Goal: Transaction & Acquisition: Purchase product/service

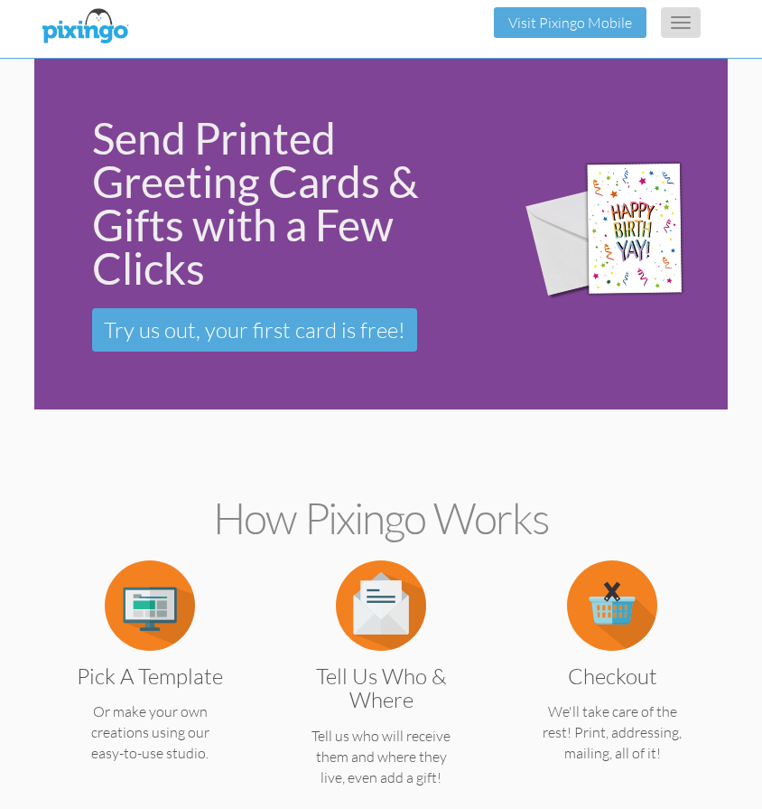
click at [679, 21] on button "Toggle navigation" at bounding box center [681, 22] width 40 height 31
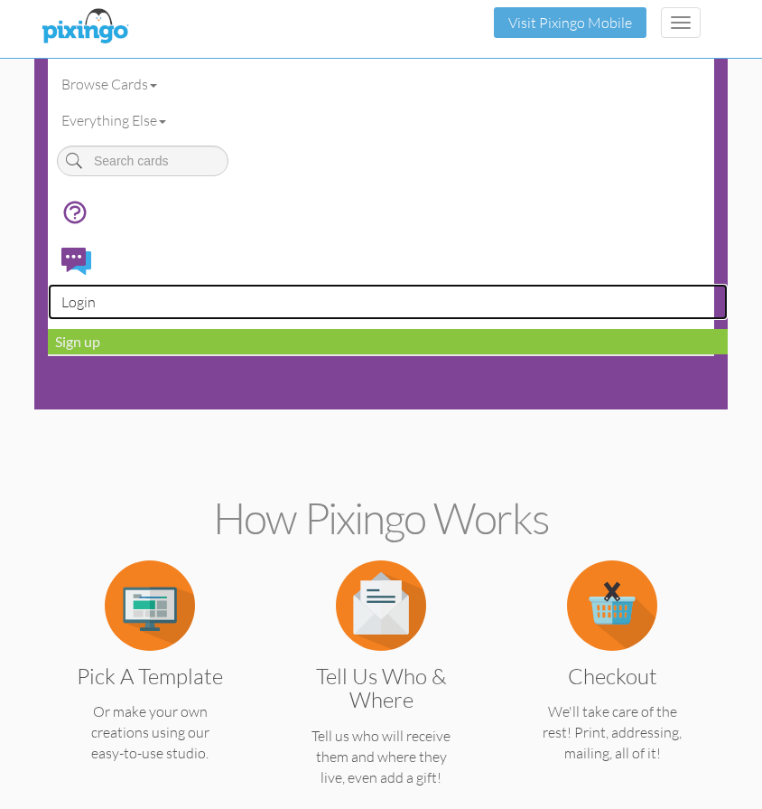
click at [82, 302] on link "Login" at bounding box center [388, 302] width 680 height 36
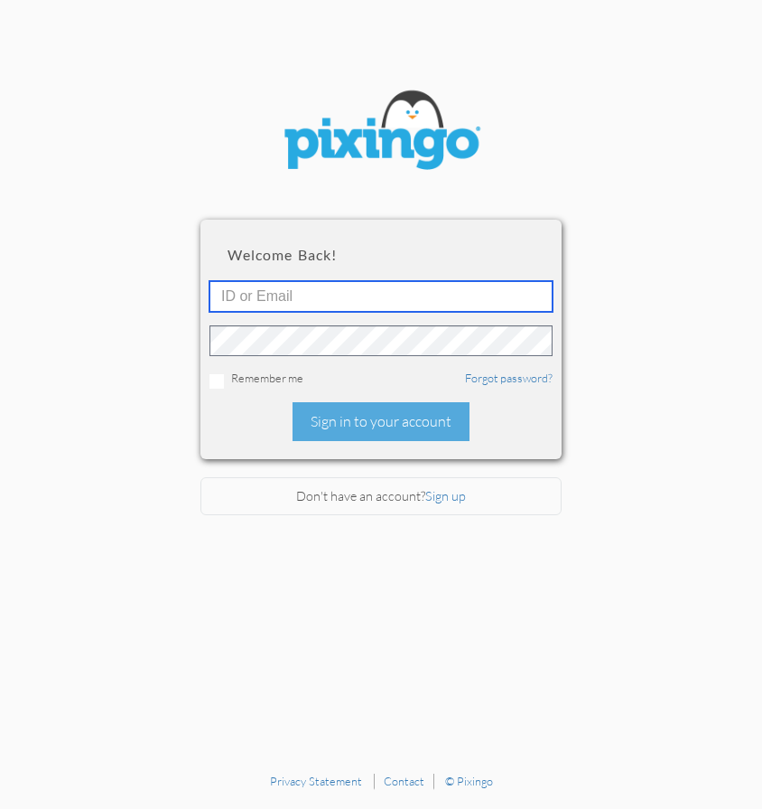
click at [278, 289] on input "text" at bounding box center [381, 296] width 343 height 31
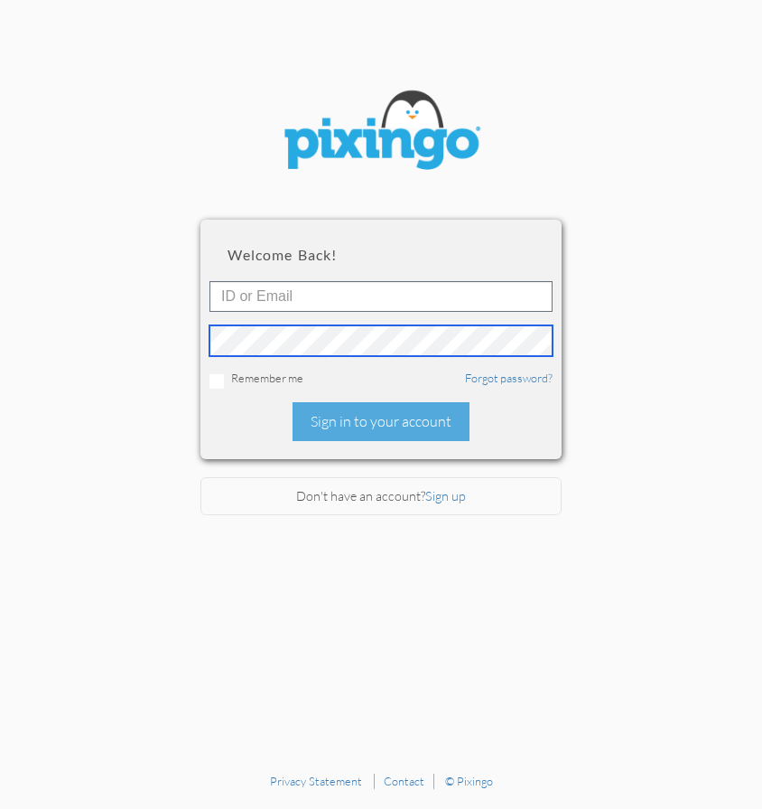
type input "[PERSON_NAME][EMAIL_ADDRESS][DOMAIN_NAME]"
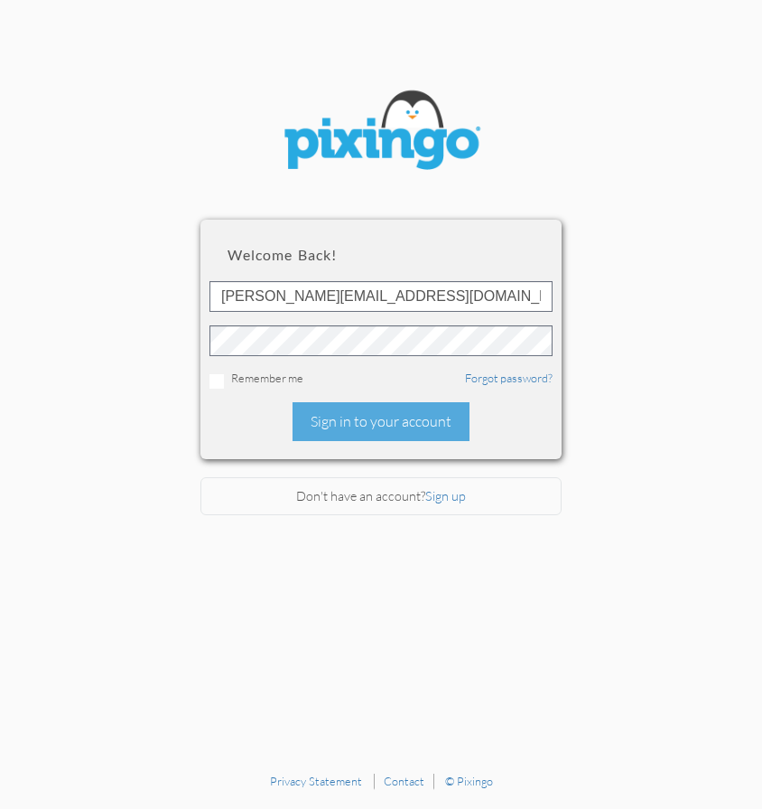
click at [540, 441] on div "Welcome back! [PERSON_NAME][EMAIL_ADDRESS][DOMAIN_NAME] Remember me Forgot pass…" at bounding box center [381, 339] width 361 height 239
click at [213, 381] on input "checkbox" at bounding box center [217, 381] width 14 height 14
checkbox input "true"
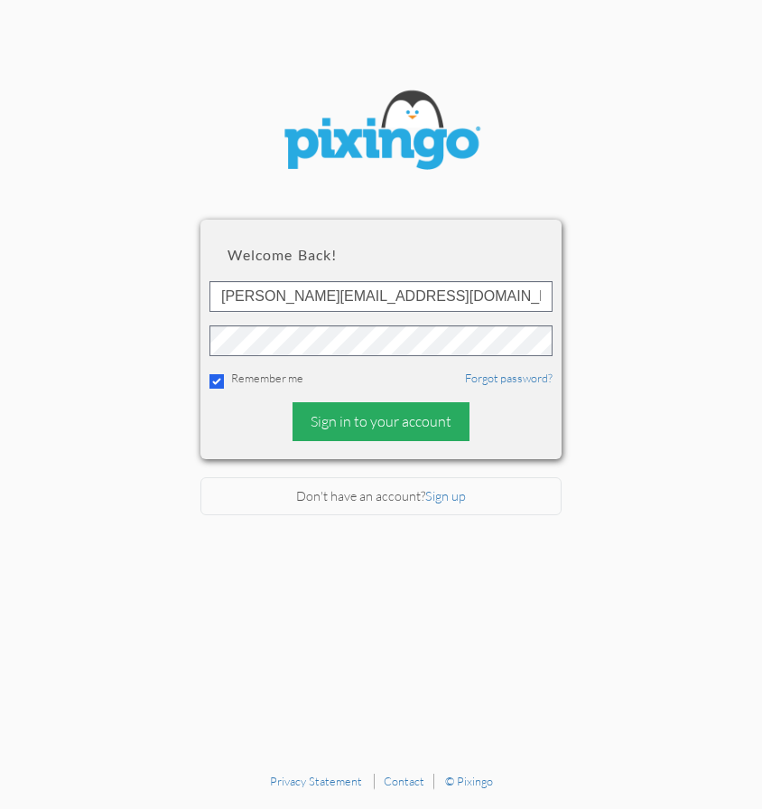
click at [395, 419] on div "Sign in to your account" at bounding box center [381, 421] width 177 height 39
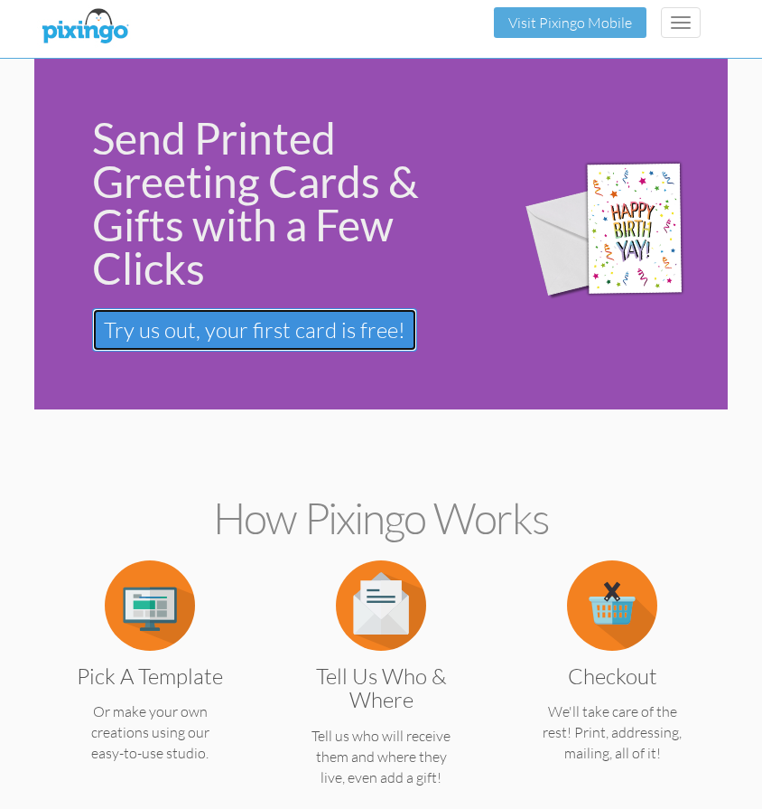
click at [358, 336] on span "Try us out, your first card is free!" at bounding box center [255, 329] width 302 height 27
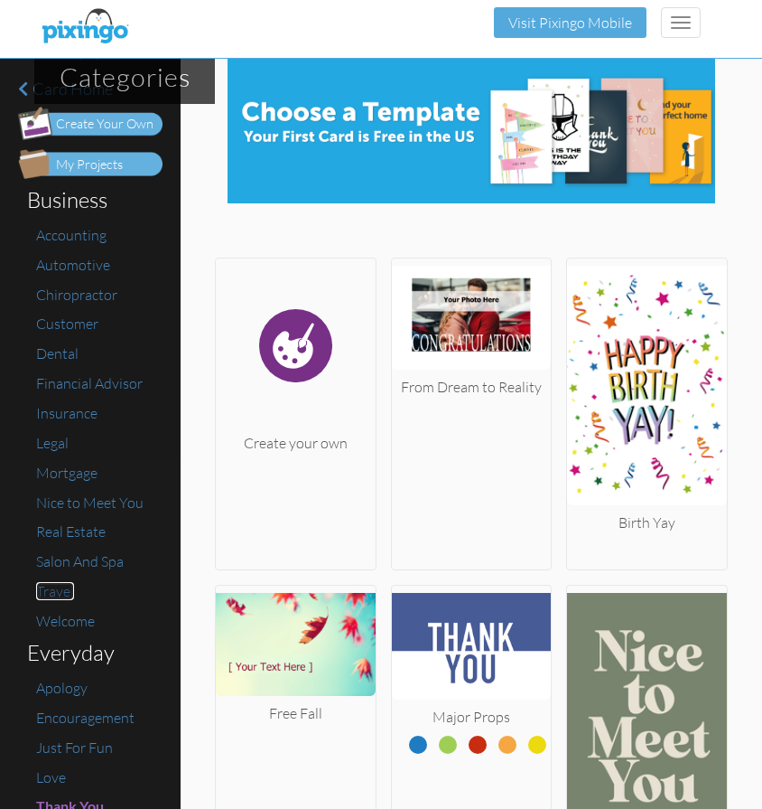
click at [63, 593] on span "Travel" at bounding box center [55, 591] width 38 height 18
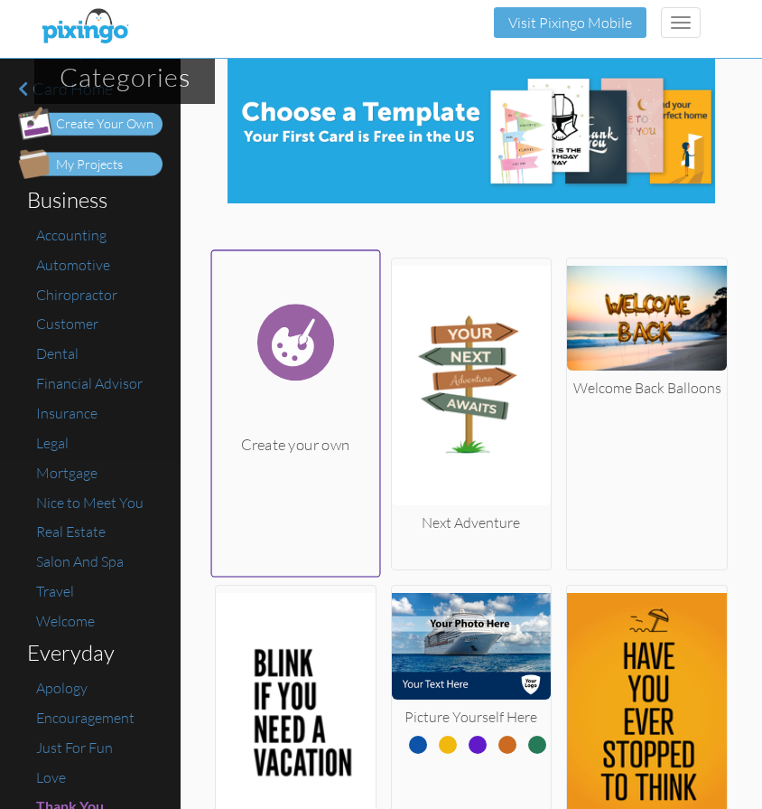
click at [287, 445] on div "Create your own" at bounding box center [295, 445] width 167 height 22
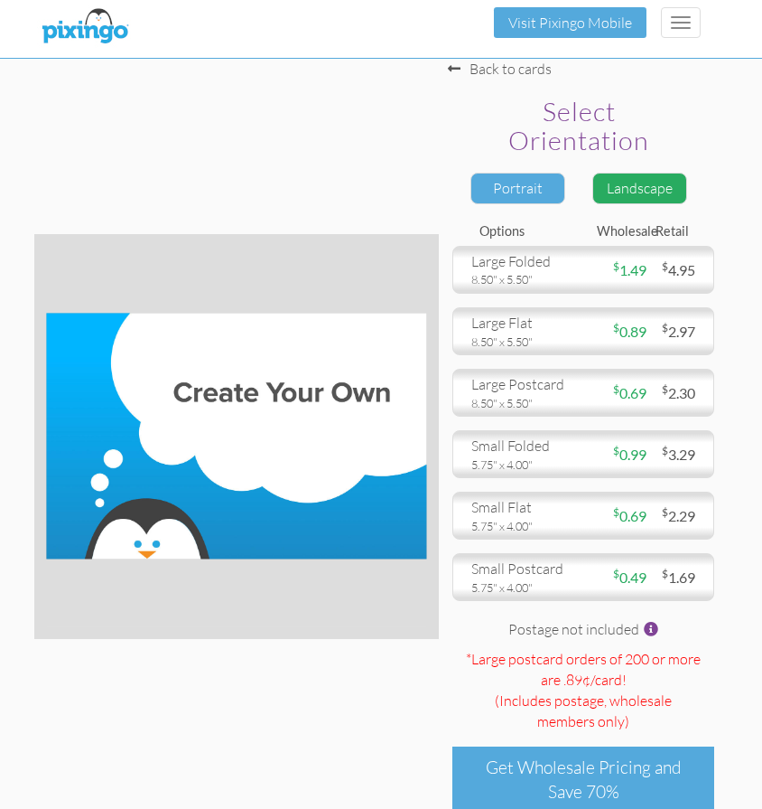
click at [529, 187] on div "Portrait" at bounding box center [518, 189] width 95 height 32
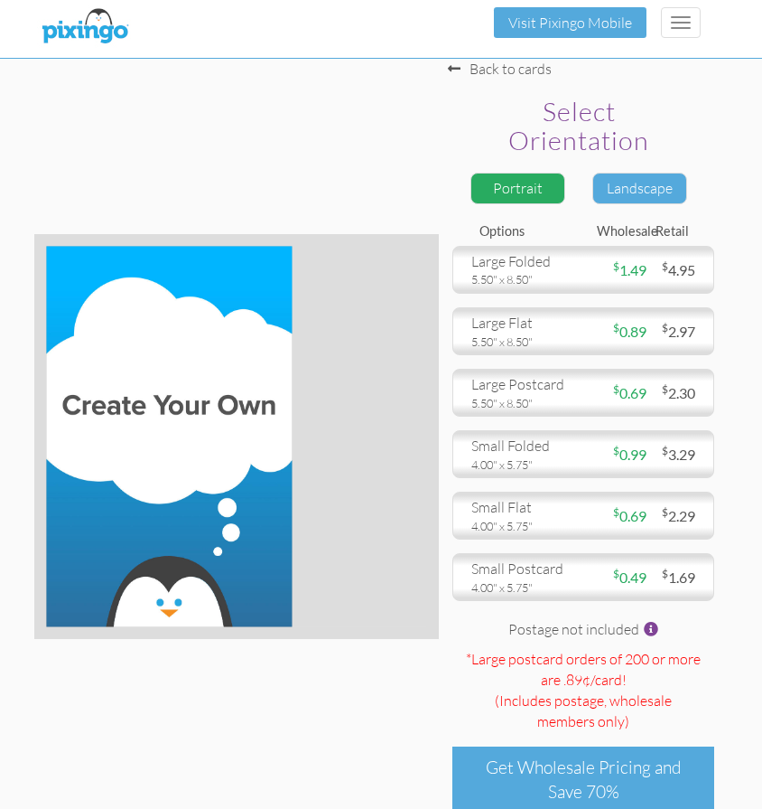
click at [659, 194] on div "Landscape" at bounding box center [640, 189] width 95 height 32
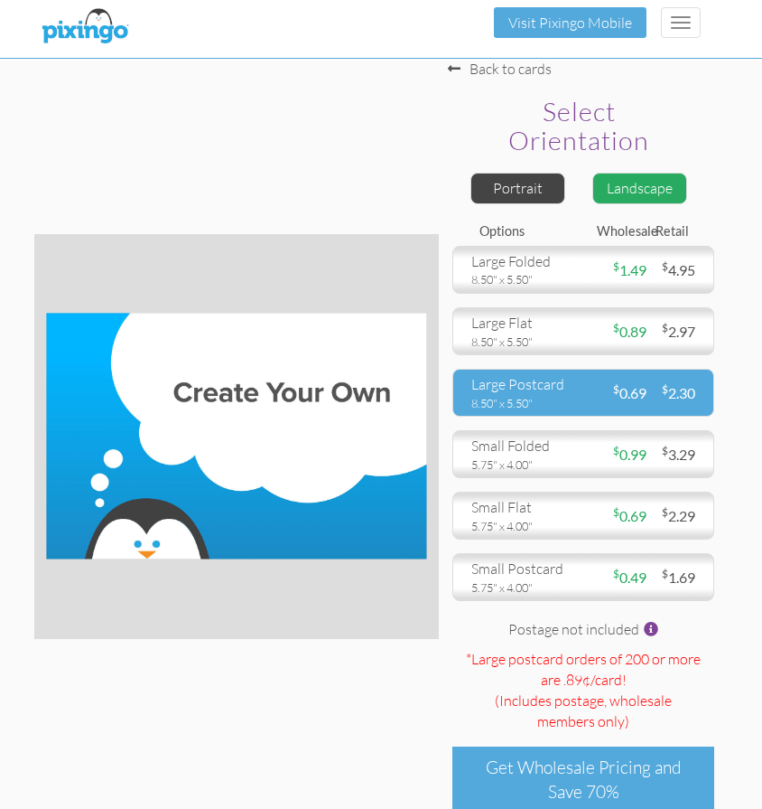
click at [555, 388] on div "large postcard" at bounding box center [521, 384] width 98 height 21
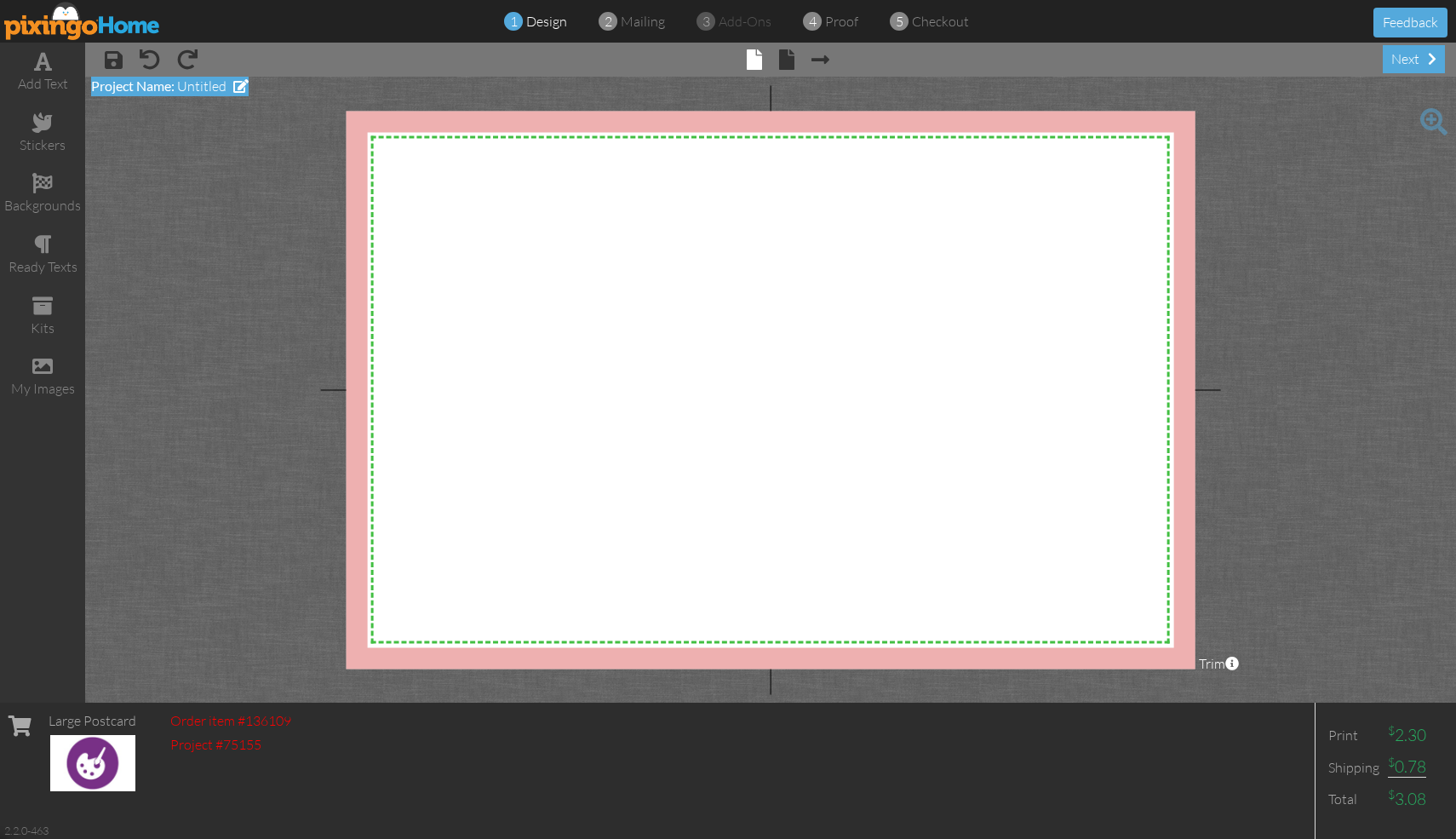
click at [225, 83] on span "Untitled" at bounding box center [202, 86] width 49 height 17
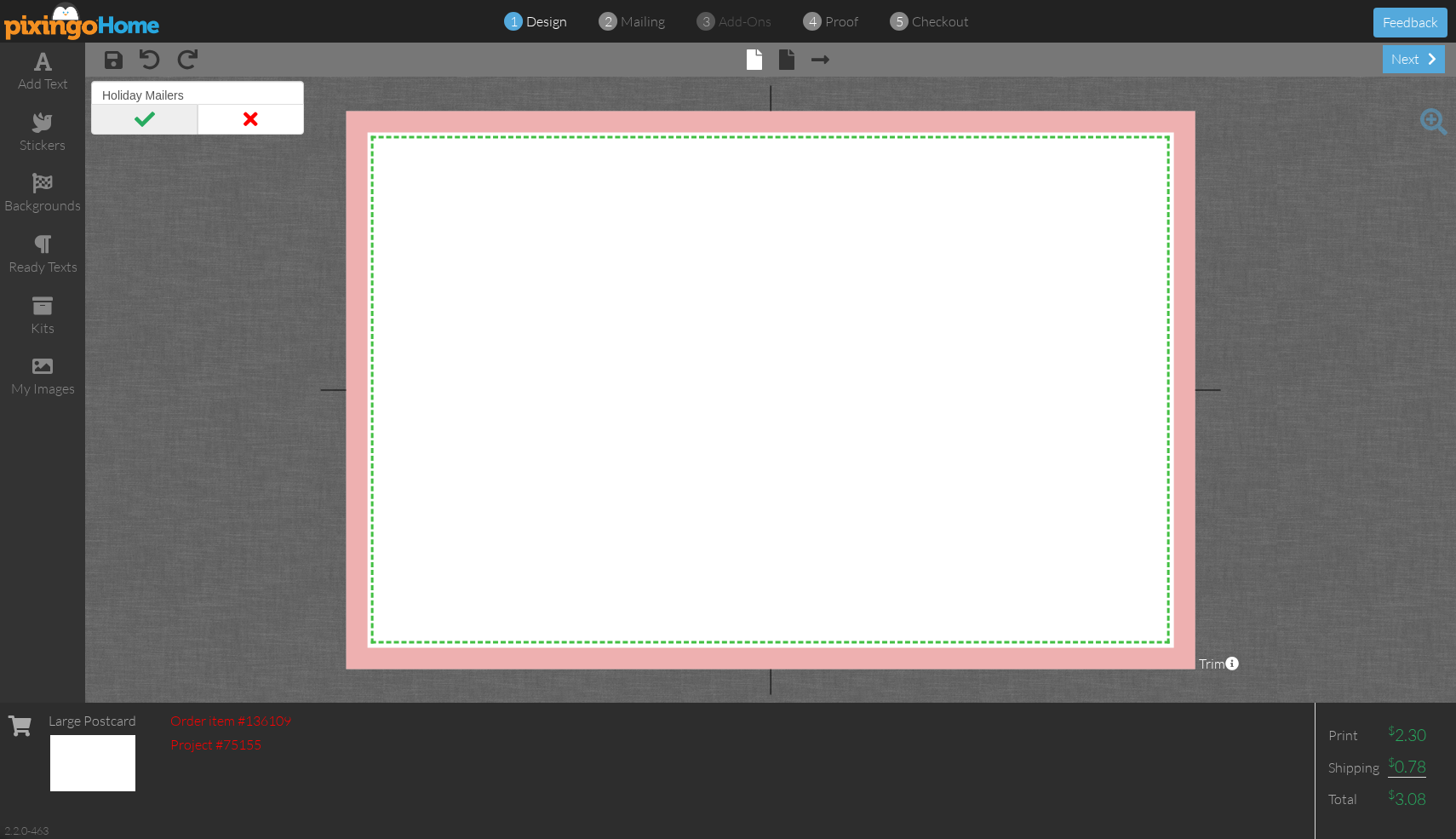
type input "Holiday Mailers"
click at [128, 121] on span at bounding box center [144, 119] width 106 height 31
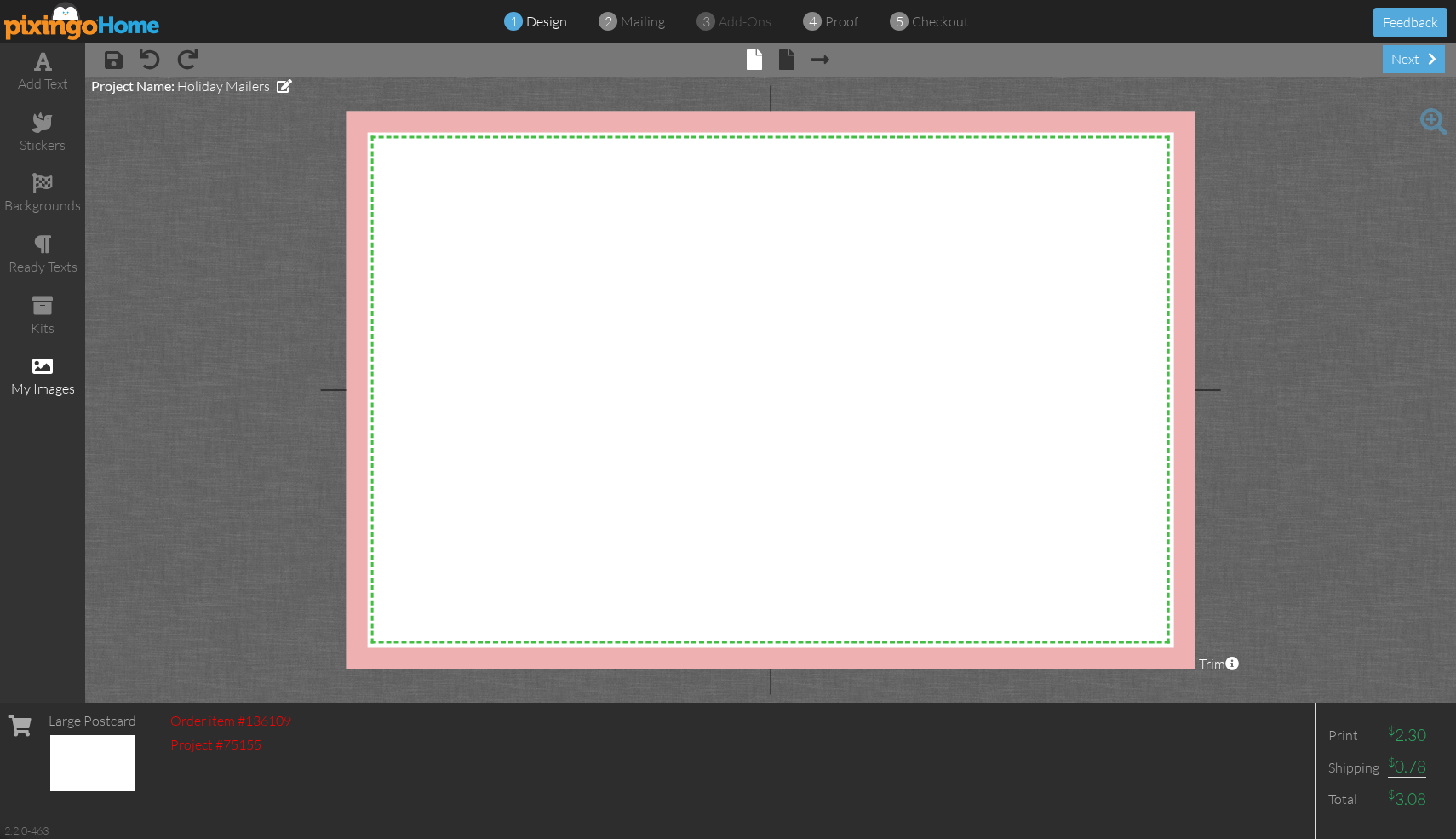
click at [45, 380] on div "my images" at bounding box center [42, 388] width 85 height 20
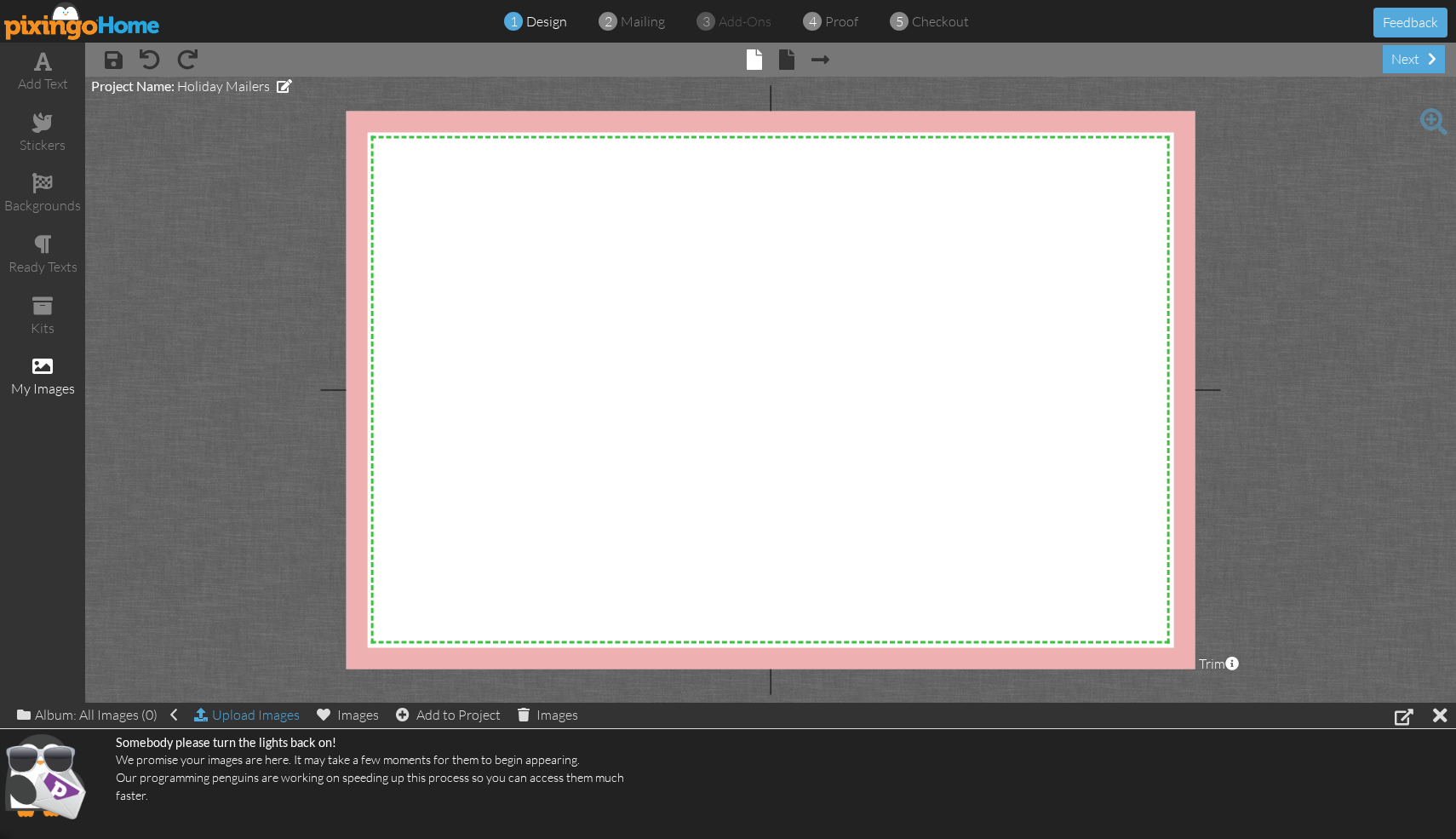
click at [289, 717] on div "Upload Images" at bounding box center [247, 715] width 106 height 25
click at [273, 717] on div "Upload Images" at bounding box center [247, 715] width 106 height 25
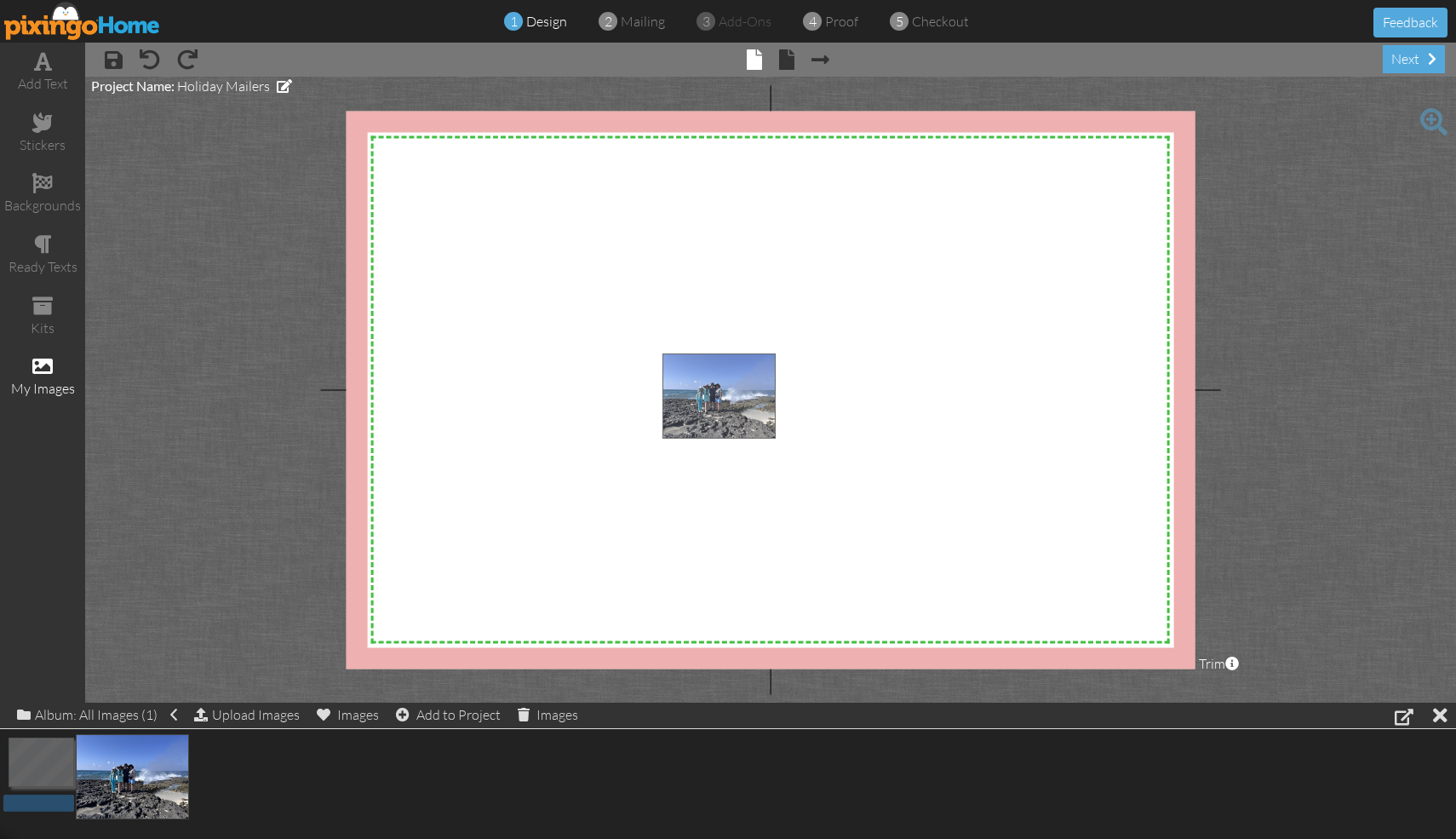
drag, startPoint x: 142, startPoint y: 767, endPoint x: 729, endPoint y: 386, distance: 699.8
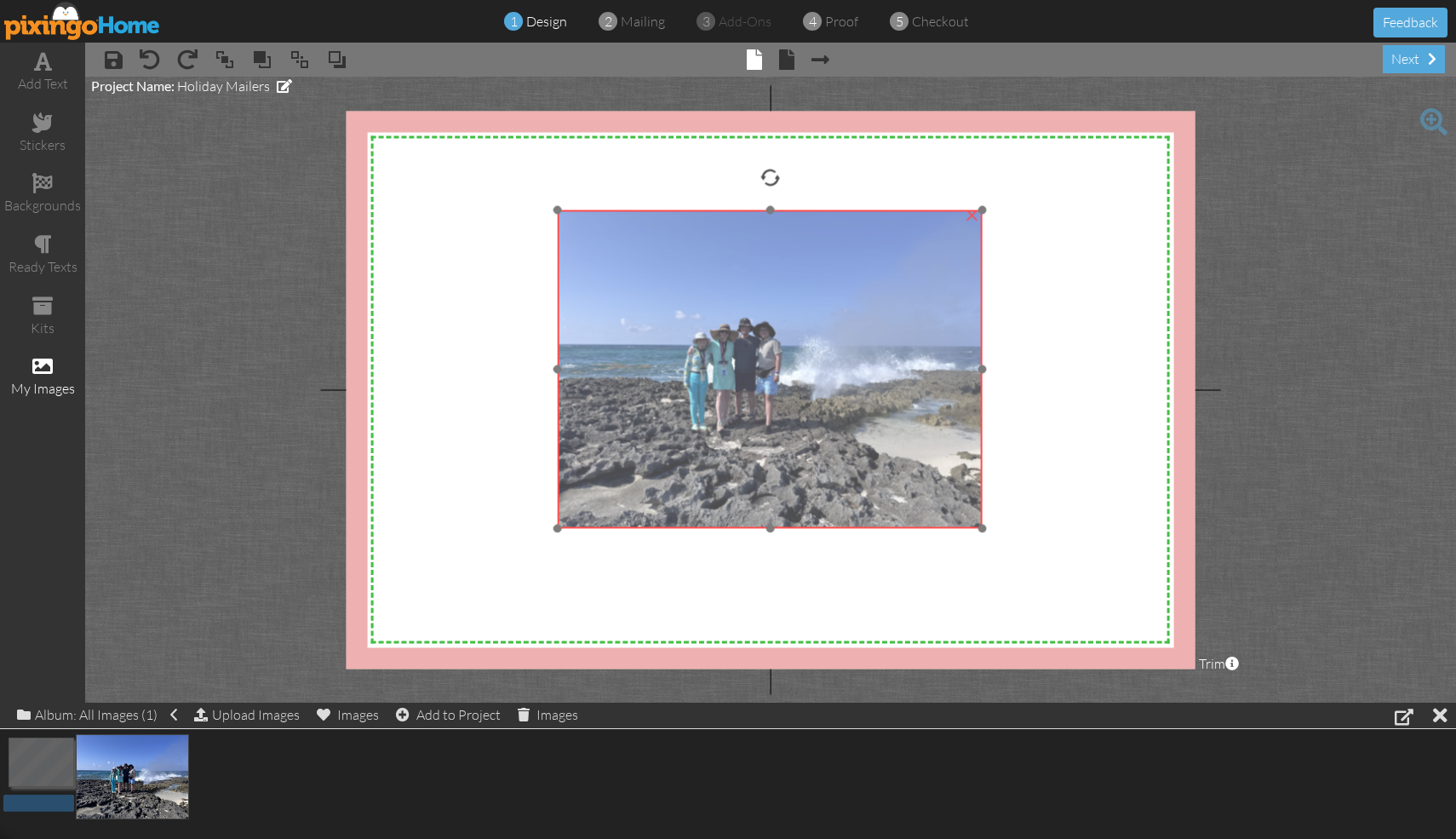
drag, startPoint x: 795, startPoint y: 415, endPoint x: 692, endPoint y: 270, distance: 177.9
click at [690, 271] on img at bounding box center [770, 369] width 424 height 319
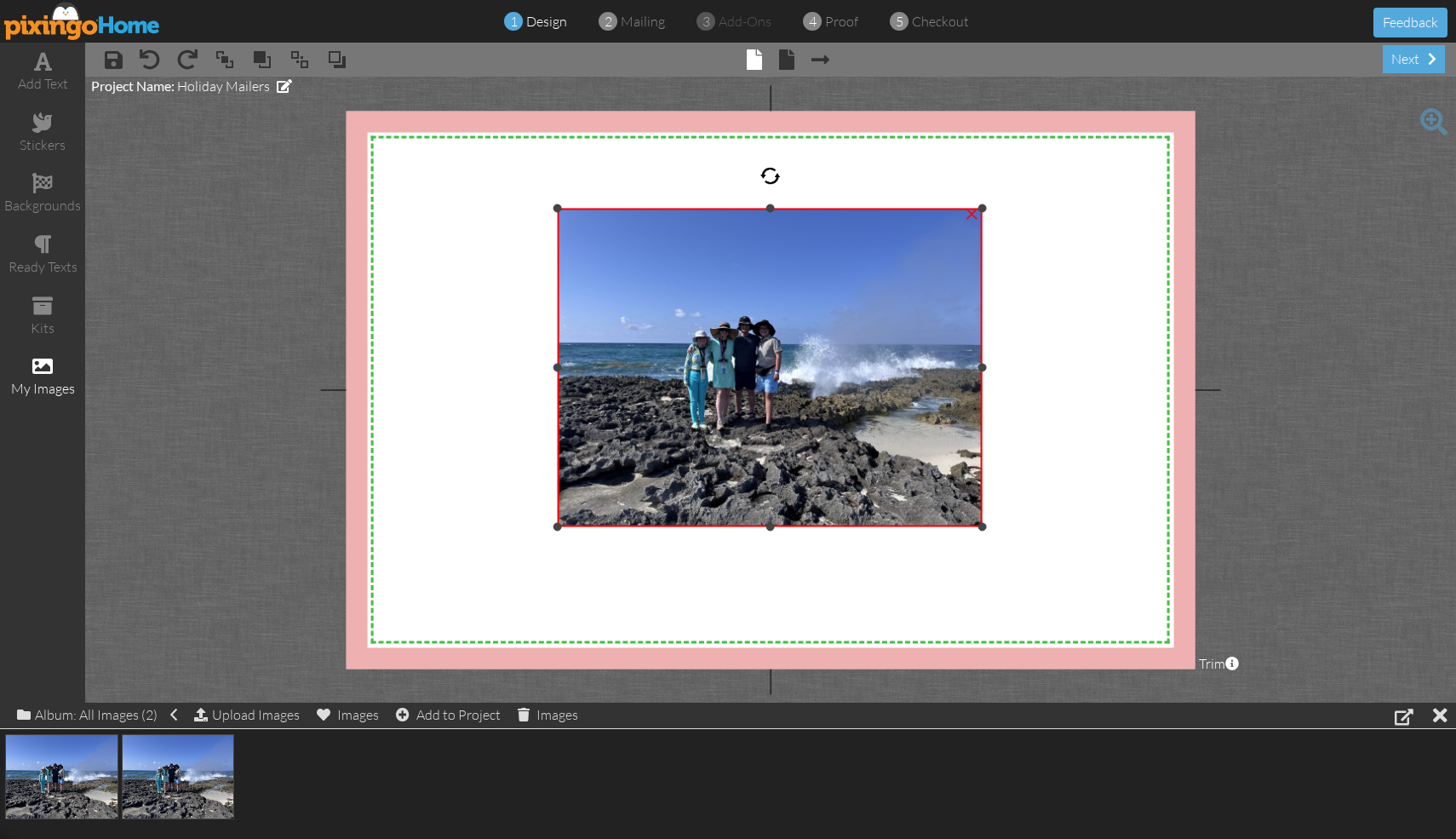
click at [718, 367] on div at bounding box center [981, 367] width 8 height 8
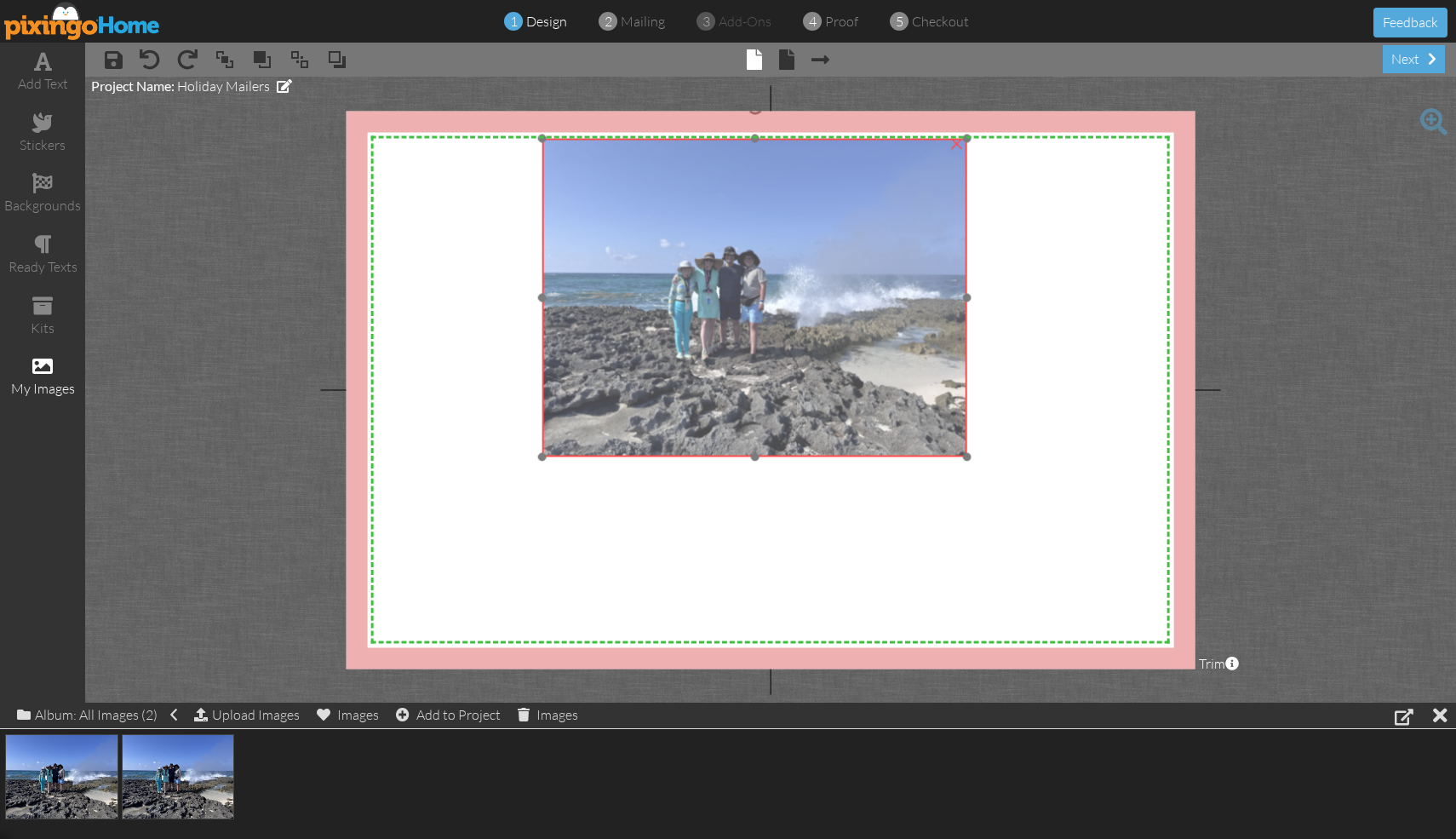
drag, startPoint x: 798, startPoint y: 360, endPoint x: 782, endPoint y: 290, distance: 71.8
click at [718, 290] on img at bounding box center [754, 297] width 424 height 319
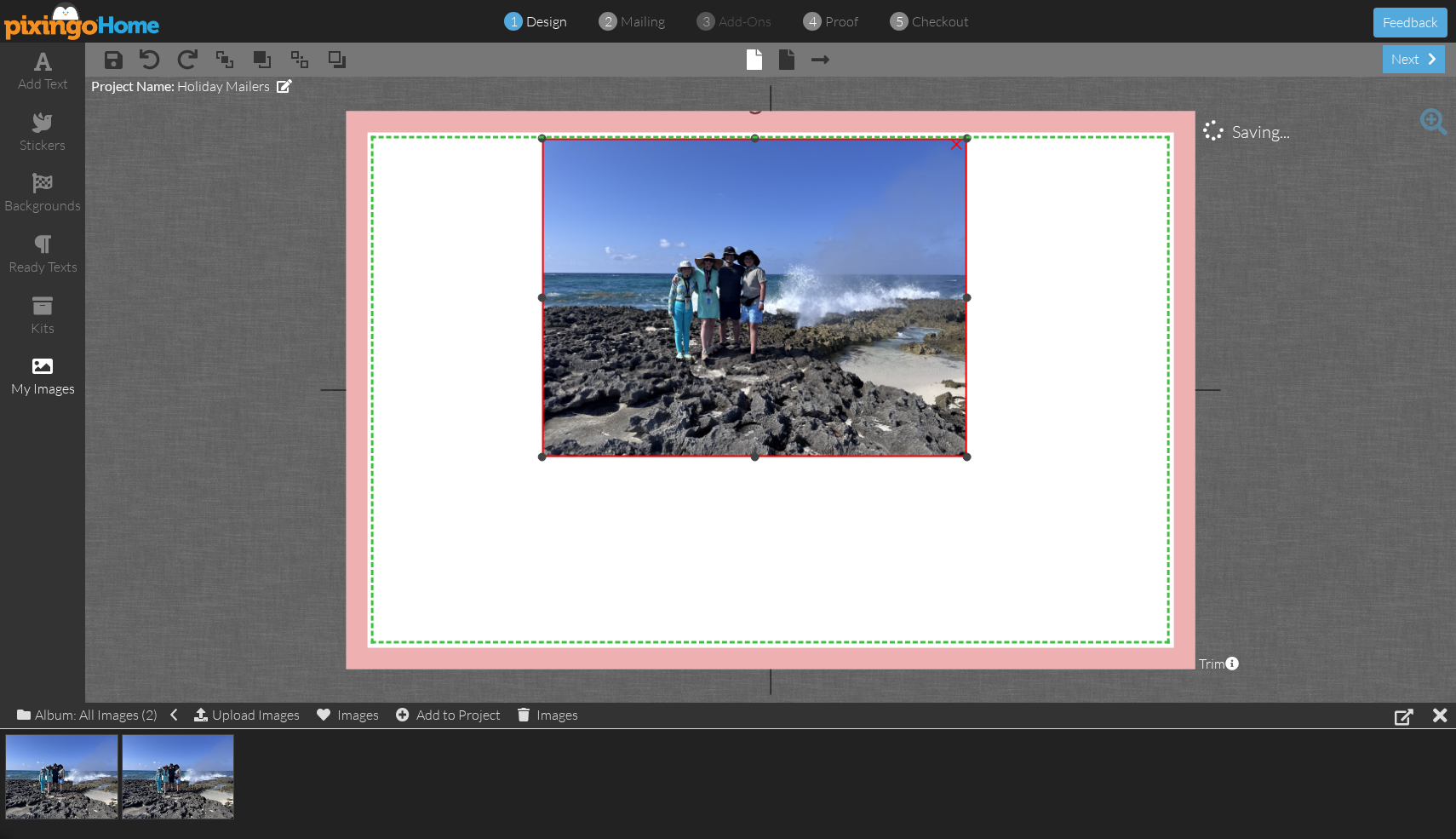
drag, startPoint x: 968, startPoint y: 295, endPoint x: 1136, endPoint y: 283, distance: 168.4
click at [718, 283] on div "X X X X X X X X X X X X X X X X X X X X X X X X X X X X X X X X X X X X X X X X…" at bounding box center [771, 389] width 849 height 558
drag, startPoint x: 968, startPoint y: 299, endPoint x: 1023, endPoint y: 291, distance: 55.6
click at [718, 291] on div "X X X X X X X X X X X X X X X X X X X X X X X X X X X X X X X X X X X X X X X X…" at bounding box center [771, 389] width 849 height 558
drag, startPoint x: 965, startPoint y: 297, endPoint x: 991, endPoint y: 299, distance: 26.1
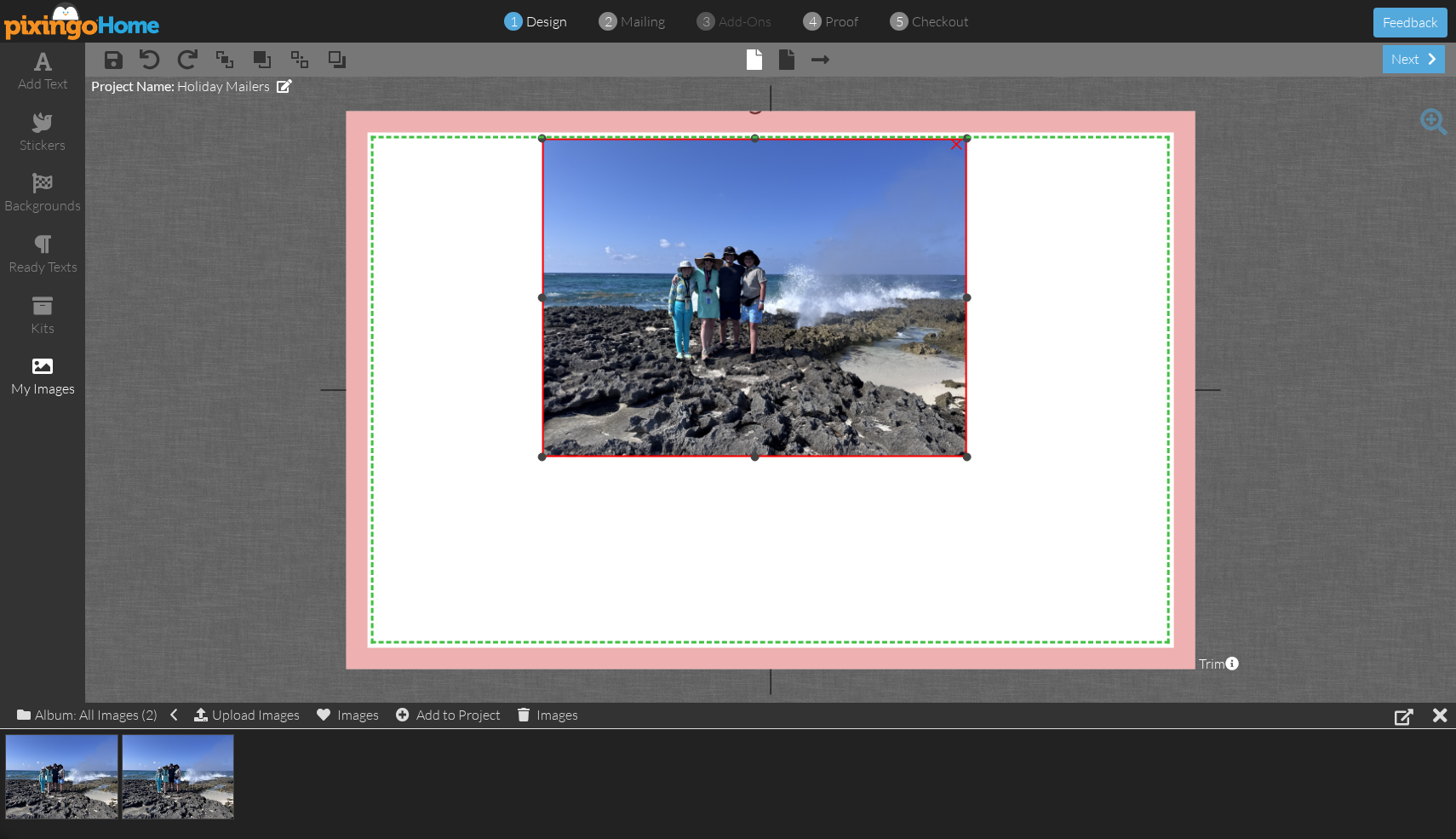
click at [718, 299] on div "X X X X X X X X X X X X X X X X X X X X X X X X X X X X X X X X X X X X X X X X…" at bounding box center [771, 389] width 849 height 558
drag, startPoint x: 965, startPoint y: 295, endPoint x: 996, endPoint y: 293, distance: 31.1
click at [718, 292] on div "X X X X X X X X X X X X X X X X X X X X X X X X X X X X X X X X X X X X X X X X…" at bounding box center [771, 389] width 849 height 558
drag, startPoint x: 965, startPoint y: 296, endPoint x: 908, endPoint y: 307, distance: 58.1
click at [718, 311] on div "×" at bounding box center [754, 297] width 424 height 319
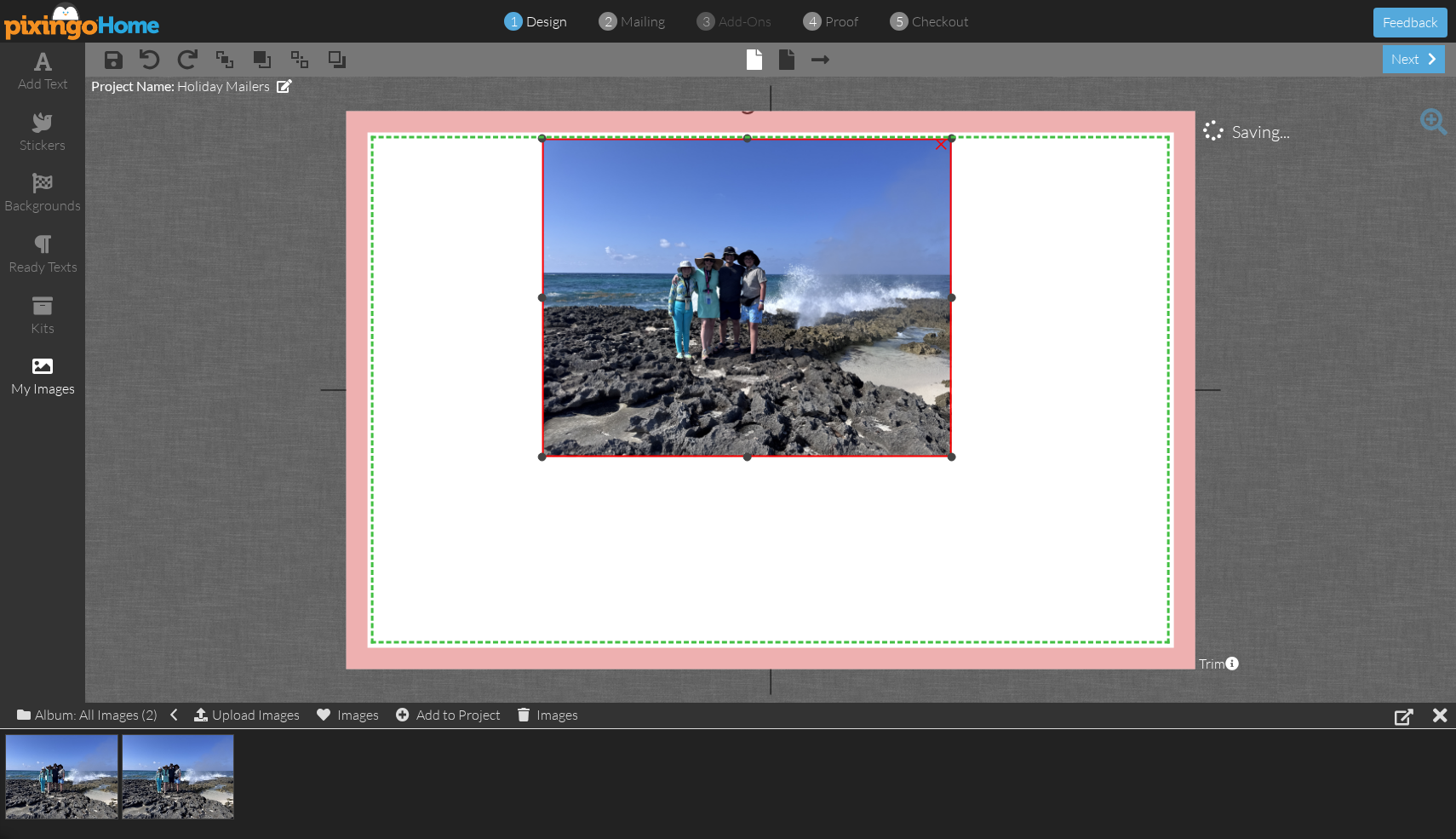
click at [718, 307] on img at bounding box center [754, 297] width 424 height 319
drag, startPoint x: 949, startPoint y: 297, endPoint x: 1080, endPoint y: 288, distance: 131.3
click at [718, 288] on div "X X X X X X X X X X X X X X X X X X X X X X X X X X X X X X X X X X X X X X X X…" at bounding box center [771, 389] width 849 height 558
drag, startPoint x: 542, startPoint y: 298, endPoint x: 477, endPoint y: 306, distance: 65.5
click at [477, 306] on div "X X X X X X X X X X X X X X X X X X X X X X X X X X X X X X X X X X X X X X X X…" at bounding box center [771, 389] width 849 height 558
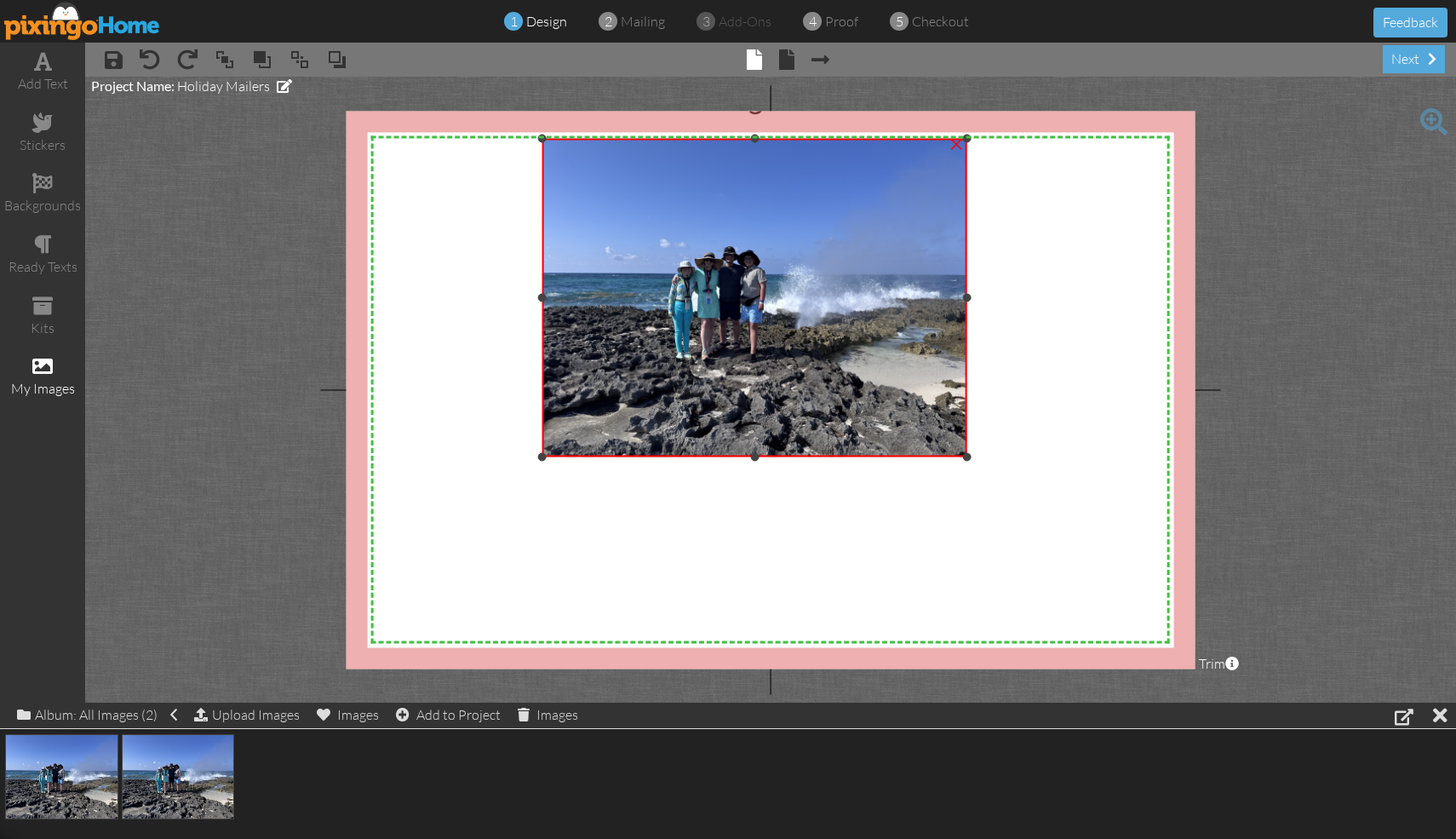
drag, startPoint x: 755, startPoint y: 458, endPoint x: 758, endPoint y: 485, distance: 27.2
click at [718, 485] on div "X X X X X X X X X X X X X X X X X X X X X X X X X X X X X X X X X X X X X X X X…" at bounding box center [771, 389] width 849 height 558
drag, startPoint x: 966, startPoint y: 298, endPoint x: 1009, endPoint y: 316, distance: 46.6
click at [718, 316] on div "X X X X X X X X X X X X X X X X X X X X X X X X X X X X X X X X X X X X X X X X…" at bounding box center [771, 389] width 849 height 558
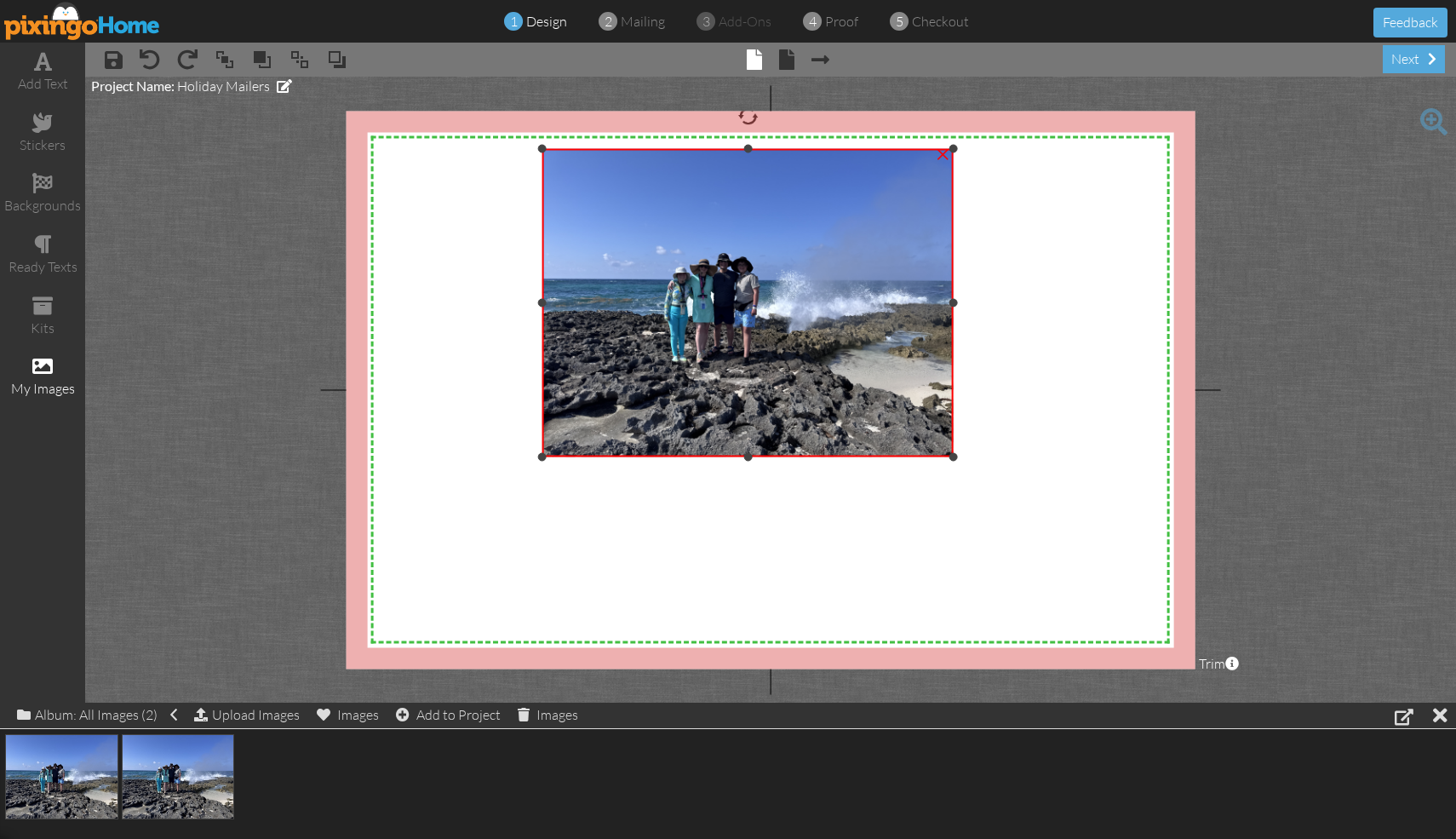
drag, startPoint x: 968, startPoint y: 139, endPoint x: 1032, endPoint y: 149, distance: 64.8
click at [718, 149] on div "X X X X X X X X X X X X X X X X X X X X X X X X X X X X X X X X X X X X X X X X…" at bounding box center [771, 389] width 849 height 558
drag, startPoint x: 951, startPoint y: 300, endPoint x: 1010, endPoint y: 296, distance: 59.1
click at [718, 296] on div "X X X X X X X X X X X X X X X X X X X X X X X X X X X X X X X X X X X X X X X X…" at bounding box center [771, 389] width 849 height 558
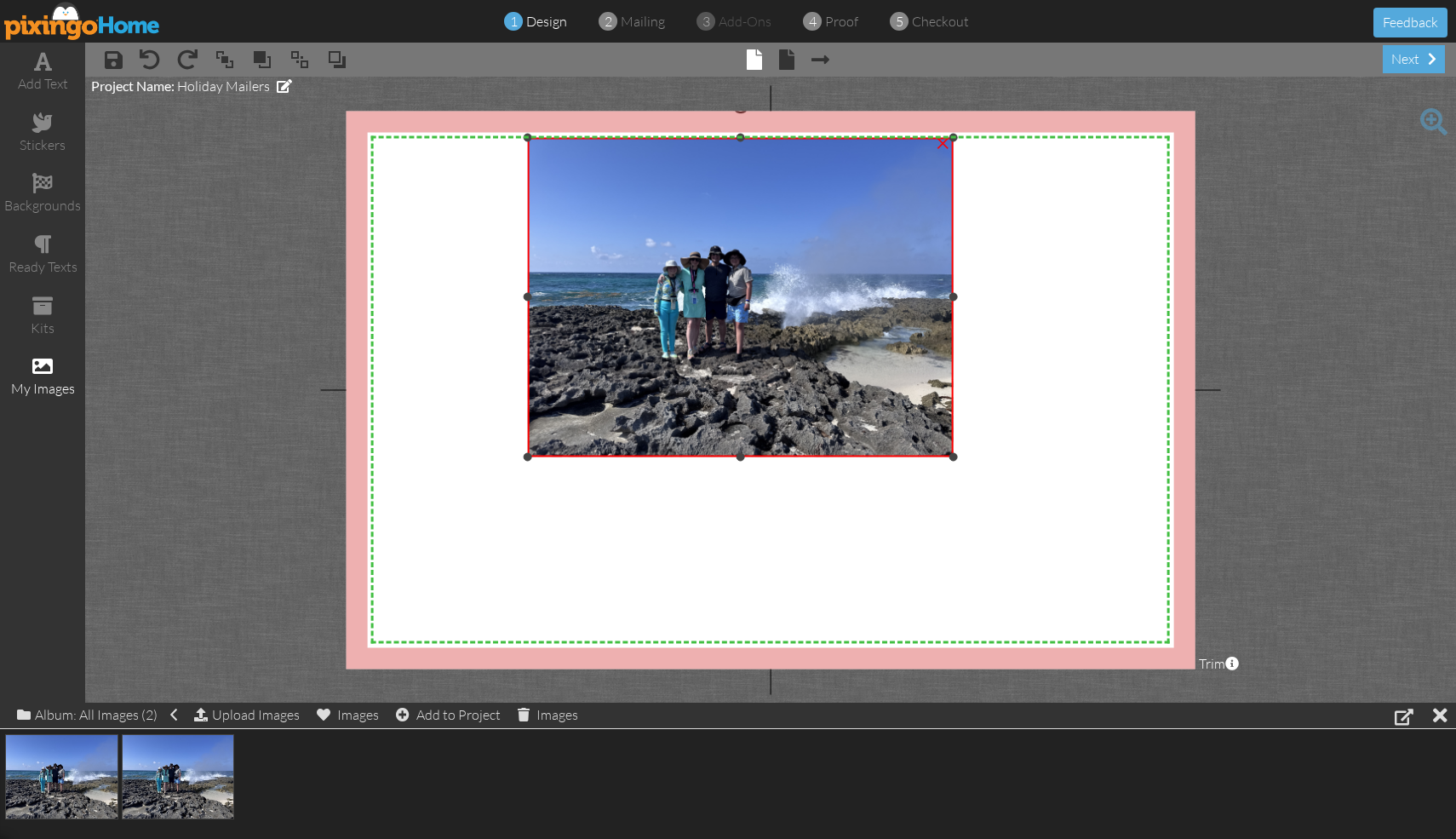
drag, startPoint x: 542, startPoint y: 149, endPoint x: 519, endPoint y: 138, distance: 25.5
click at [519, 138] on div "X X X X X X X X X X X X X X X X X X X X X X X X X X X X X X X X X X X X X X X X…" at bounding box center [771, 389] width 849 height 558
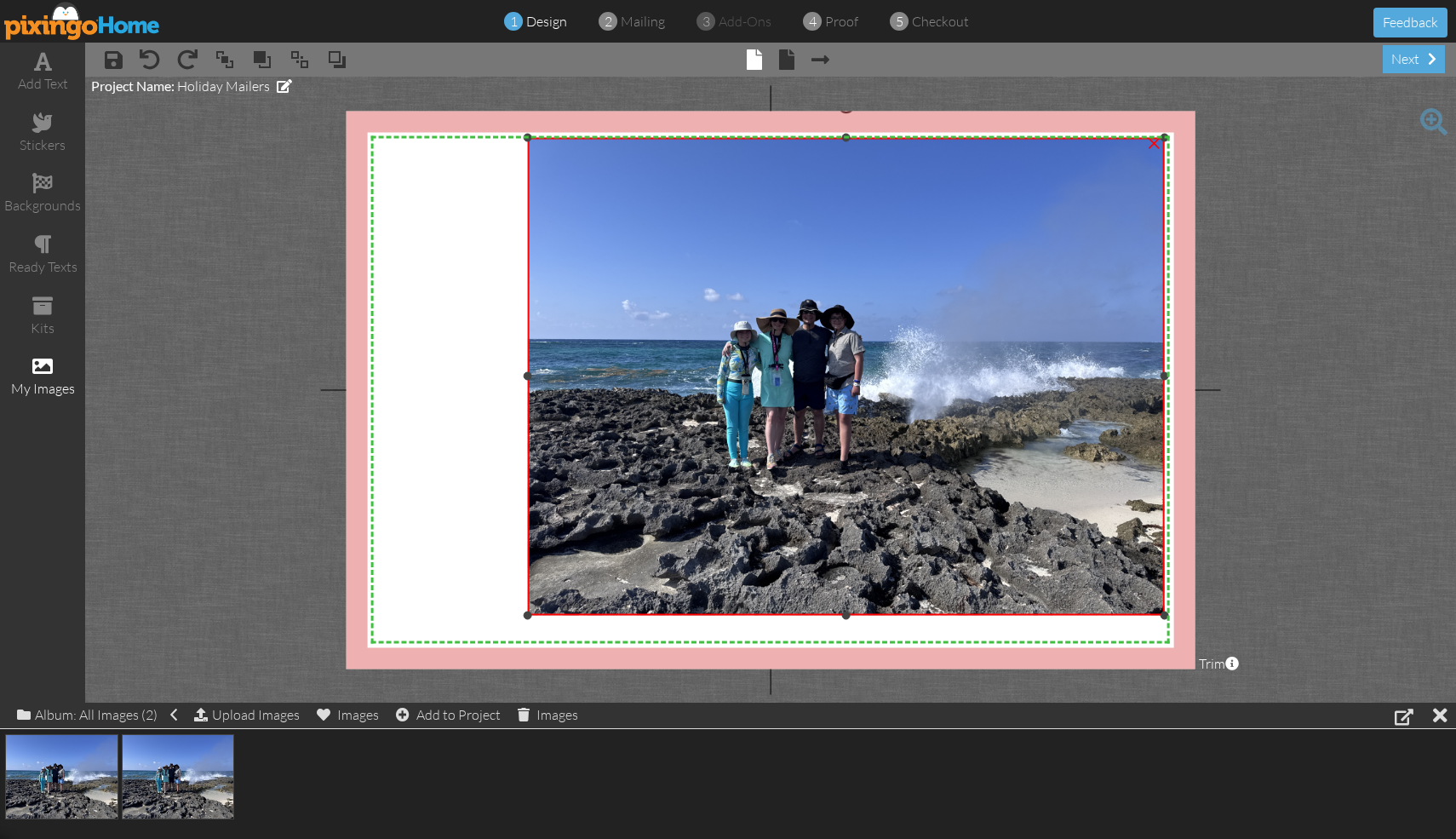
drag, startPoint x: 953, startPoint y: 454, endPoint x: 1455, endPoint y: 613, distance: 526.6
click at [718, 613] on project-studio-wrapper "X X X X X X X X X X X X X X X X X X X X X X X X X X X X X X X X X X X X X X X X…" at bounding box center [770, 389] width 1371 height 626
drag, startPoint x: 528, startPoint y: 375, endPoint x: 454, endPoint y: 370, distance: 74.2
click at [450, 372] on div "X X X X X X X X X X X X X X X X X X X X X X X X X X X X X X X X X X X X X X X X…" at bounding box center [771, 389] width 849 height 558
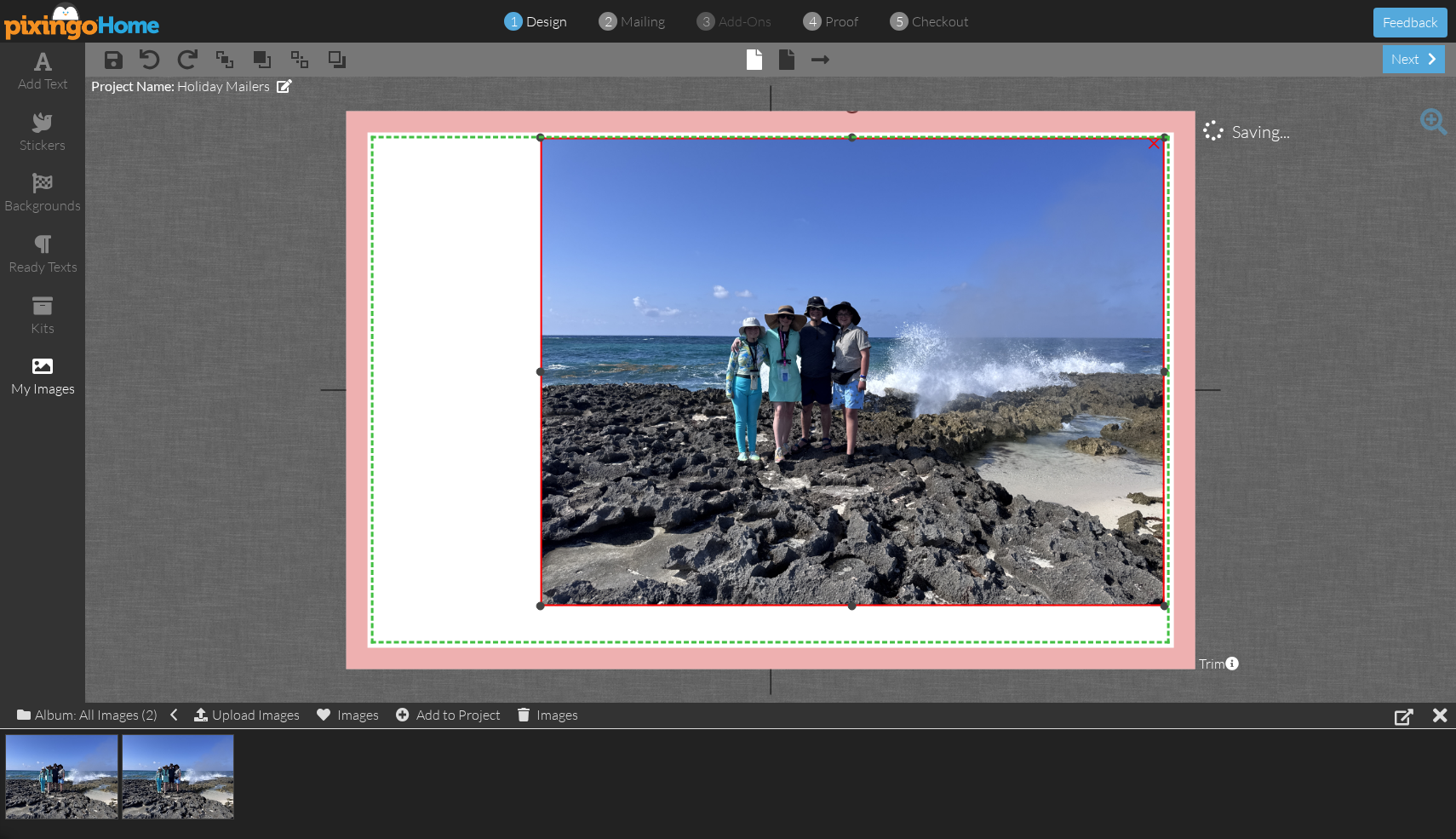
drag, startPoint x: 525, startPoint y: 614, endPoint x: 483, endPoint y: 606, distance: 42.8
click at [483, 606] on div "X X X X X X X X X X X X X X X X X X X X X X X X X X X X X X X X X X X X X X X X…" at bounding box center [771, 389] width 849 height 558
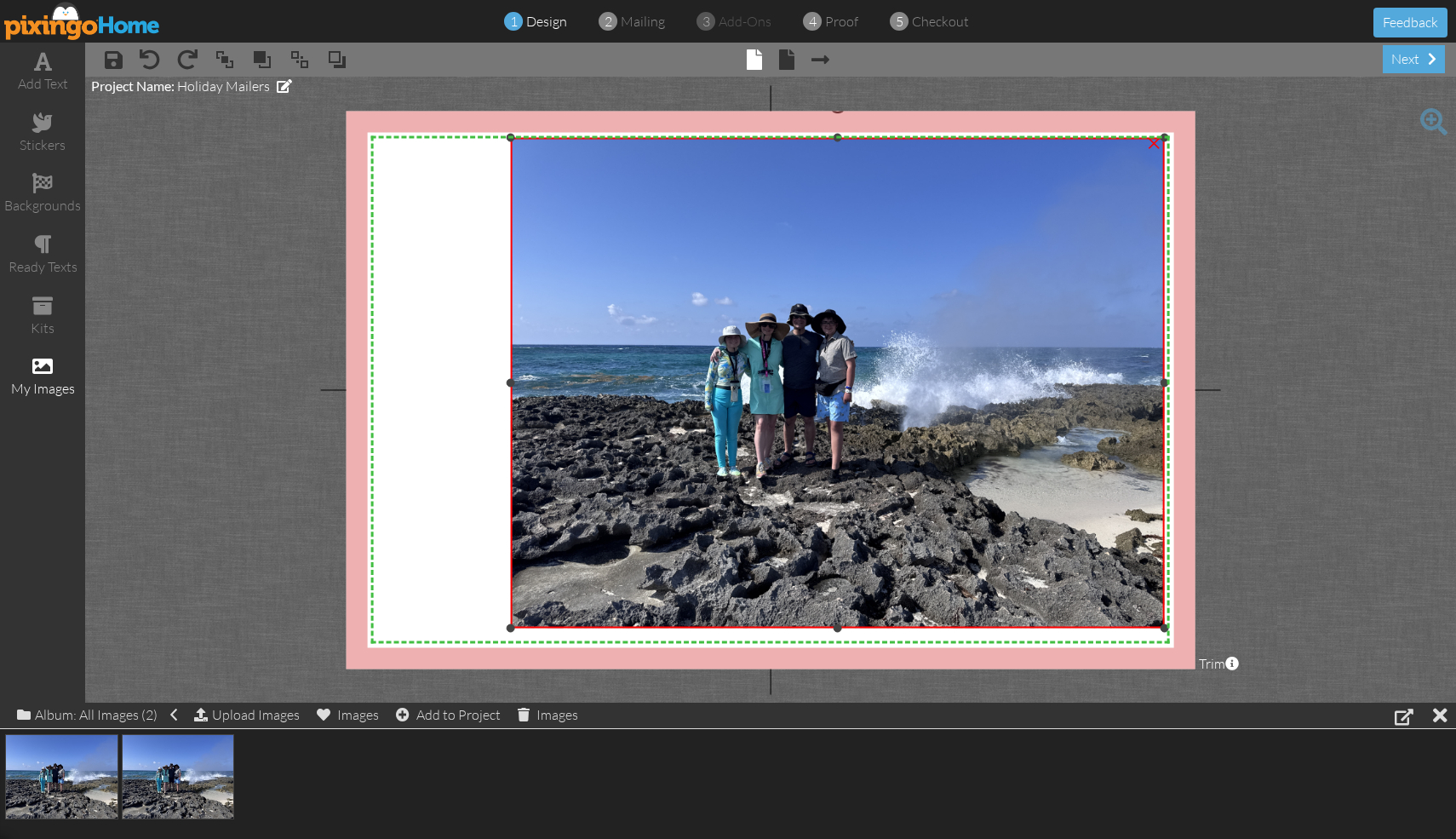
drag, startPoint x: 541, startPoint y: 606, endPoint x: 318, endPoint y: 627, distance: 224.0
click at [318, 627] on project-studio-wrapper "X X X X X X X X X X X X X X X X X X X X X X X X X X X X X X X X X X X X X X X X…" at bounding box center [770, 389] width 1371 height 626
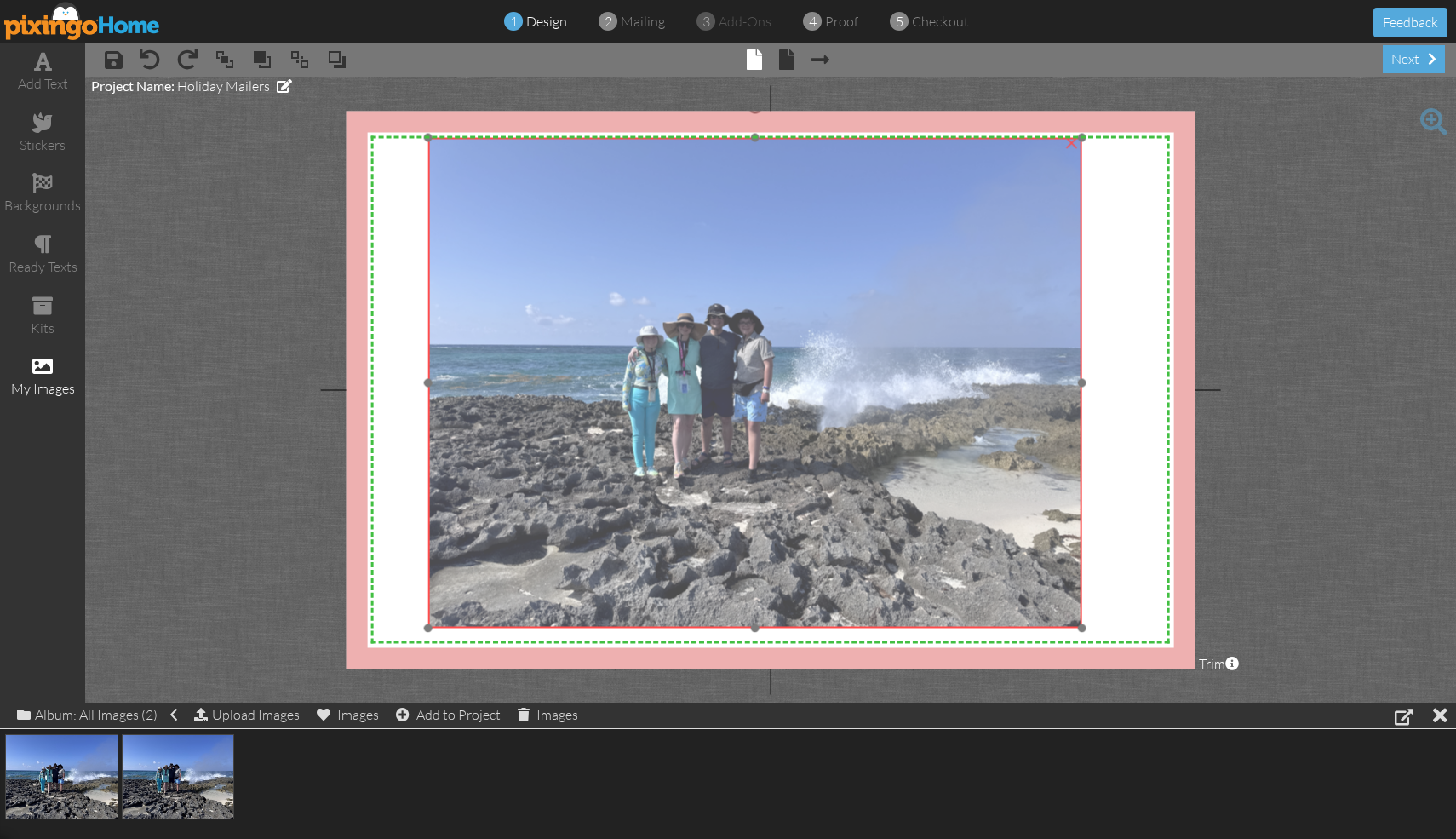
drag, startPoint x: 903, startPoint y: 420, endPoint x: 820, endPoint y: 420, distance: 83.0
click at [718, 420] on img at bounding box center [755, 382] width 654 height 490
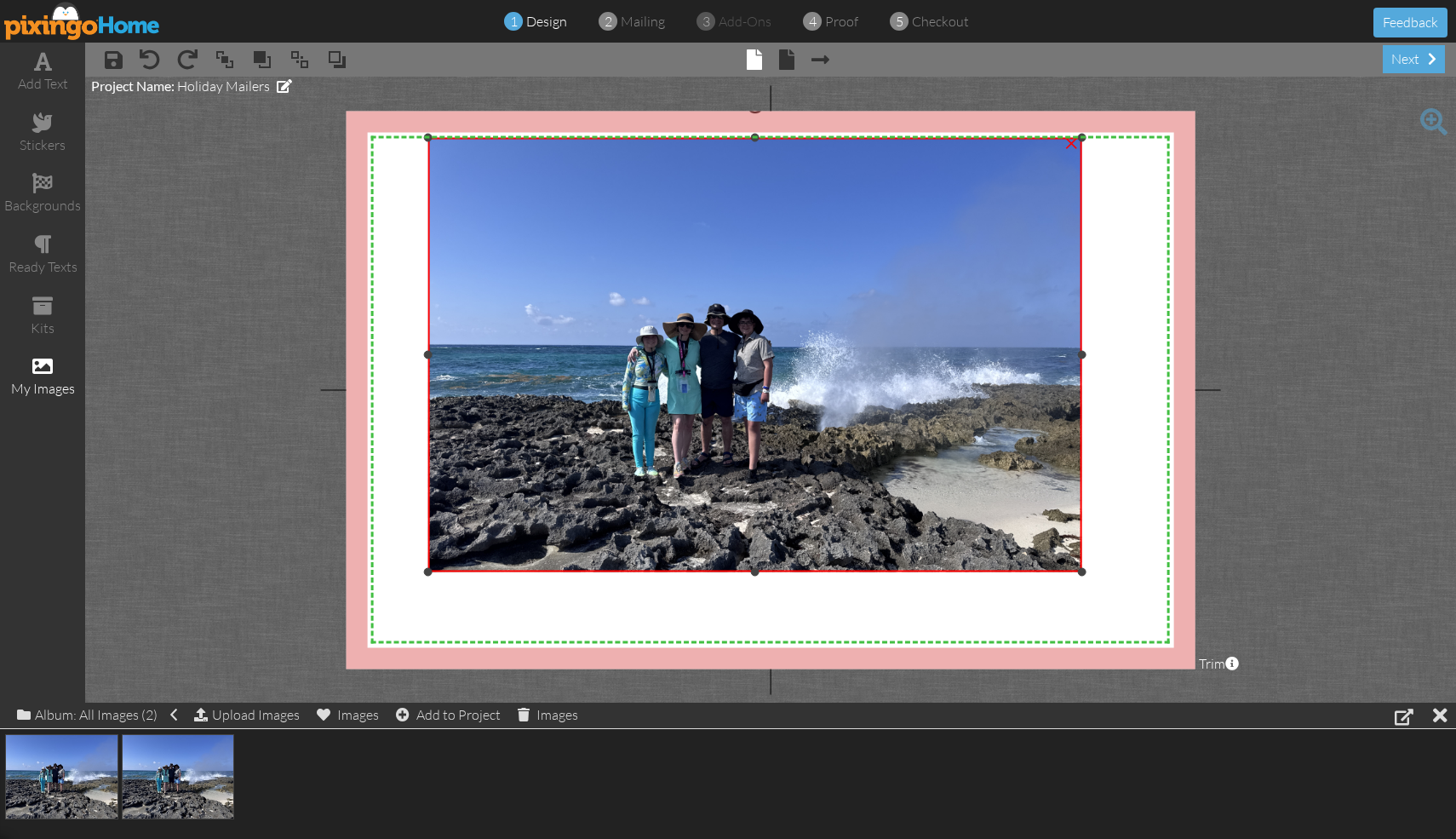
drag, startPoint x: 756, startPoint y: 625, endPoint x: 757, endPoint y: 569, distance: 56.0
click at [718, 569] on div at bounding box center [754, 571] width 8 height 8
drag, startPoint x: 1084, startPoint y: 352, endPoint x: 1131, endPoint y: 350, distance: 47.0
click at [718, 350] on div "X X X X X X X X X X X X X X X X X X X X X X X X X X X X X X X X X X X X X X X X…" at bounding box center [771, 389] width 849 height 558
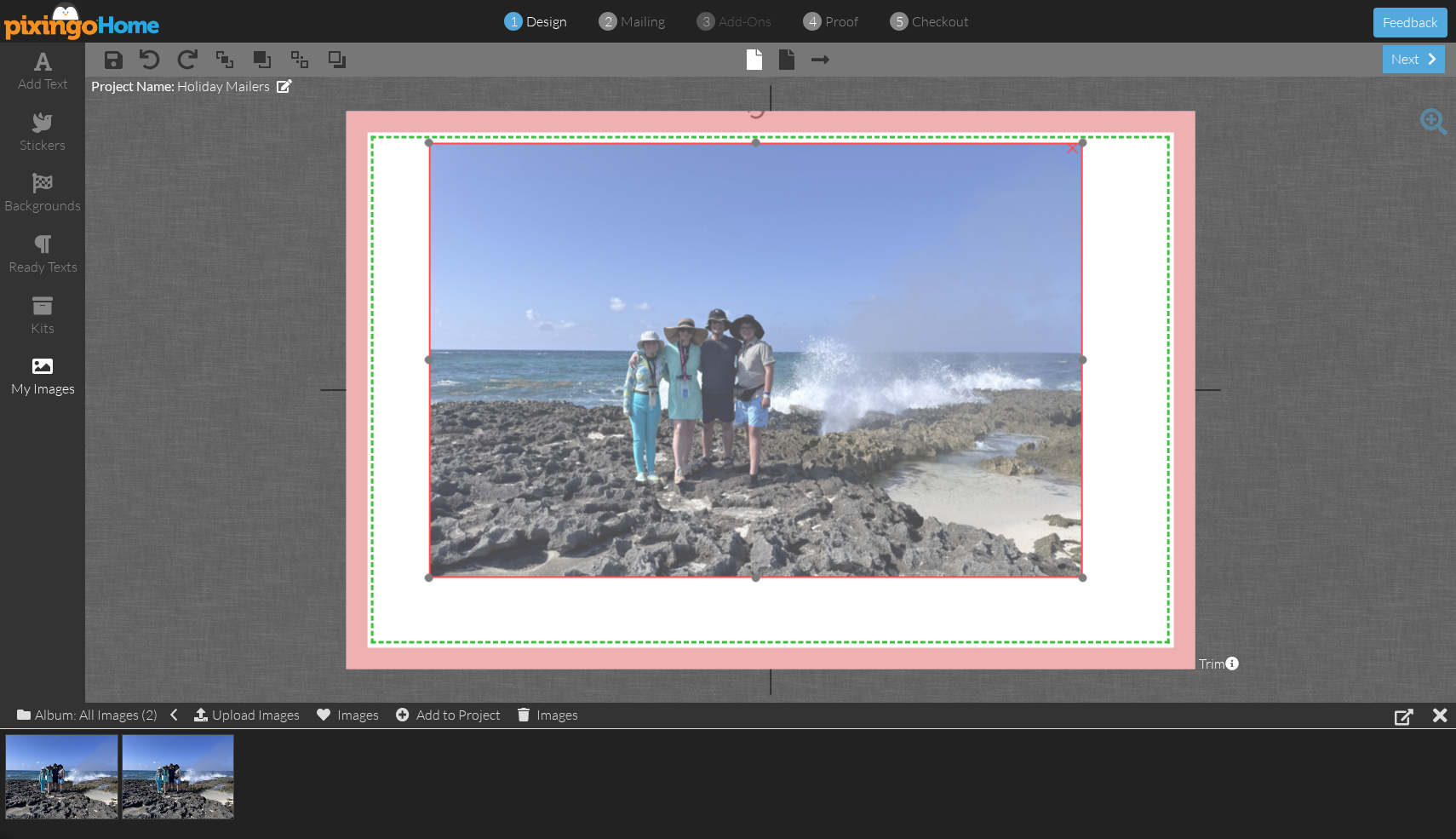
click at [718, 409] on img at bounding box center [756, 387] width 654 height 490
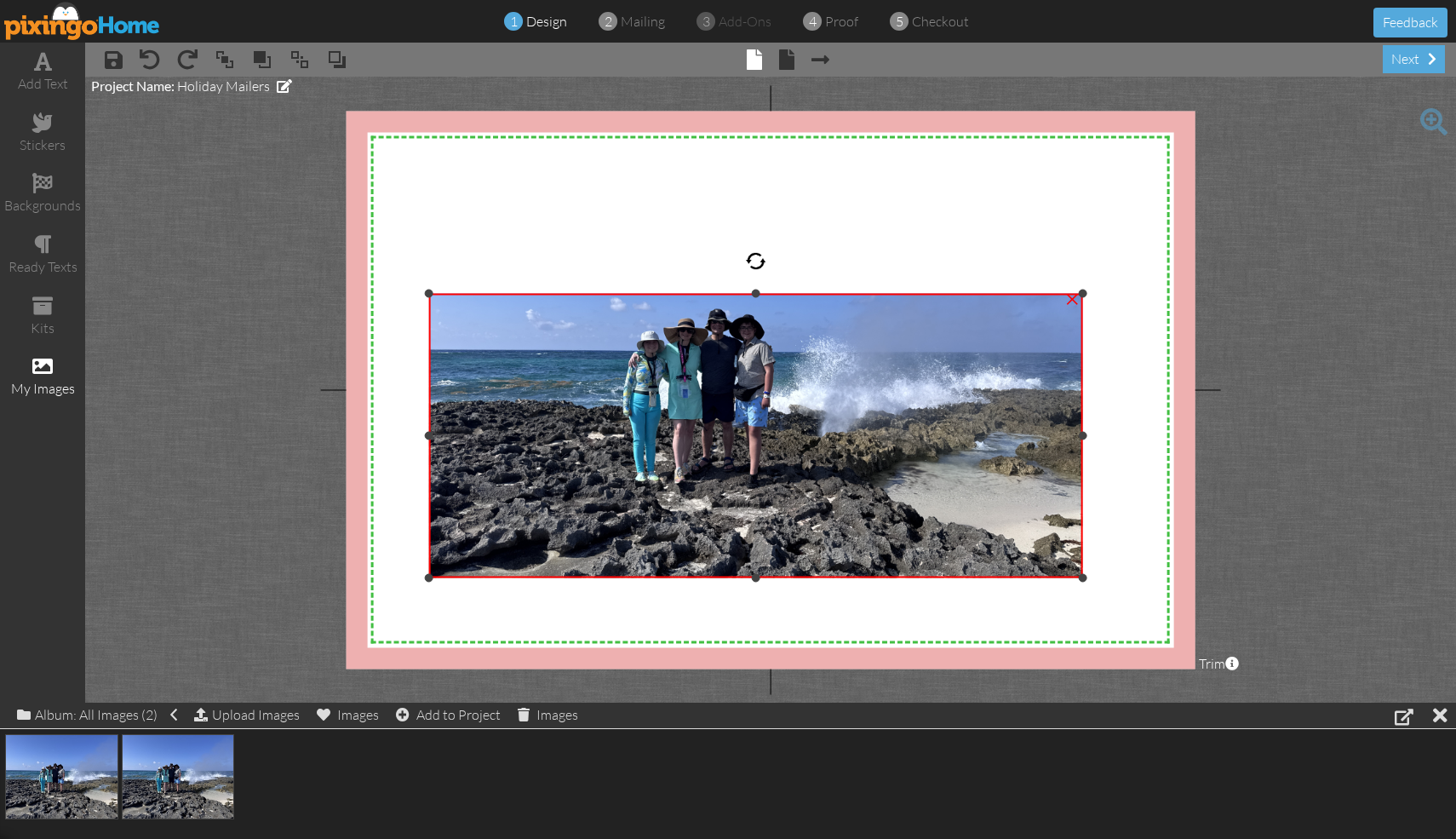
drag, startPoint x: 757, startPoint y: 142, endPoint x: 783, endPoint y: 293, distance: 153.2
click at [718, 293] on div "×" at bounding box center [756, 436] width 654 height 285
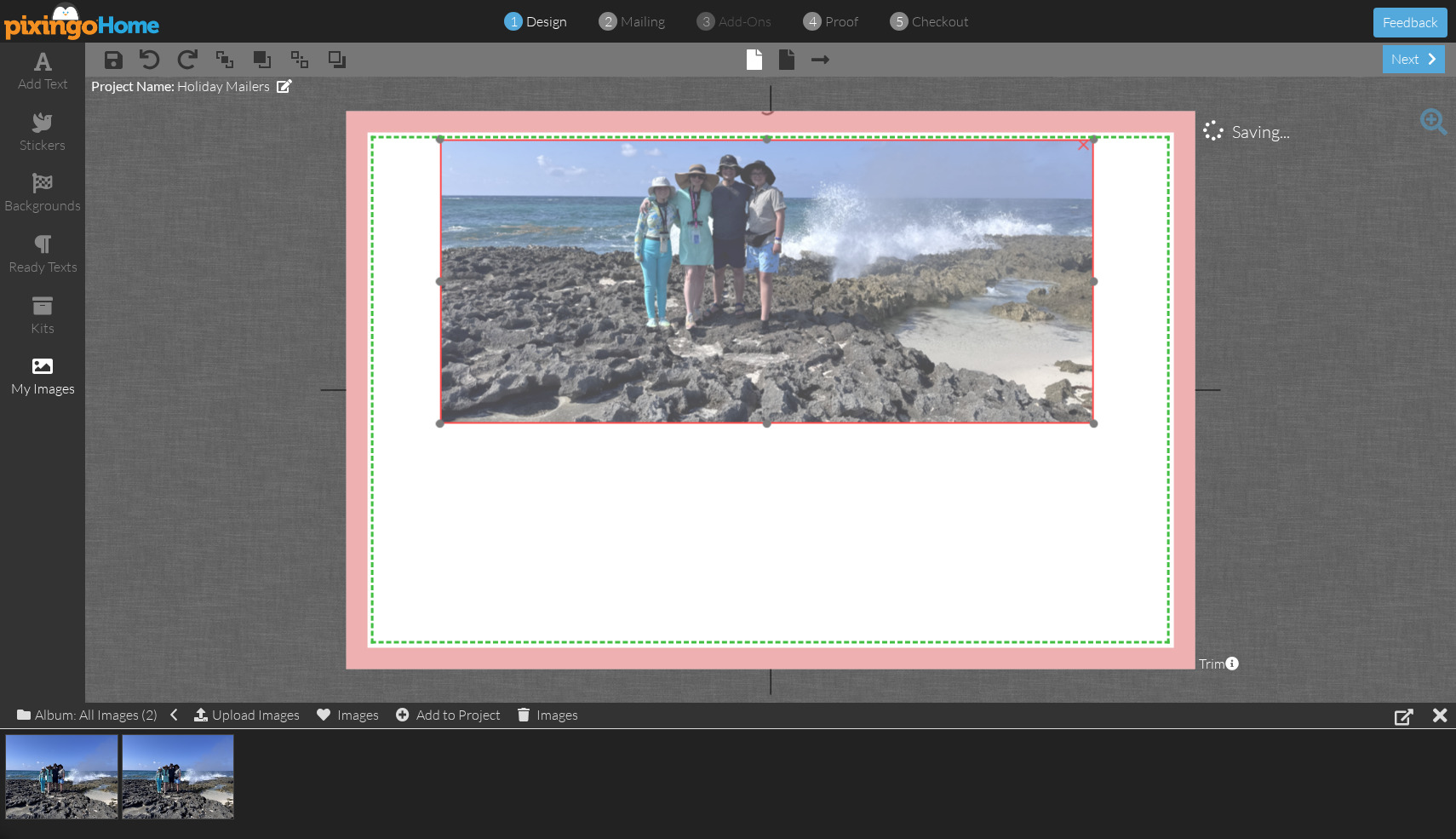
drag, startPoint x: 787, startPoint y: 410, endPoint x: 797, endPoint y: 256, distance: 154.3
click at [718, 256] on img at bounding box center [767, 233] width 654 height 490
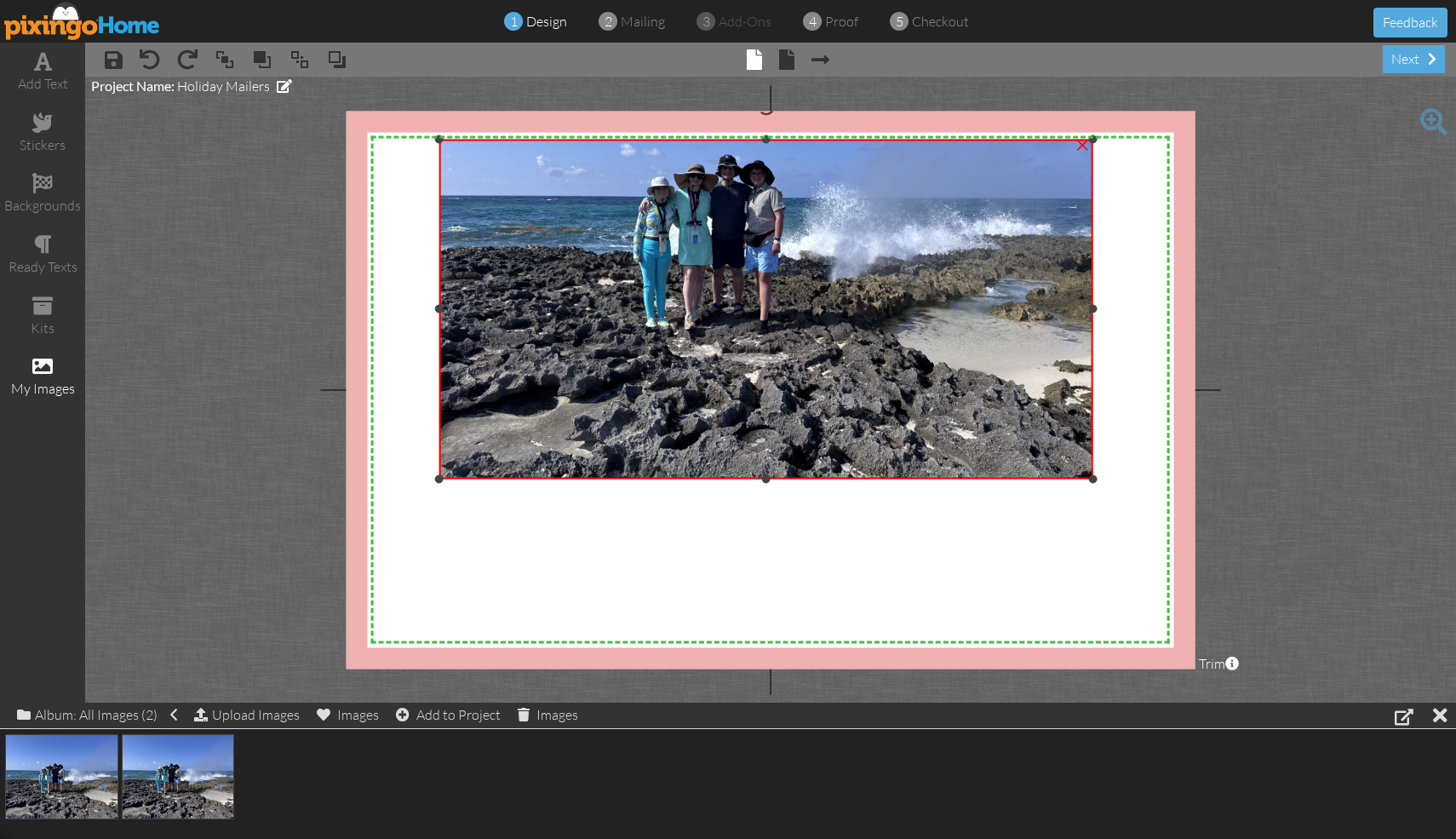
drag, startPoint x: 766, startPoint y: 425, endPoint x: 769, endPoint y: 489, distance: 64.1
click at [718, 489] on div "X X X X X X X X X X X X X X X X X X X X X X X X X X X X X X X X X X X X X X X X…" at bounding box center [771, 389] width 849 height 558
click at [244, 714] on div "Upload Images" at bounding box center [247, 715] width 106 height 25
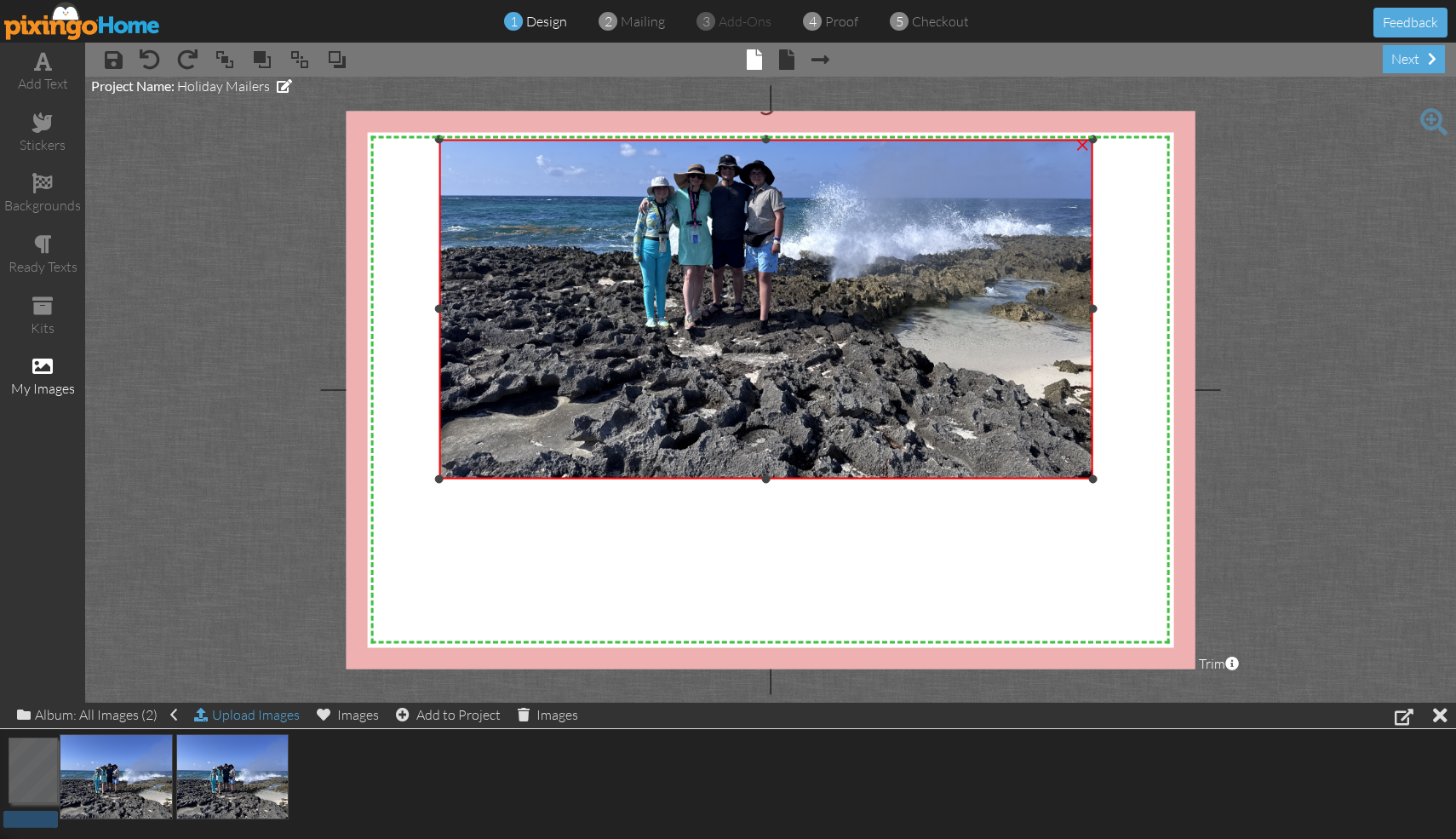
click at [270, 708] on div "Upload Images" at bounding box center [247, 715] width 106 height 25
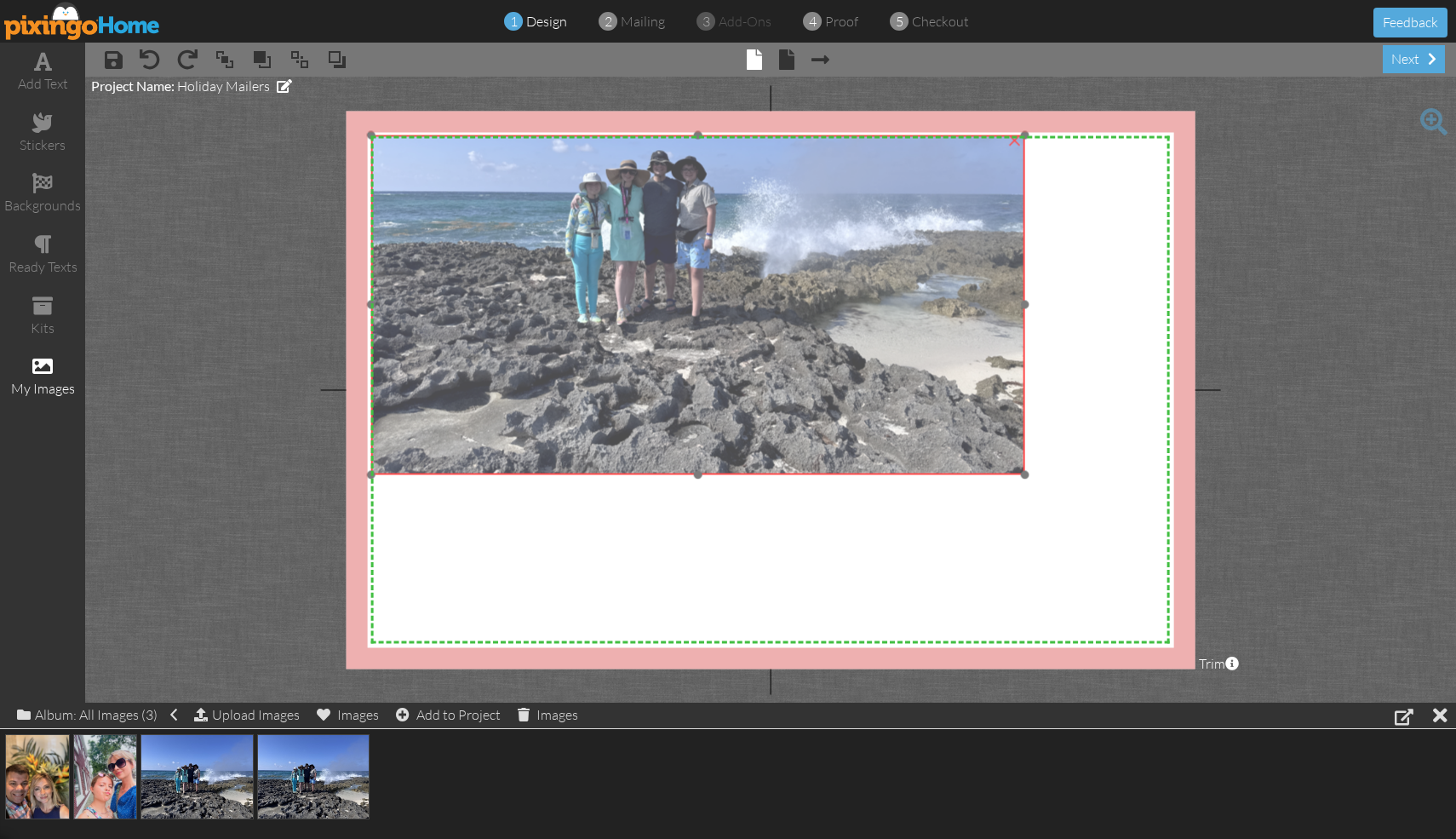
drag, startPoint x: 646, startPoint y: 293, endPoint x: 582, endPoint y: 295, distance: 64.0
click at [578, 288] on img at bounding box center [698, 229] width 654 height 490
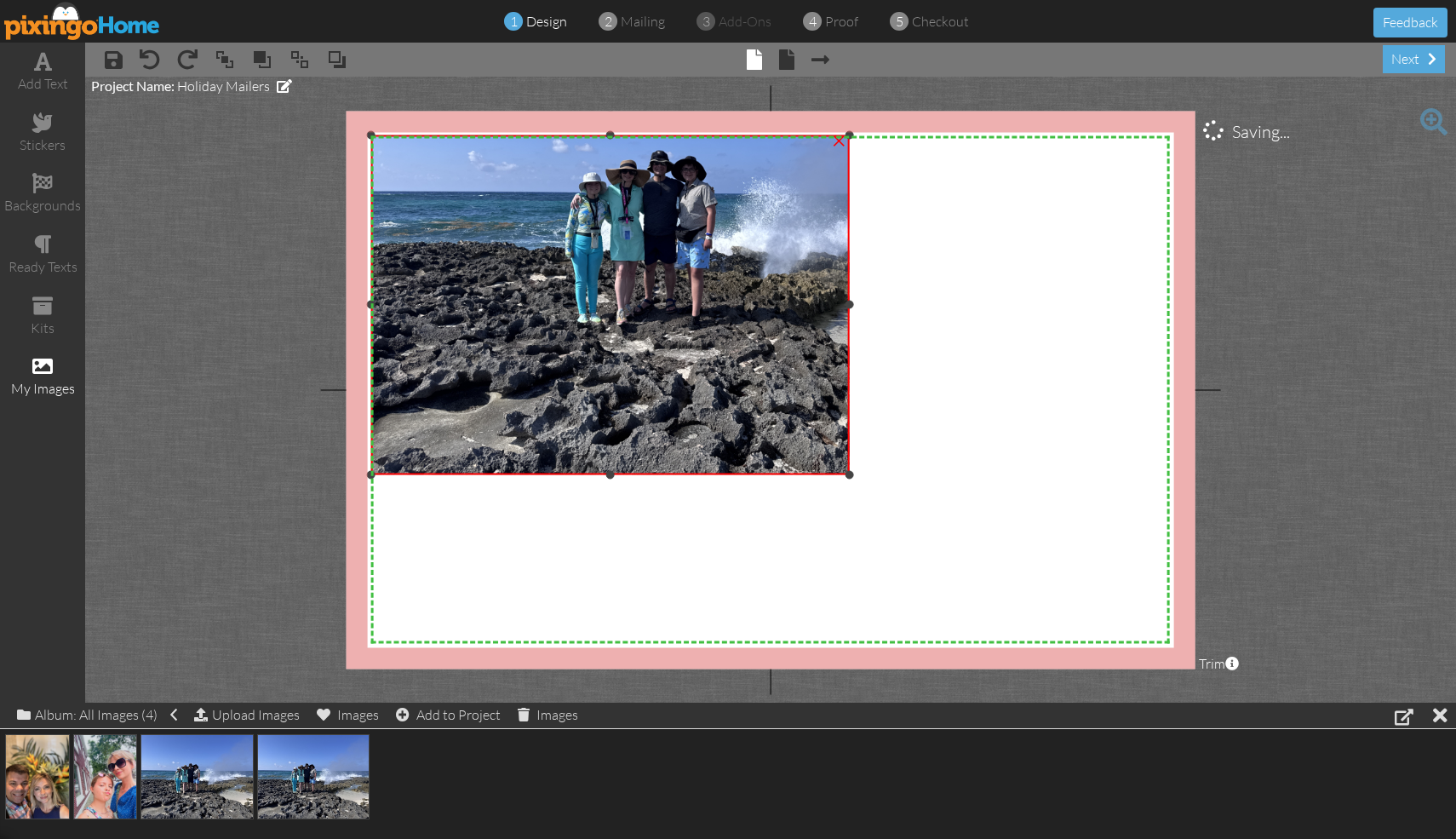
drag, startPoint x: 1025, startPoint y: 305, endPoint x: 851, endPoint y: 305, distance: 174.0
click at [718, 305] on div at bounding box center [848, 304] width 8 height 8
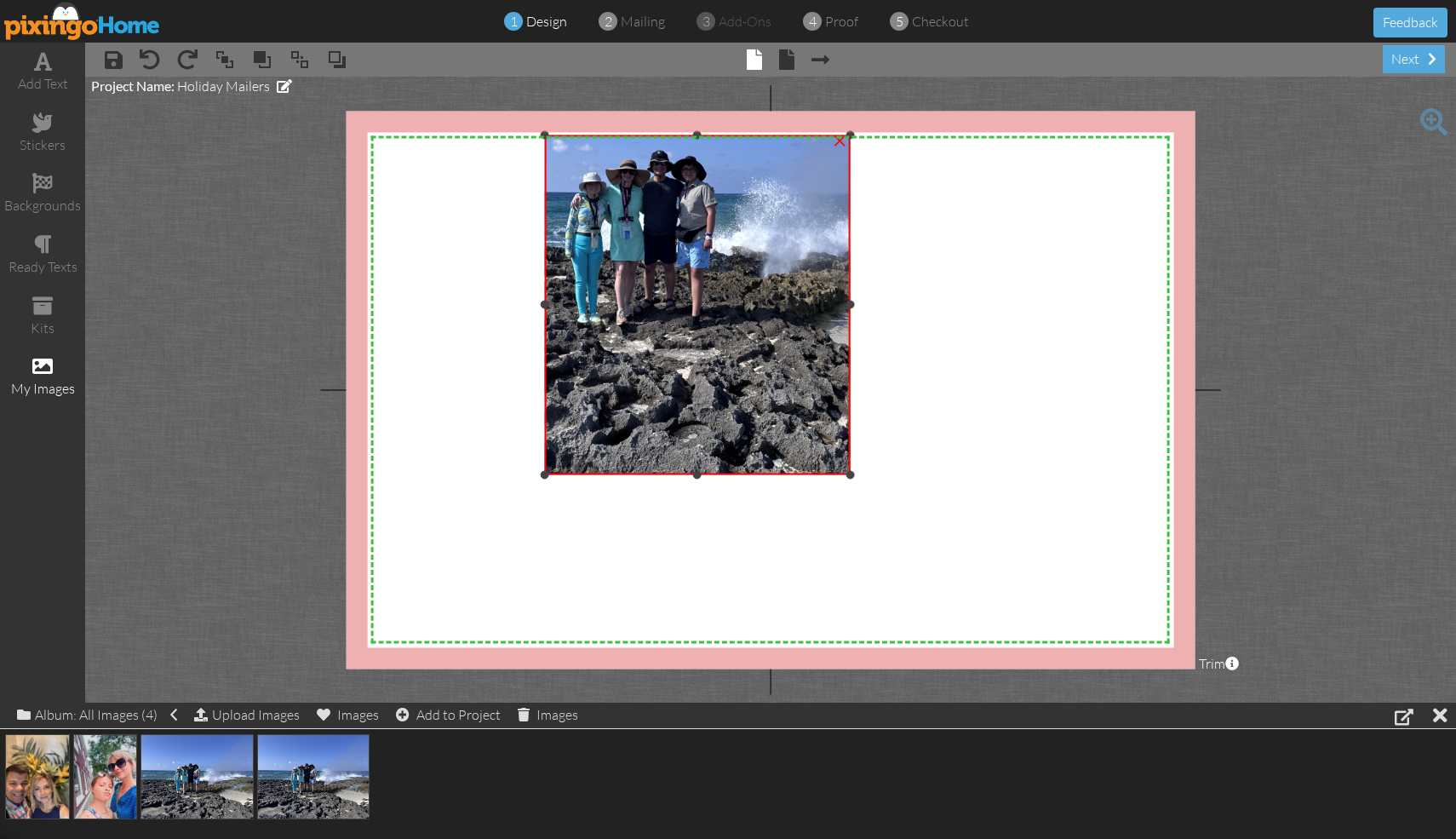
drag, startPoint x: 373, startPoint y: 306, endPoint x: 551, endPoint y: 299, distance: 178.1
click at [548, 295] on div "×" at bounding box center [697, 304] width 305 height 339
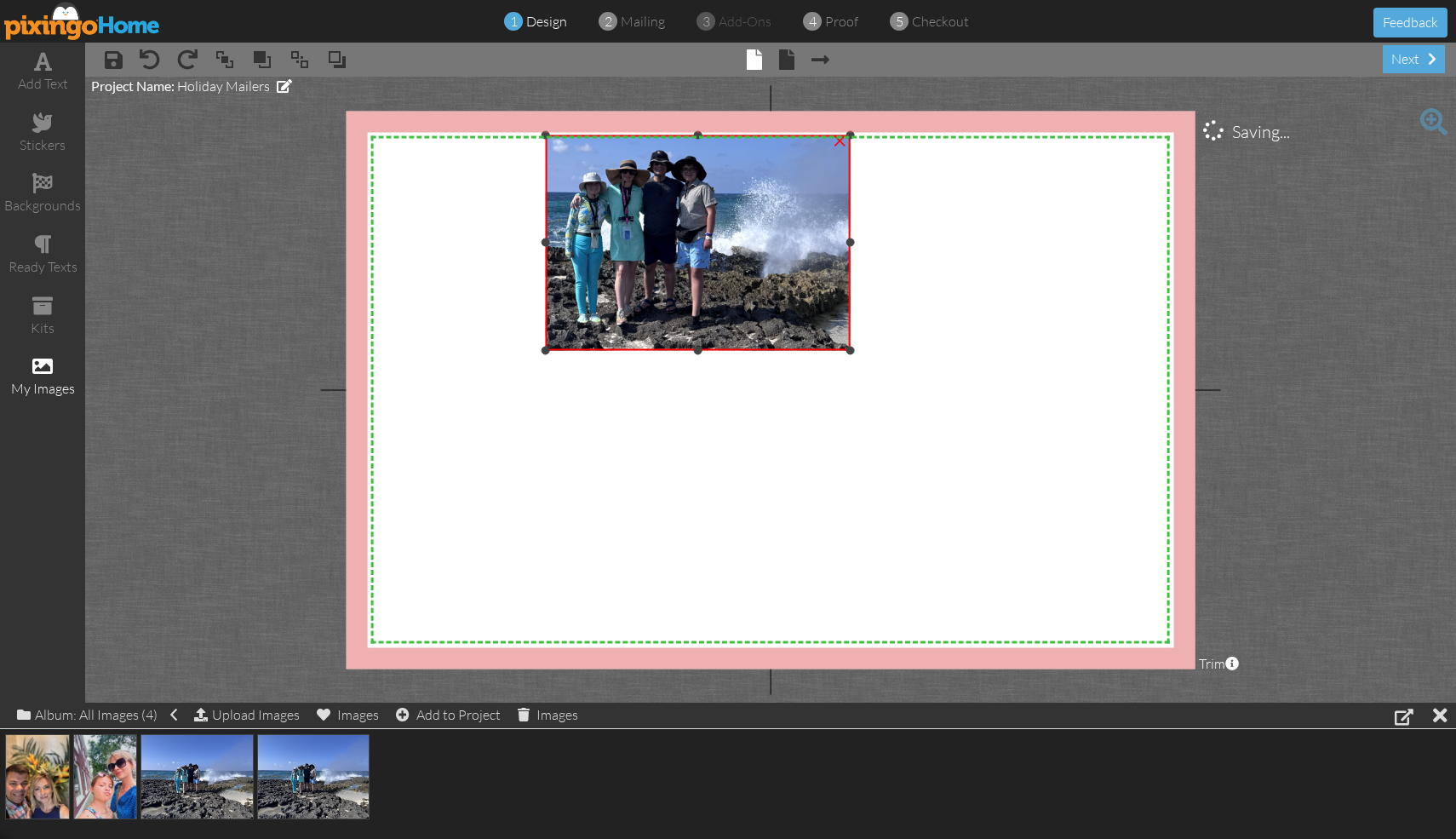
drag, startPoint x: 698, startPoint y: 475, endPoint x: 691, endPoint y: 357, distance: 118.2
click at [692, 350] on div "×" at bounding box center [697, 242] width 304 height 216
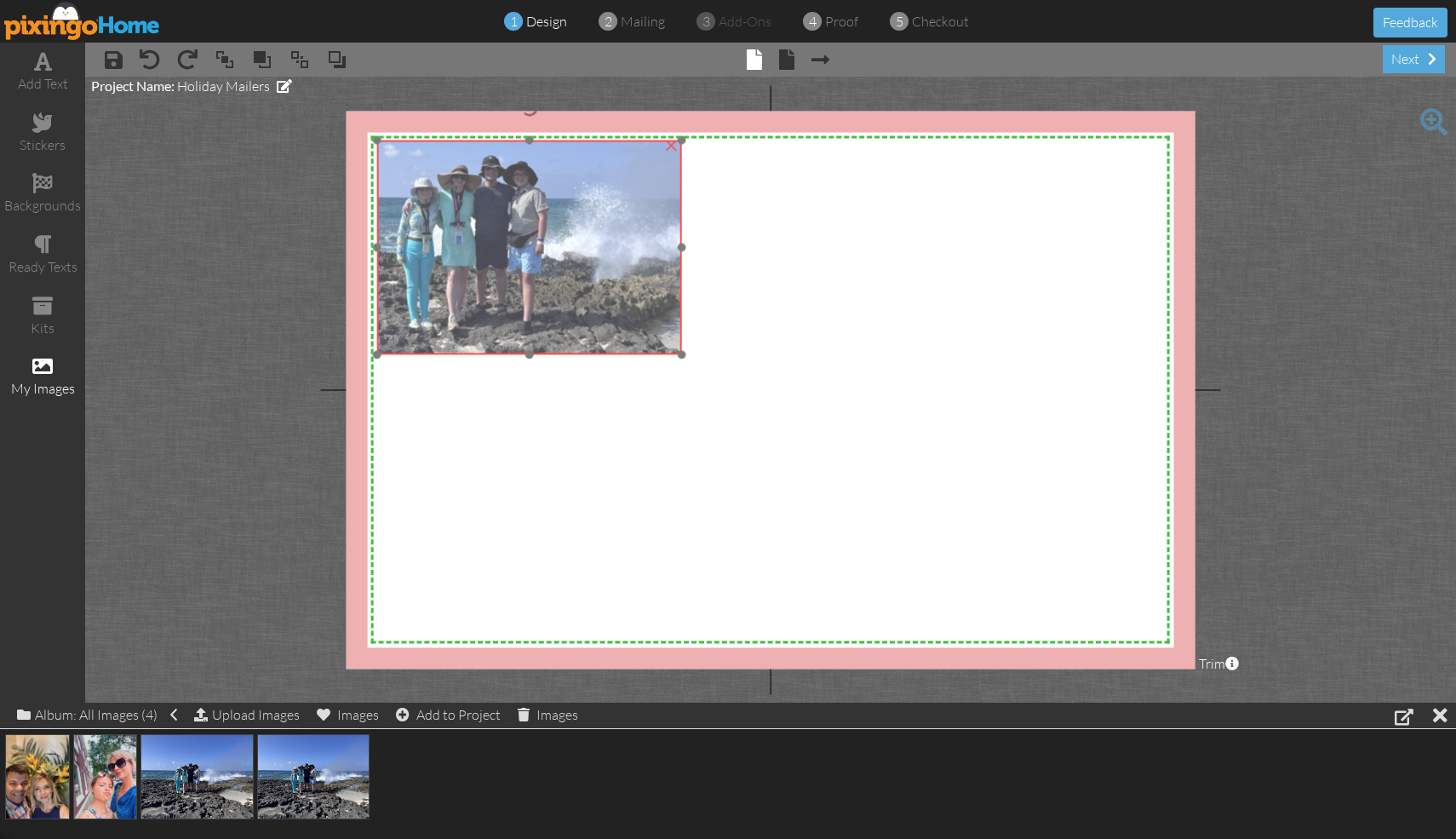
drag, startPoint x: 748, startPoint y: 253, endPoint x: 586, endPoint y: 260, distance: 162.2
click at [580, 259] on img at bounding box center [530, 234] width 654 height 490
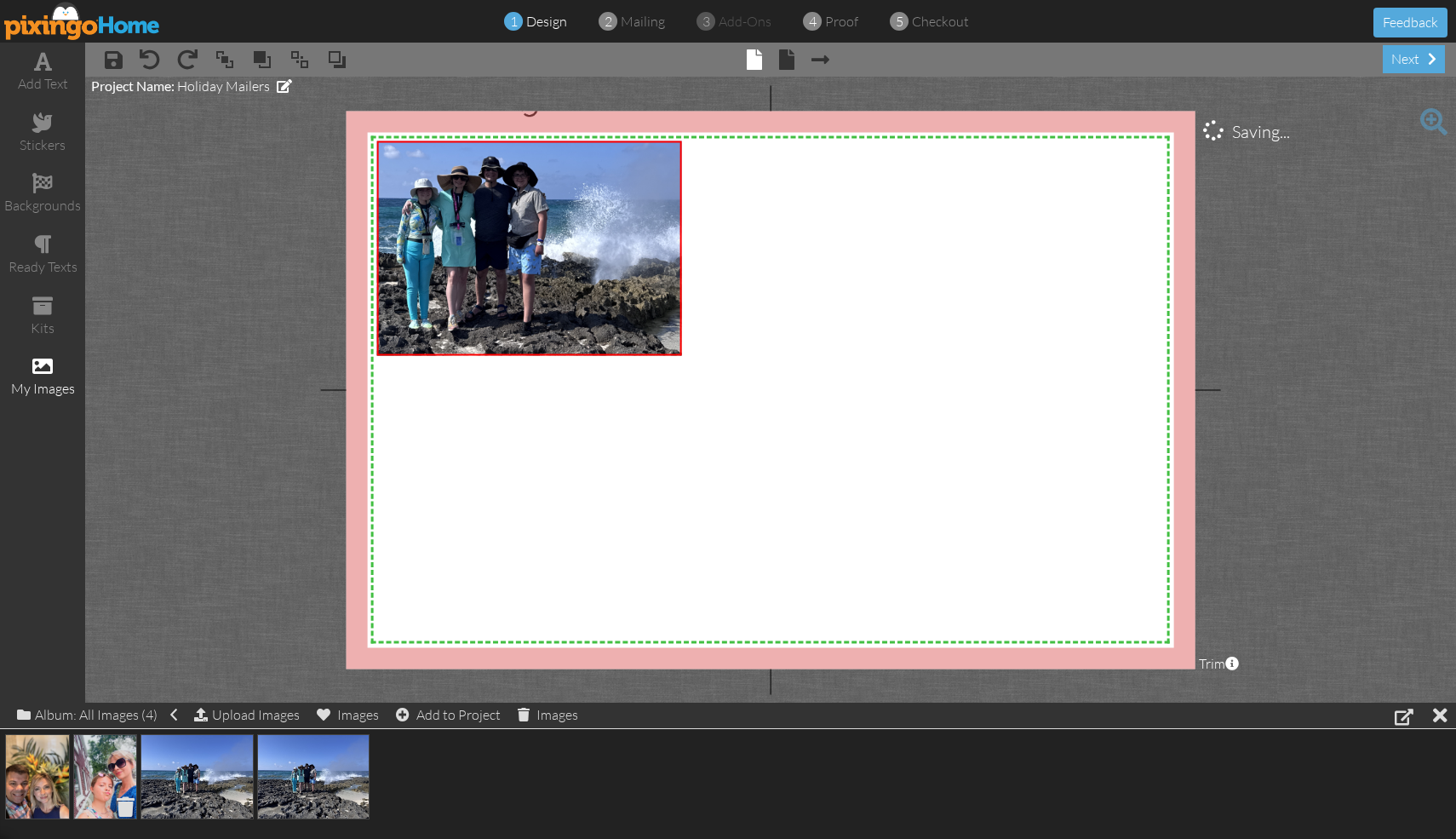
click at [119, 762] on span at bounding box center [125, 806] width 26 height 29
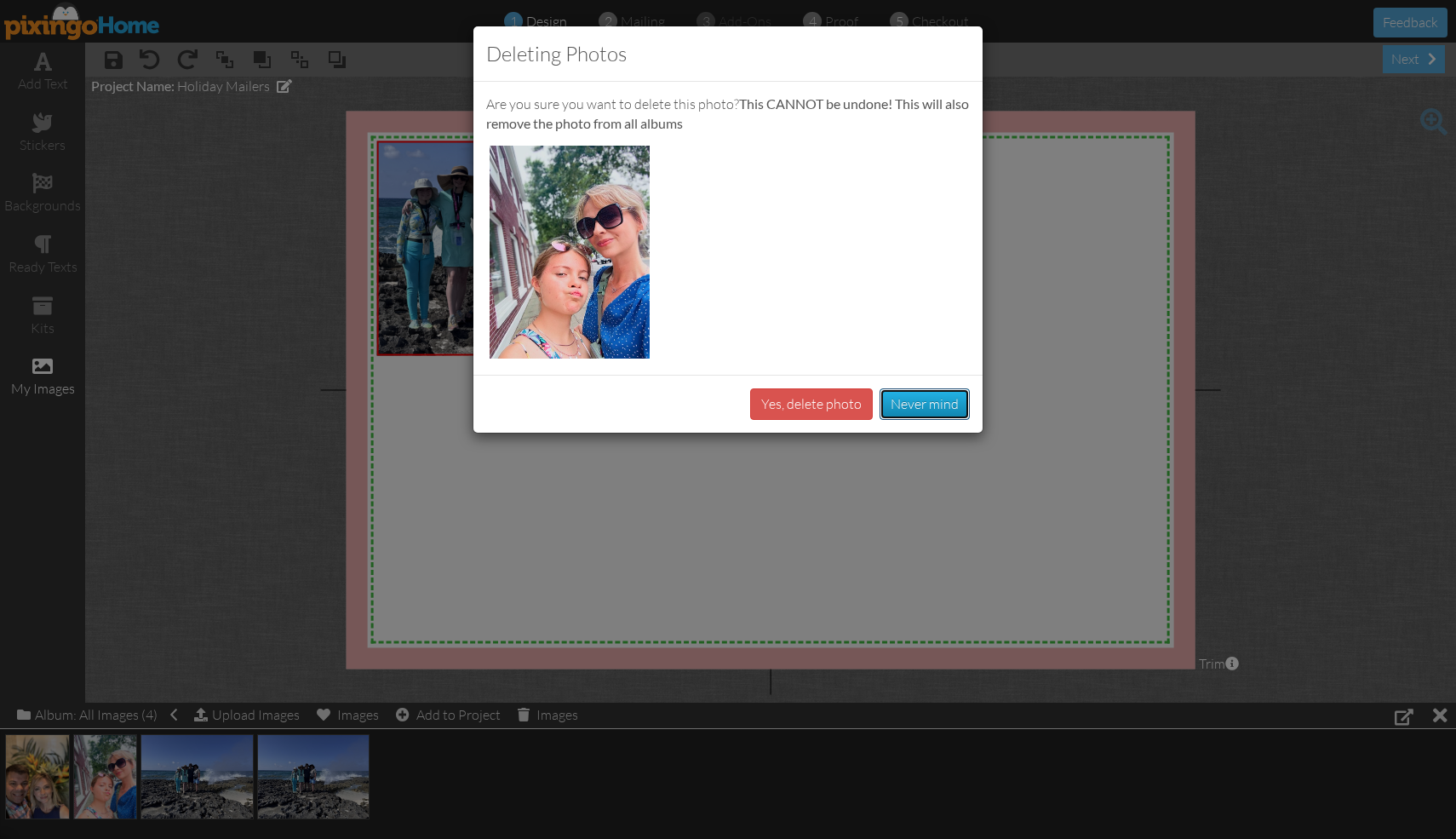
click at [718, 402] on button "Never mind" at bounding box center [924, 403] width 90 height 31
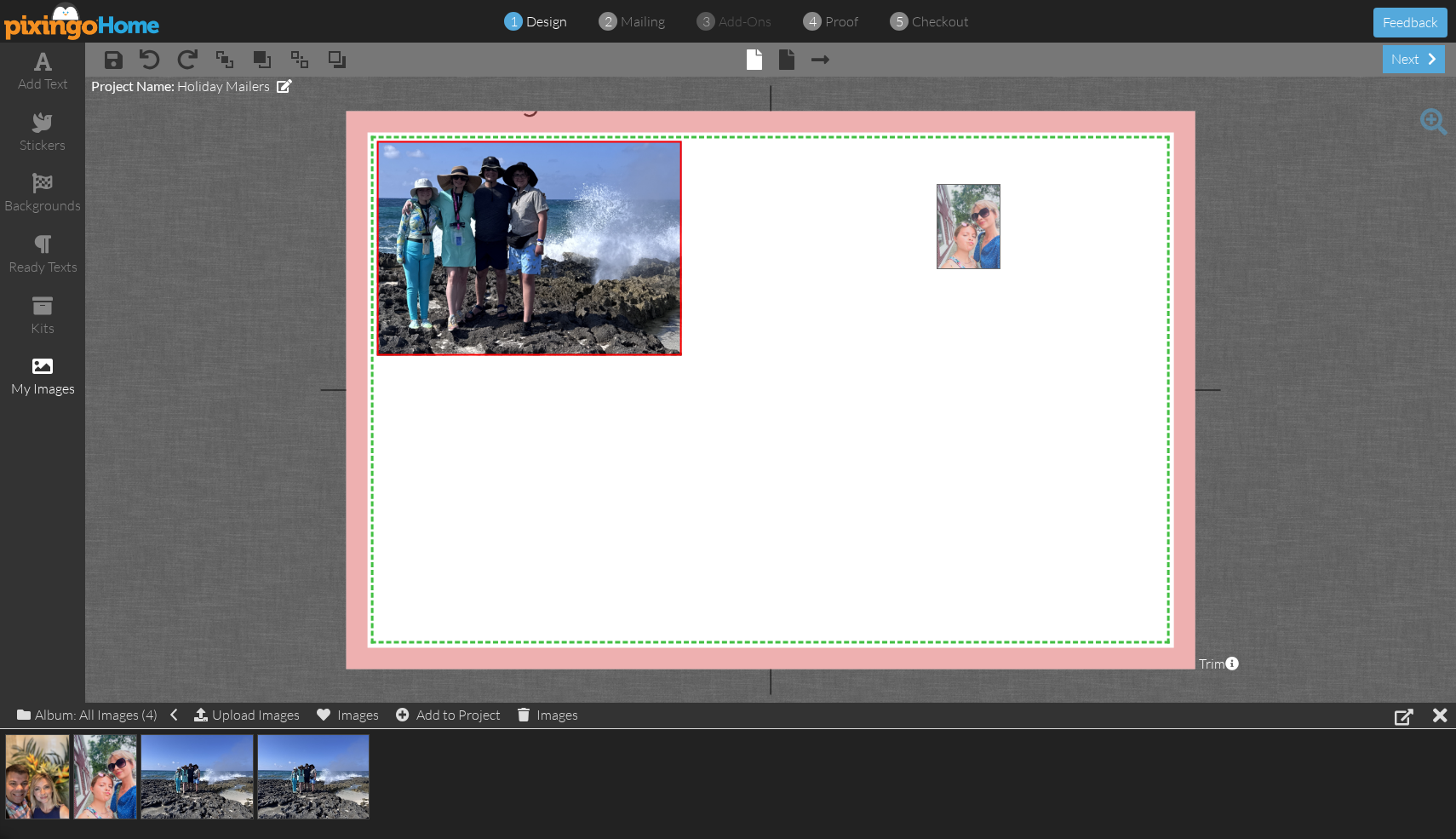
drag, startPoint x: 103, startPoint y: 756, endPoint x: 961, endPoint y: 209, distance: 1017.5
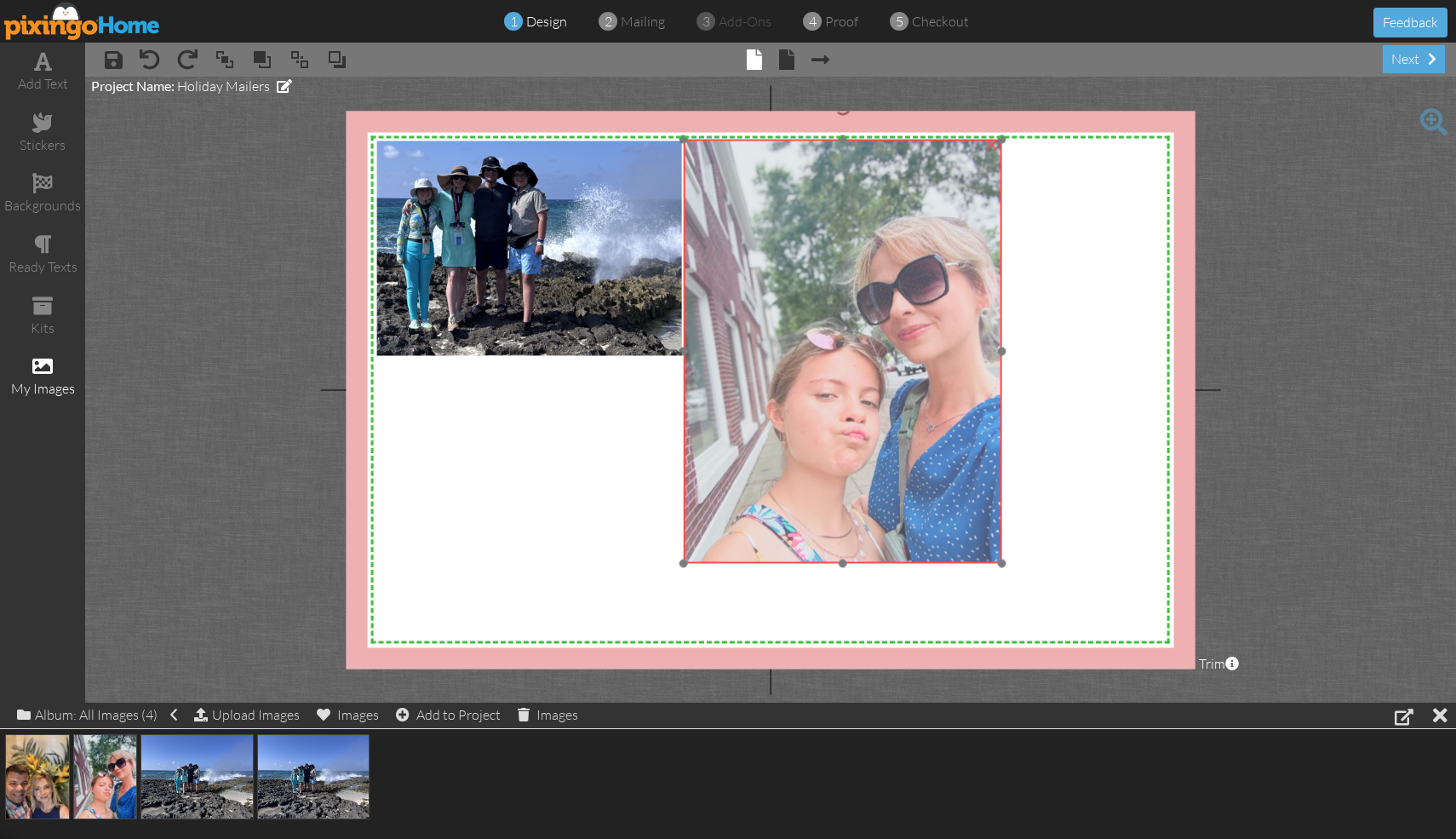
drag, startPoint x: 1004, startPoint y: 250, endPoint x: 756, endPoint y: 203, distance: 252.4
click at [718, 203] on img at bounding box center [843, 351] width 319 height 424
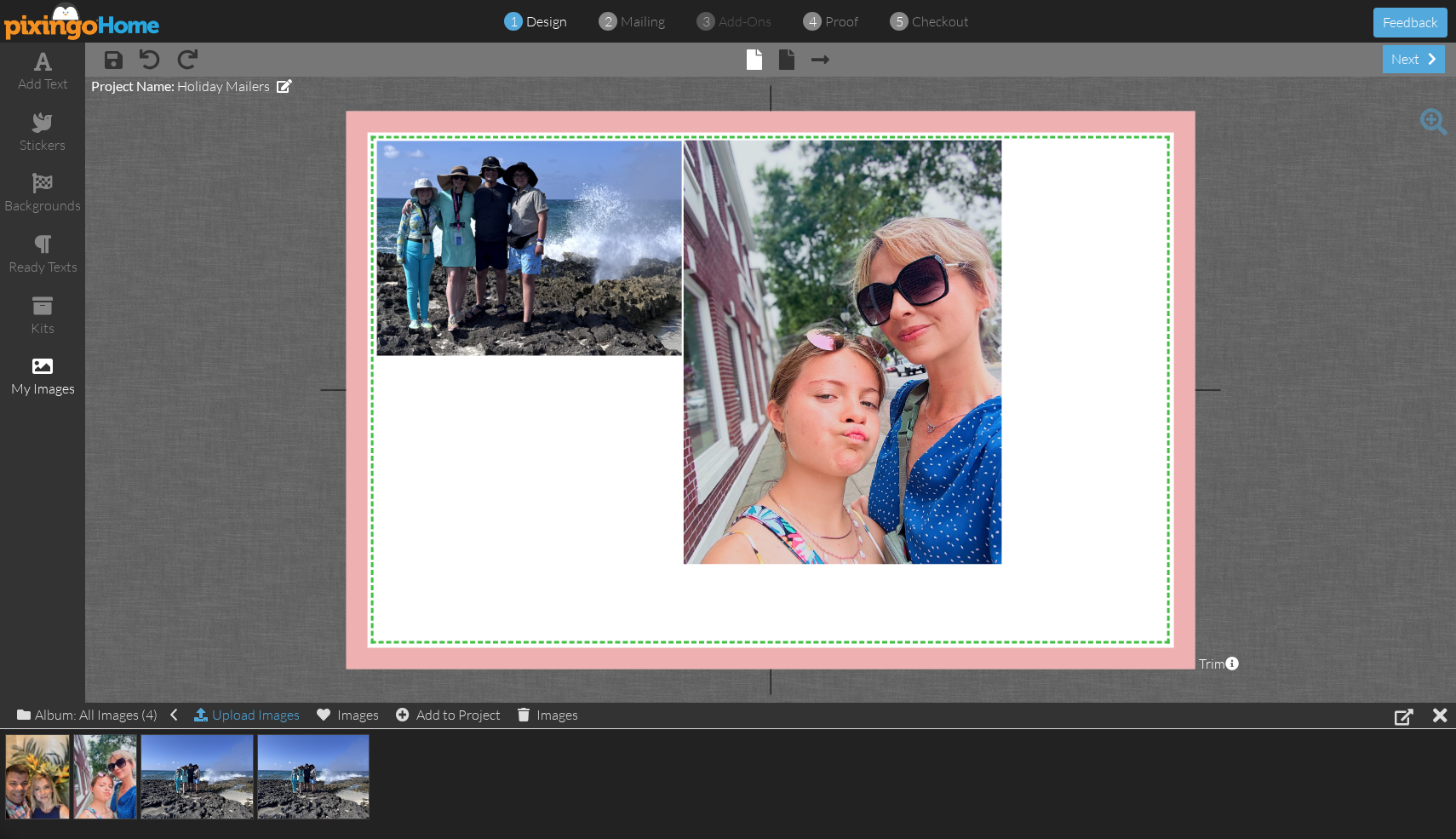
click at [280, 715] on div "Upload Images" at bounding box center [247, 715] width 106 height 25
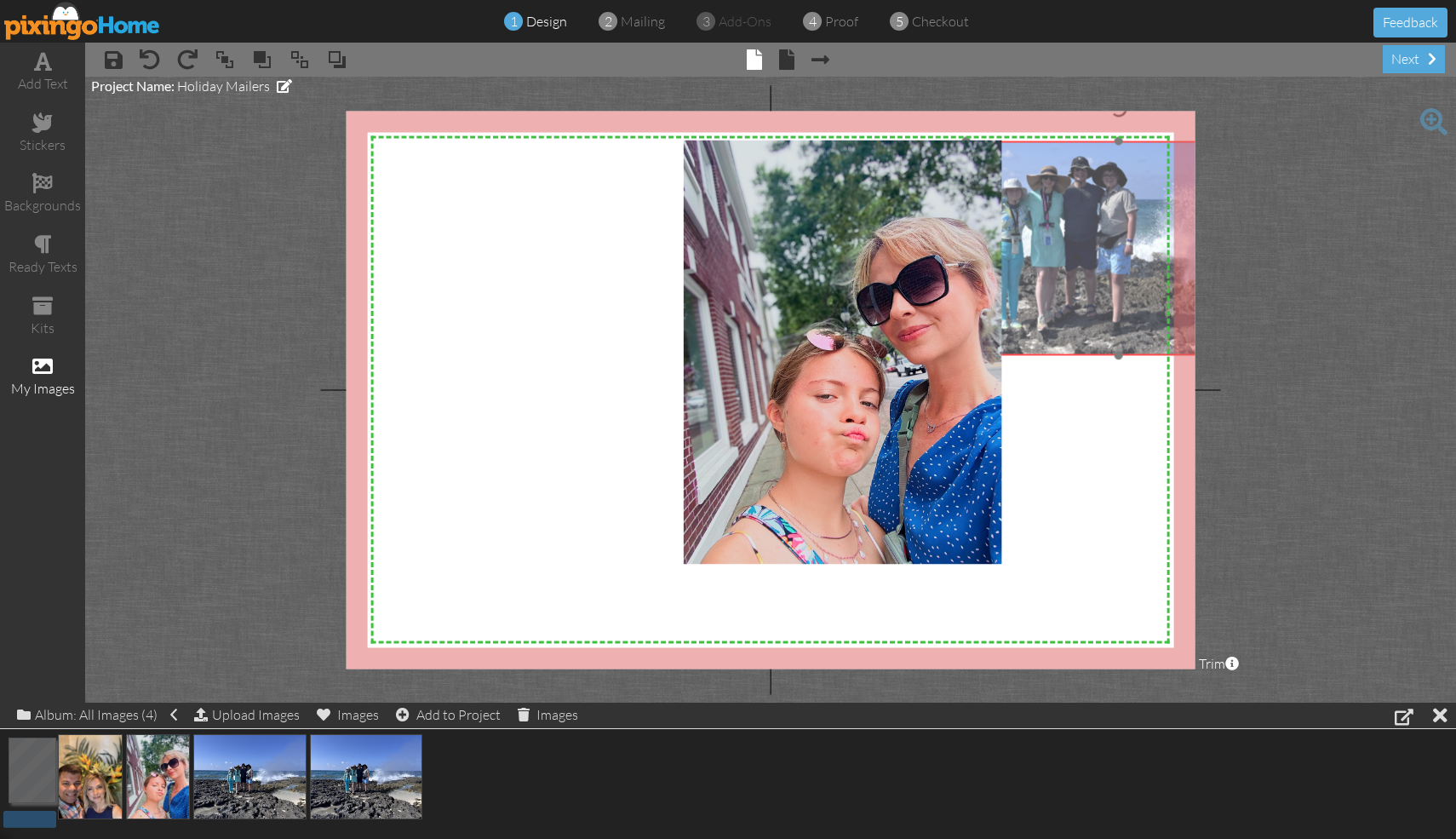
drag, startPoint x: 588, startPoint y: 273, endPoint x: 1177, endPoint y: 273, distance: 589.0
click at [718, 273] on img at bounding box center [1119, 235] width 654 height 490
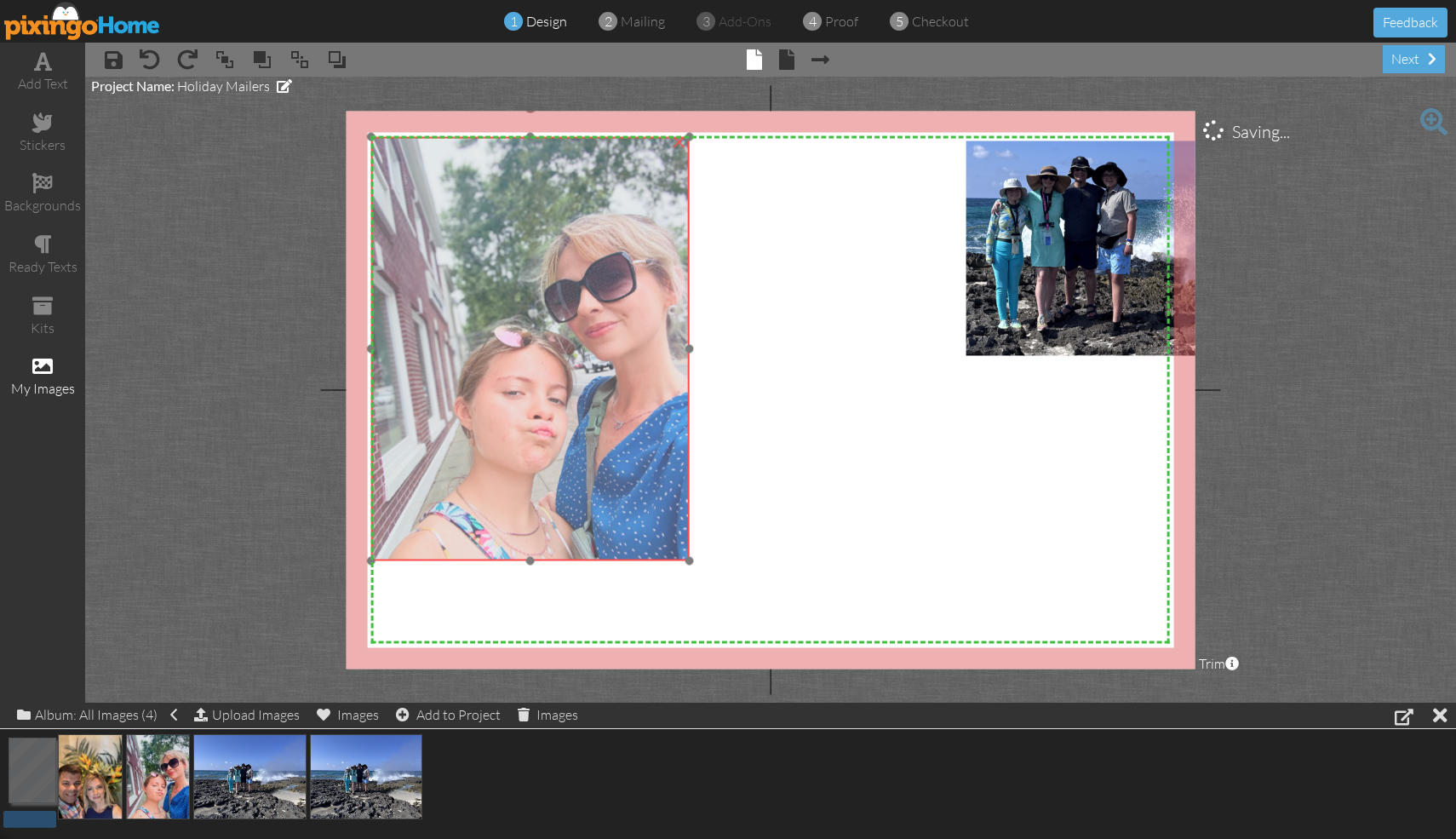
drag, startPoint x: 854, startPoint y: 332, endPoint x: 542, endPoint y: 329, distance: 312.0
click at [542, 329] on img at bounding box center [530, 349] width 319 height 424
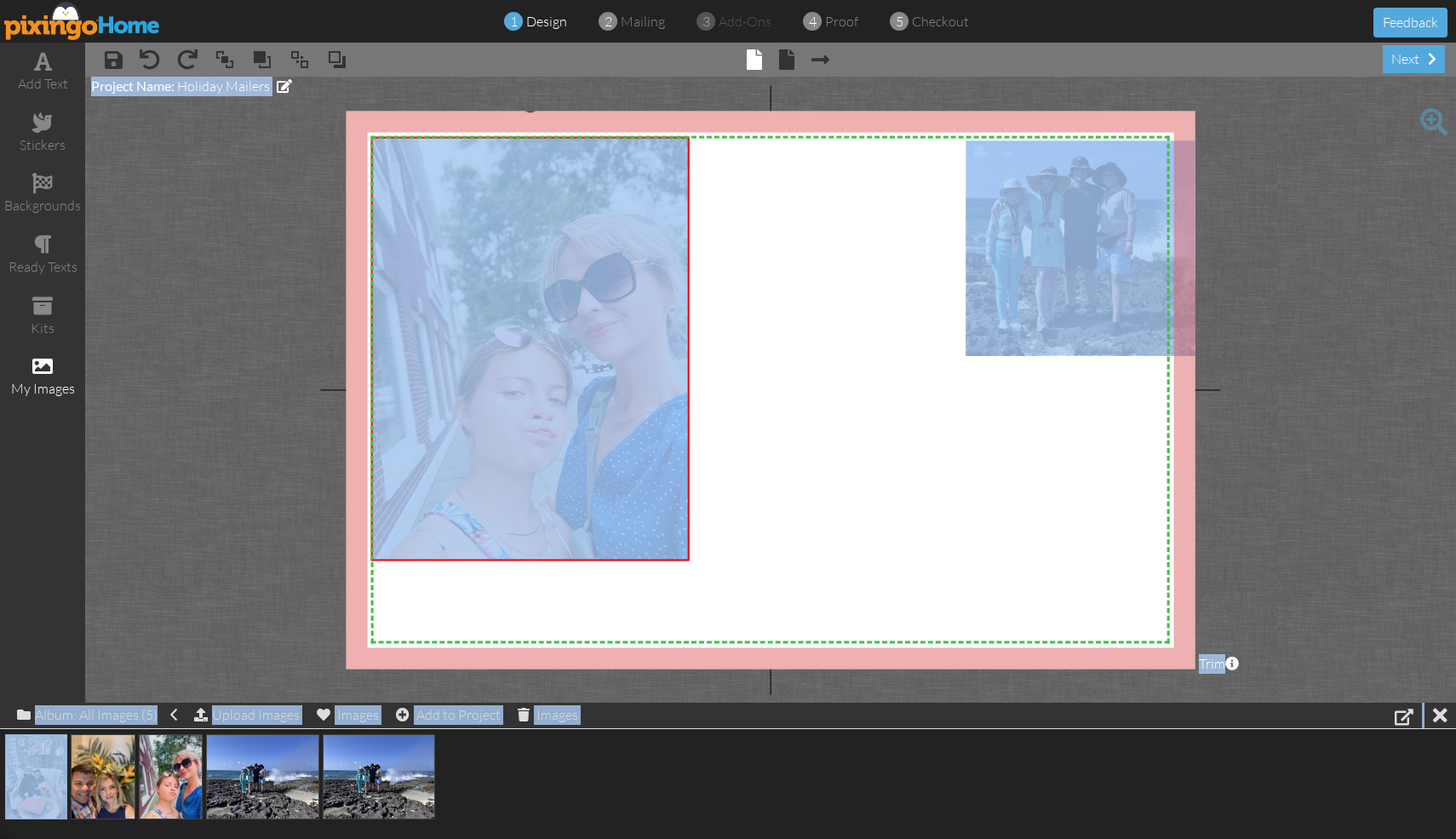
drag, startPoint x: 43, startPoint y: 753, endPoint x: 933, endPoint y: 432, distance: 946.1
click at [26, 762] on img at bounding box center [36, 777] width 62 height 85
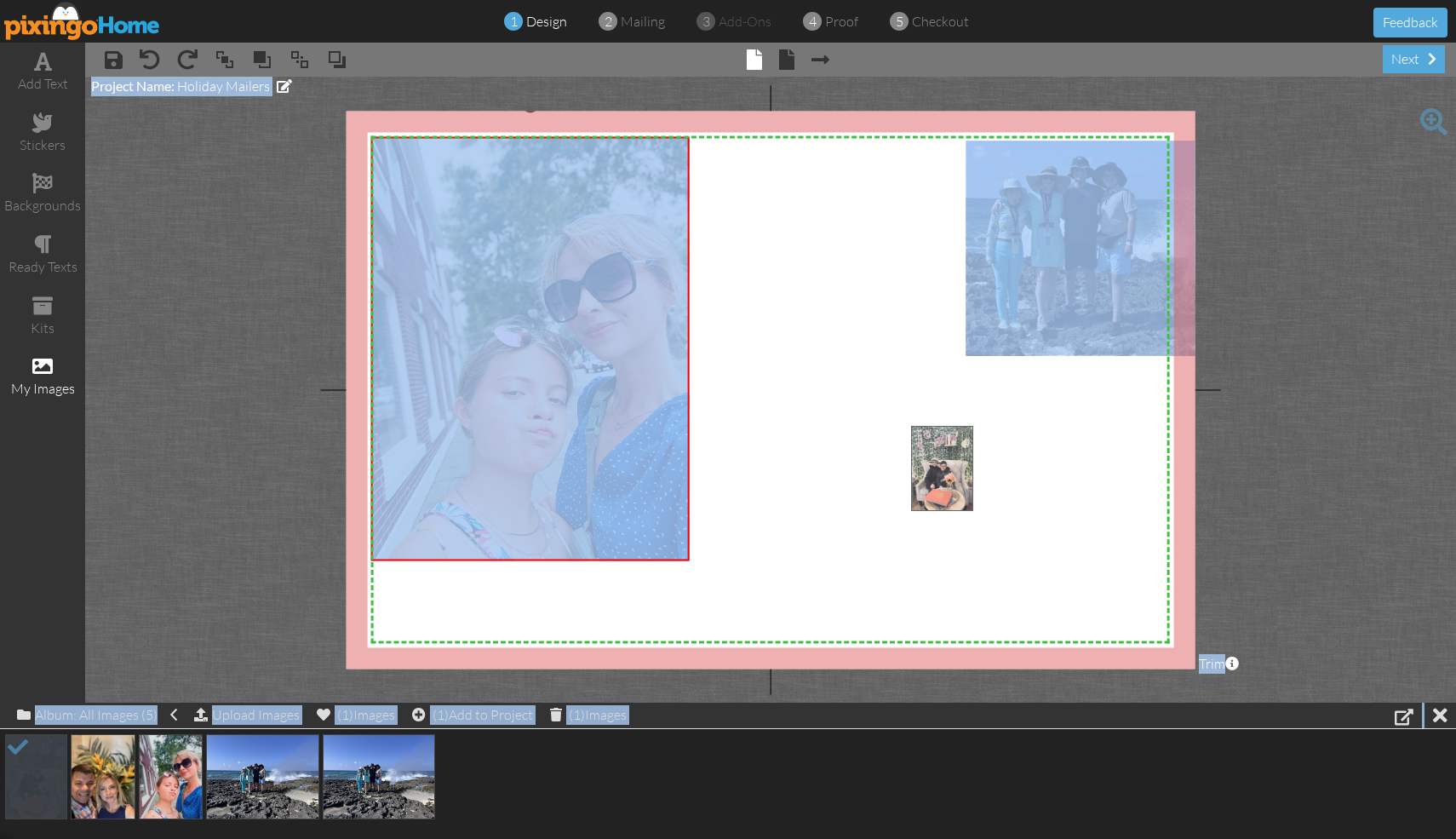
drag, startPoint x: 26, startPoint y: 763, endPoint x: 932, endPoint y: 458, distance: 956.0
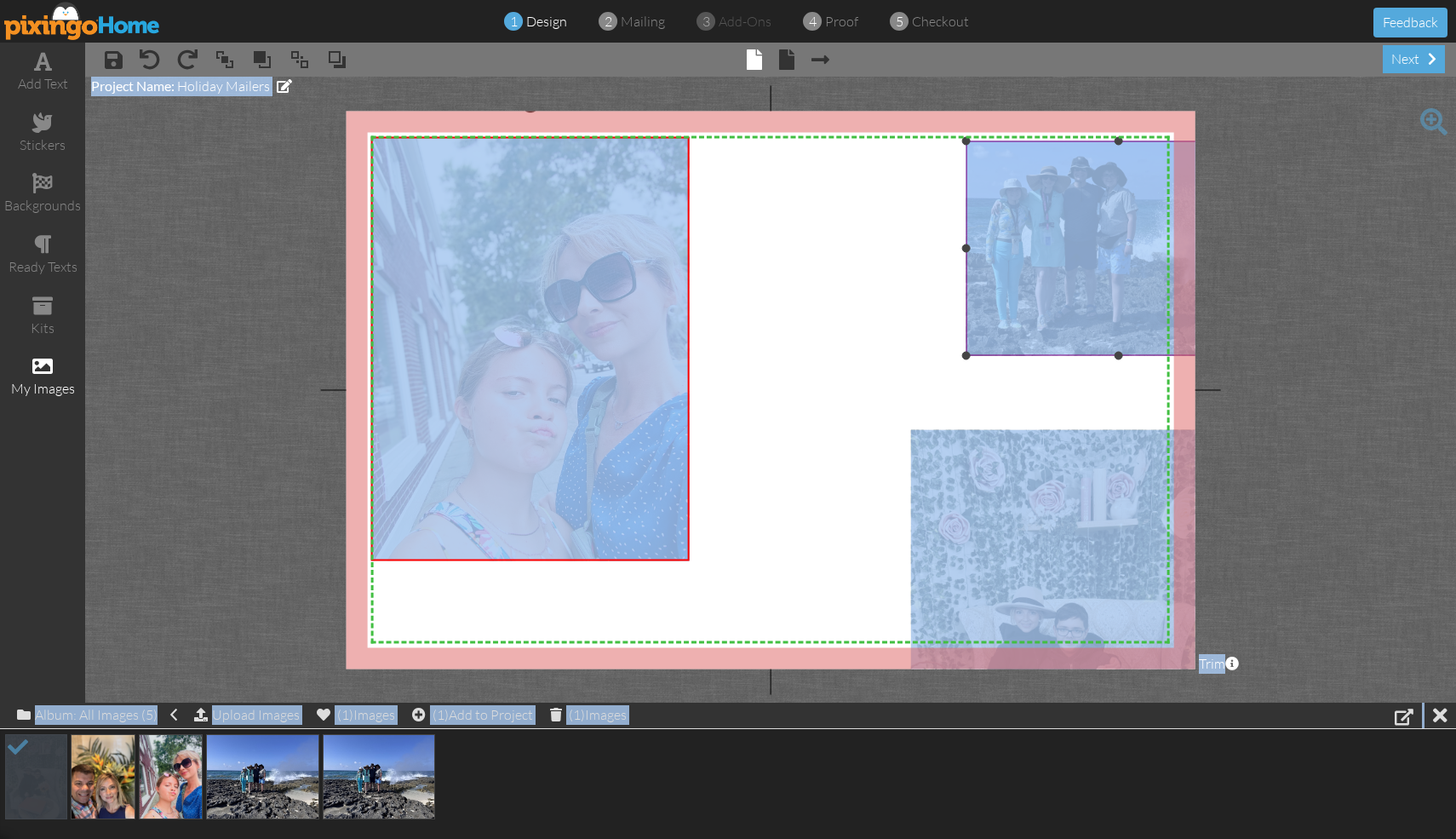
click at [718, 303] on img at bounding box center [1119, 235] width 654 height 490
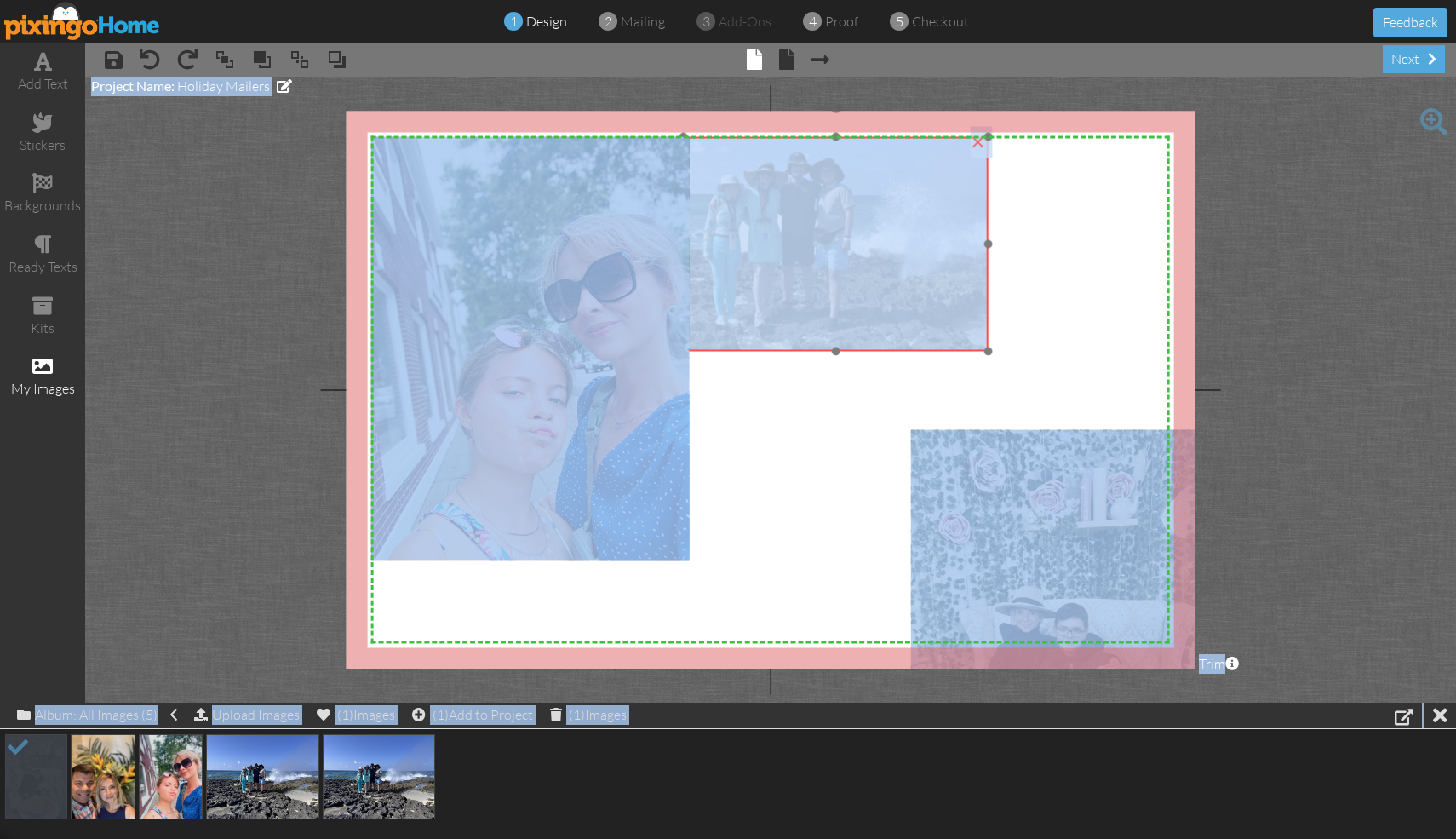
drag, startPoint x: 1075, startPoint y: 225, endPoint x: 793, endPoint y: 222, distance: 282.0
click at [718, 222] on img at bounding box center [836, 231] width 654 height 490
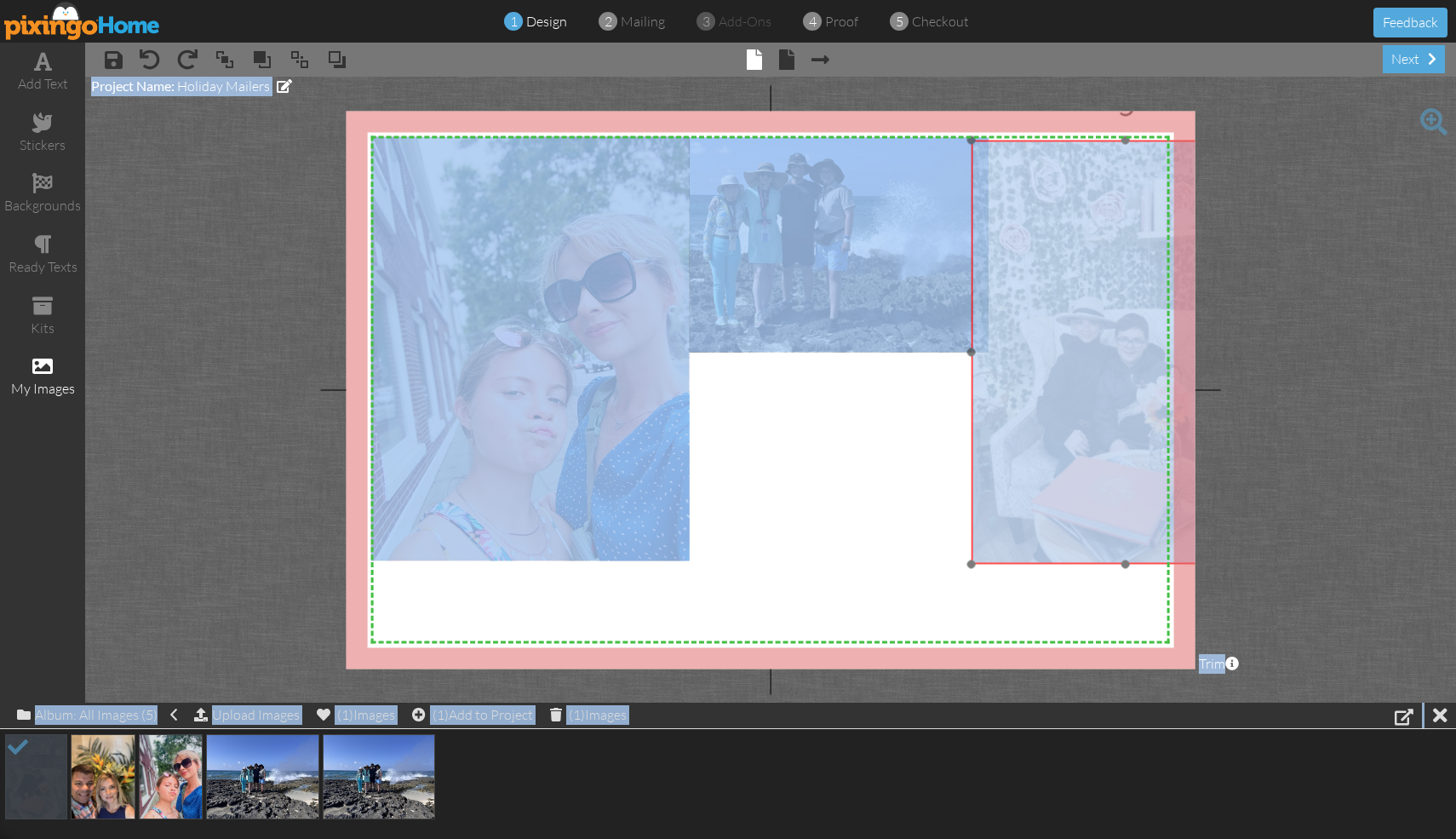
drag, startPoint x: 1013, startPoint y: 489, endPoint x: 1073, endPoint y: 199, distance: 296.1
click at [718, 199] on img at bounding box center [1125, 352] width 308 height 424
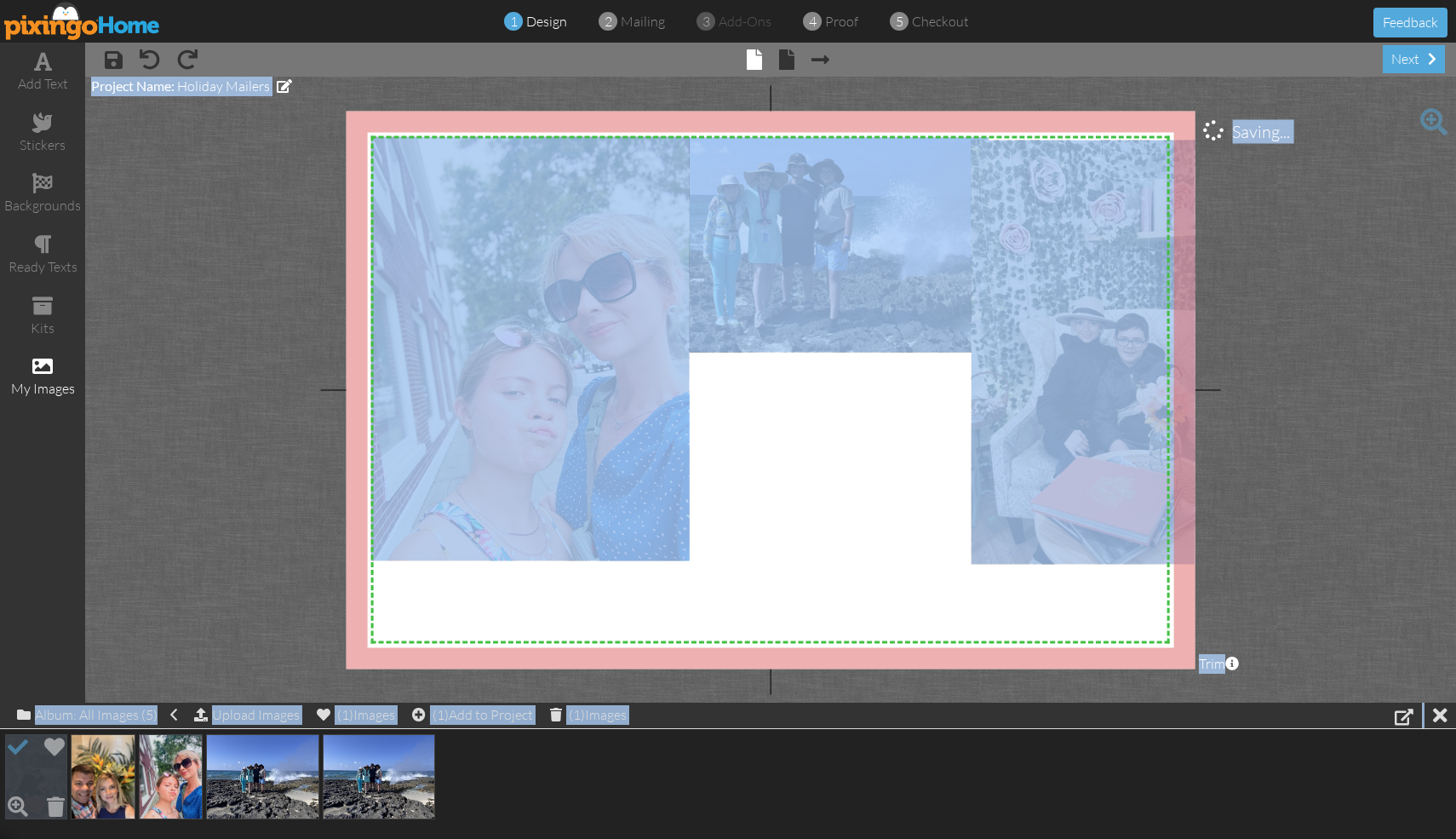
click at [39, 762] on img at bounding box center [36, 777] width 62 height 85
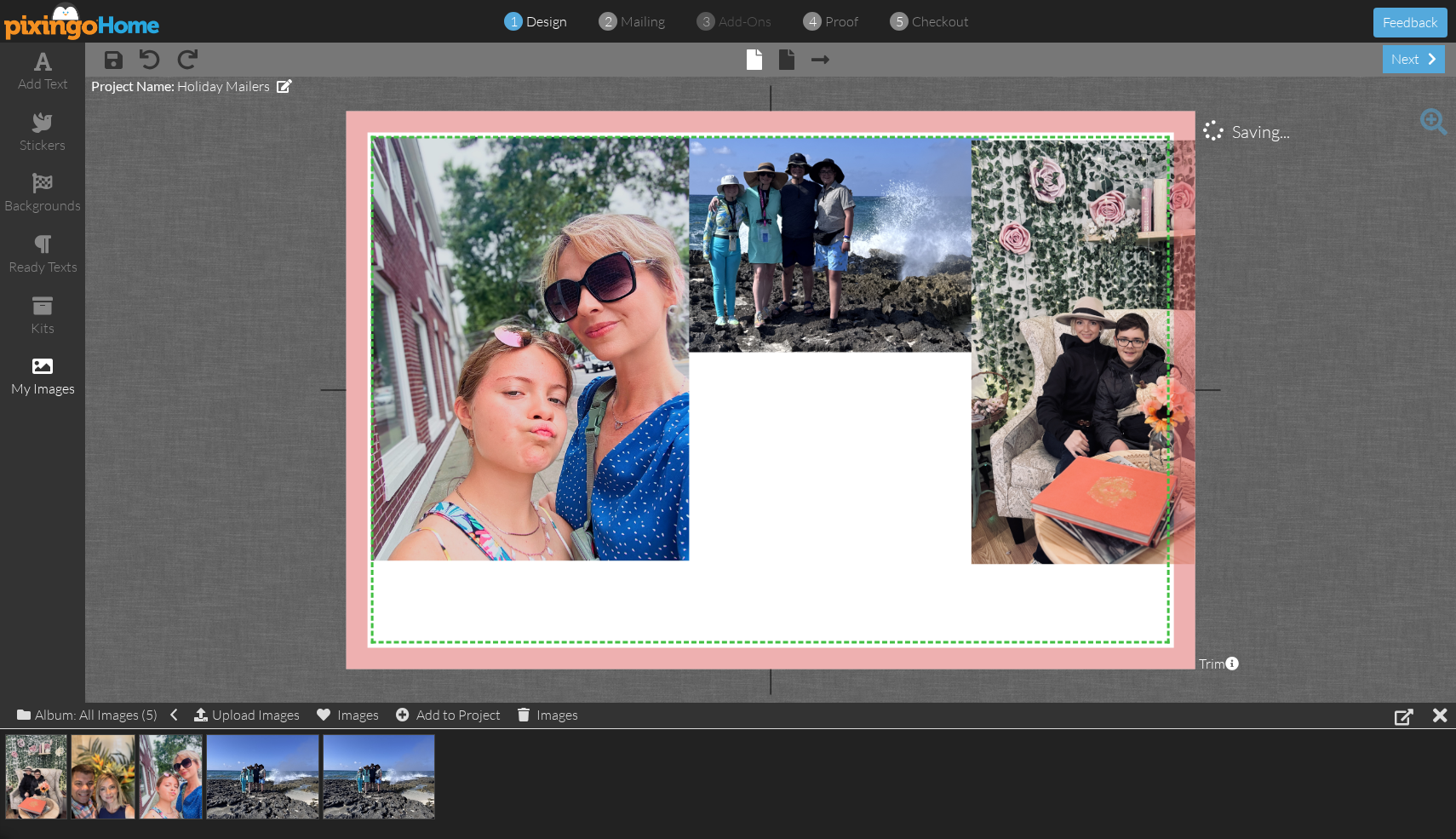
click at [304, 473] on project-studio-wrapper "X X X X X X X X X X X X X X X X X X X X X X X X X X X X X X X X X X X X X X X X…" at bounding box center [770, 389] width 1371 height 626
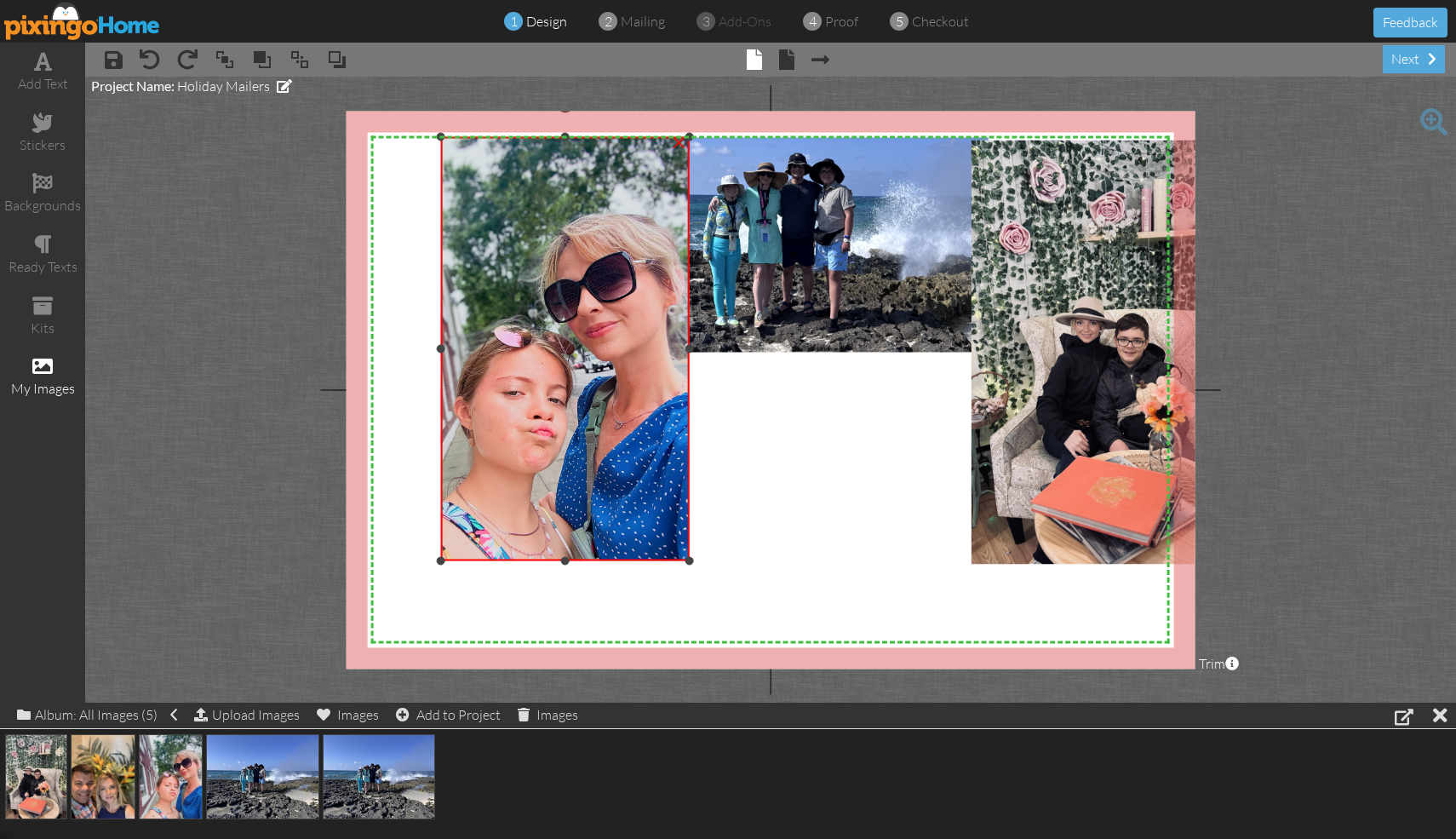
drag, startPoint x: 371, startPoint y: 348, endPoint x: 441, endPoint y: 357, distance: 70.6
click at [441, 357] on div "×" at bounding box center [564, 349] width 249 height 424
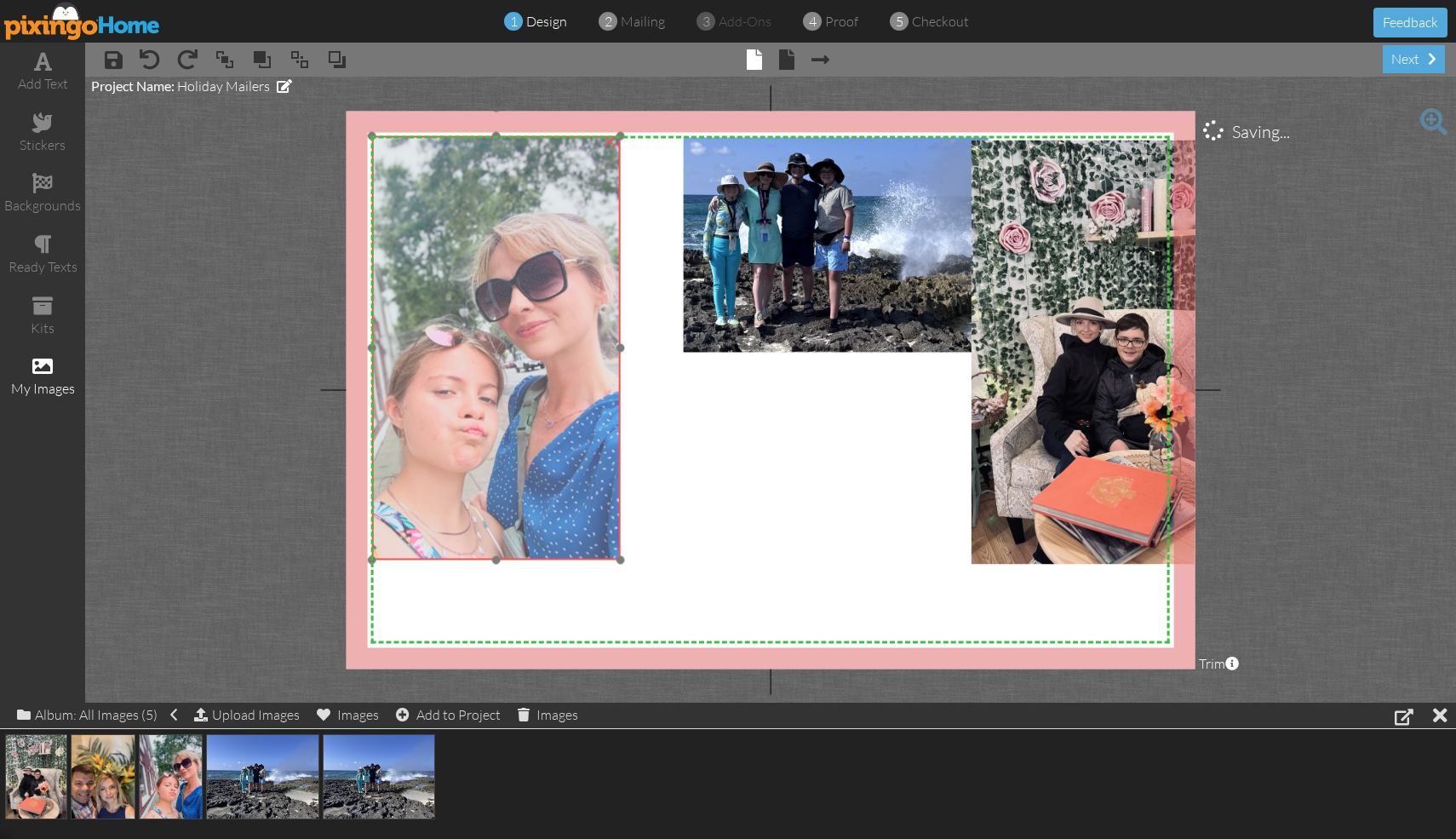
drag, startPoint x: 579, startPoint y: 397, endPoint x: 510, endPoint y: 396, distance: 69.0
click at [510, 396] on img at bounding box center [461, 348] width 319 height 424
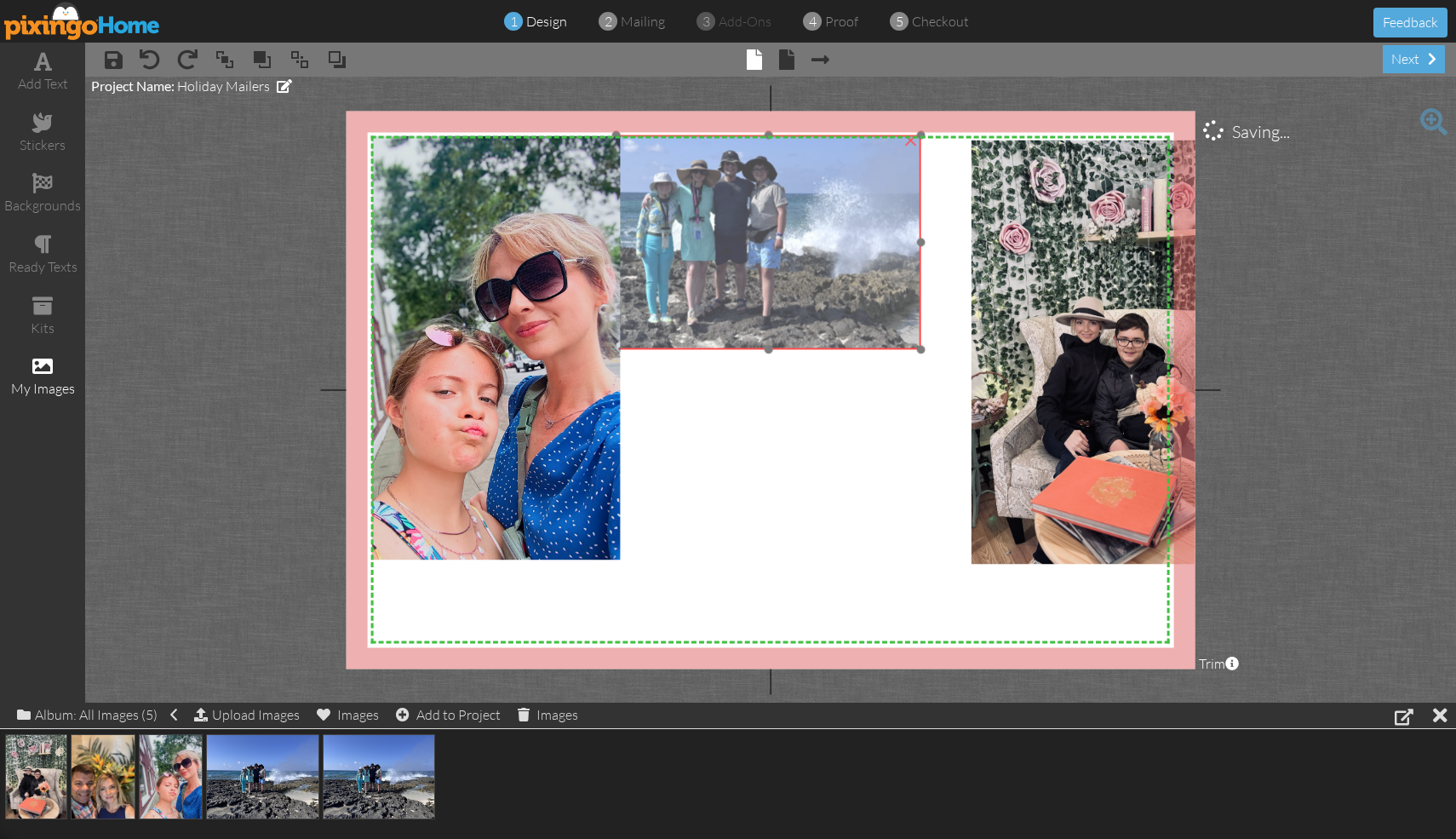
drag, startPoint x: 759, startPoint y: 330, endPoint x: 692, endPoint y: 328, distance: 67.0
click at [692, 327] on img at bounding box center [769, 229] width 654 height 490
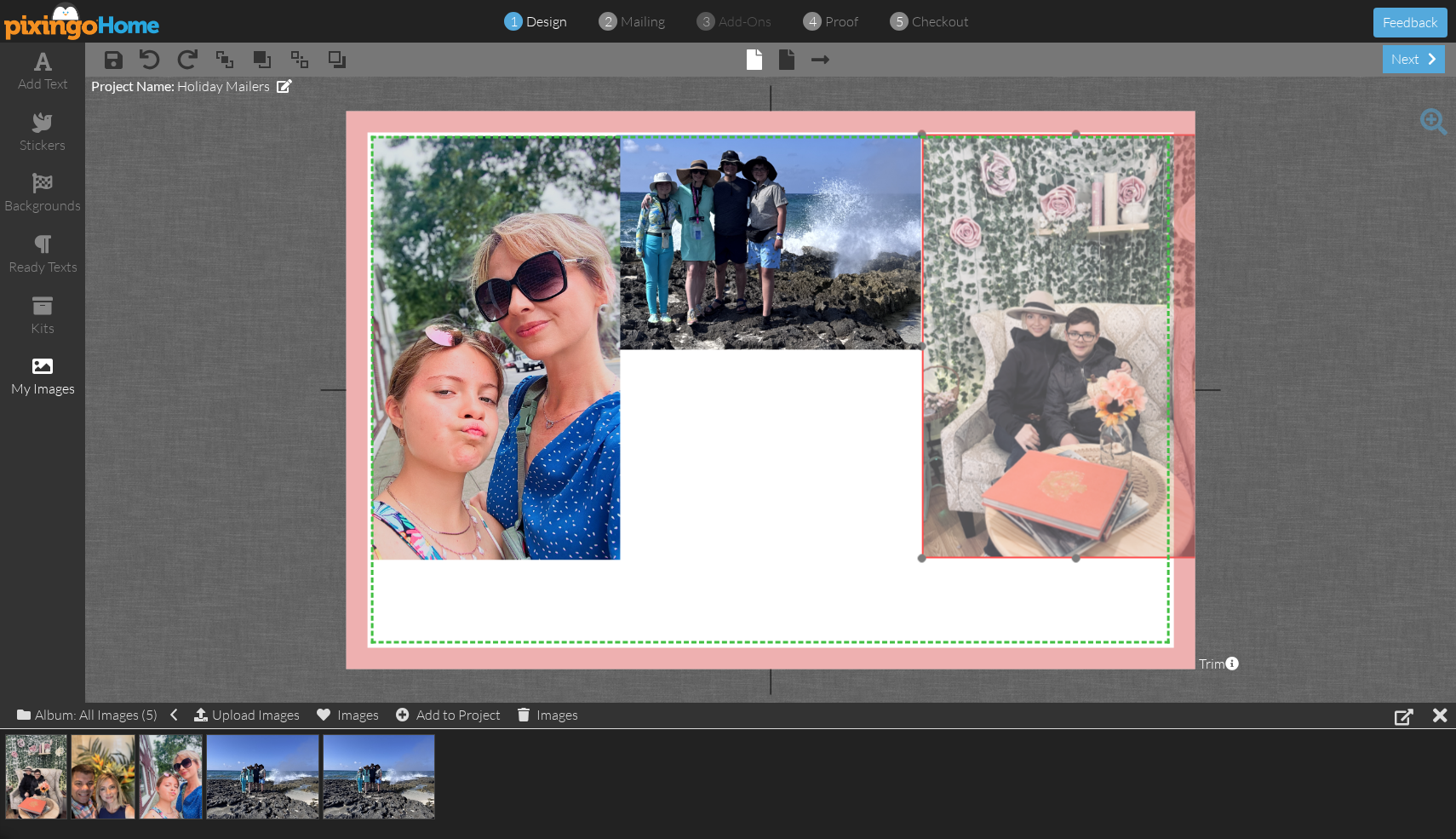
drag, startPoint x: 1050, startPoint y: 382, endPoint x: 1001, endPoint y: 375, distance: 49.5
click at [718, 375] on img at bounding box center [1075, 346] width 308 height 424
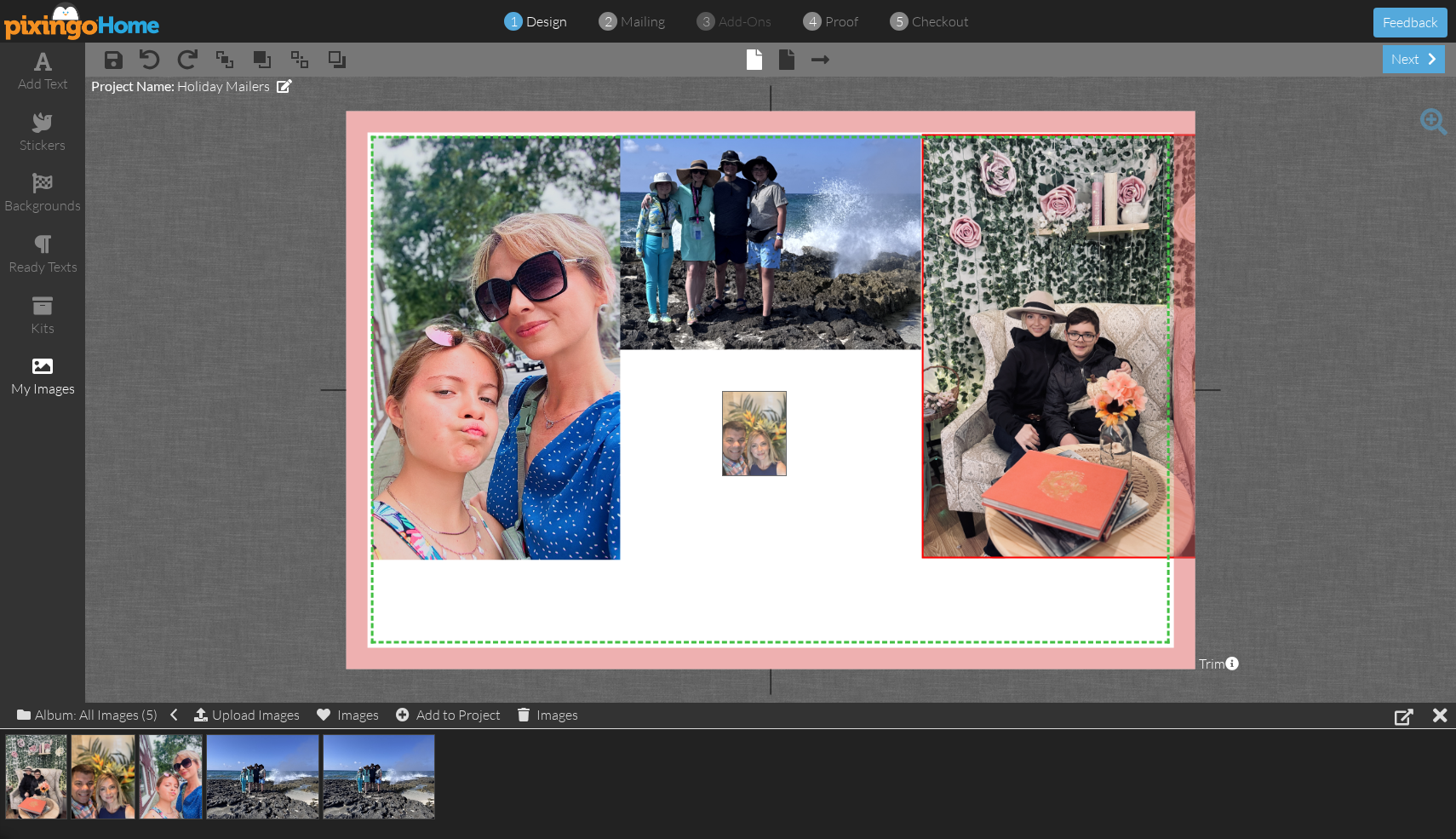
drag, startPoint x: 109, startPoint y: 774, endPoint x: 759, endPoint y: 430, distance: 735.4
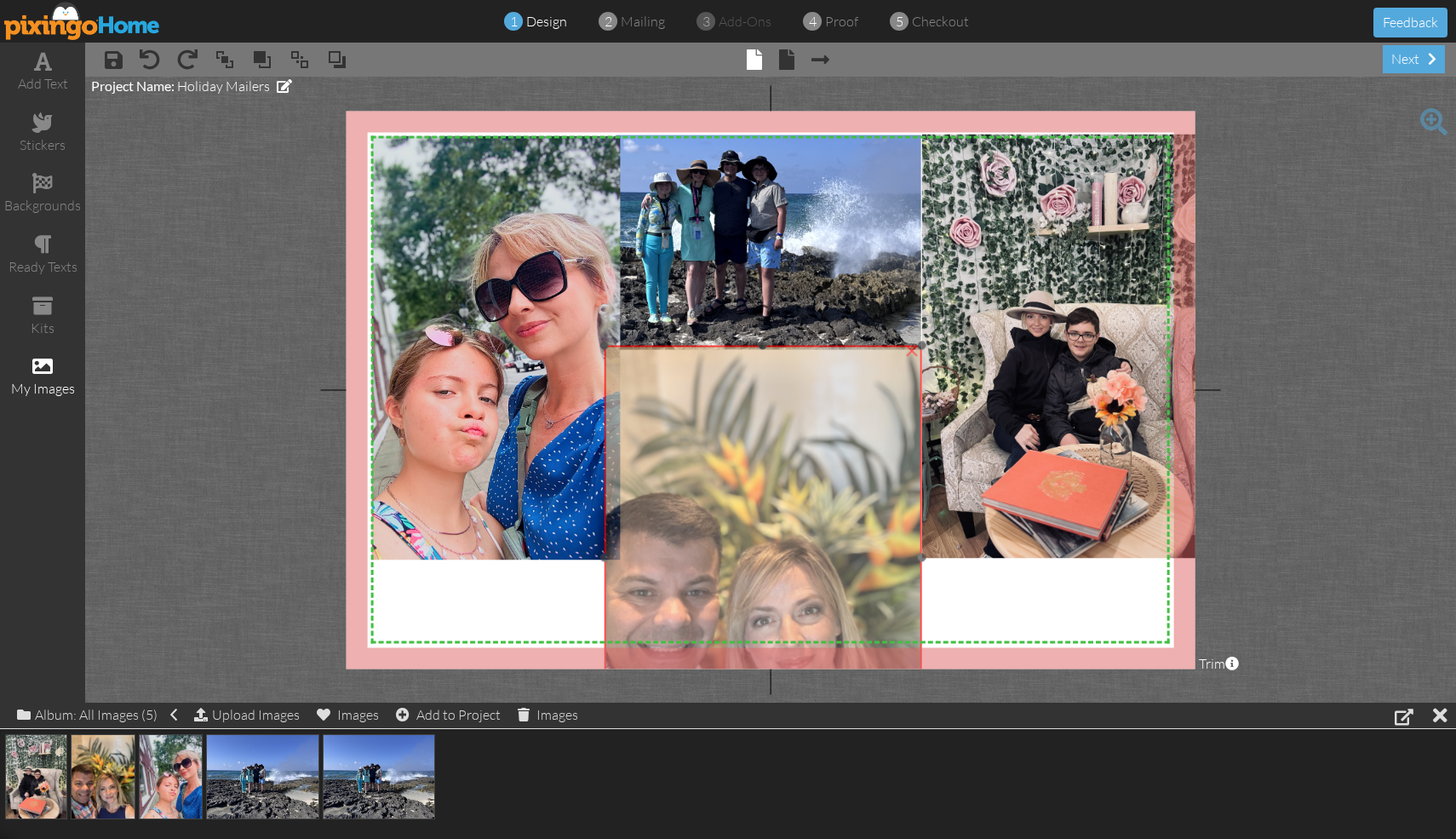
drag, startPoint x: 809, startPoint y: 456, endPoint x: 692, endPoint y: 412, distance: 125.0
click at [692, 412] on img at bounding box center [763, 557] width 319 height 424
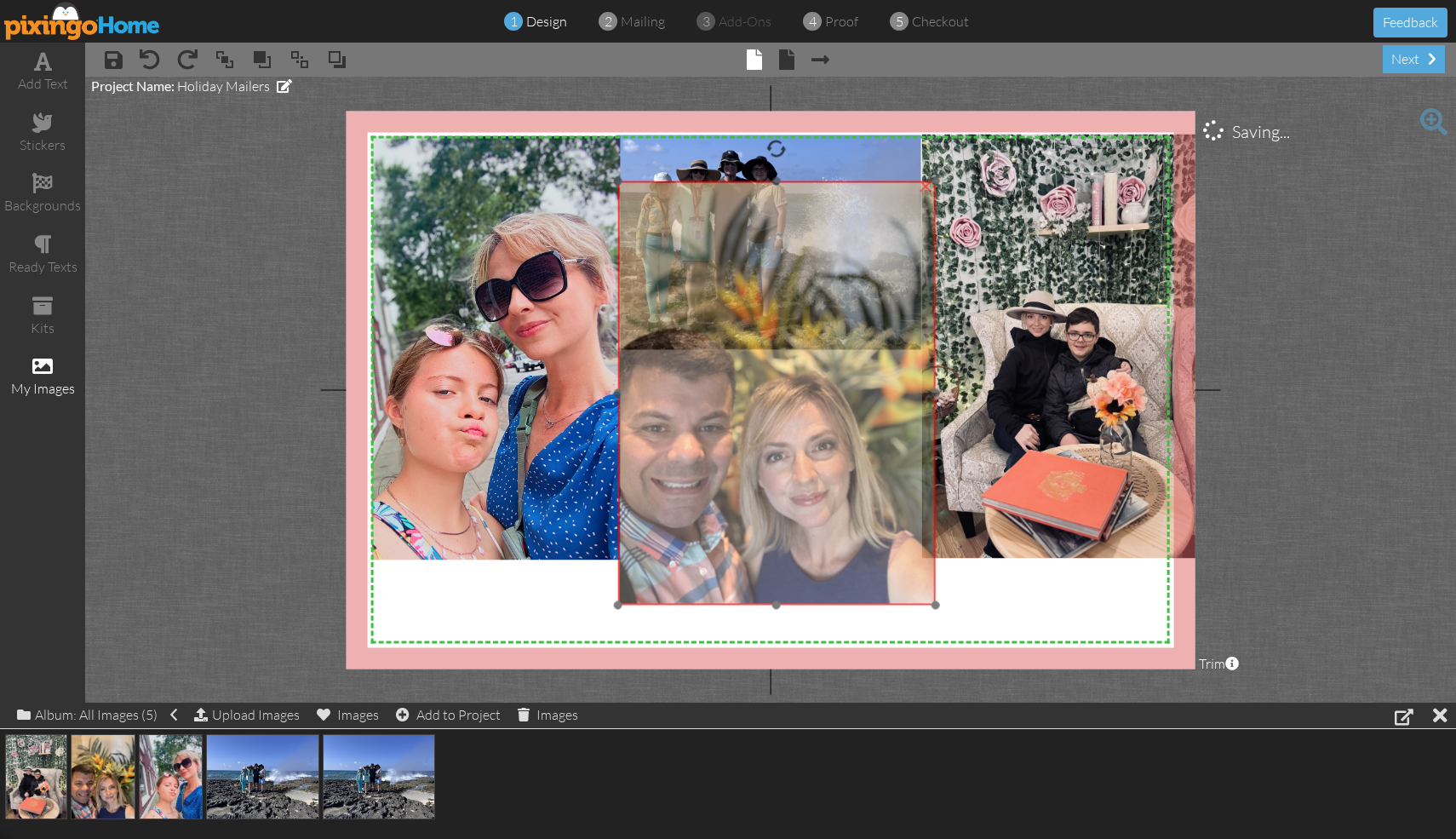
drag, startPoint x: 695, startPoint y: 413, endPoint x: 709, endPoint y: 249, distance: 164.6
click at [709, 249] on img at bounding box center [777, 393] width 319 height 424
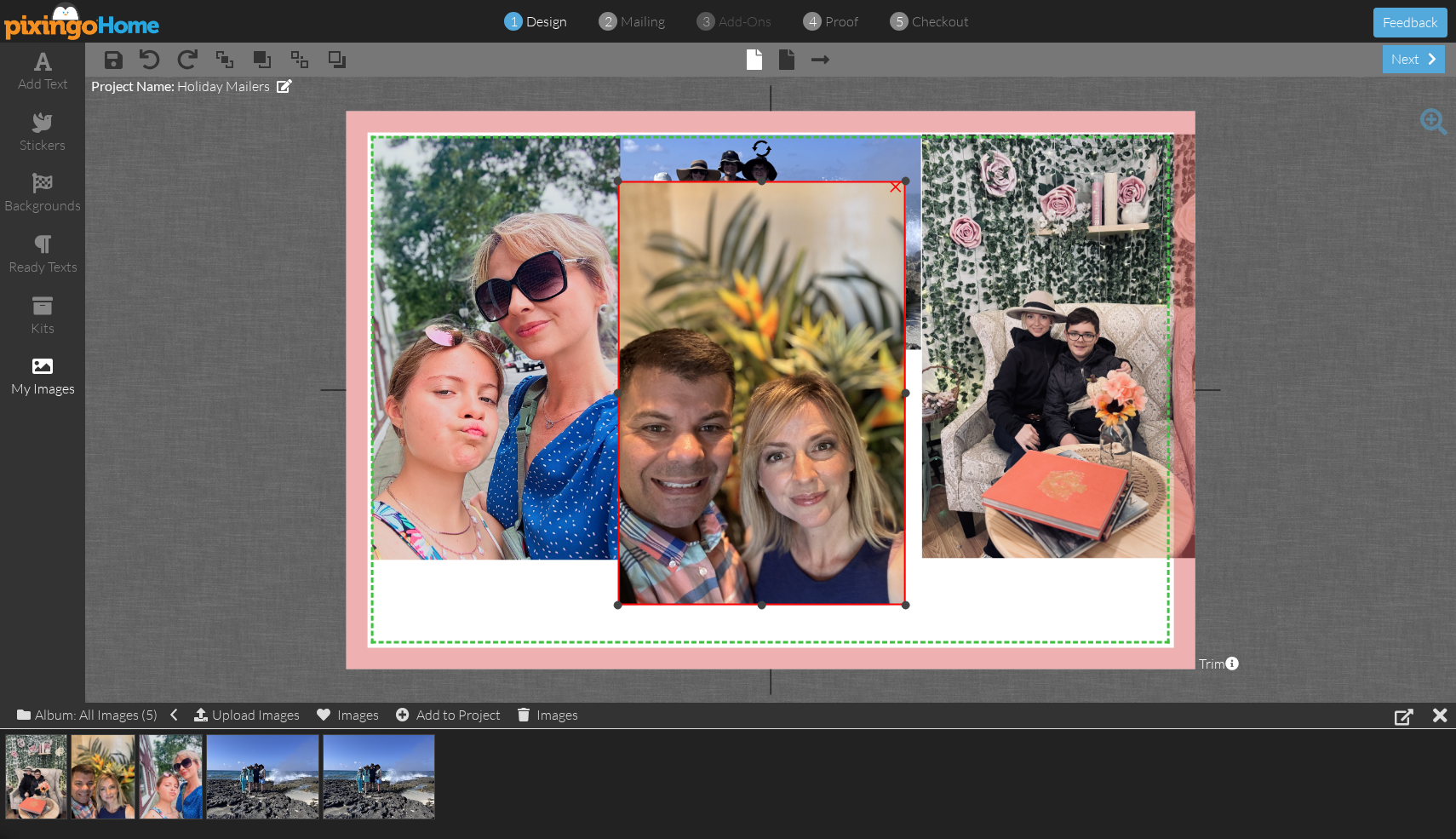
drag, startPoint x: 937, startPoint y: 395, endPoint x: 907, endPoint y: 393, distance: 30.1
click at [718, 392] on div at bounding box center [906, 393] width 8 height 8
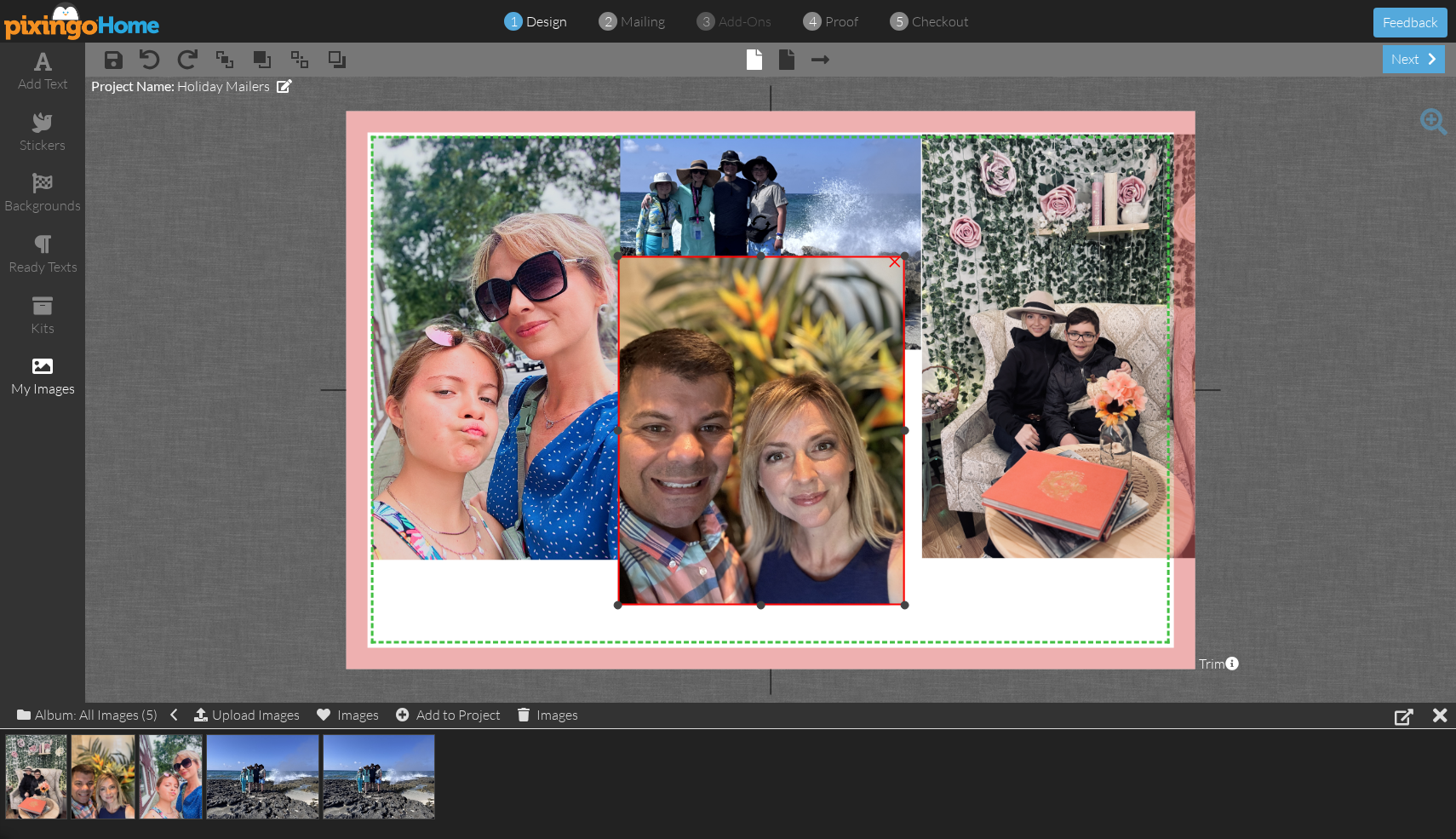
drag, startPoint x: 761, startPoint y: 185, endPoint x: 748, endPoint y: 260, distance: 76.1
click at [718, 260] on div "×" at bounding box center [761, 430] width 287 height 349
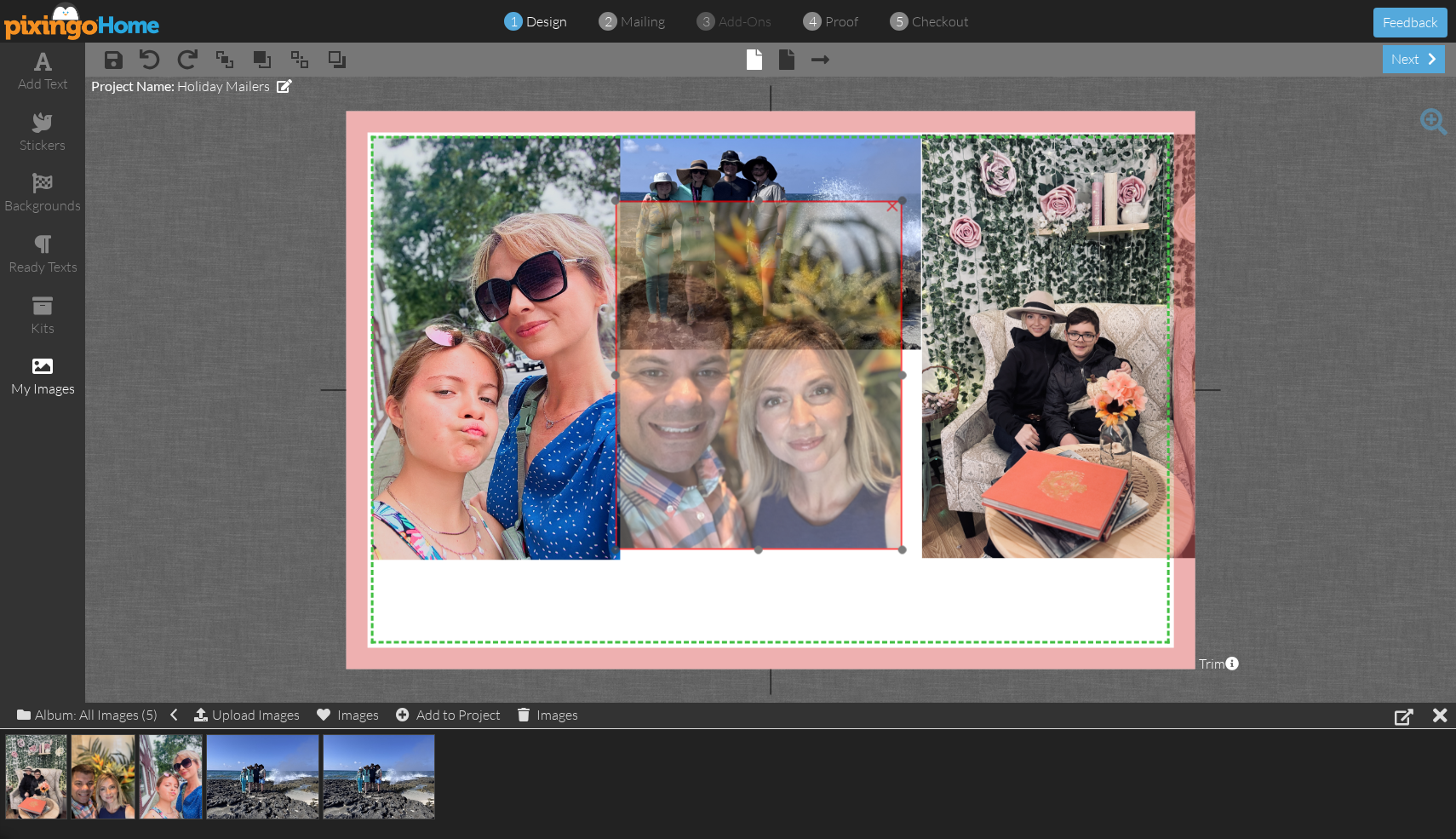
drag, startPoint x: 765, startPoint y: 321, endPoint x: 764, endPoint y: 269, distance: 52.0
click at [718, 269] on img at bounding box center [774, 337] width 319 height 424
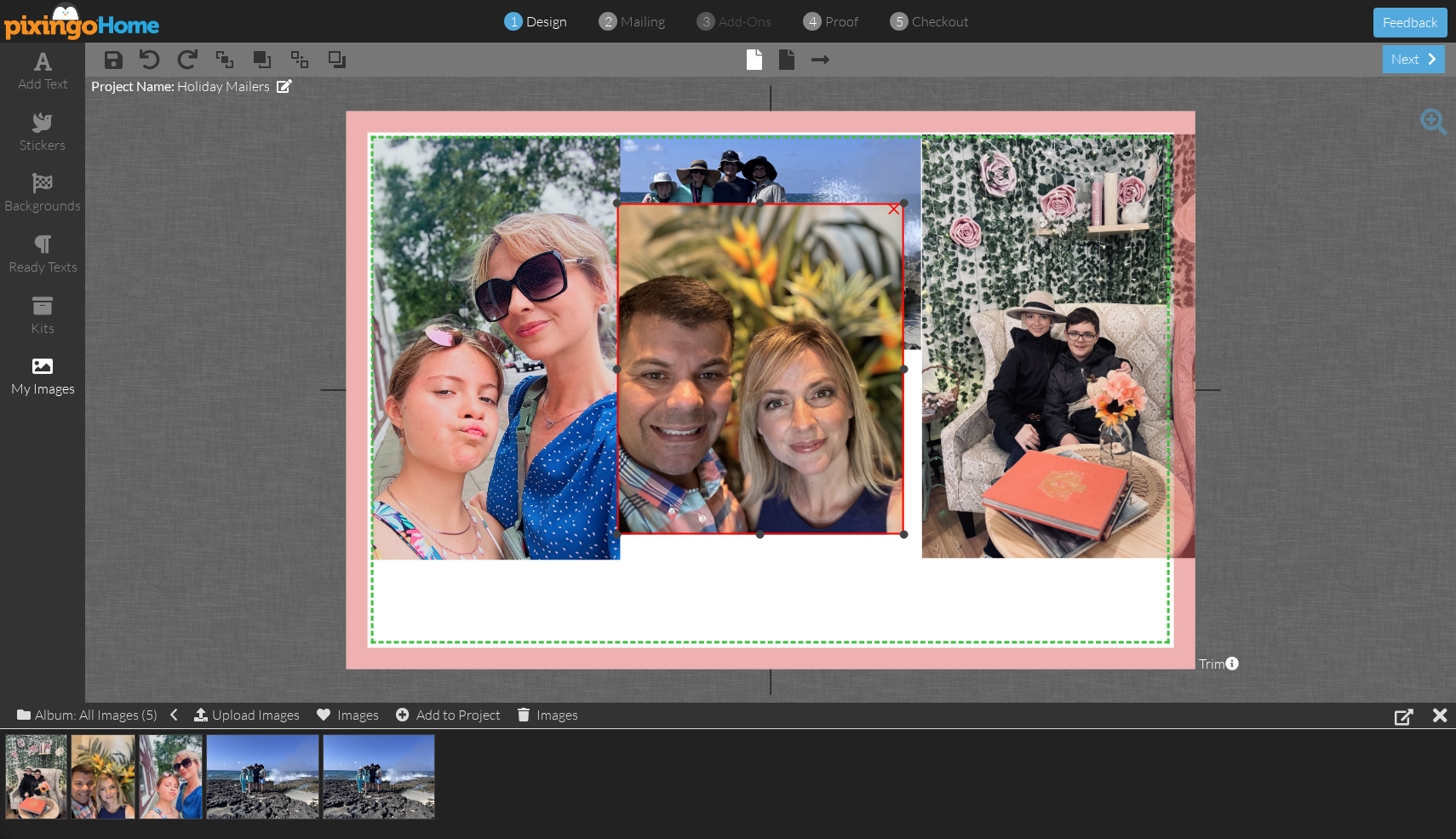
drag, startPoint x: 758, startPoint y: 551, endPoint x: 756, endPoint y: 534, distance: 17.1
click at [718, 534] on div at bounding box center [760, 535] width 8 height 8
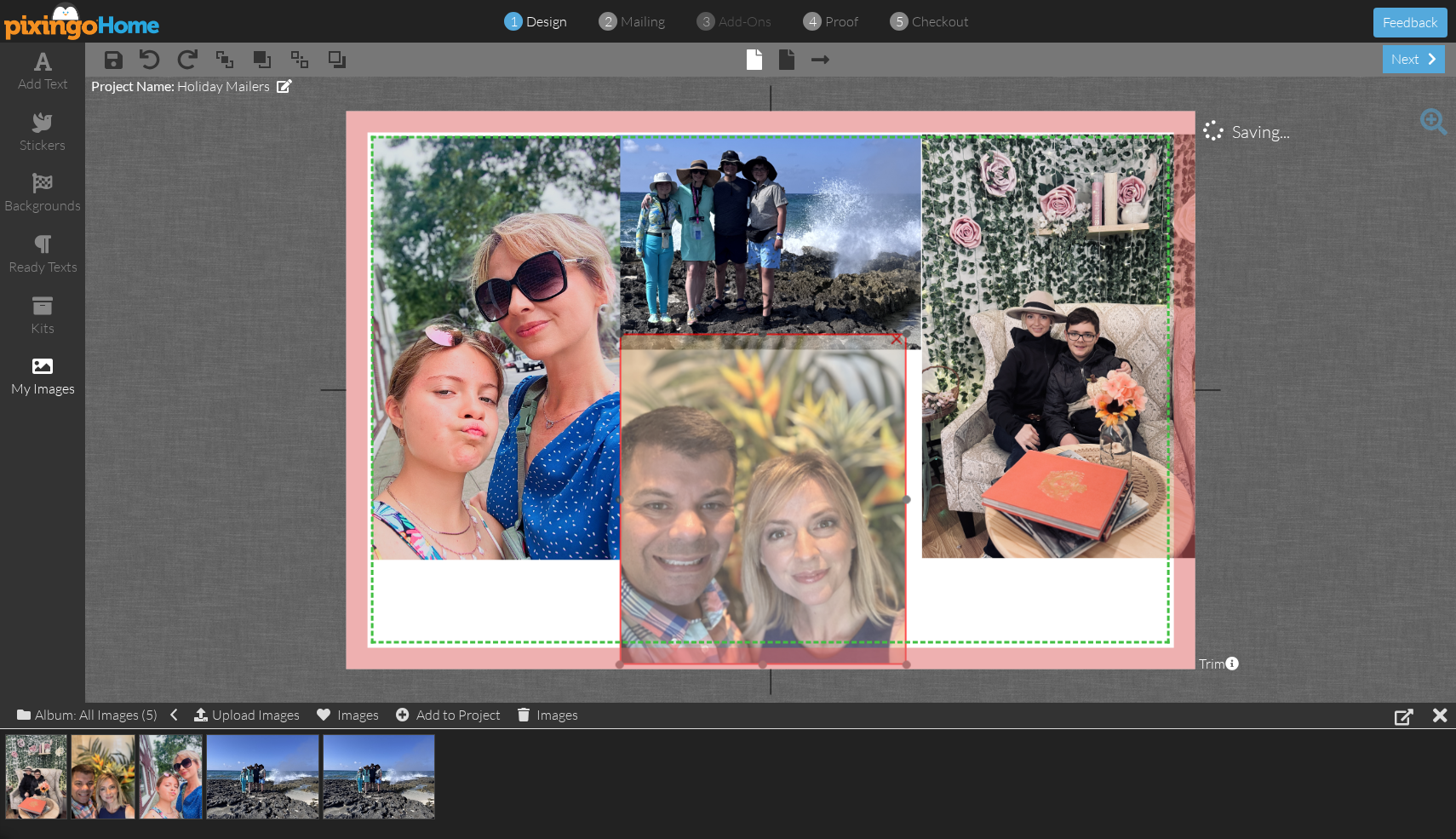
drag, startPoint x: 759, startPoint y: 269, endPoint x: 761, endPoint y: 400, distance: 131.0
click at [718, 400] on img at bounding box center [778, 470] width 319 height 424
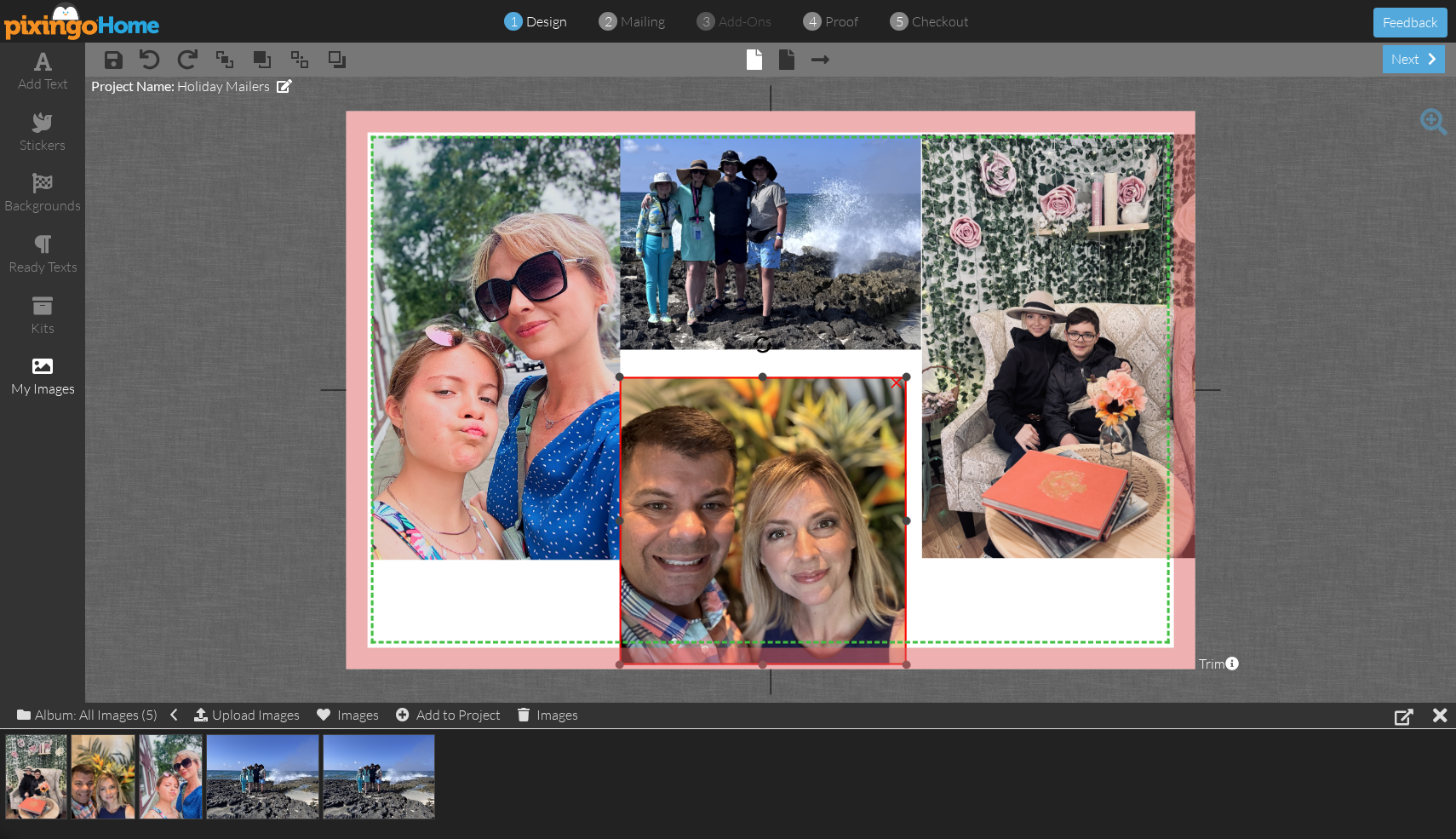
drag, startPoint x: 762, startPoint y: 336, endPoint x: 762, endPoint y: 379, distance: 43.0
click at [718, 379] on div at bounding box center [762, 376] width 8 height 8
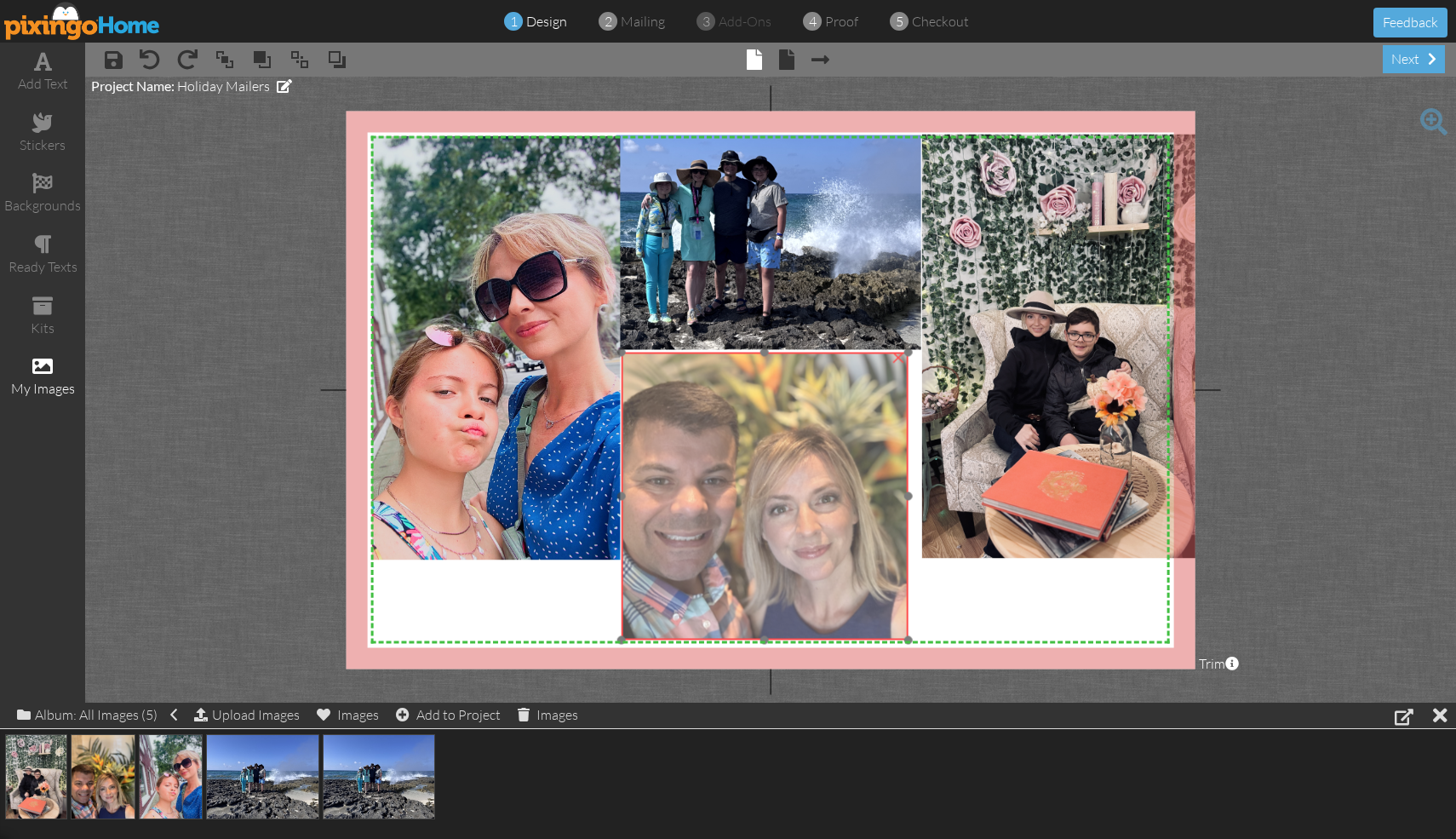
drag, startPoint x: 761, startPoint y: 427, endPoint x: 762, endPoint y: 403, distance: 24.0
click at [718, 402] on img at bounding box center [780, 446] width 319 height 424
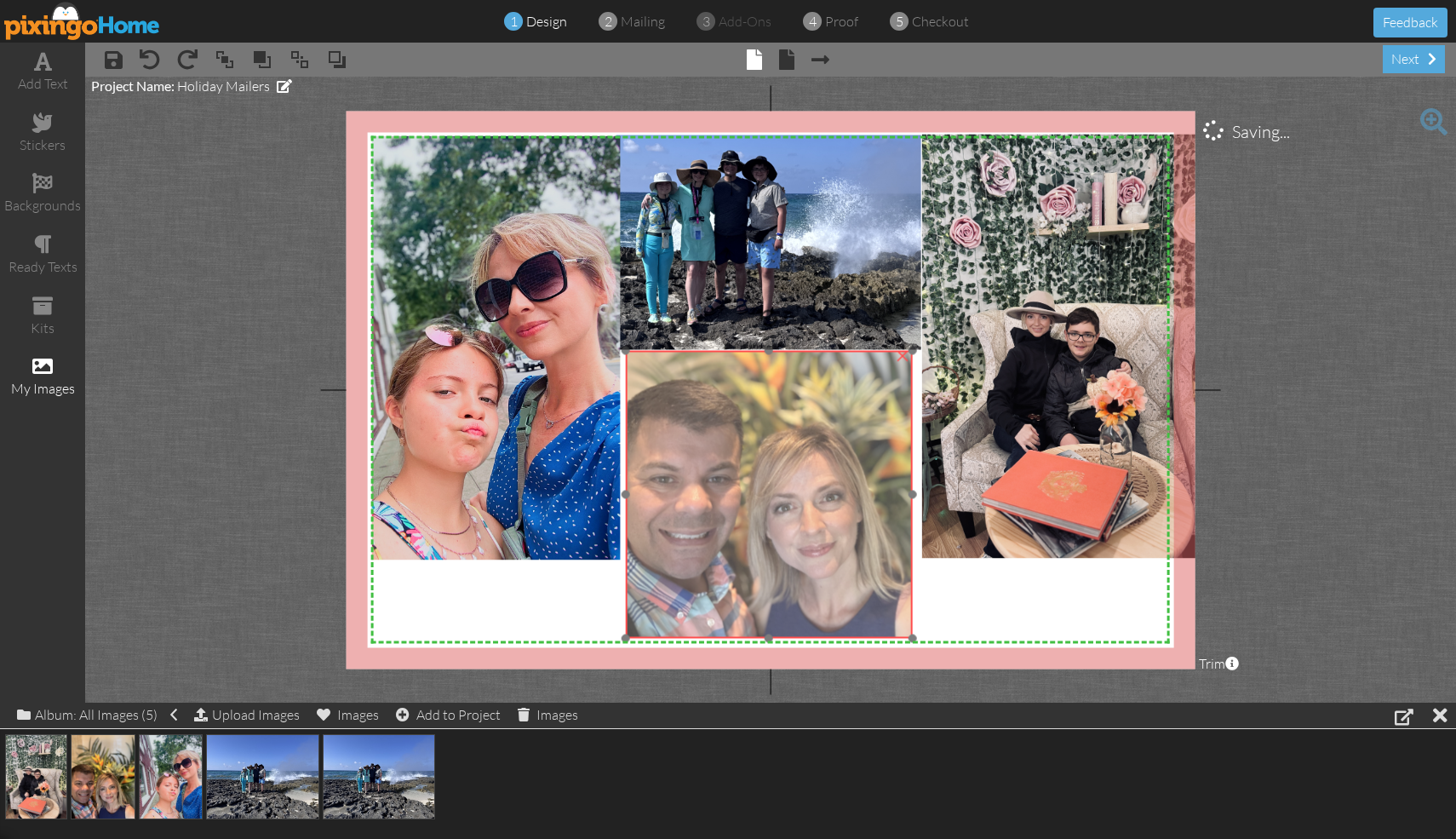
click at [718, 399] on img at bounding box center [784, 444] width 319 height 424
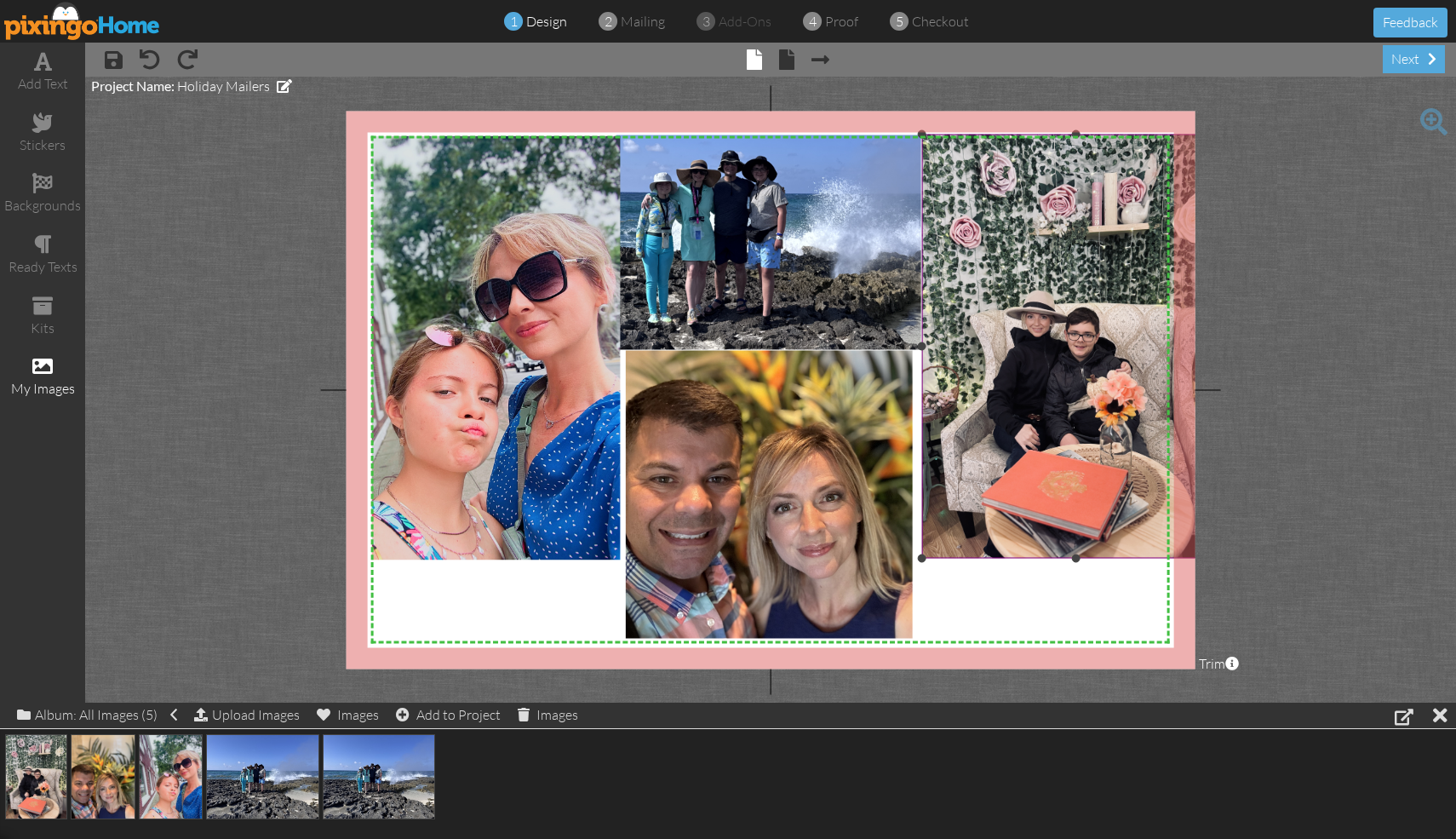
click at [718, 362] on img at bounding box center [1075, 346] width 308 height 424
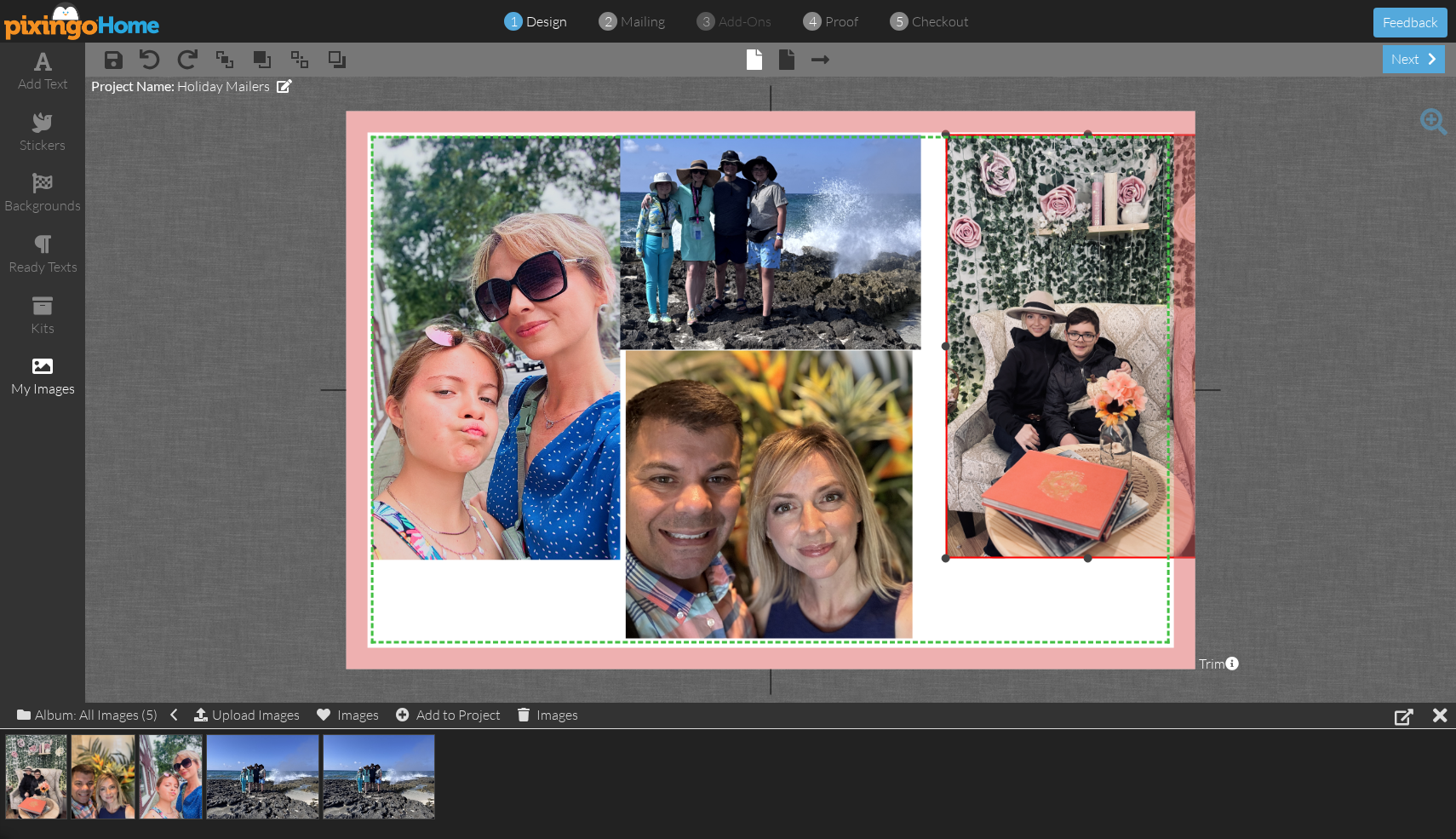
drag, startPoint x: 922, startPoint y: 346, endPoint x: 946, endPoint y: 348, distance: 24.1
click at [718, 348] on div at bounding box center [945, 346] width 8 height 8
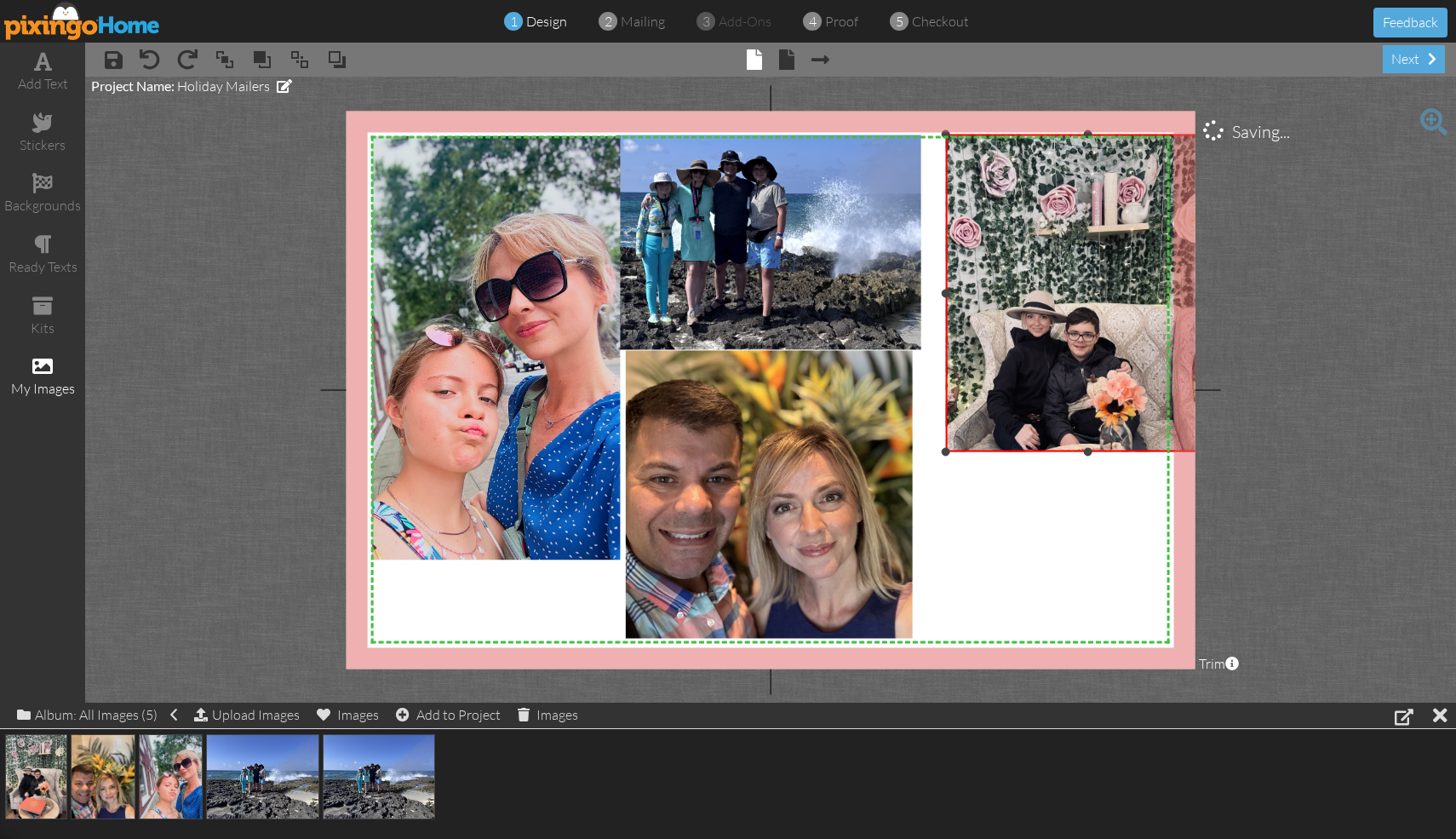
drag, startPoint x: 1088, startPoint y: 555, endPoint x: 1069, endPoint y: 449, distance: 107.7
click at [718, 449] on div "×" at bounding box center [1088, 292] width 285 height 318
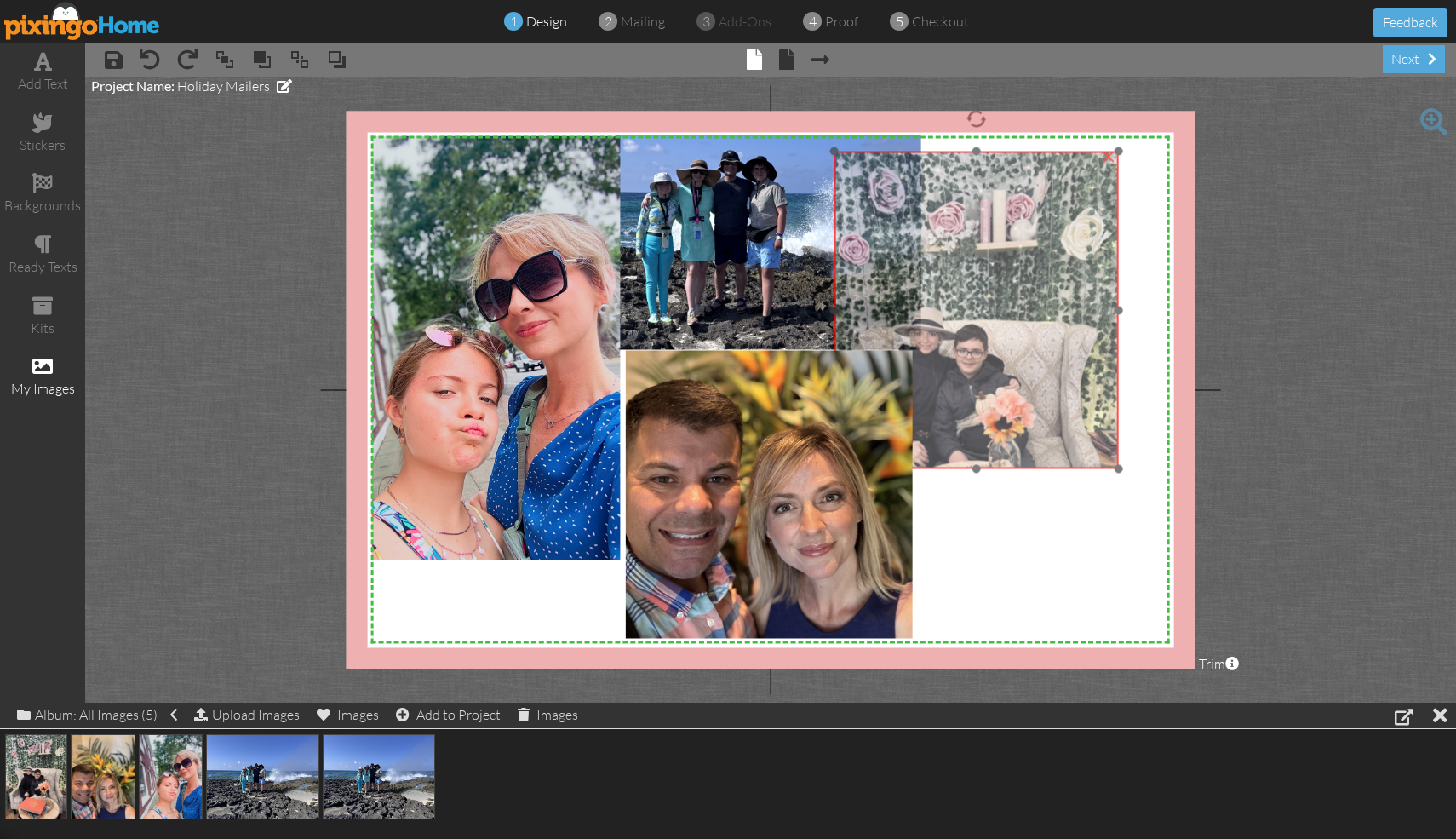
drag, startPoint x: 1106, startPoint y: 257, endPoint x: 996, endPoint y: 274, distance: 111.3
click at [718, 274] on img at bounding box center [964, 363] width 308 height 424
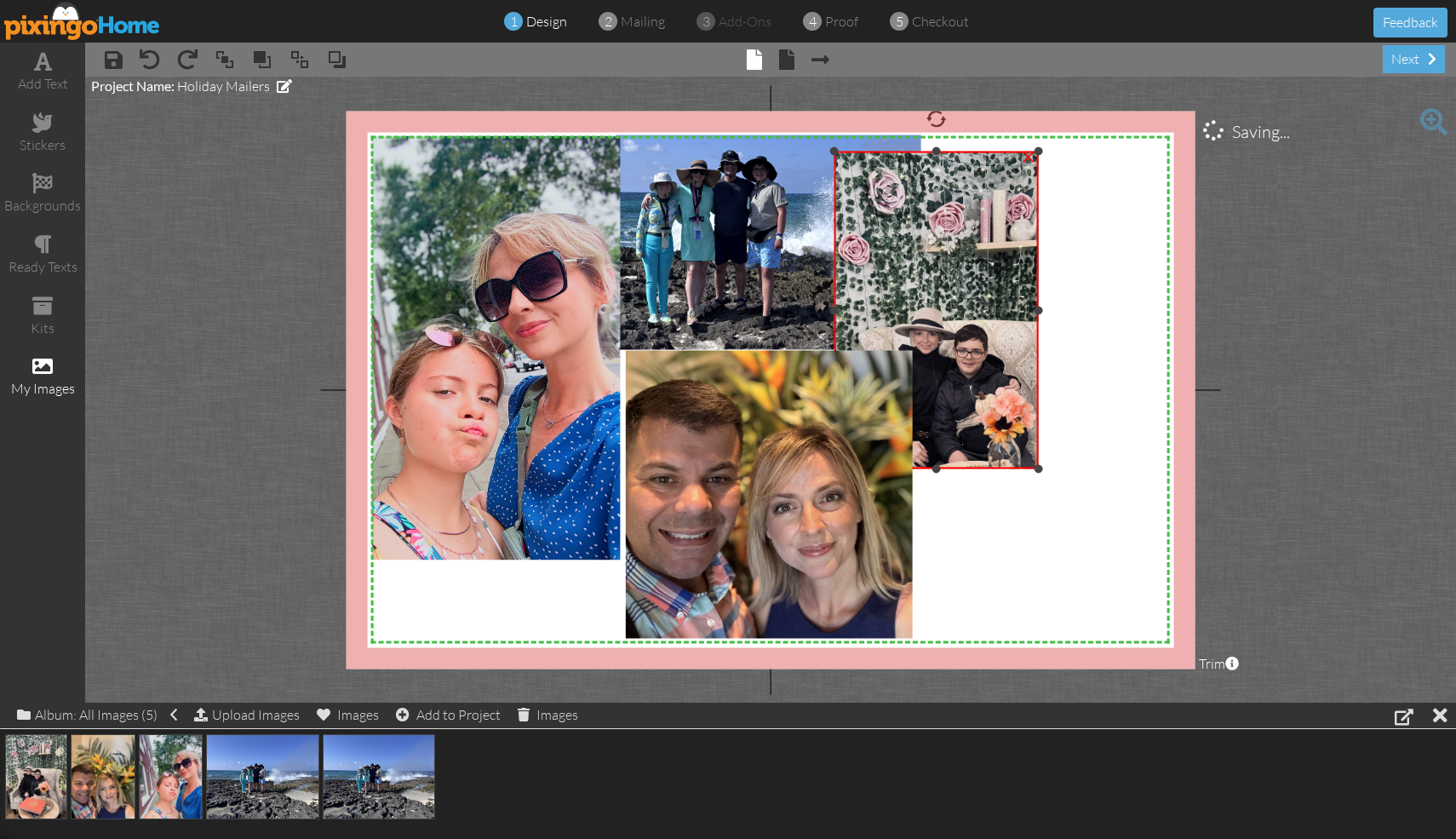
drag, startPoint x: 1118, startPoint y: 311, endPoint x: 1038, endPoint y: 310, distance: 80.0
click at [718, 310] on div at bounding box center [1039, 309] width 8 height 8
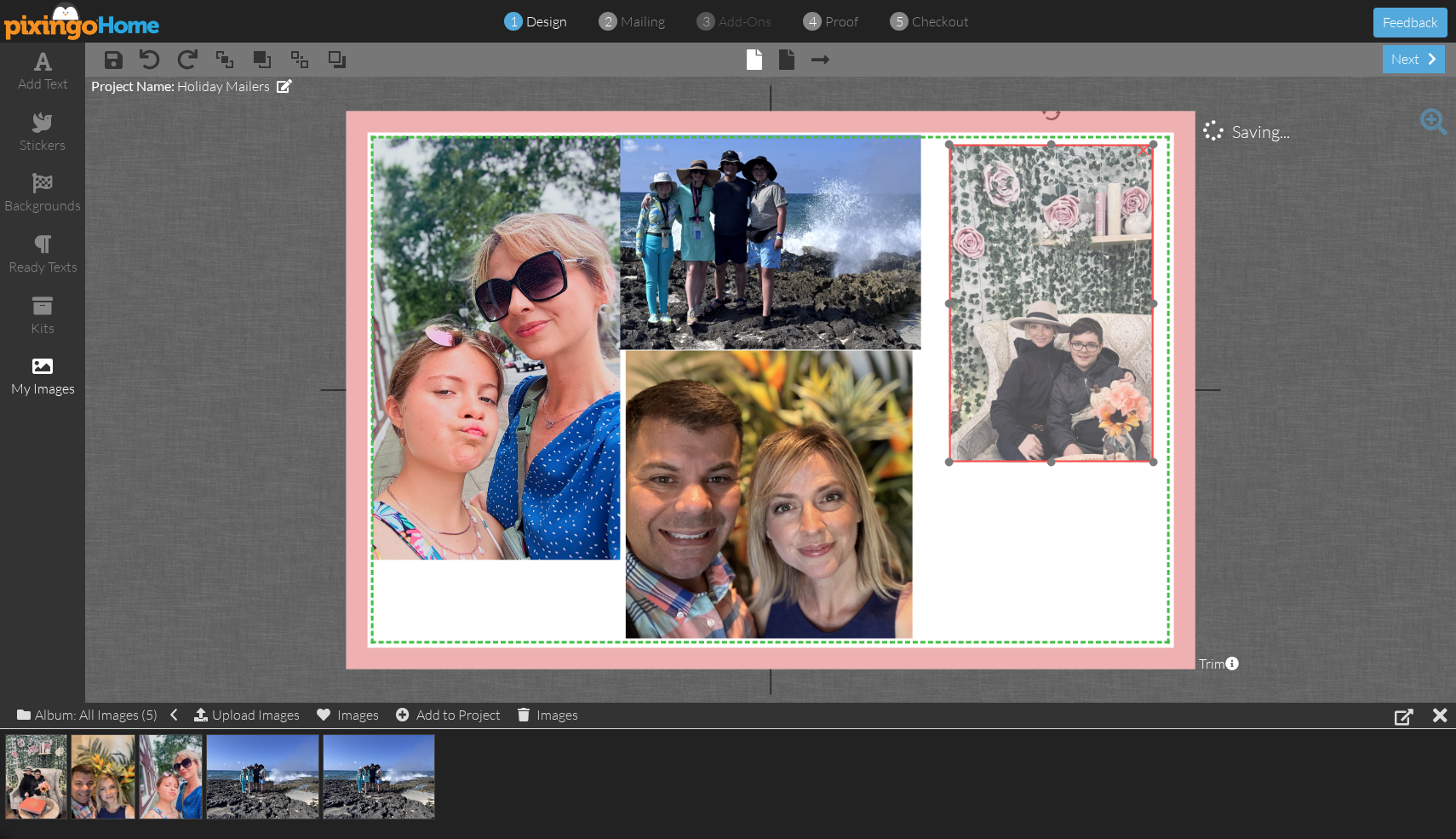
drag, startPoint x: 979, startPoint y: 284, endPoint x: 1094, endPoint y: 277, distance: 115.2
click at [718, 277] on img at bounding box center [1079, 356] width 308 height 424
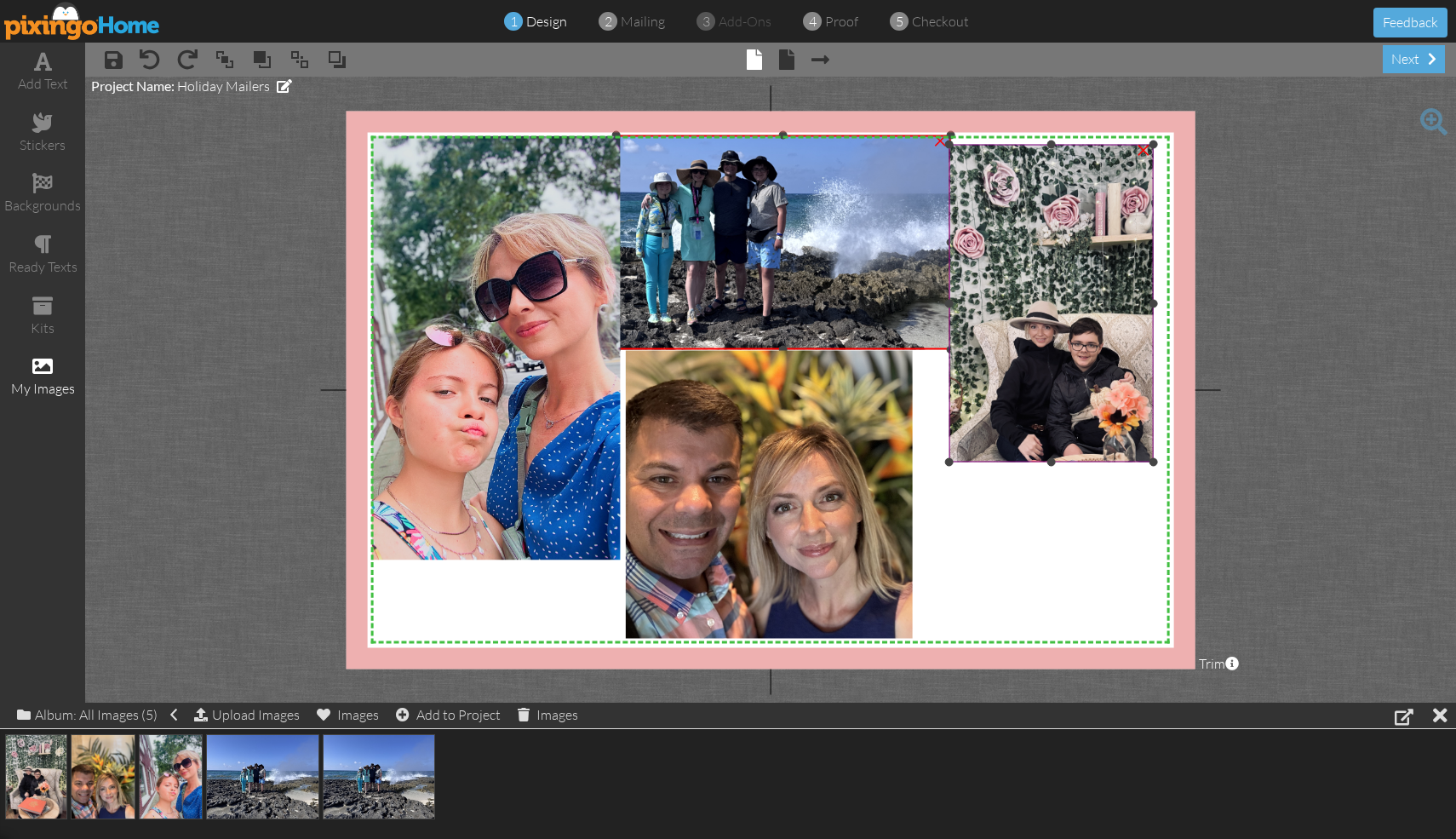
drag, startPoint x: 920, startPoint y: 242, endPoint x: 949, endPoint y: 239, distance: 29.2
click at [718, 239] on div "X X X X X X X X X X X X X X X X X X X X X X X X X X X X X X X X X X X X X X X X…" at bounding box center [771, 389] width 849 height 558
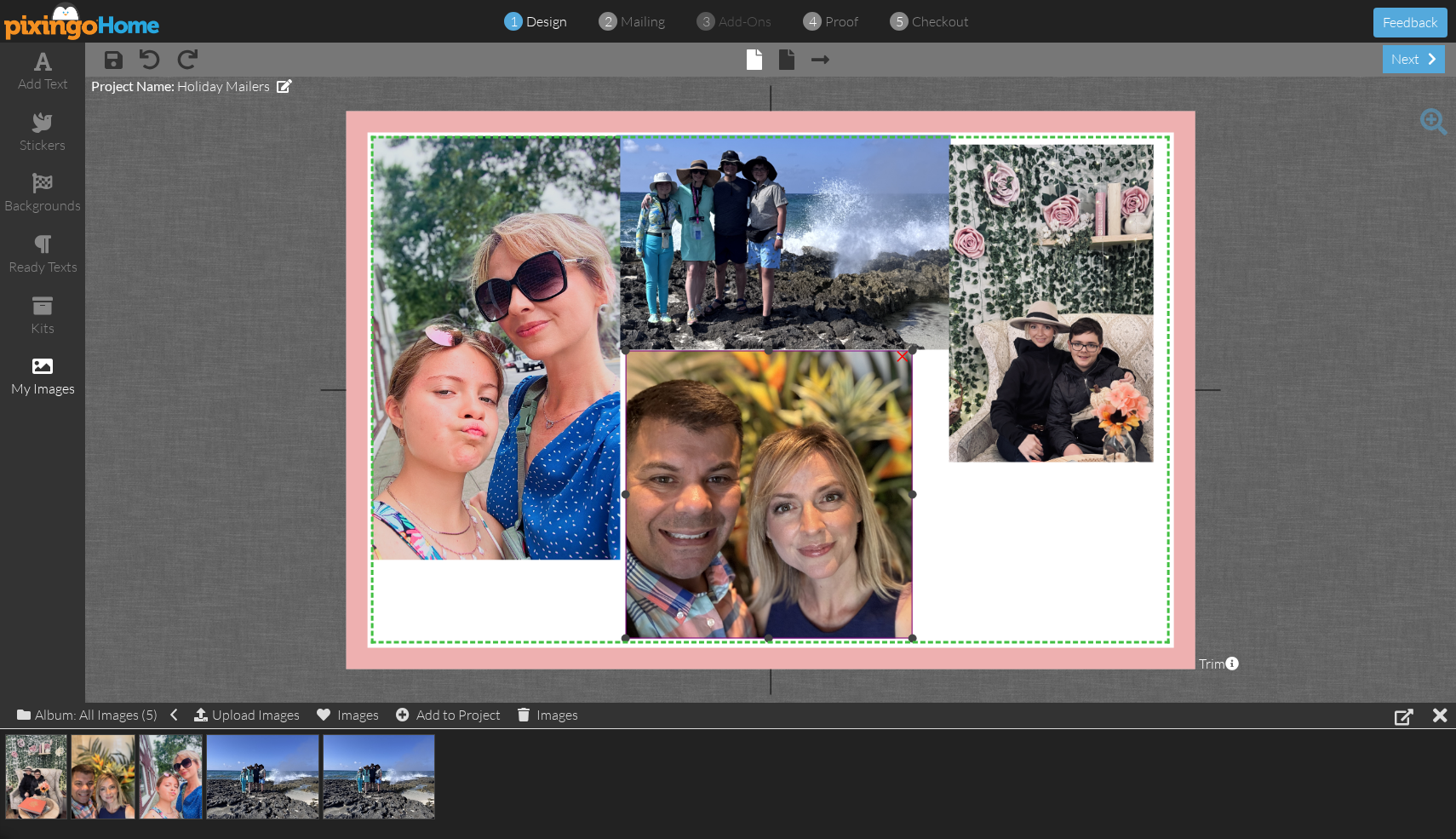
click at [718, 381] on img at bounding box center [784, 444] width 319 height 424
drag, startPoint x: 917, startPoint y: 494, endPoint x: 978, endPoint y: 497, distance: 61.1
click at [718, 497] on div "X X X X X X X X X X X X X X X X X X X X X X X X X X X X X X X X X X X X X X X X…" at bounding box center [771, 389] width 849 height 558
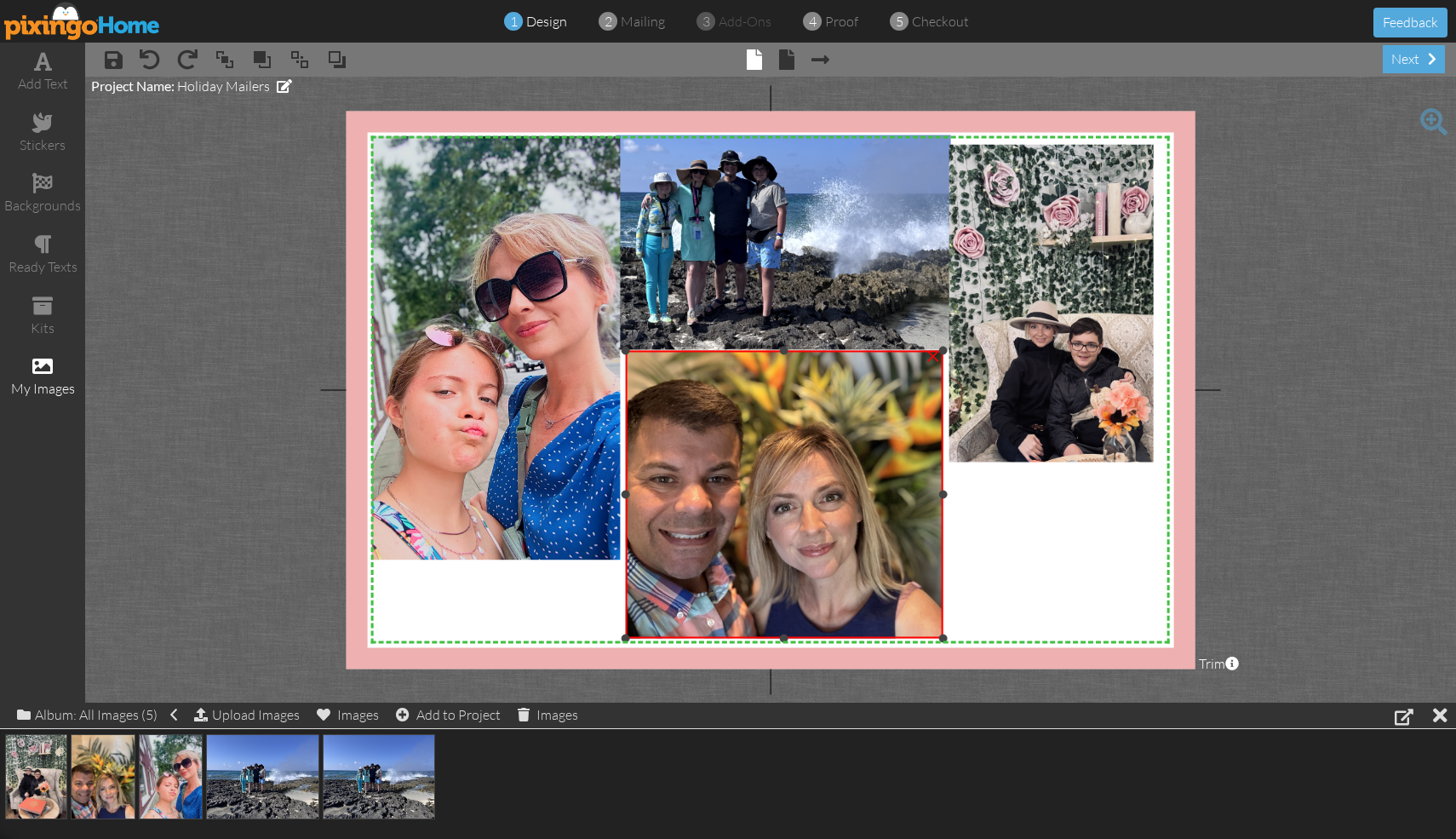
drag, startPoint x: 911, startPoint y: 496, endPoint x: 960, endPoint y: 485, distance: 50.2
click at [718, 485] on div "X X X X X X X X X X X X X X X X X X X X X X X X X X X X X X X X X X X X X X X X…" at bounding box center [771, 389] width 849 height 558
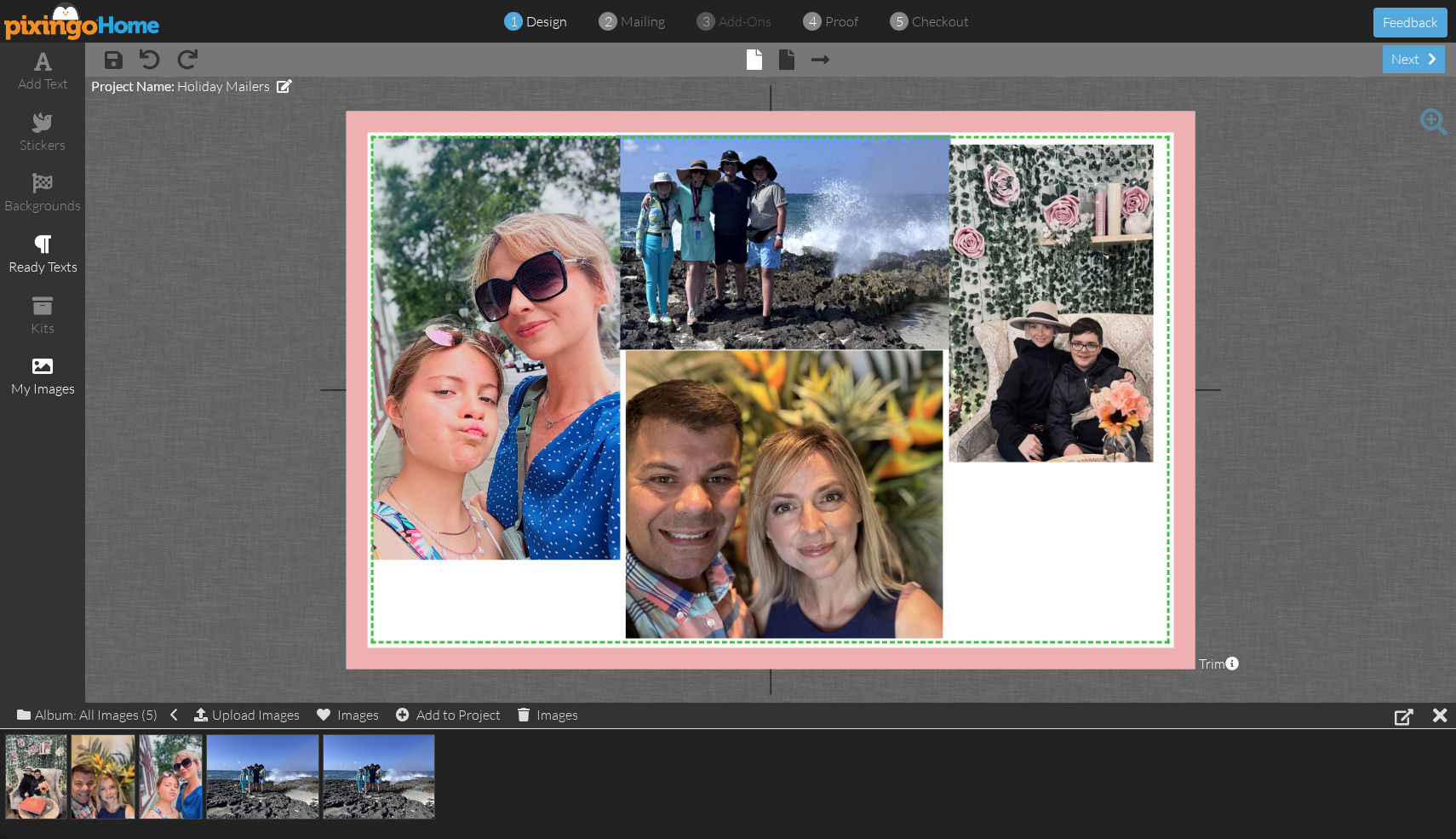
click at [47, 251] on span at bounding box center [42, 244] width 18 height 21
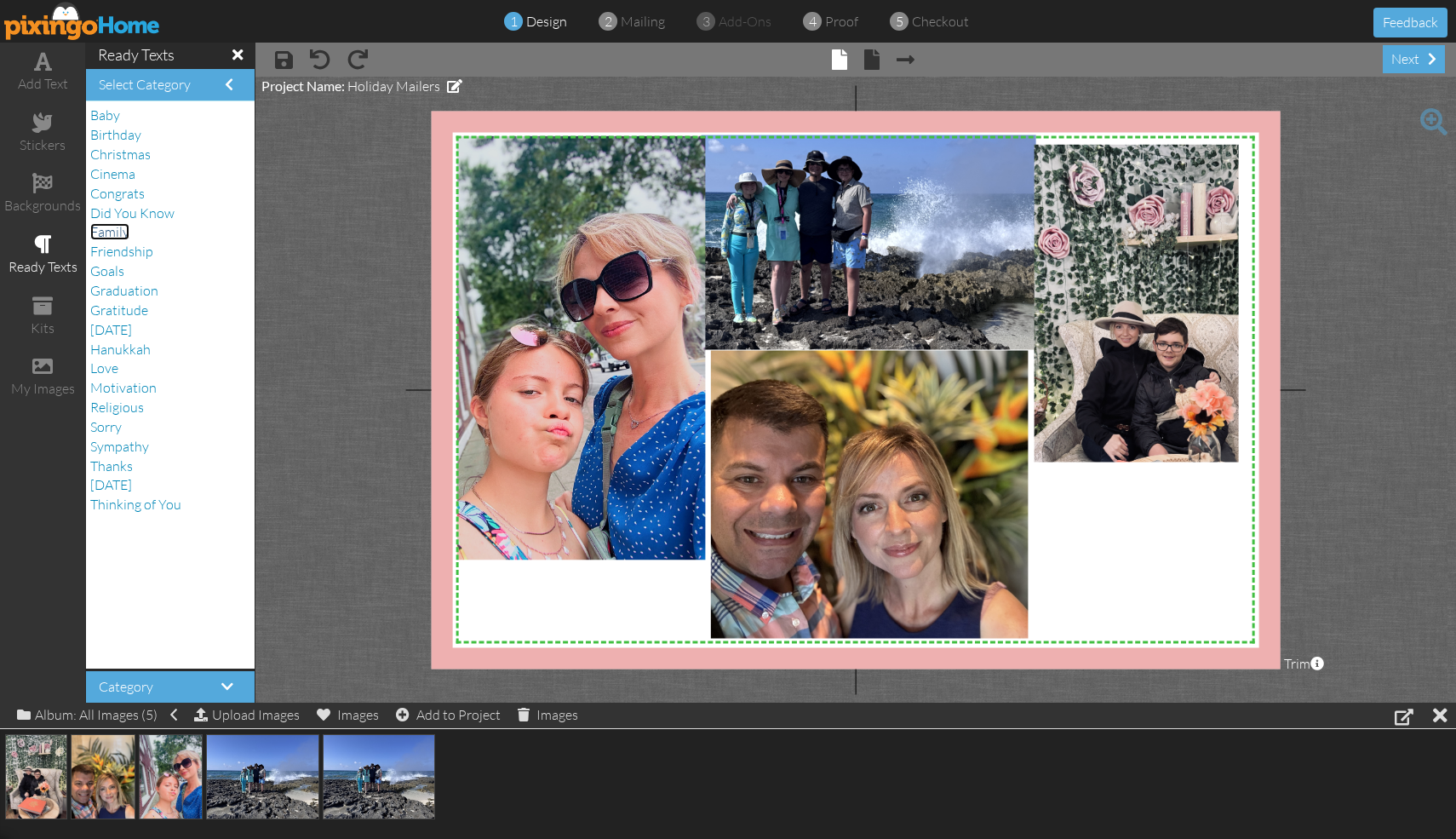
click at [117, 232] on span "Family" at bounding box center [110, 232] width 40 height 17
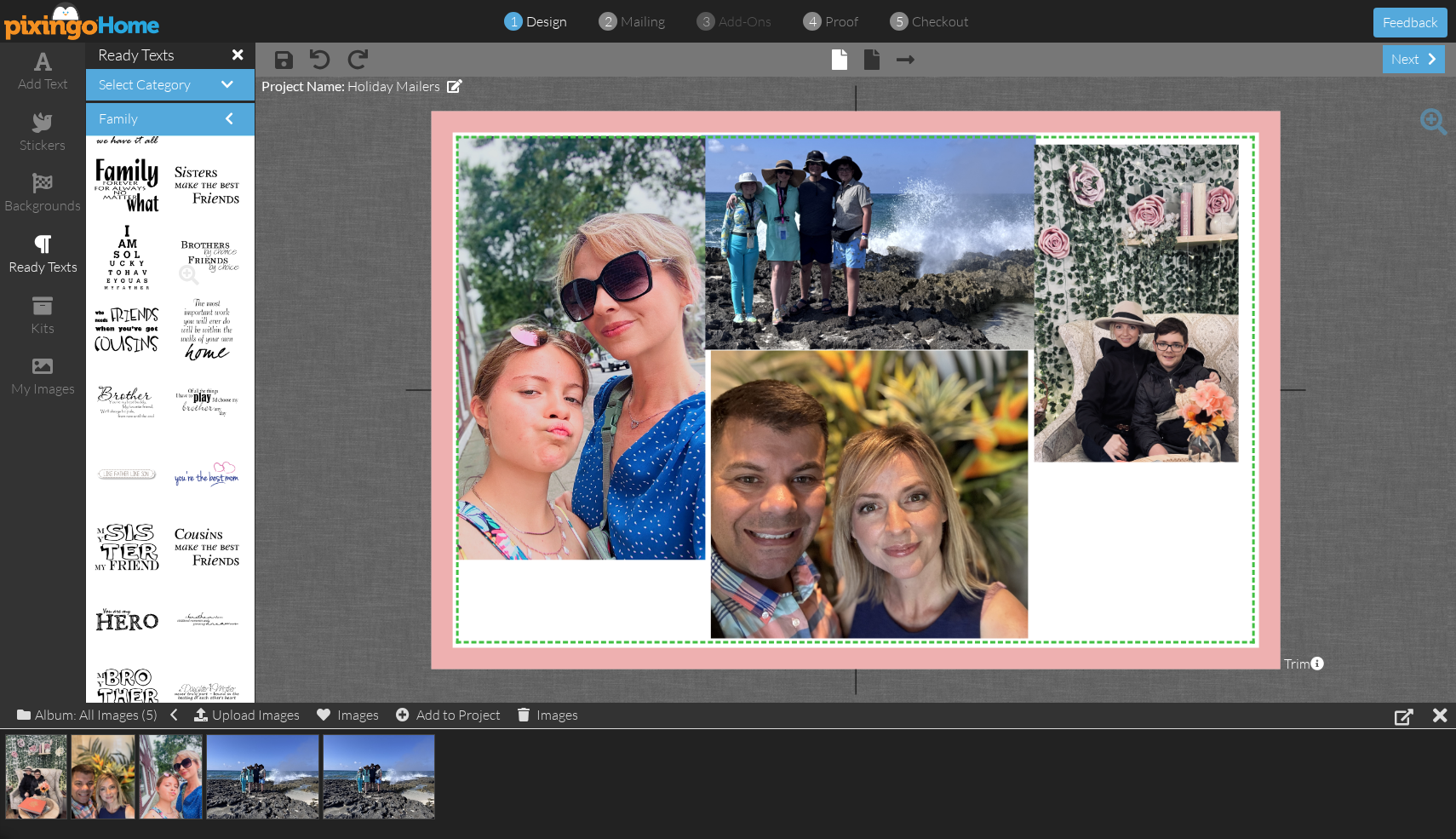
scroll to position [803, 0]
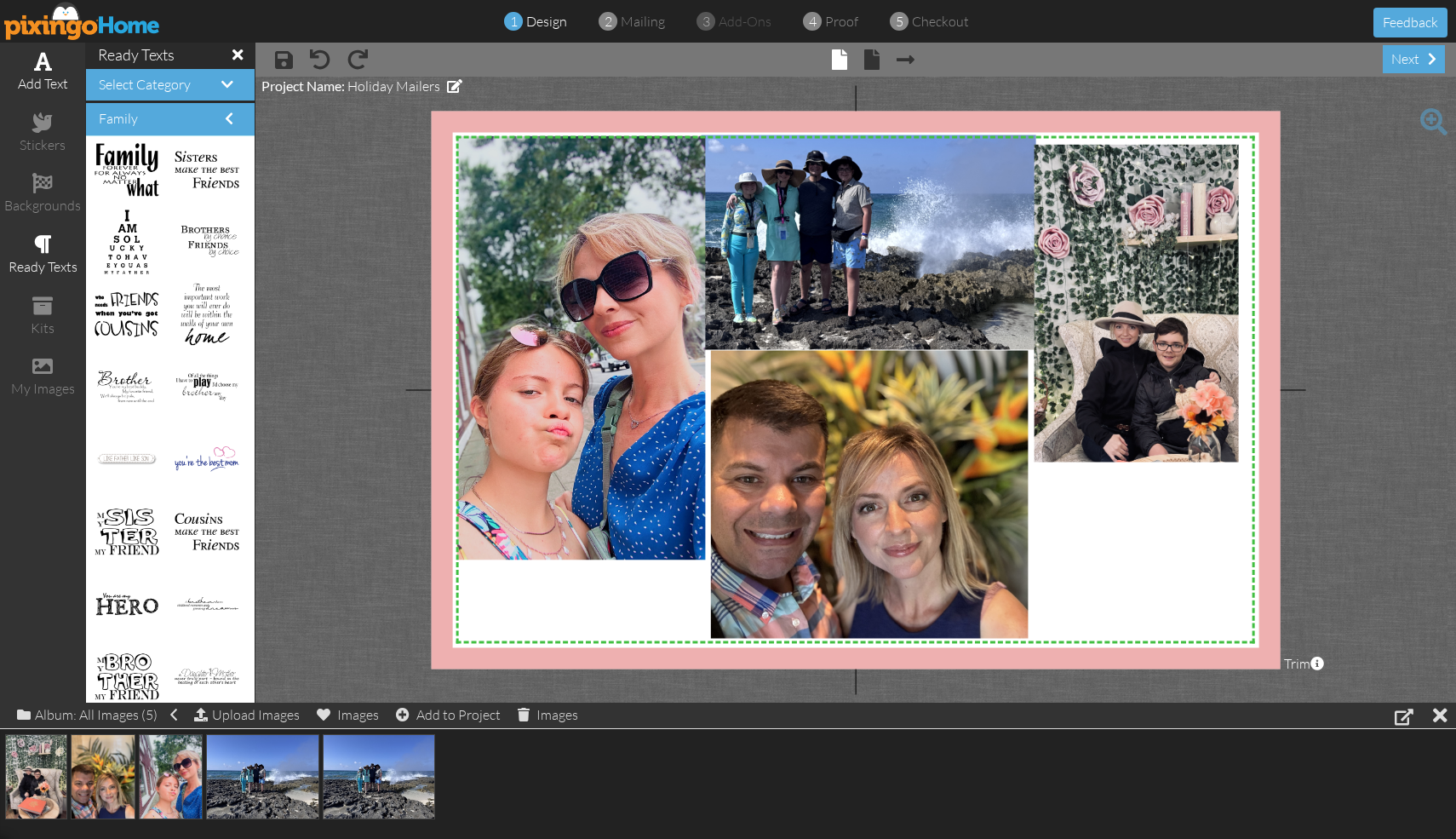
click at [44, 77] on div "add text" at bounding box center [42, 84] width 85 height 20
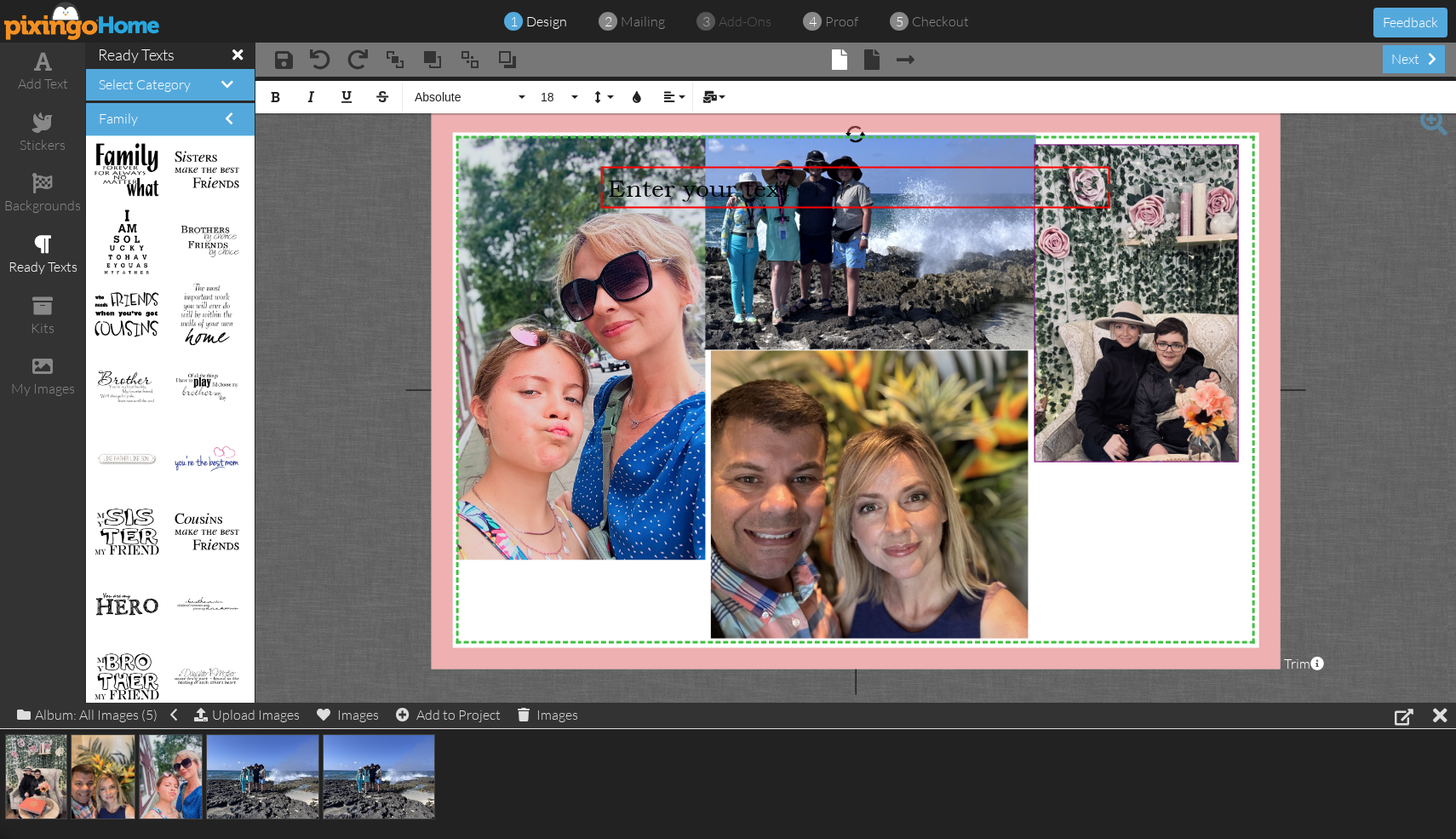
drag, startPoint x: 819, startPoint y: 184, endPoint x: 1120, endPoint y: 277, distance: 315.0
click at [718, 183] on div "Enter your text" at bounding box center [856, 187] width 496 height 28
click at [718, 179] on div "Enter your text" at bounding box center [856, 187] width 496 height 28
drag, startPoint x: 969, startPoint y: 179, endPoint x: 939, endPoint y: 232, distance: 60.9
click at [718, 232] on div "X X X X X X X X X X X X X X X X X X X X X X X X X X X X X X X X X X X X X X X X…" at bounding box center [856, 389] width 849 height 558
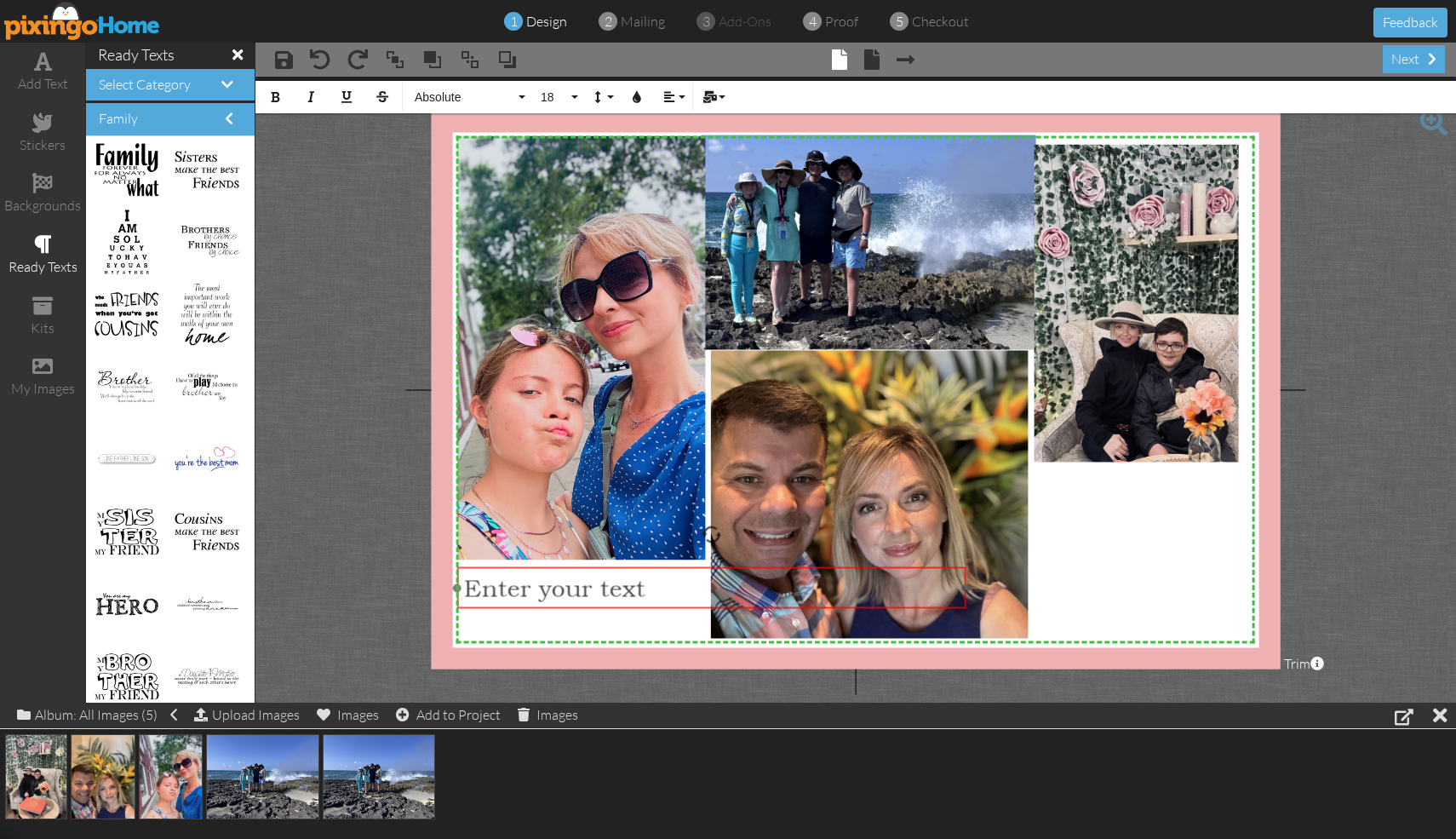
drag, startPoint x: 760, startPoint y: 166, endPoint x: 616, endPoint y: 568, distance: 427.0
click at [615, 568] on div "Enter your text ​ ​" at bounding box center [712, 588] width 509 height 41
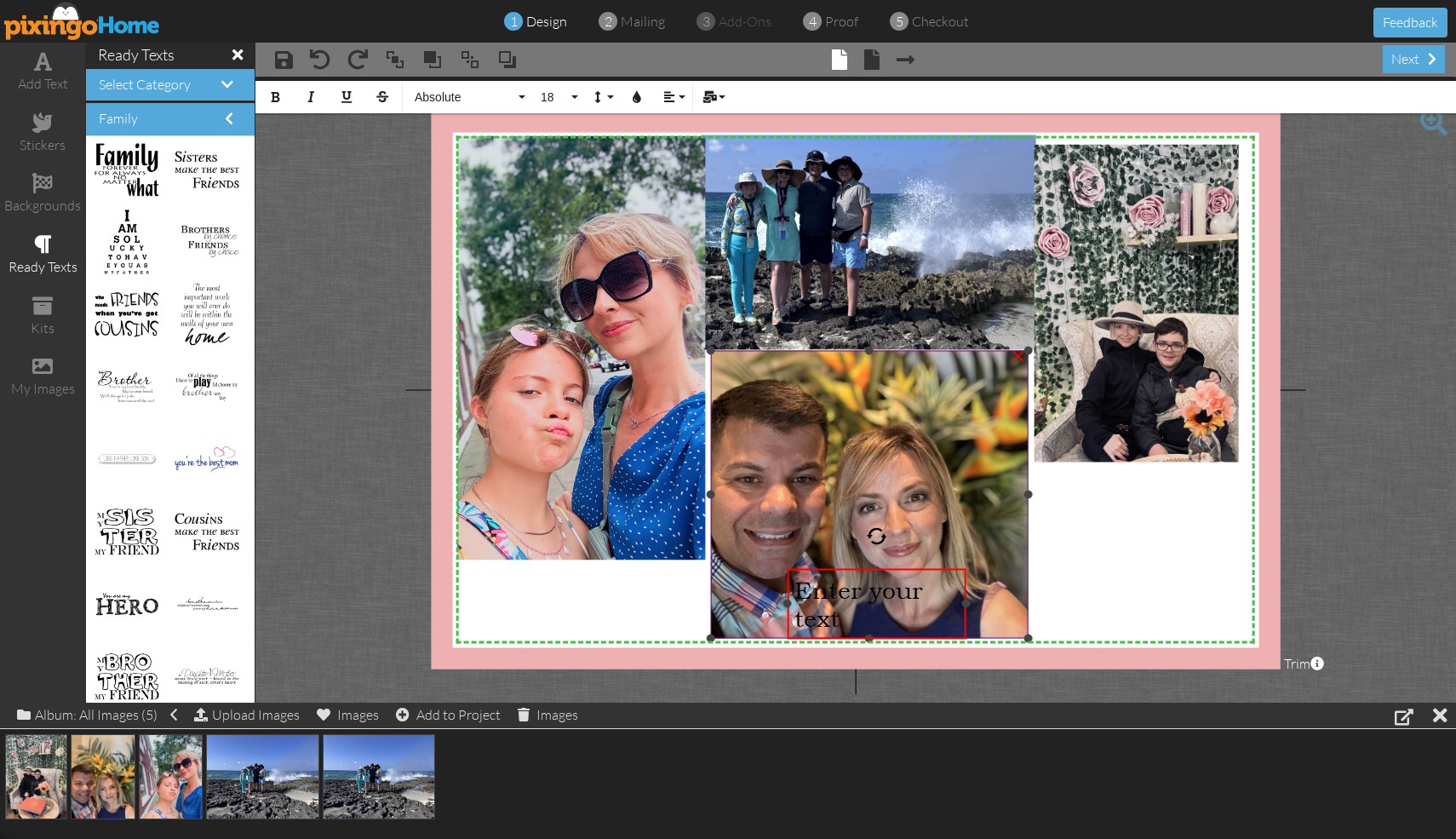
drag, startPoint x: 459, startPoint y: 590, endPoint x: 798, endPoint y: 562, distance: 340.2
click at [718, 562] on div "X X X X X X X X X X X X X X X X X X X X X X X X X X X X X X X X X X X X X X X X…" at bounding box center [856, 389] width 849 height 558
drag, startPoint x: 886, startPoint y: 596, endPoint x: 633, endPoint y: 604, distance: 253.1
click at [633, 604] on div "X X X X X X X X X X X X X X X X X X X X X X X X X X X X X X X X X X X X X X X X…" at bounding box center [856, 389] width 849 height 558
click at [718, 593] on span "Enter your text" at bounding box center [867, 603] width 128 height 57
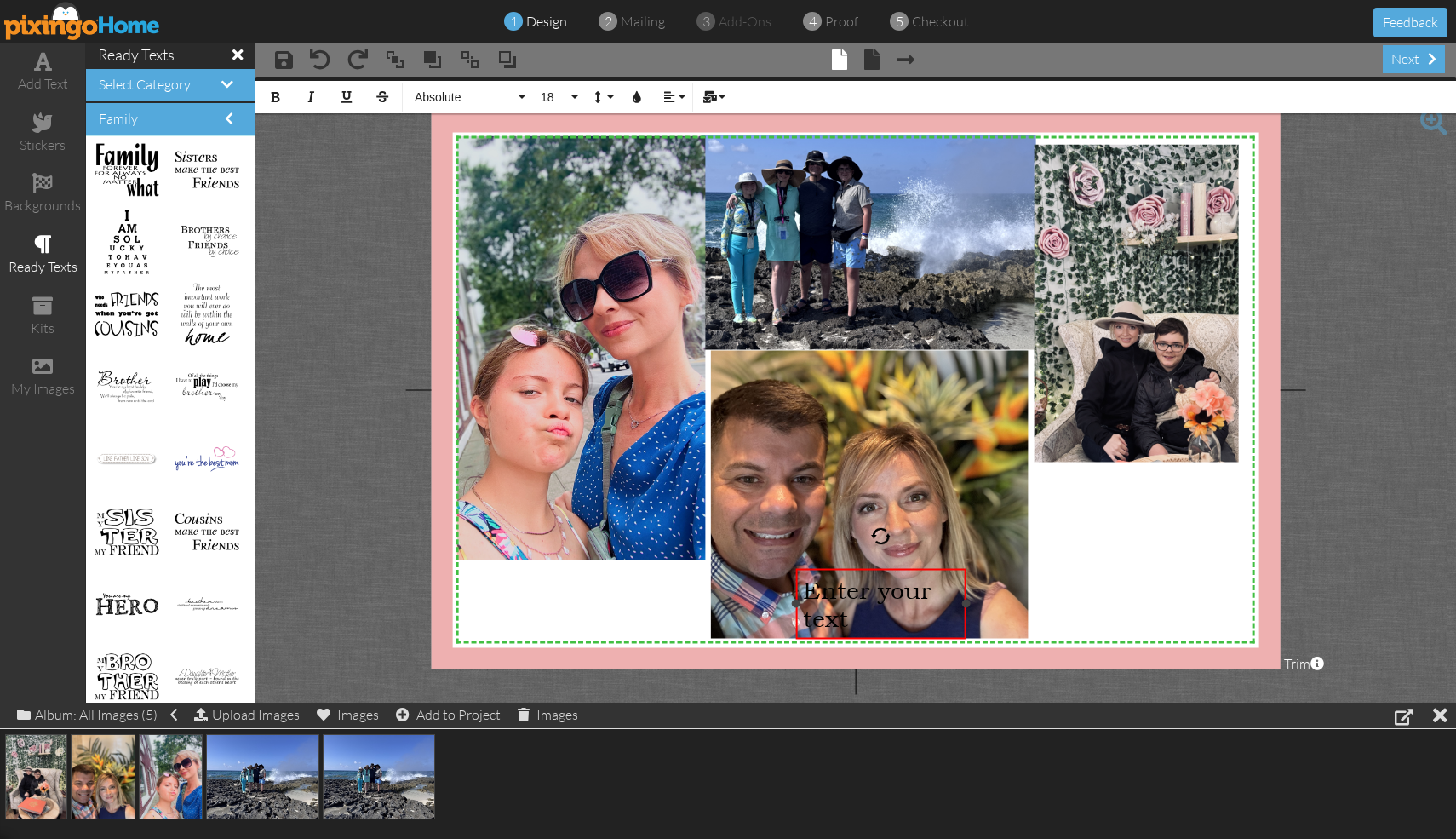
click at [718, 612] on div "Enter your text" at bounding box center [881, 603] width 156 height 57
drag, startPoint x: 871, startPoint y: 612, endPoint x: 733, endPoint y: 595, distance: 139.0
click at [718, 595] on div "X X X X X X X X X X X X X X X X X X X X X X X X X X X X X X X X X X X X X X X X…" at bounding box center [856, 389] width 849 height 558
click at [718, 600] on span "Enter your text" at bounding box center [867, 603] width 128 height 57
click at [718, 575] on div "Enter your text" at bounding box center [881, 603] width 171 height 70
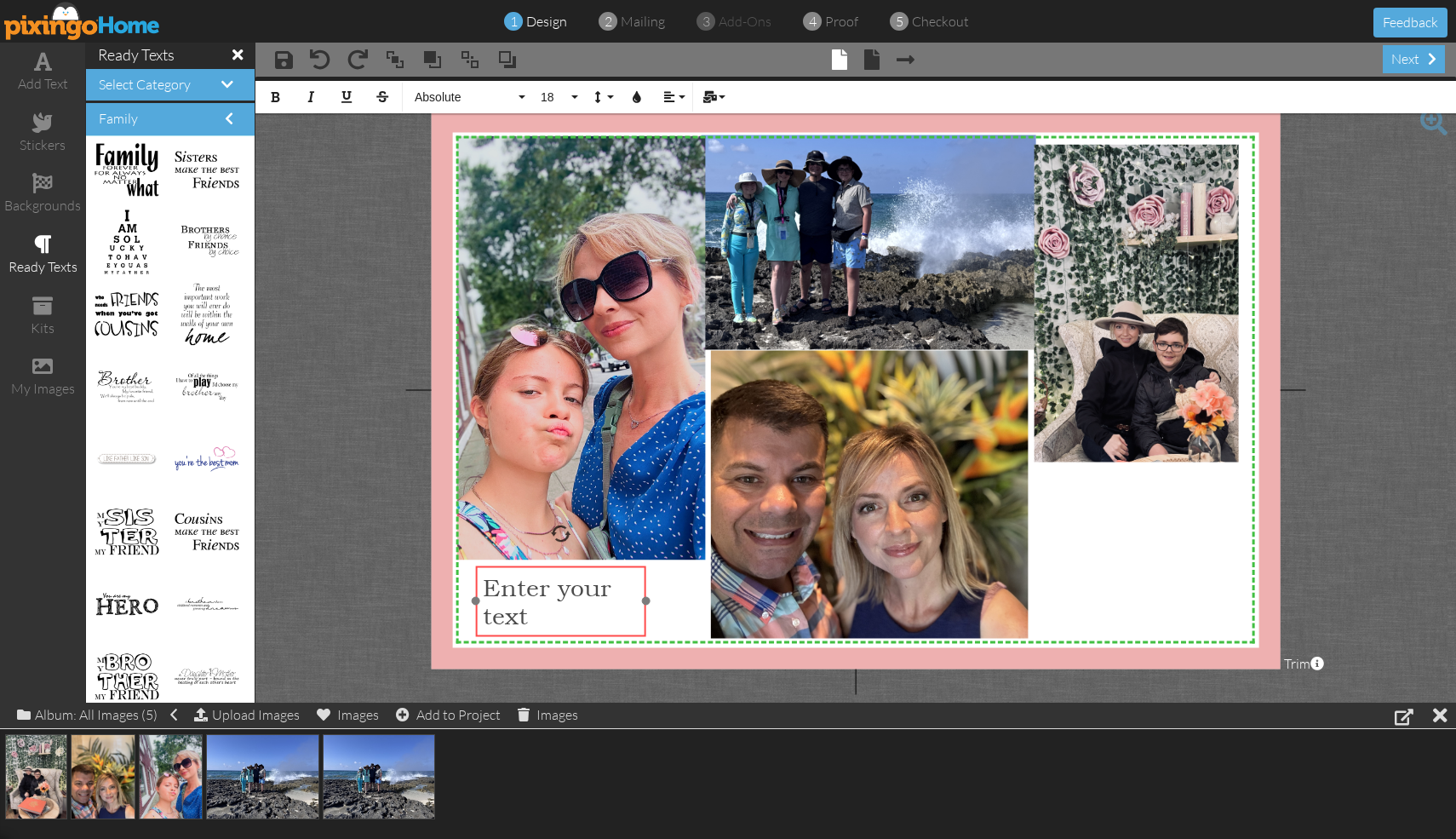
drag, startPoint x: 961, startPoint y: 574, endPoint x: 642, endPoint y: 574, distance: 319.0
click at [641, 572] on div "Enter yo ​ ​ ur text" at bounding box center [561, 601] width 171 height 70
click at [533, 614] on div "Enter your text" at bounding box center [561, 600] width 156 height 57
drag, startPoint x: 530, startPoint y: 596, endPoint x: 530, endPoint y: 579, distance: 17.0
click at [530, 576] on span "Family That" at bounding box center [554, 586] width 144 height 28
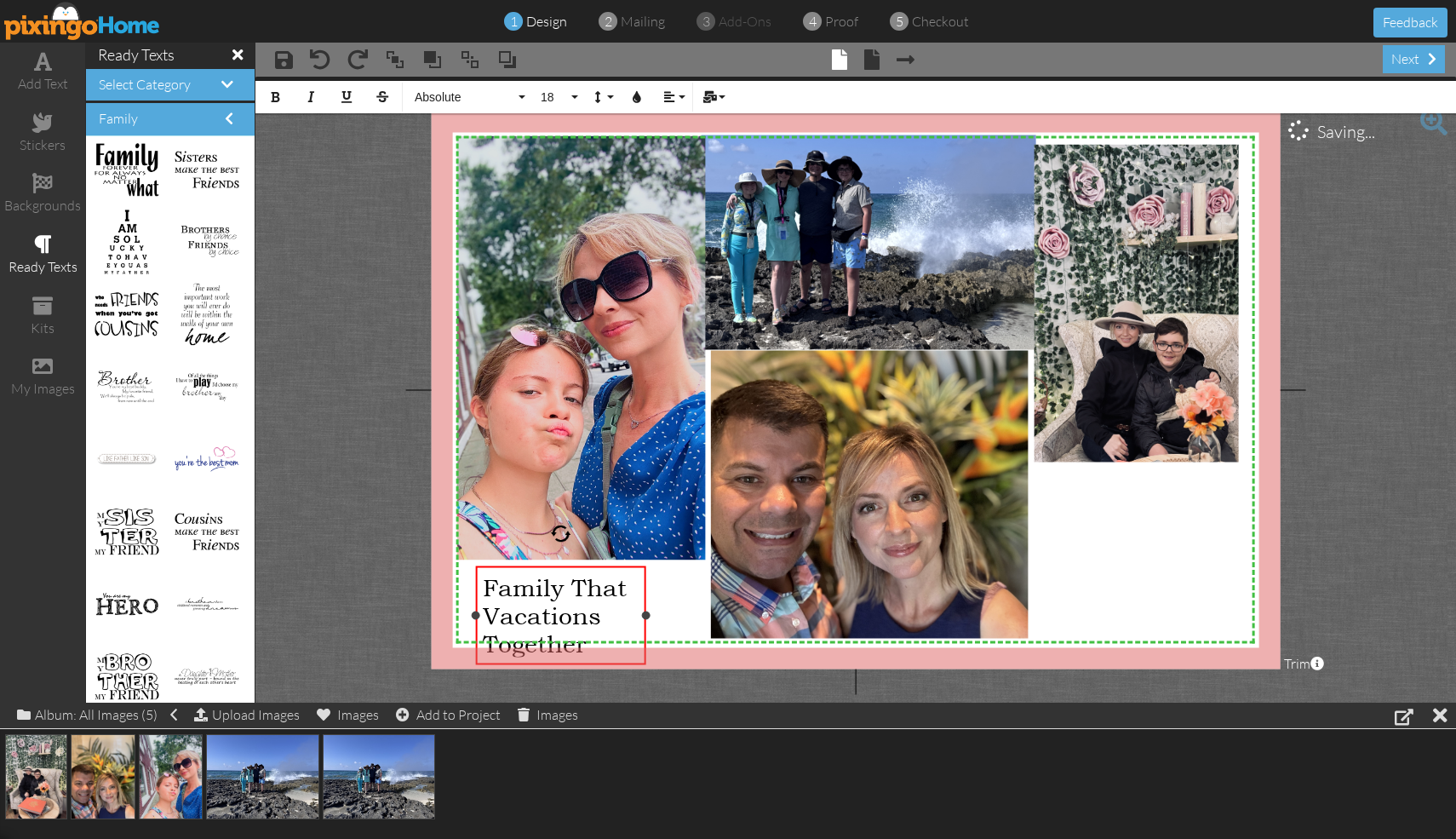
click at [597, 605] on span "Vacations Together" at bounding box center [542, 629] width 119 height 57
drag, startPoint x: 597, startPoint y: 605, endPoint x: 601, endPoint y: 568, distance: 37.2
click at [601, 567] on div "Family That Vacations Together" at bounding box center [561, 616] width 171 height 98
click at [604, 588] on span "Family That" at bounding box center [554, 586] width 144 height 28
click at [612, 606] on div "Vacations Together" at bounding box center [561, 629] width 156 height 57
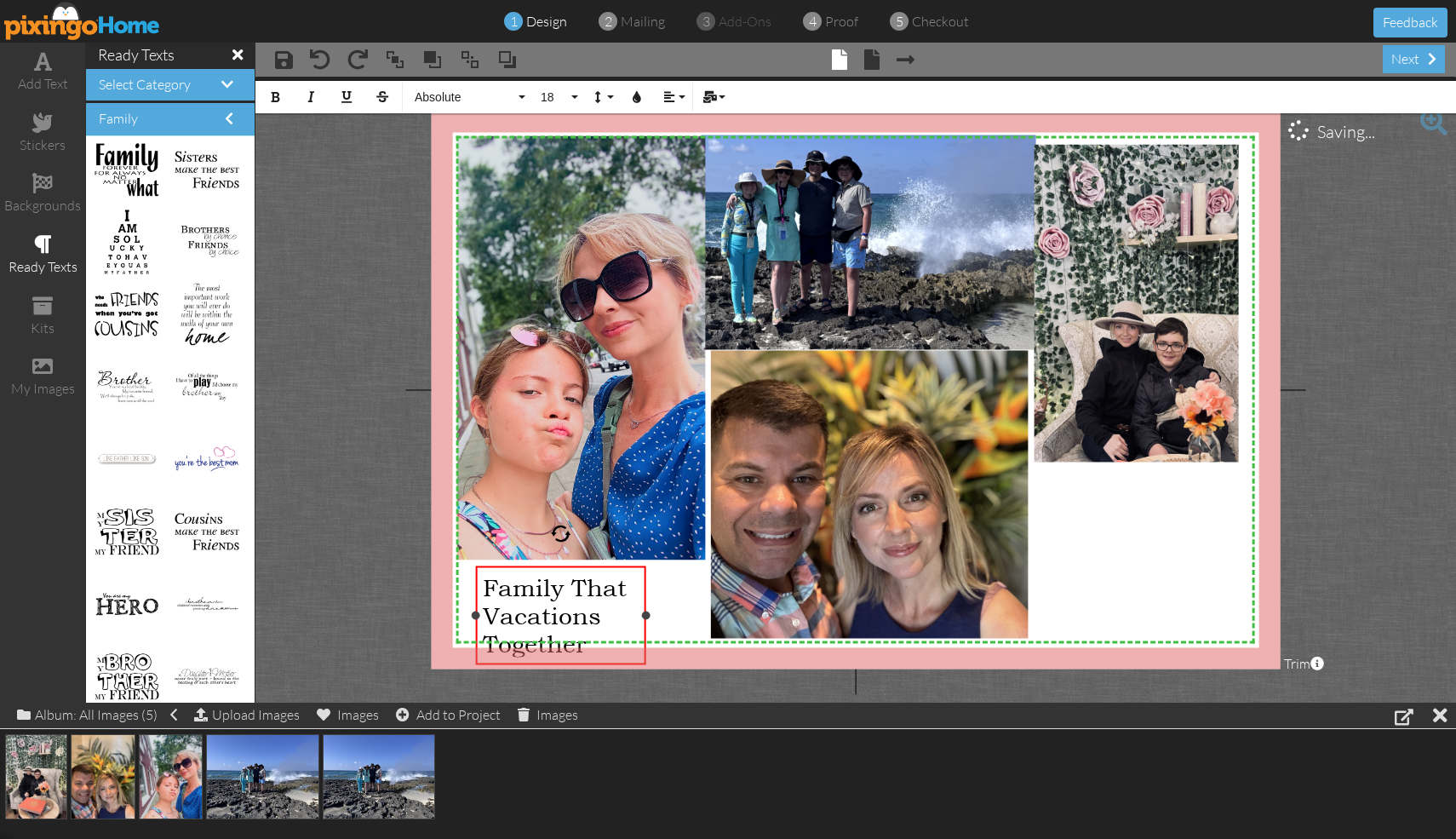
click at [613, 606] on div "Vacations Together" at bounding box center [561, 629] width 156 height 57
click at [613, 625] on div "Vacations Together" at bounding box center [561, 629] width 156 height 57
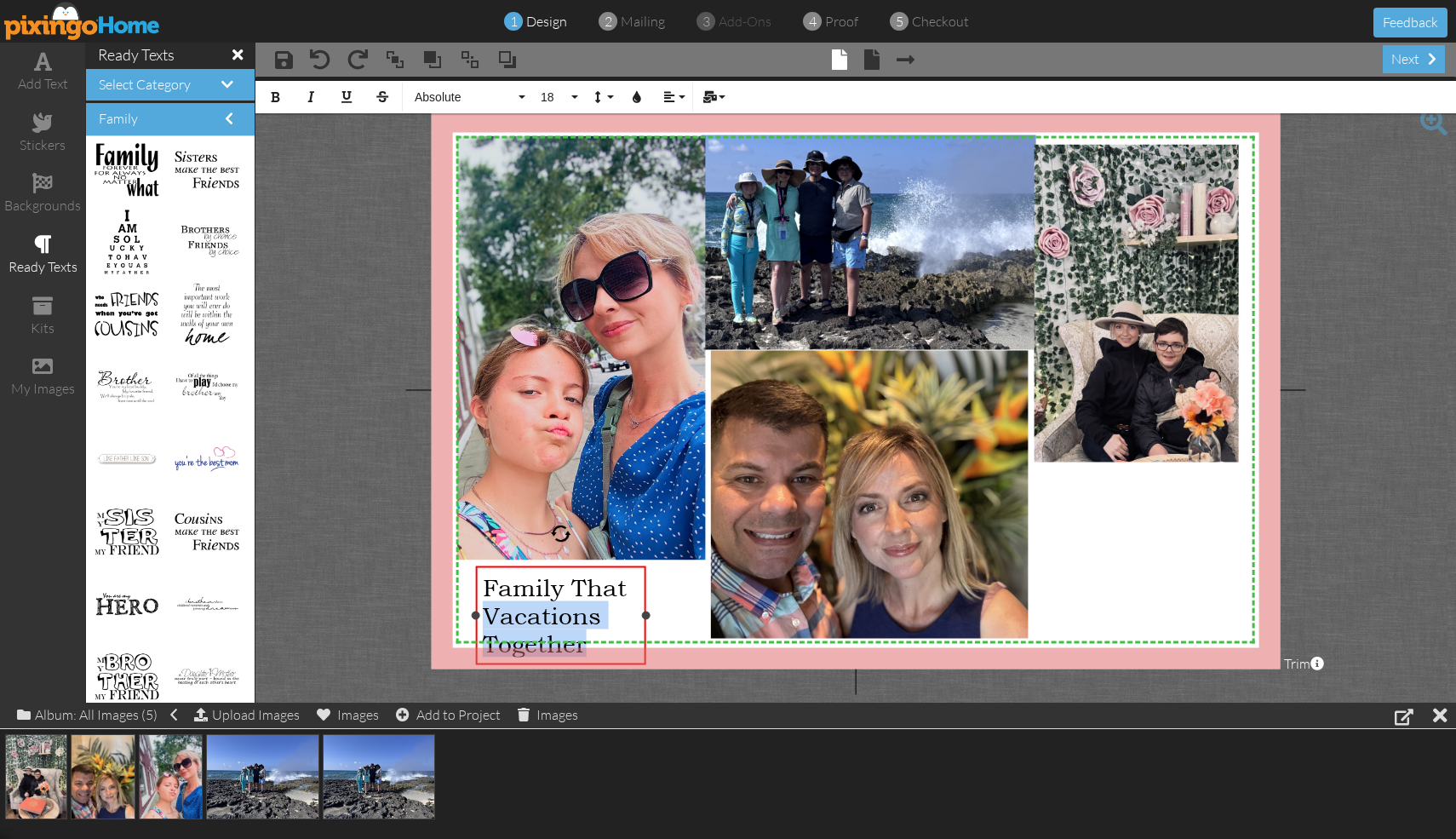
click at [613, 625] on div "Vacations Together" at bounding box center [561, 629] width 156 height 57
click at [610, 587] on span "Family That" at bounding box center [554, 586] width 144 height 28
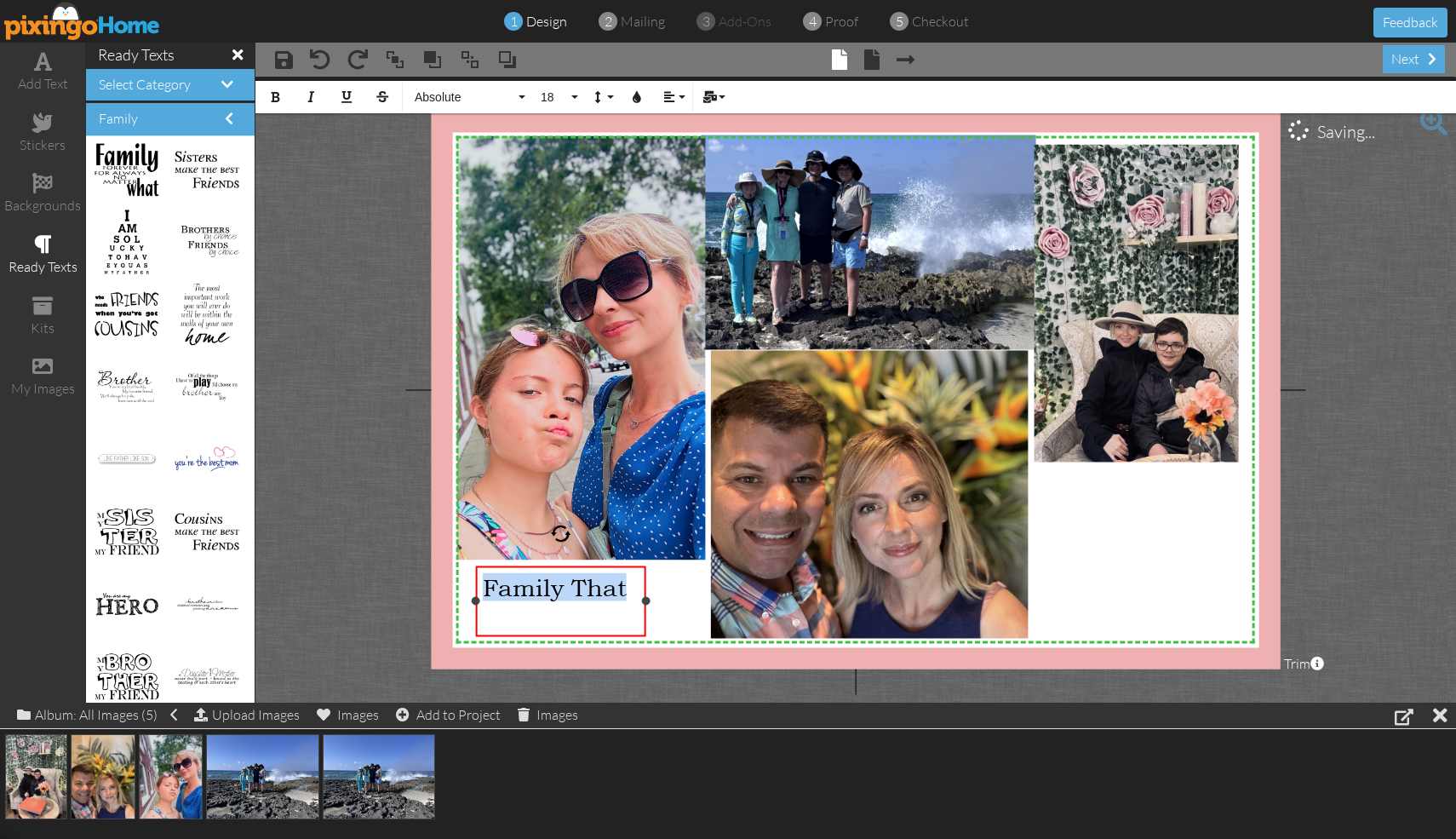
click at [610, 587] on span "Family That" at bounding box center [554, 586] width 144 height 28
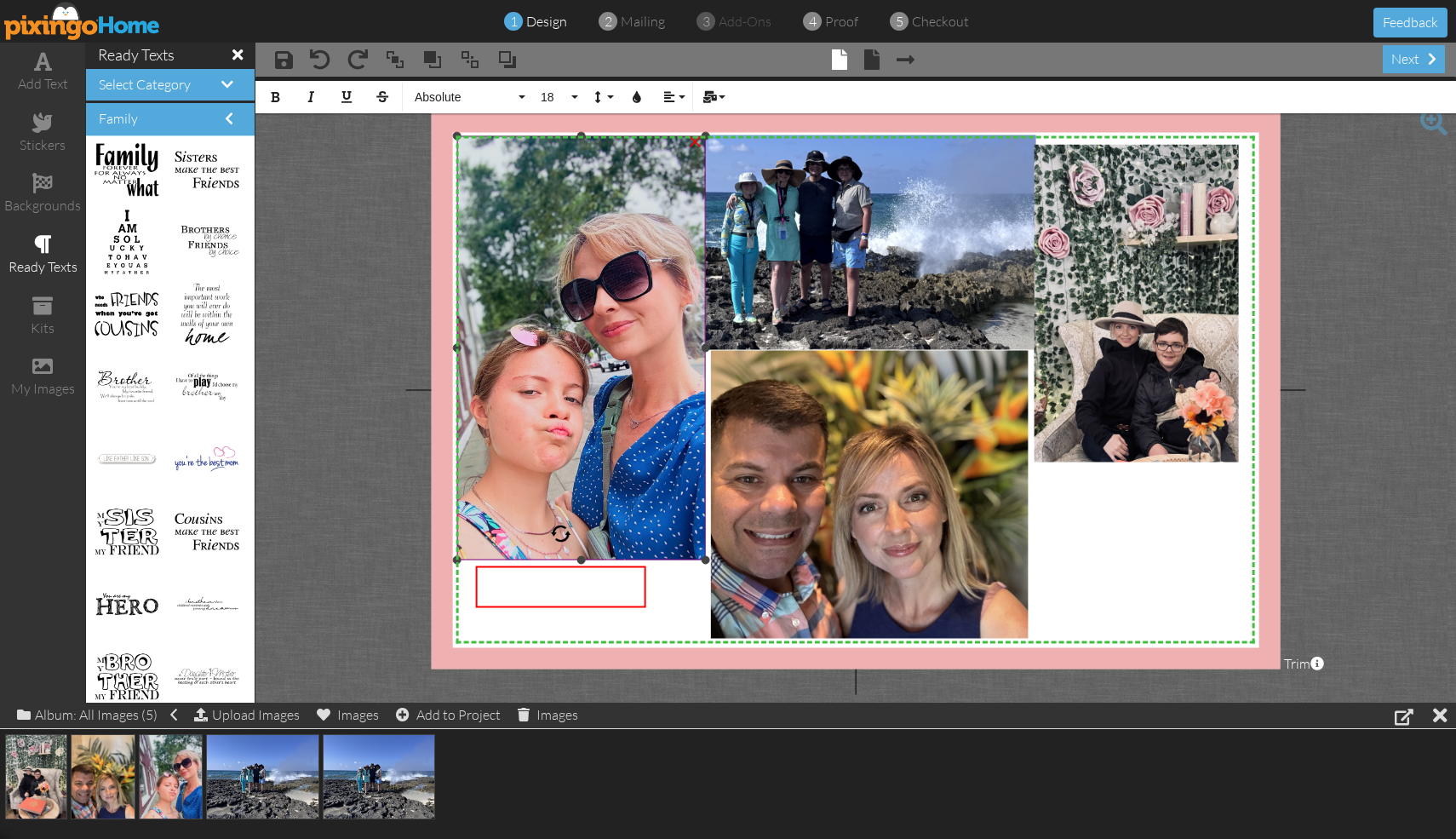
click at [673, 403] on img at bounding box center [546, 348] width 319 height 424
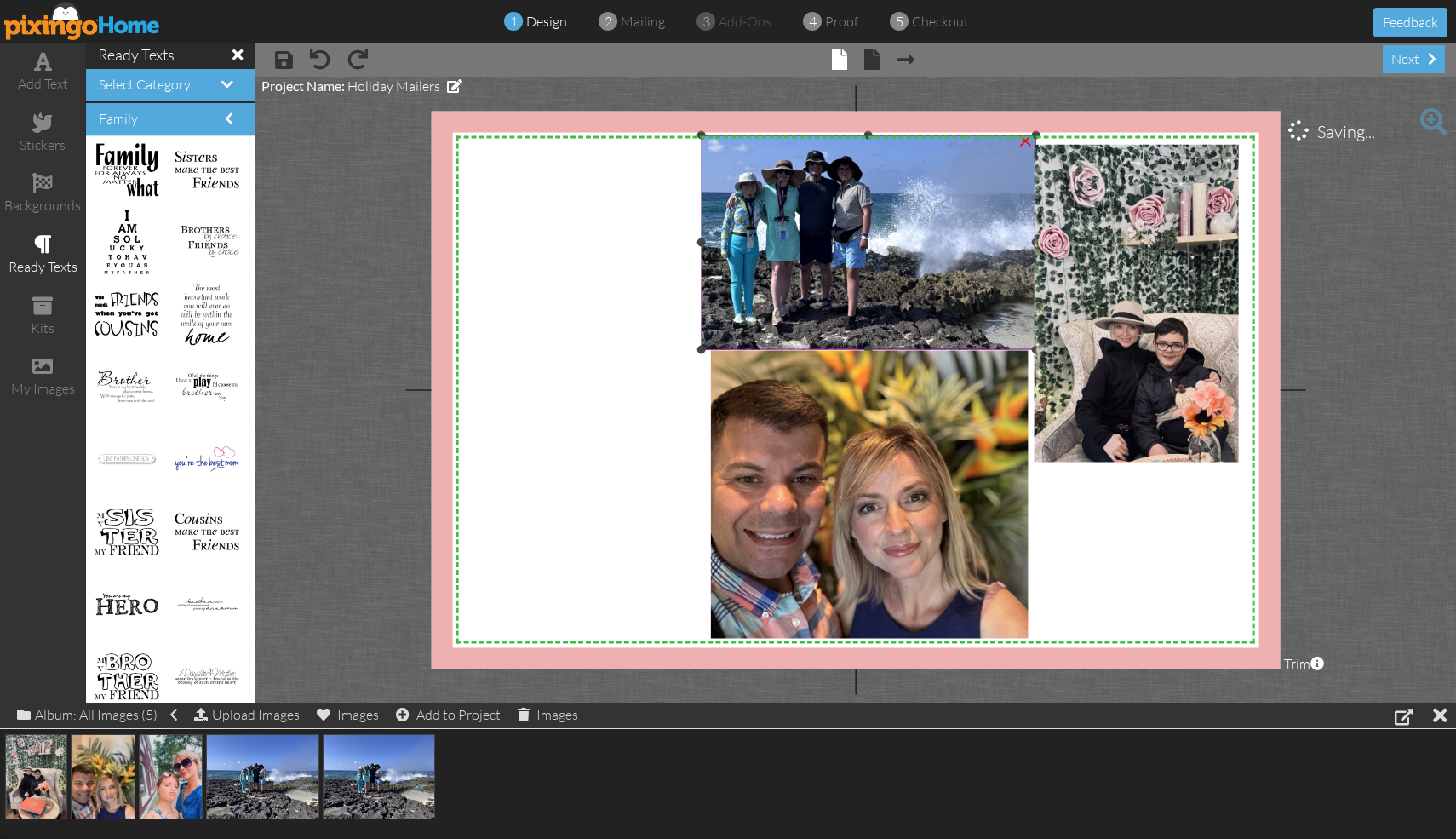
click at [718, 173] on img at bounding box center [854, 229] width 654 height 490
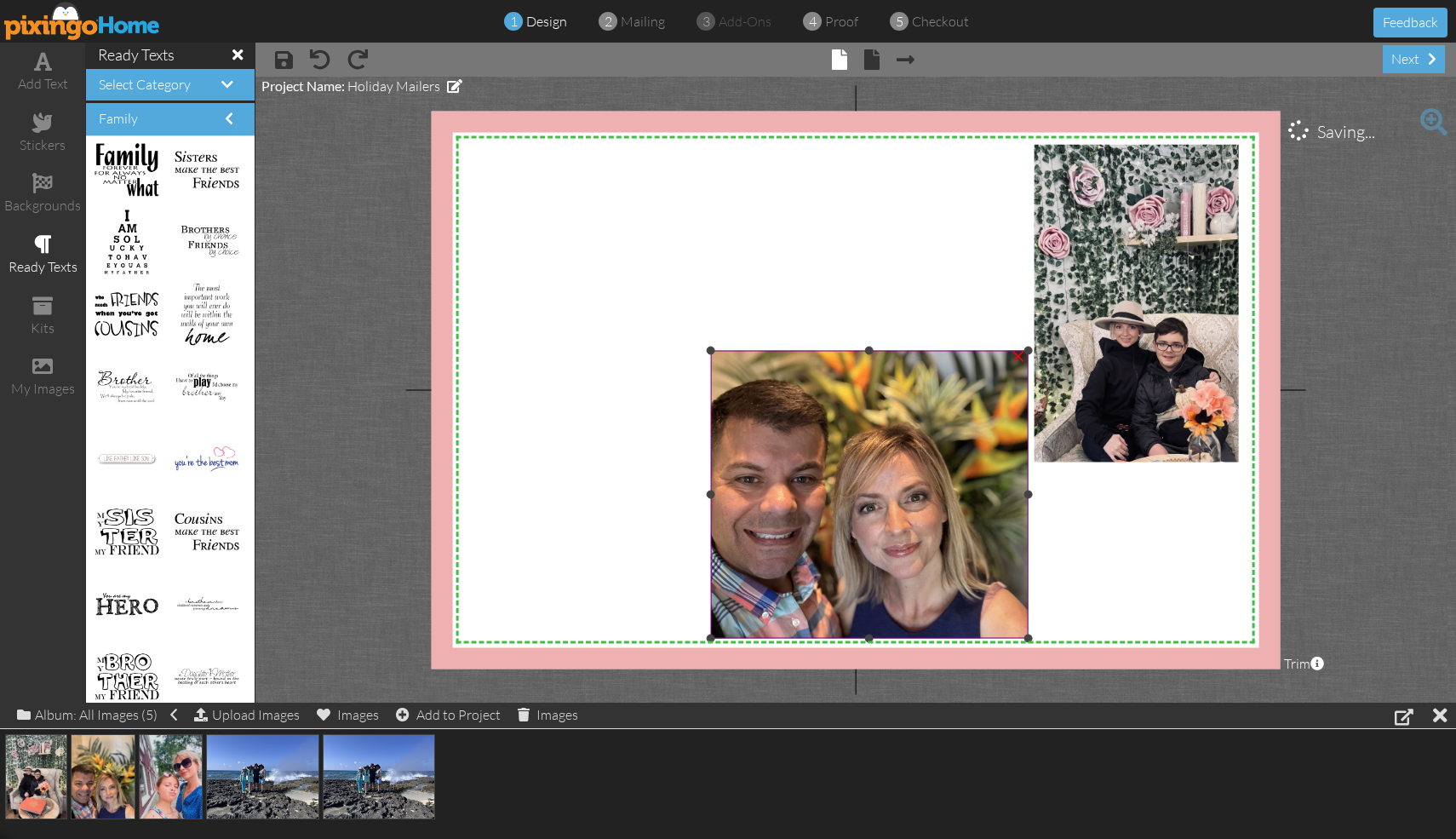
click at [718, 432] on img at bounding box center [869, 444] width 319 height 424
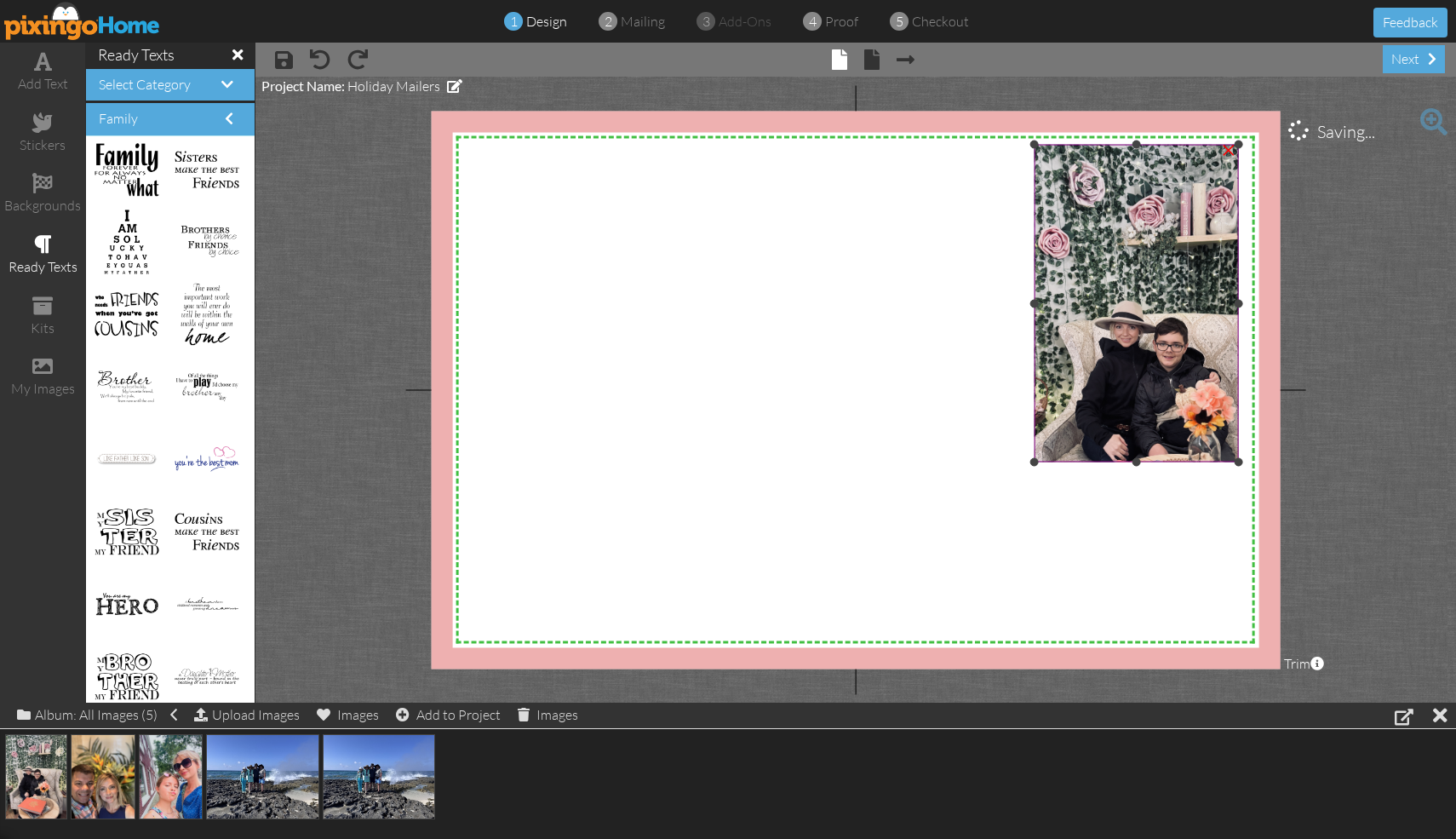
click at [718, 220] on div at bounding box center [1137, 303] width 213 height 326
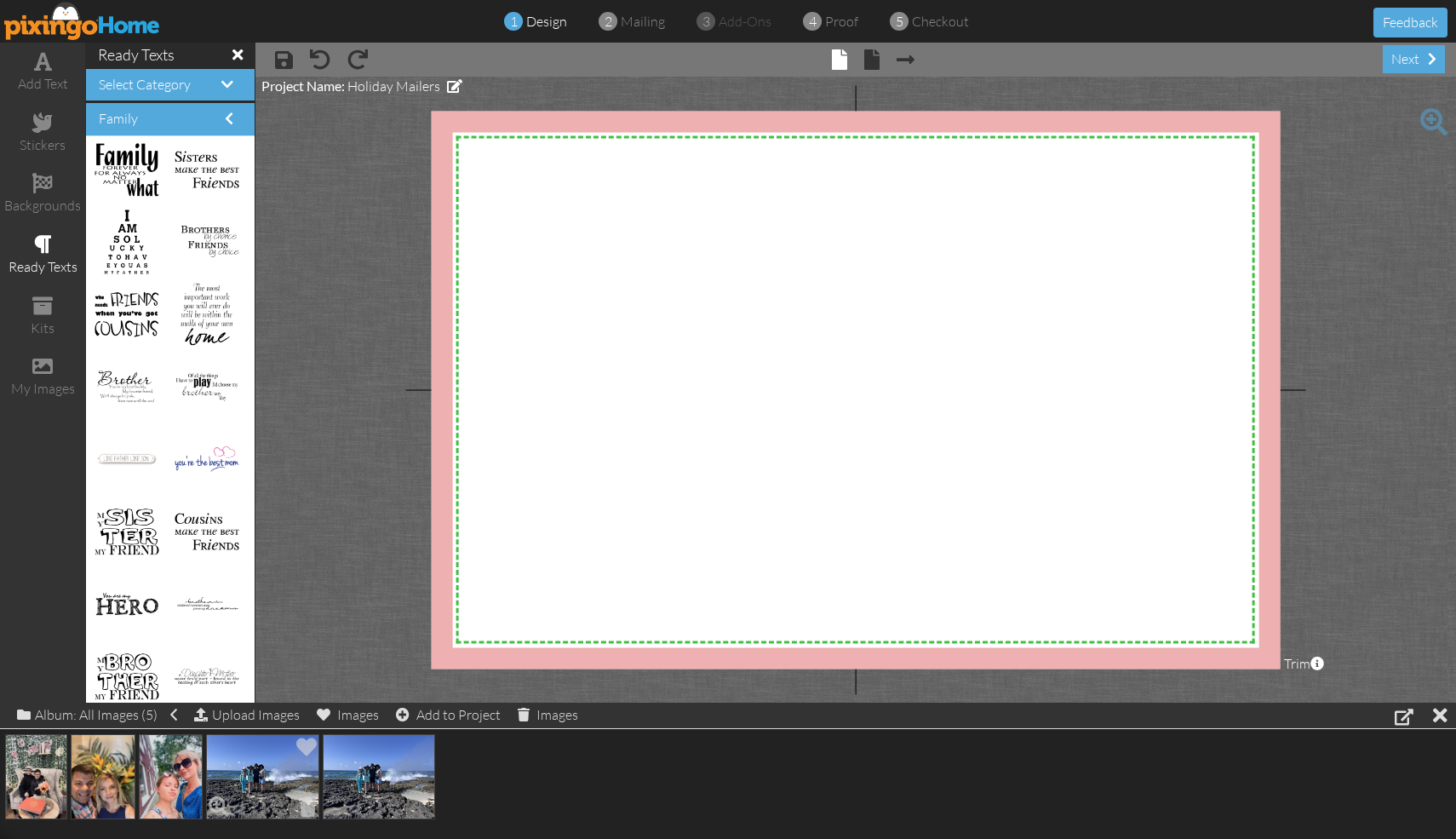
click at [260, 753] on img at bounding box center [263, 777] width 113 height 85
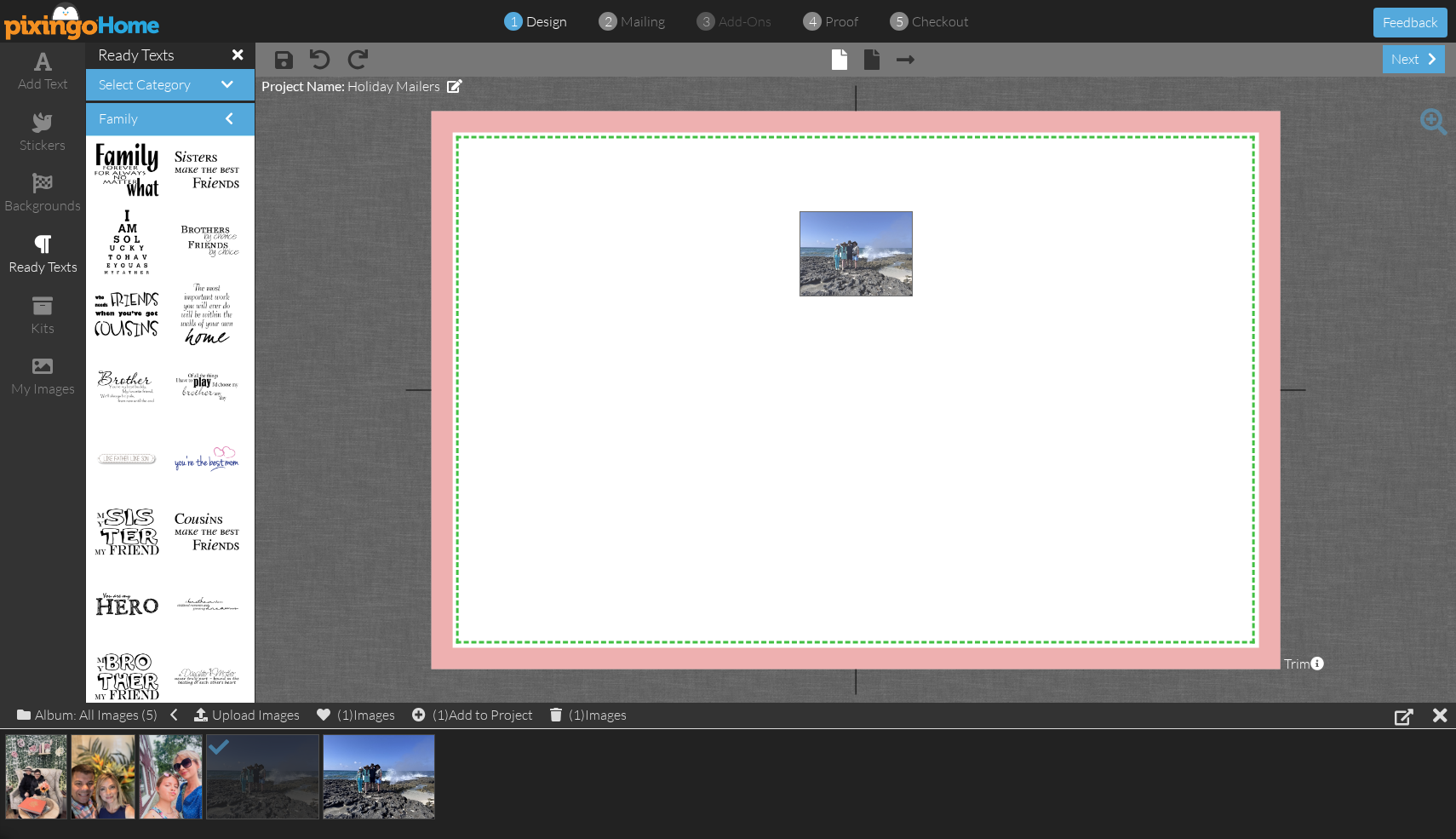
drag, startPoint x: 260, startPoint y: 753, endPoint x: 853, endPoint y: 231, distance: 790.0
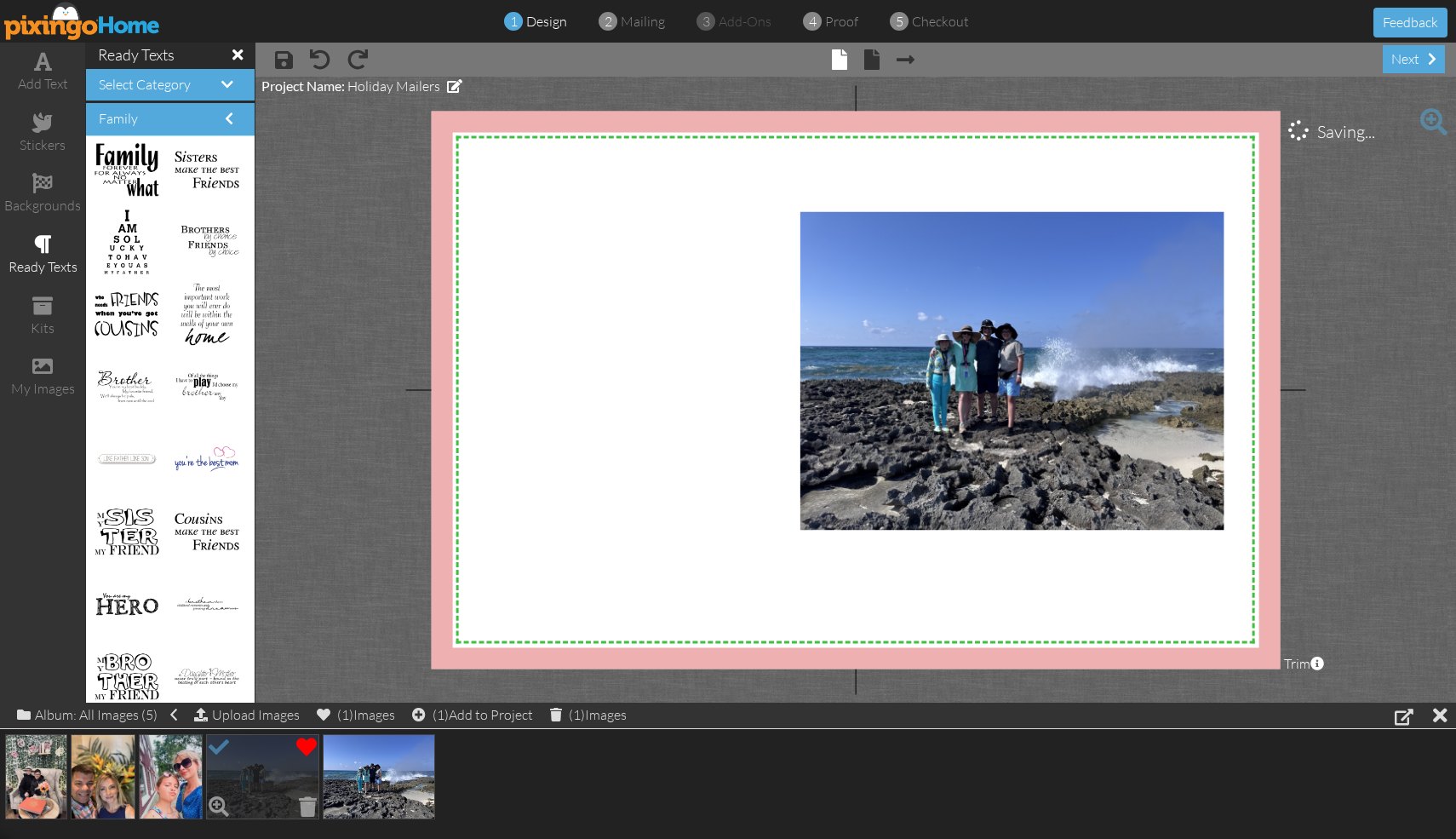
click at [304, 754] on span at bounding box center [306, 747] width 29 height 29
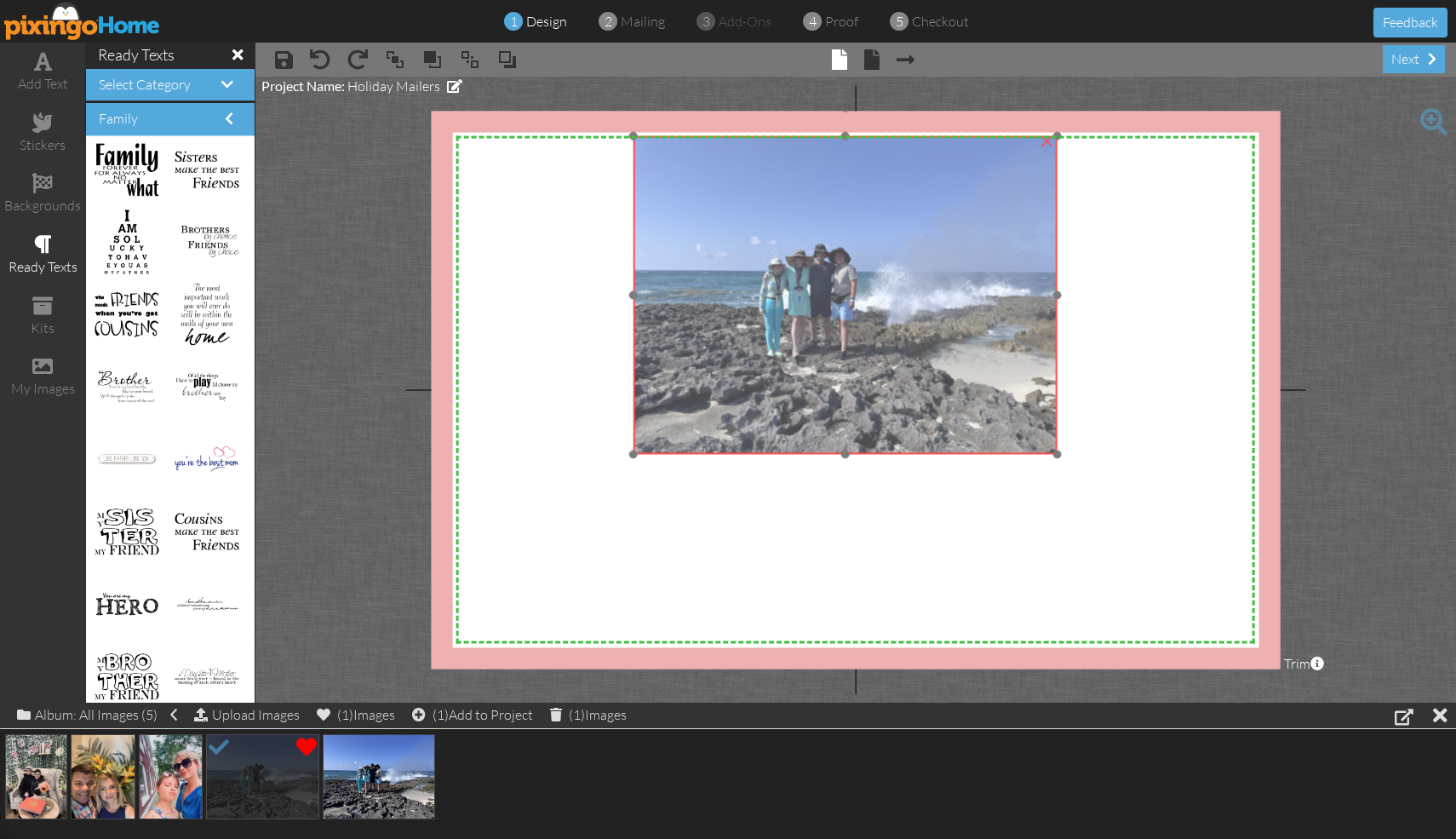
drag, startPoint x: 1036, startPoint y: 323, endPoint x: 872, endPoint y: 249, distance: 179.9
click at [718, 248] on img at bounding box center [844, 295] width 424 height 319
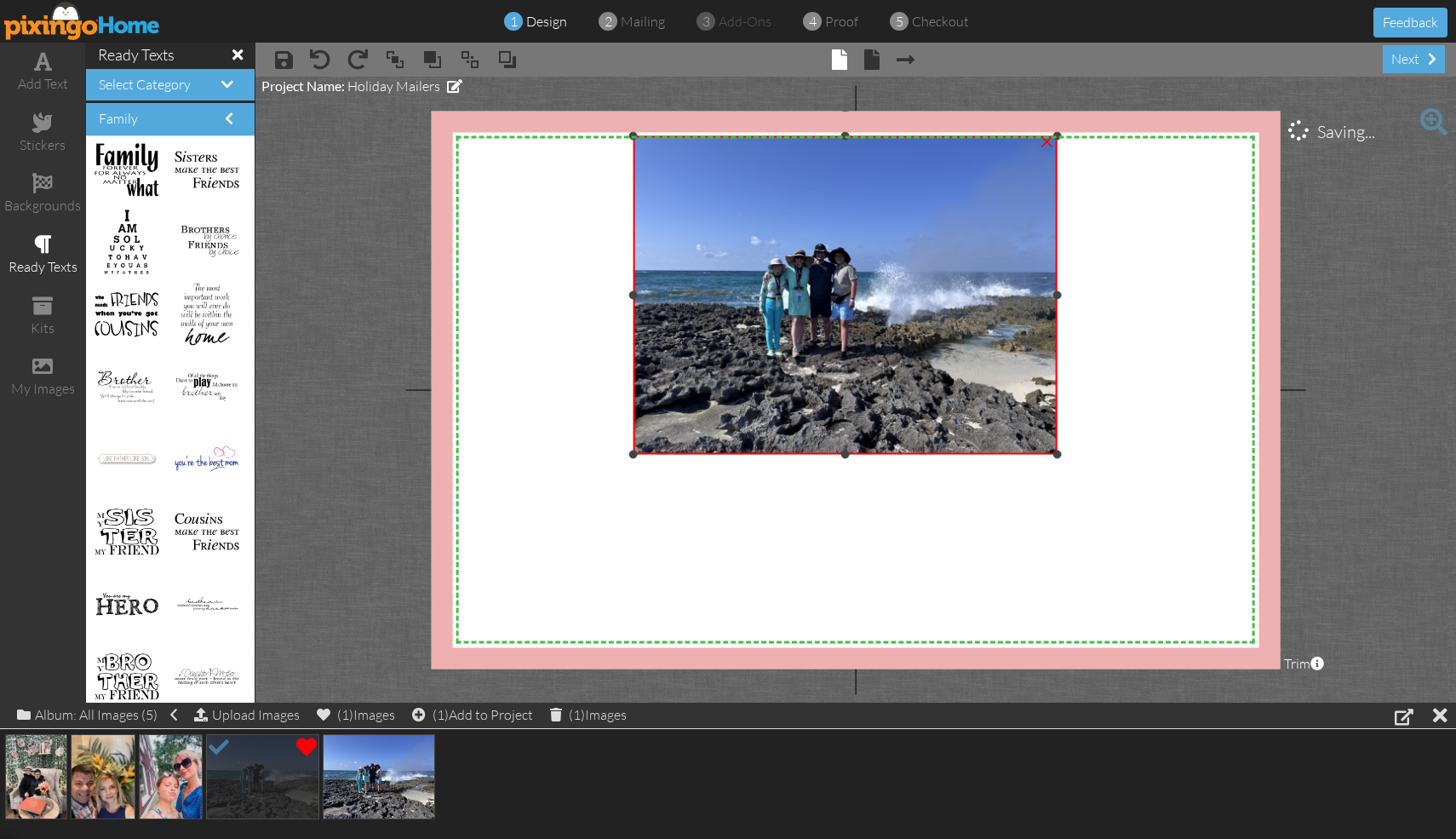
drag, startPoint x: 1057, startPoint y: 295, endPoint x: 1175, endPoint y: 274, distance: 119.9
click at [718, 274] on div "X X X X X X X X X X X X X X X X X X X X X X X X X X X X X X X X X X X X X X X X…" at bounding box center [856, 389] width 849 height 558
drag, startPoint x: 632, startPoint y: 293, endPoint x: 558, endPoint y: 289, distance: 74.1
click at [555, 289] on div "X X X X X X X X X X X X X X X X X X X X X X X X X X X X X X X X X X X X X X X X…" at bounding box center [856, 389] width 849 height 558
drag, startPoint x: 844, startPoint y: 452, endPoint x: 844, endPoint y: 567, distance: 115.0
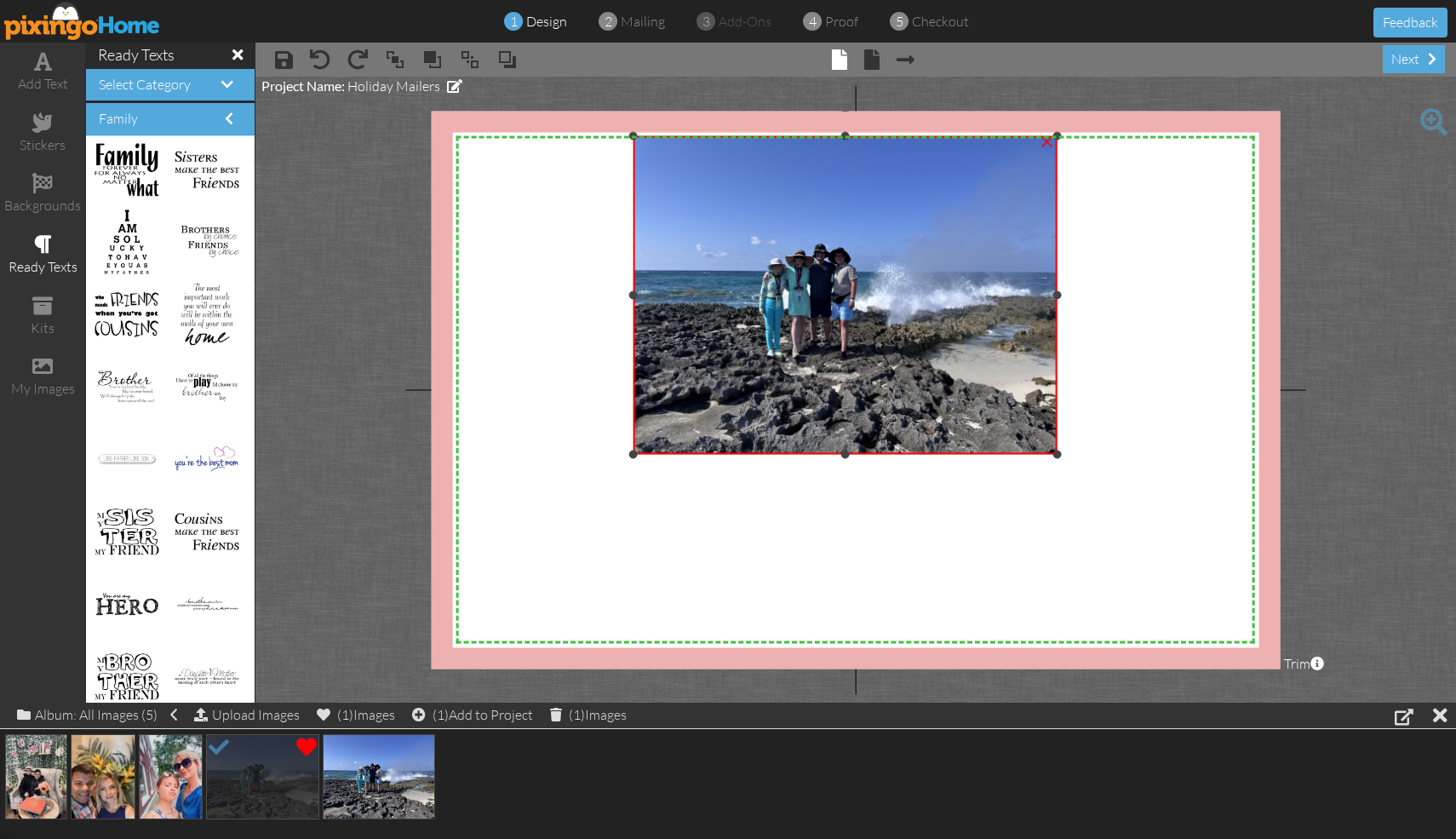
click at [718, 567] on div "X X X X X X X X X X X X X X X X X X X X X X X X X X X X X X X X X X X X X X X X…" at bounding box center [856, 389] width 849 height 558
click at [718, 451] on div at bounding box center [844, 453] width 8 height 8
click at [288, 751] on img at bounding box center [263, 777] width 113 height 85
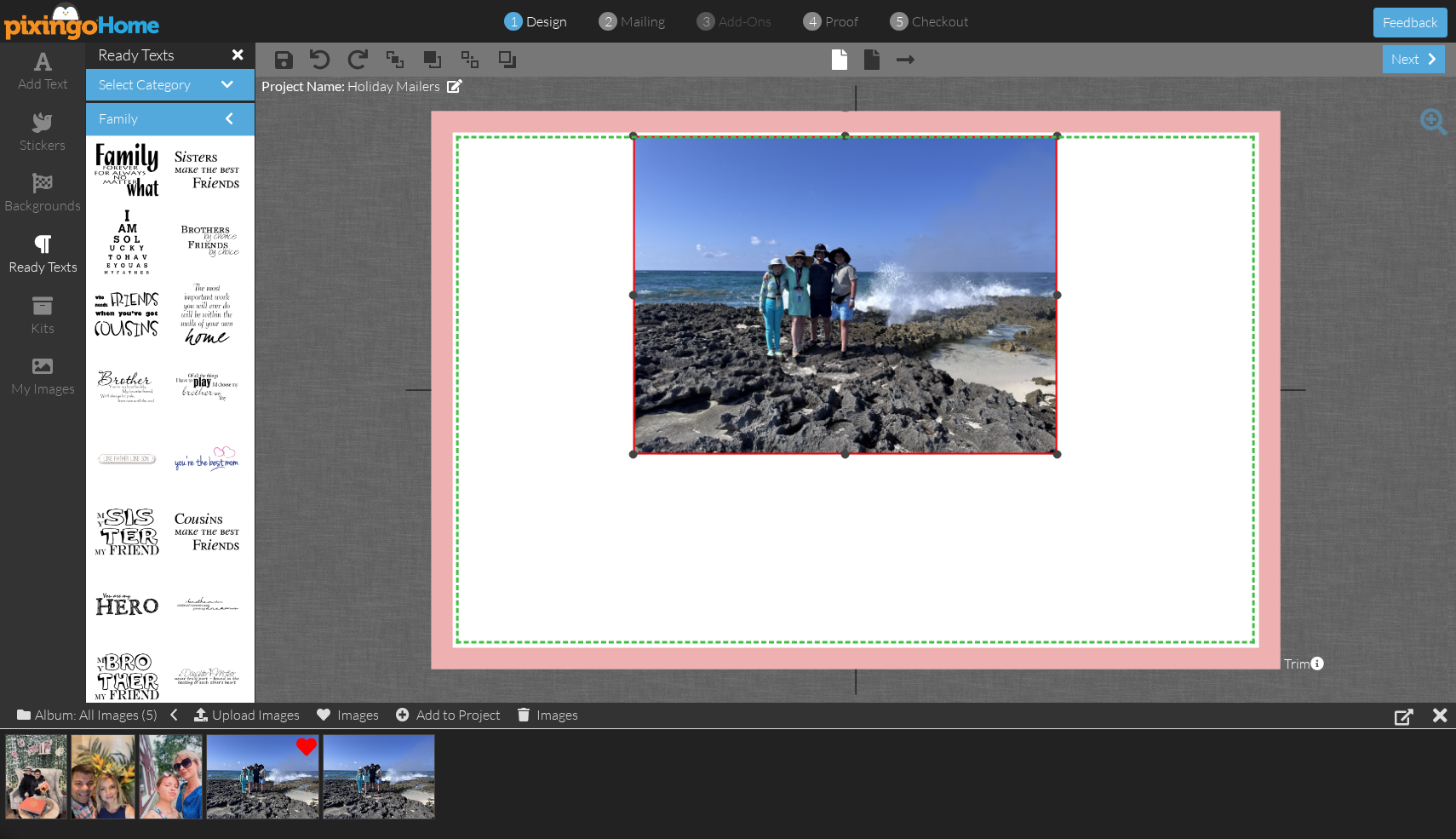
click at [718, 295] on img at bounding box center [844, 295] width 424 height 319
drag, startPoint x: 1057, startPoint y: 295, endPoint x: 1121, endPoint y: 308, distance: 65.3
click at [718, 308] on div "X X X X X X X X X X X X X X X X X X X X X X X X X X X X X X X X X X X X X X X X…" at bounding box center [856, 389] width 849 height 558
drag, startPoint x: 843, startPoint y: 452, endPoint x: 838, endPoint y: 544, distance: 92.1
click at [718, 544] on div "X X X X X X X X X X X X X X X X X X X X X X X X X X X X X X X X X X X X X X X X…" at bounding box center [856, 389] width 849 height 558
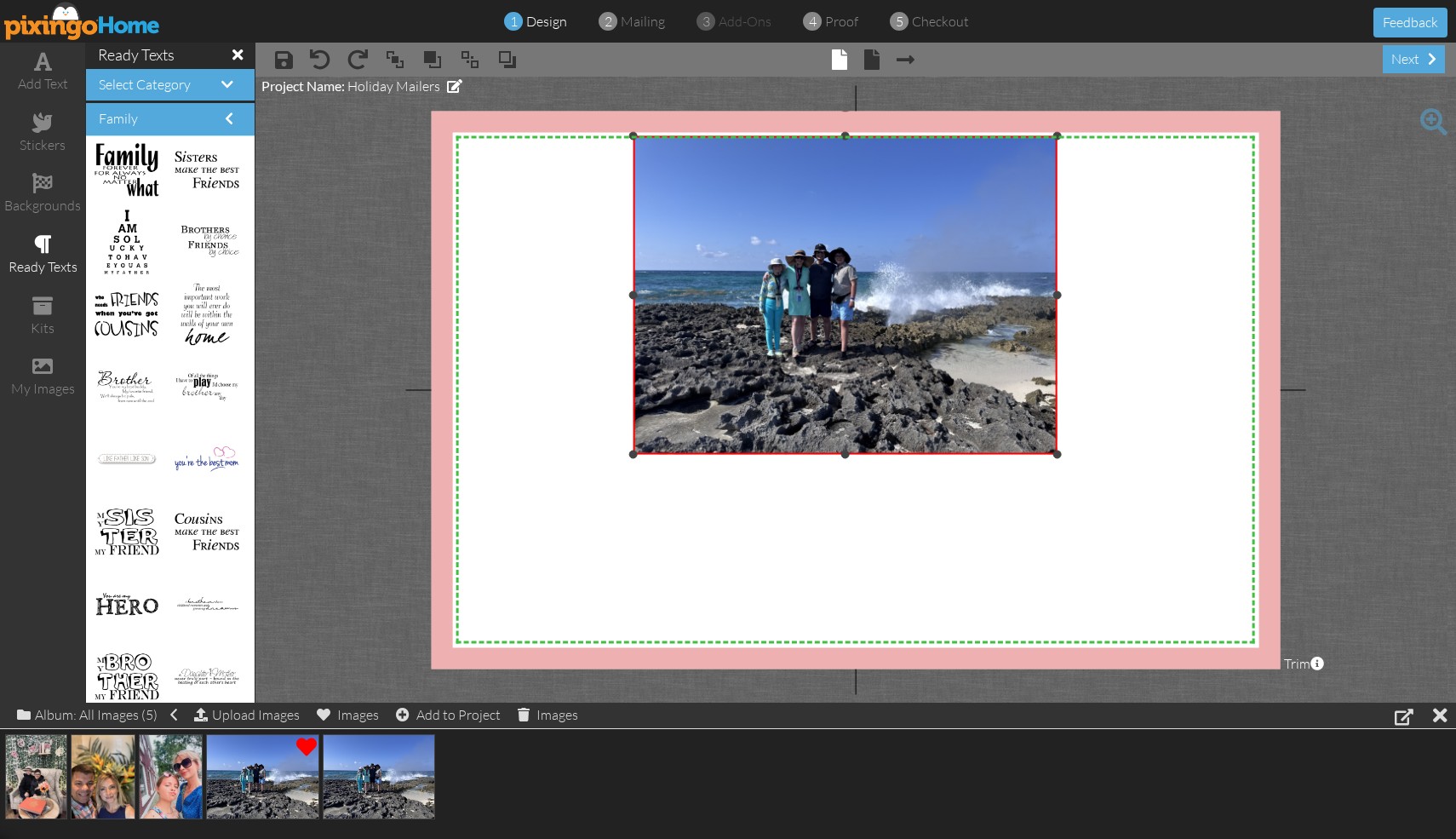
drag, startPoint x: 632, startPoint y: 295, endPoint x: 560, endPoint y: 288, distance: 72.3
click at [560, 288] on div "X X X X X X X X X X X X X X X X X X X X X X X X X X X X X X X X X X X X X X X X…" at bounding box center [856, 389] width 849 height 558
click at [718, 61] on div "next" at bounding box center [1414, 59] width 62 height 28
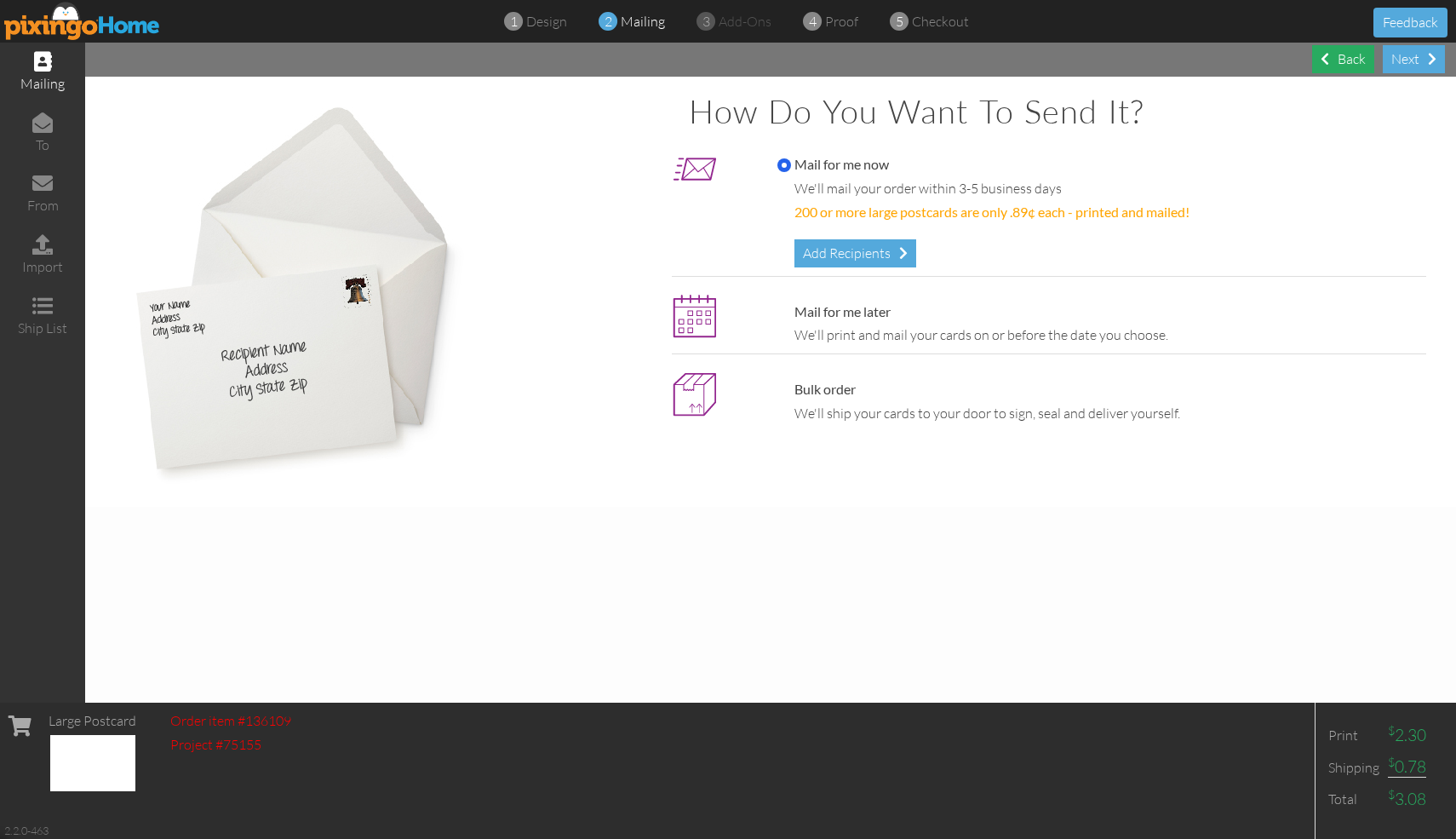
click at [718, 58] on div "Back" at bounding box center [1343, 59] width 62 height 28
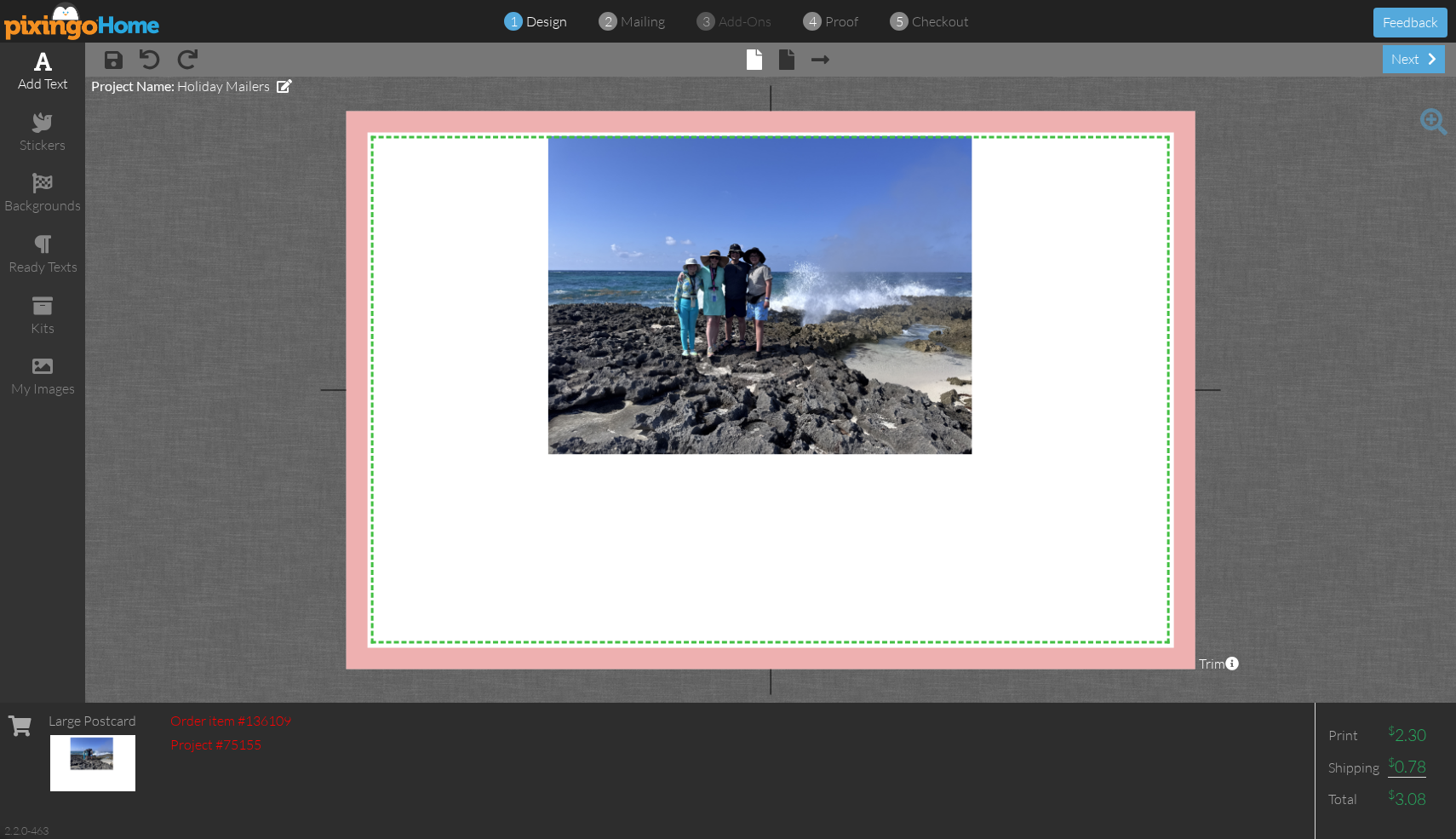
click at [49, 84] on div "add text" at bounding box center [42, 84] width 85 height 20
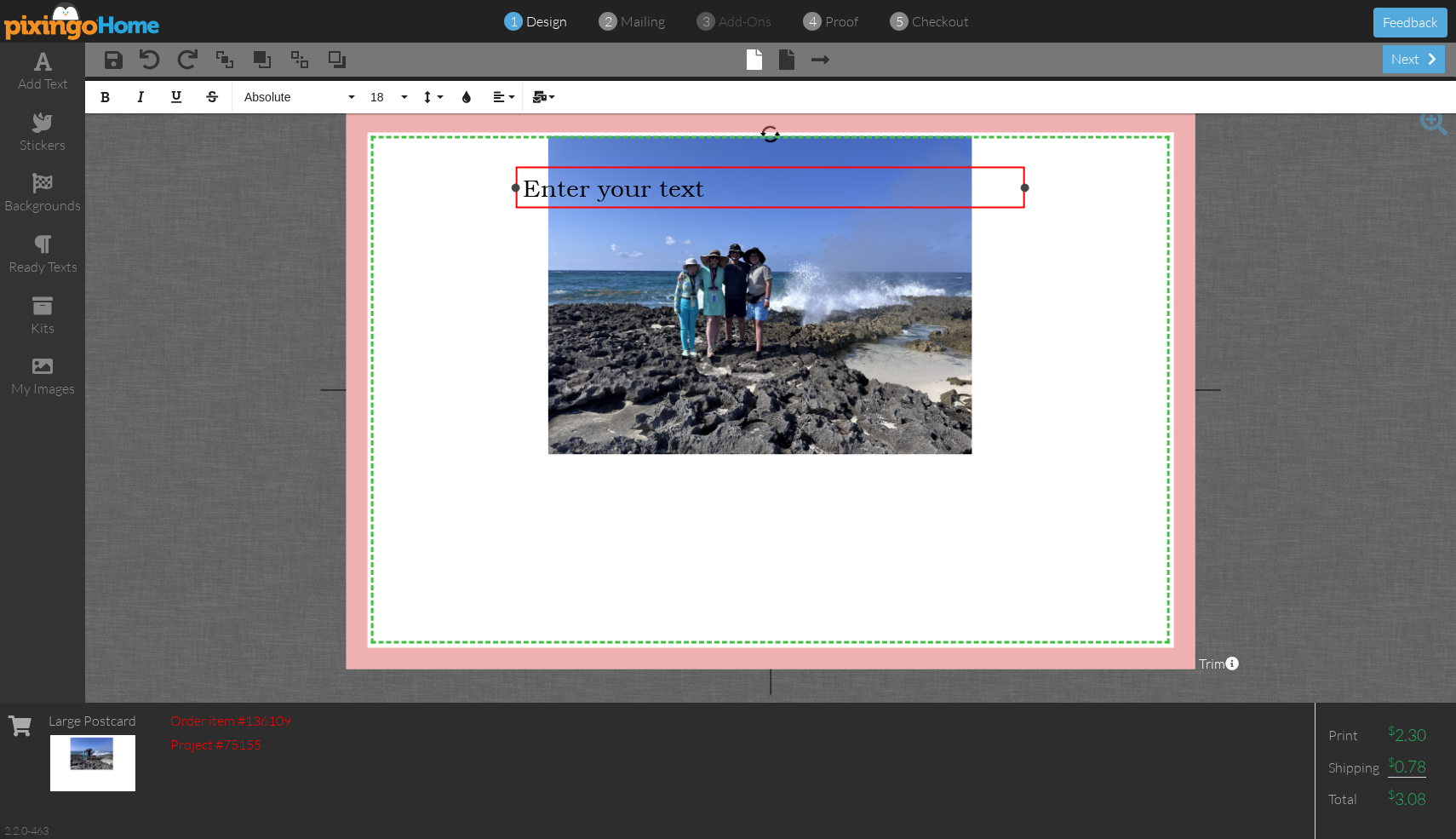
drag, startPoint x: 748, startPoint y: 192, endPoint x: 899, endPoint y: 173, distance: 152.2
click at [718, 173] on div "Enter your text" at bounding box center [771, 187] width 496 height 28
drag, startPoint x: 899, startPoint y: 173, endPoint x: 877, endPoint y: 326, distance: 154.6
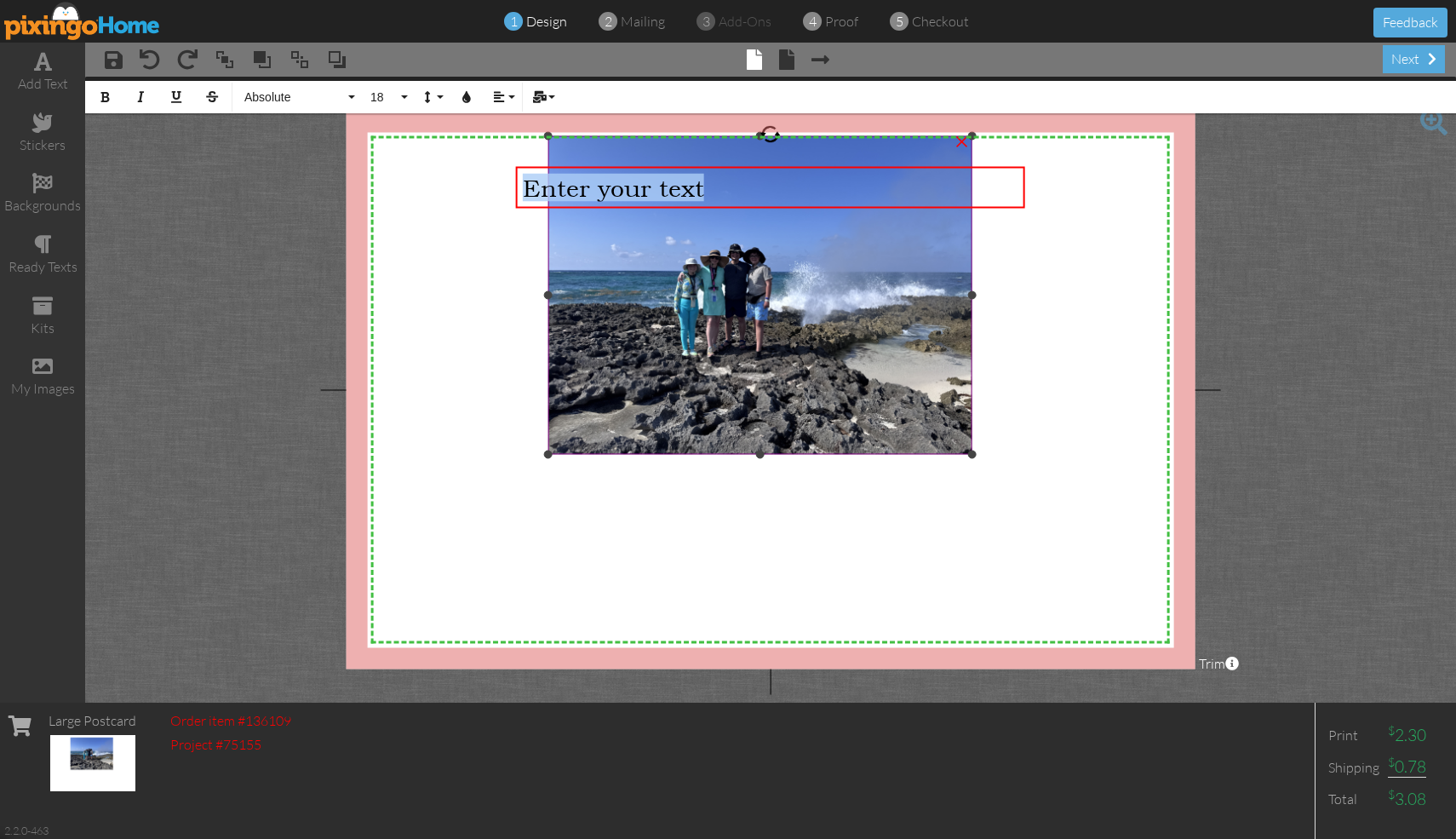
click at [718, 326] on div "X X X X X X X X X X X X X X X X X X X X X X X X X X X X X X X X X X X X X X X X…" at bounding box center [771, 389] width 849 height 558
click at [718, 178] on div "Enter your text" at bounding box center [771, 187] width 496 height 28
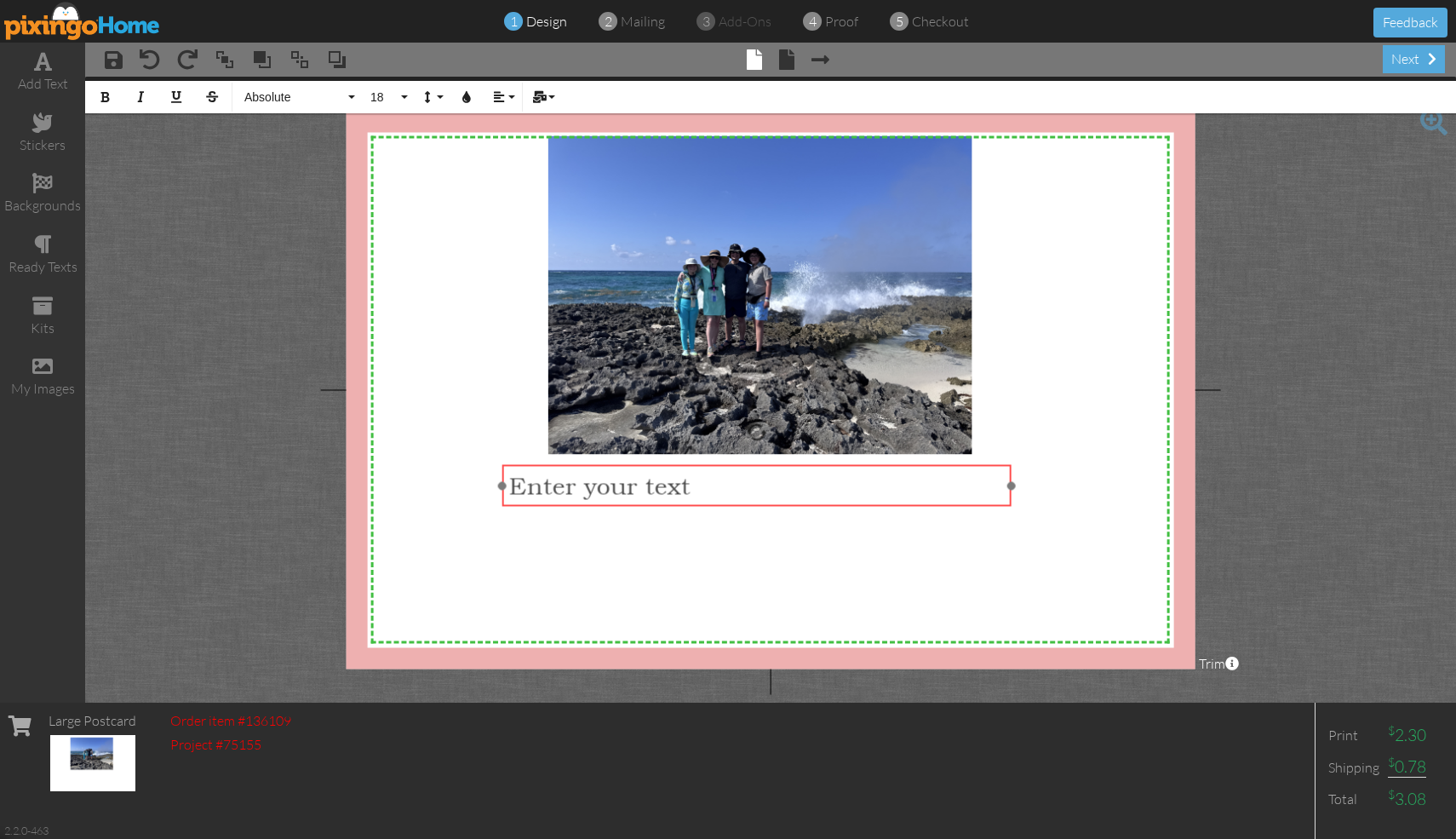
drag, startPoint x: 994, startPoint y: 167, endPoint x: 979, endPoint y: 467, distance: 300.4
click at [718, 466] on div "Enter your text ​ ​" at bounding box center [757, 485] width 509 height 41
click at [630, 491] on span "Enter your text" at bounding box center [598, 485] width 181 height 28
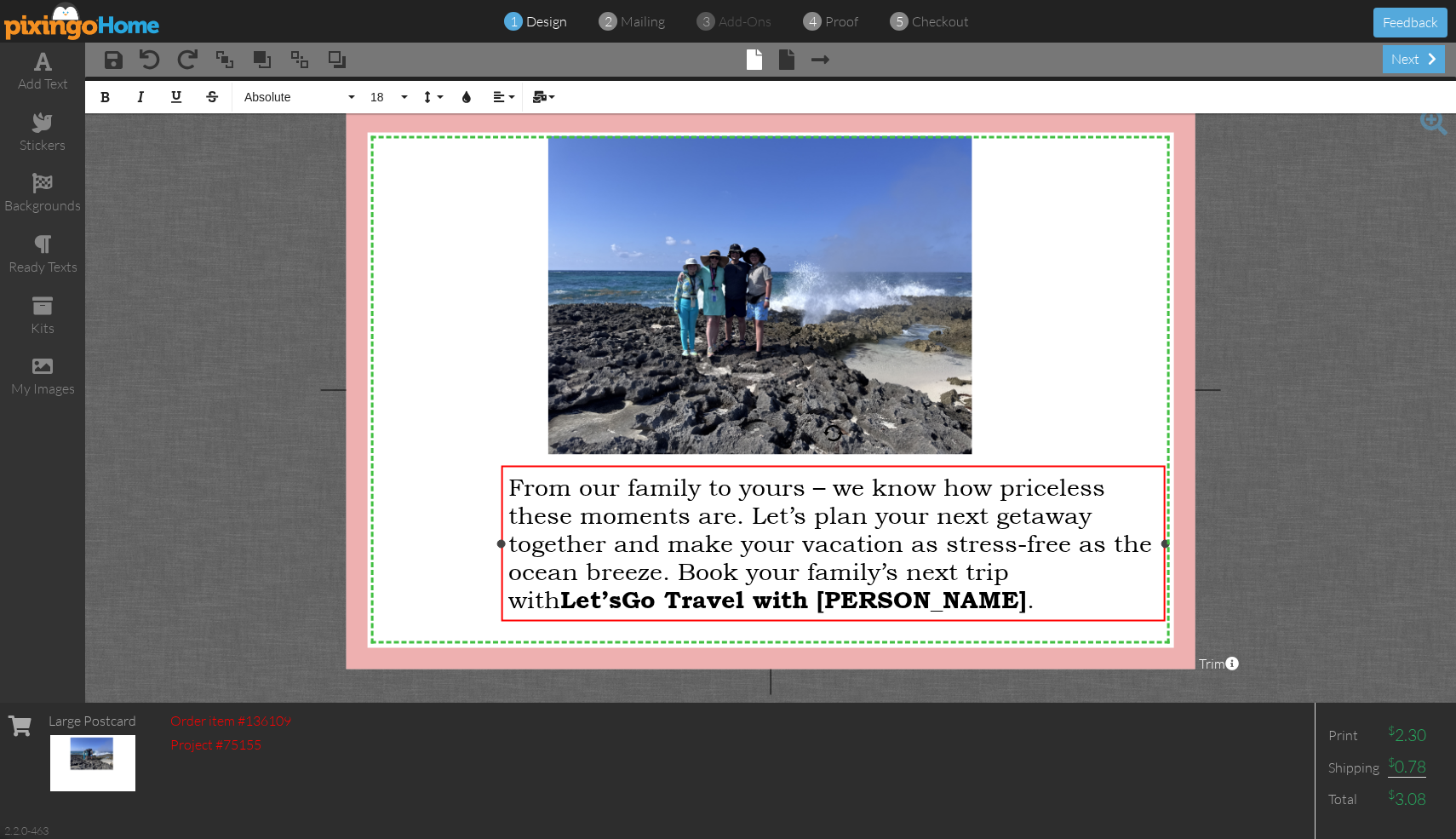
drag, startPoint x: 1010, startPoint y: 559, endPoint x: 1166, endPoint y: 555, distance: 156.1
click at [718, 555] on div "From our family to yours – we know how priceless these moments are. Let’s plan …" at bounding box center [833, 543] width 664 height 156
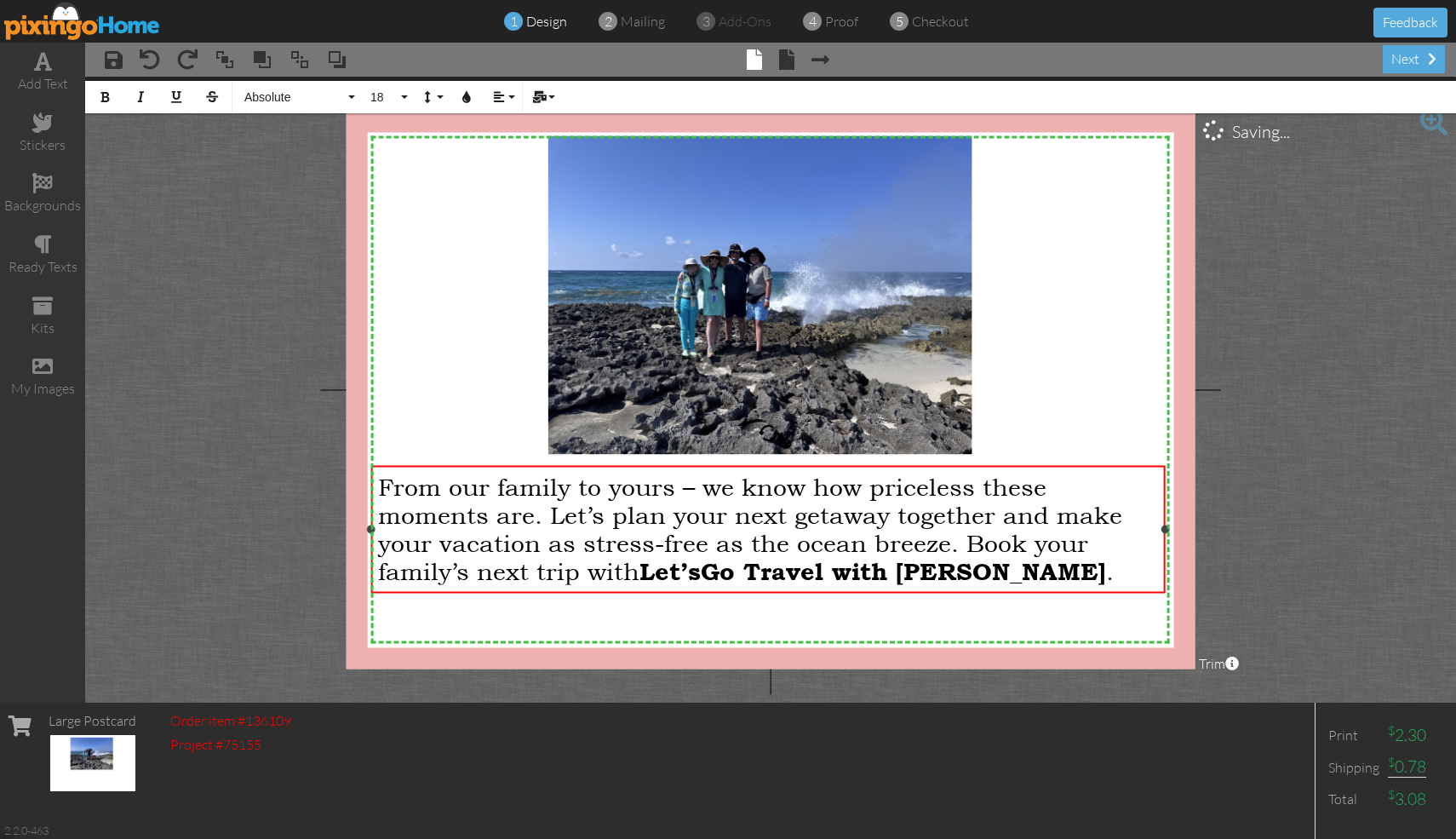
drag, startPoint x: 499, startPoint y: 544, endPoint x: 369, endPoint y: 528, distance: 131.0
click at [369, 528] on div at bounding box center [370, 529] width 8 height 8
click at [718, 592] on div "From our family to yours – we know how priceless these moments are. Let’s plan …" at bounding box center [768, 529] width 794 height 126
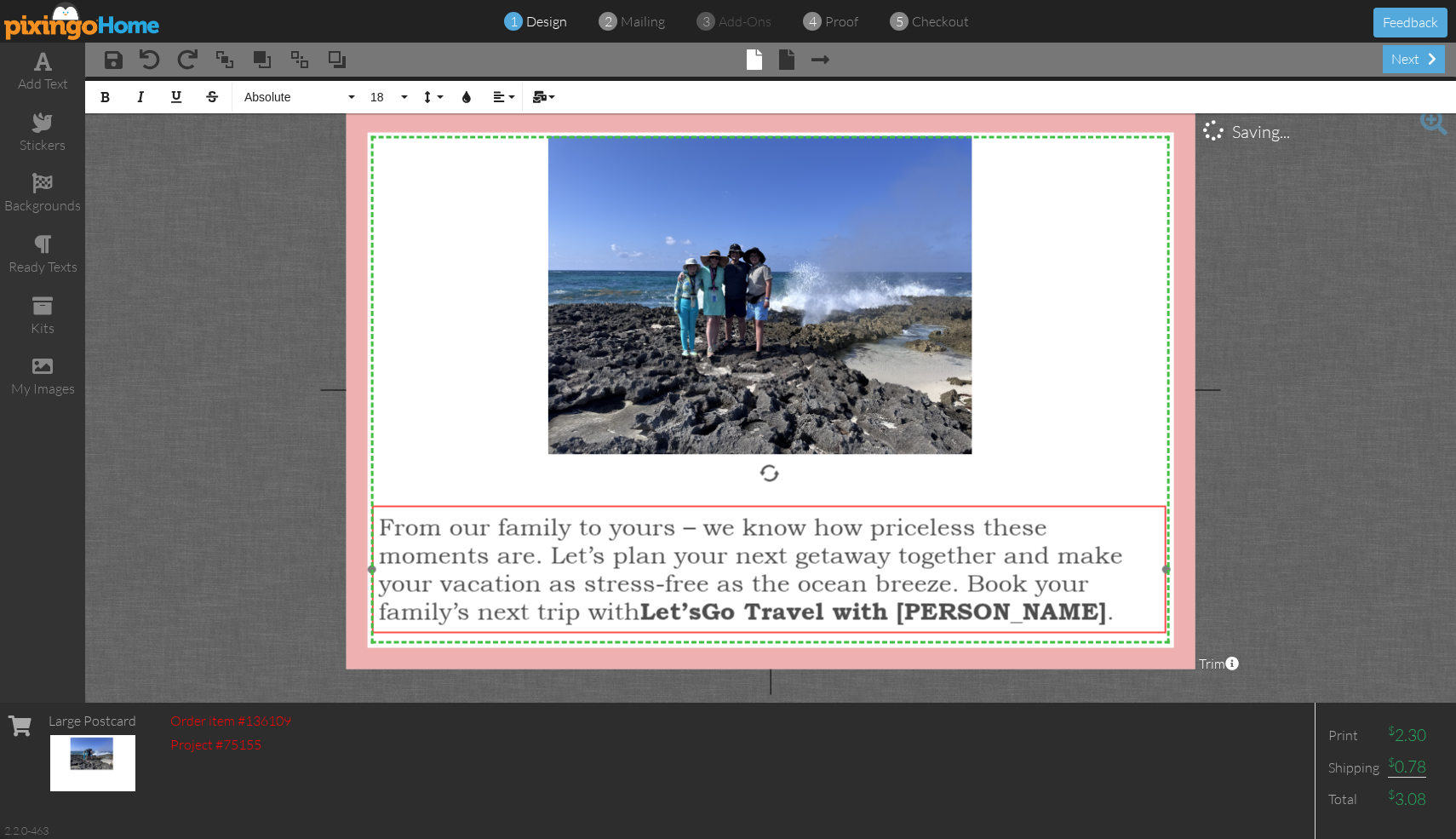
drag, startPoint x: 736, startPoint y: 592, endPoint x: 736, endPoint y: 631, distance: 39.0
click at [718, 631] on div "From our family to yours – we know how priceless these moments are. Let’s plan …" at bounding box center [769, 569] width 794 height 126
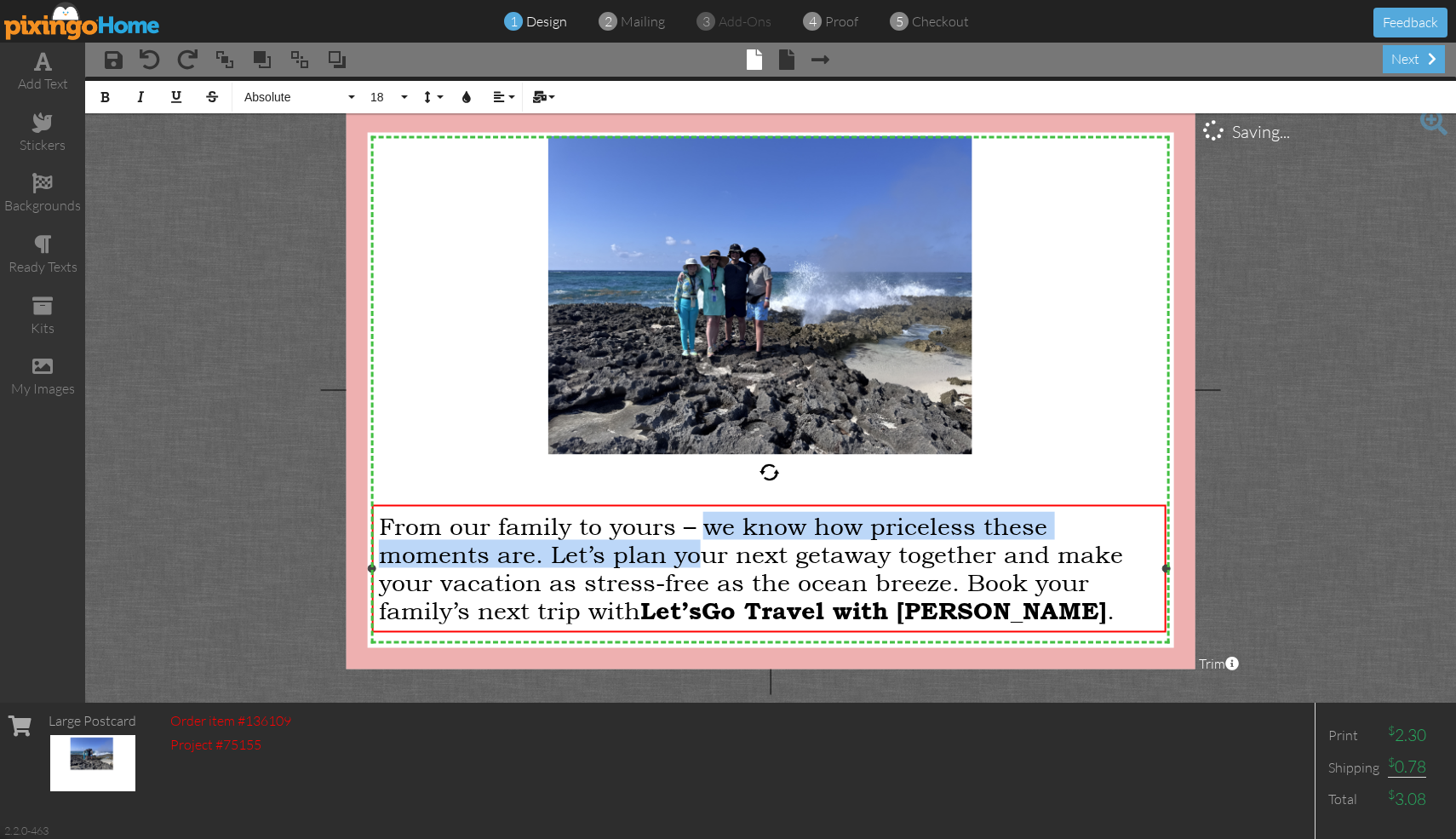
drag, startPoint x: 706, startPoint y: 546, endPoint x: 704, endPoint y: 525, distance: 21.1
click at [704, 525] on span "From our family to yours – we know how priceless these moments are. Let’s plan …" at bounding box center [751, 567] width 744 height 112
click at [718, 525] on div "From our family to yours – we know how priceless these moments are. Let’s plan …" at bounding box center [769, 567] width 780 height 112
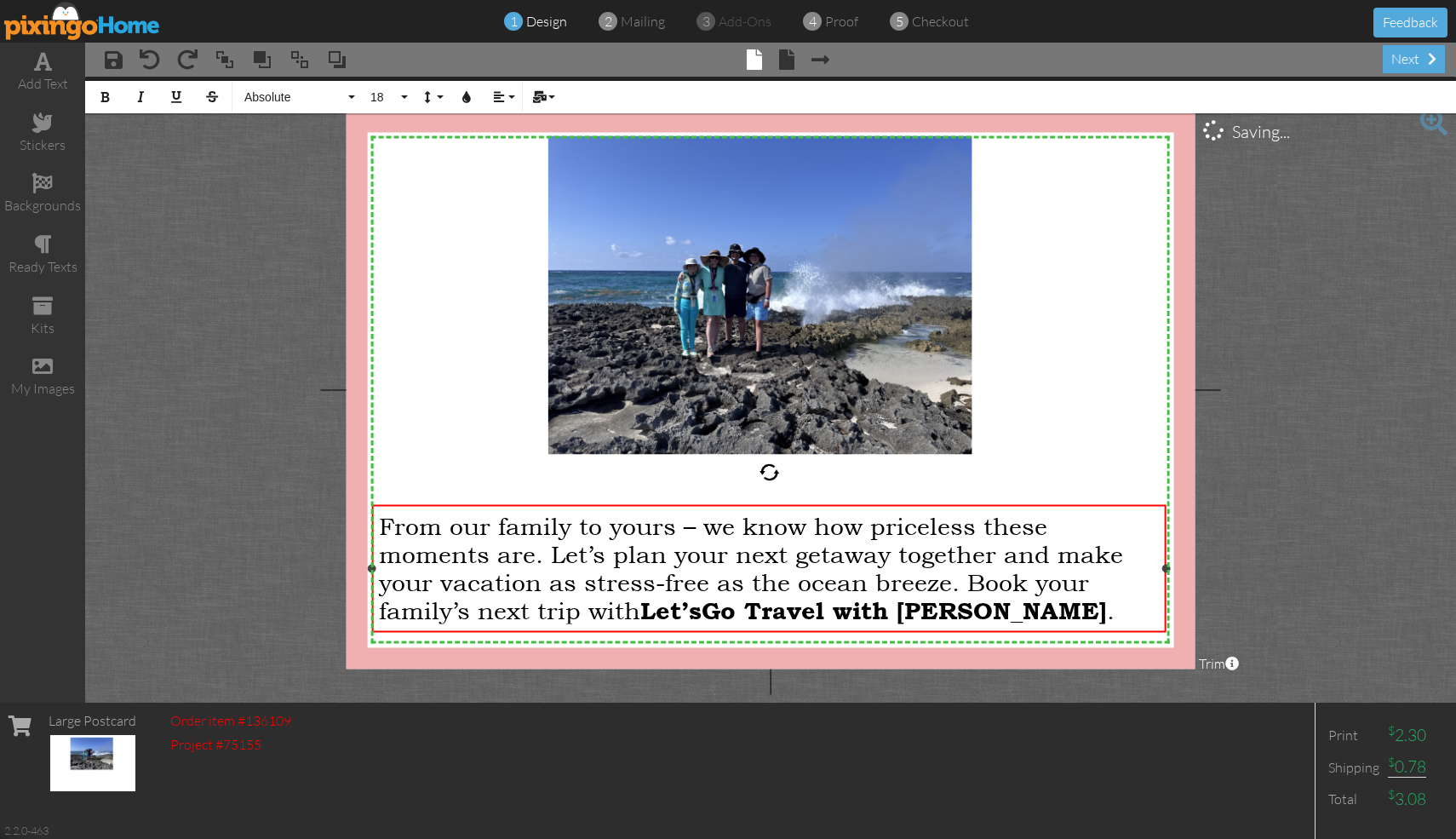
click at [718, 525] on div "From our family to yours – we know how priceless these moments are. Let’s plan …" at bounding box center [769, 567] width 780 height 112
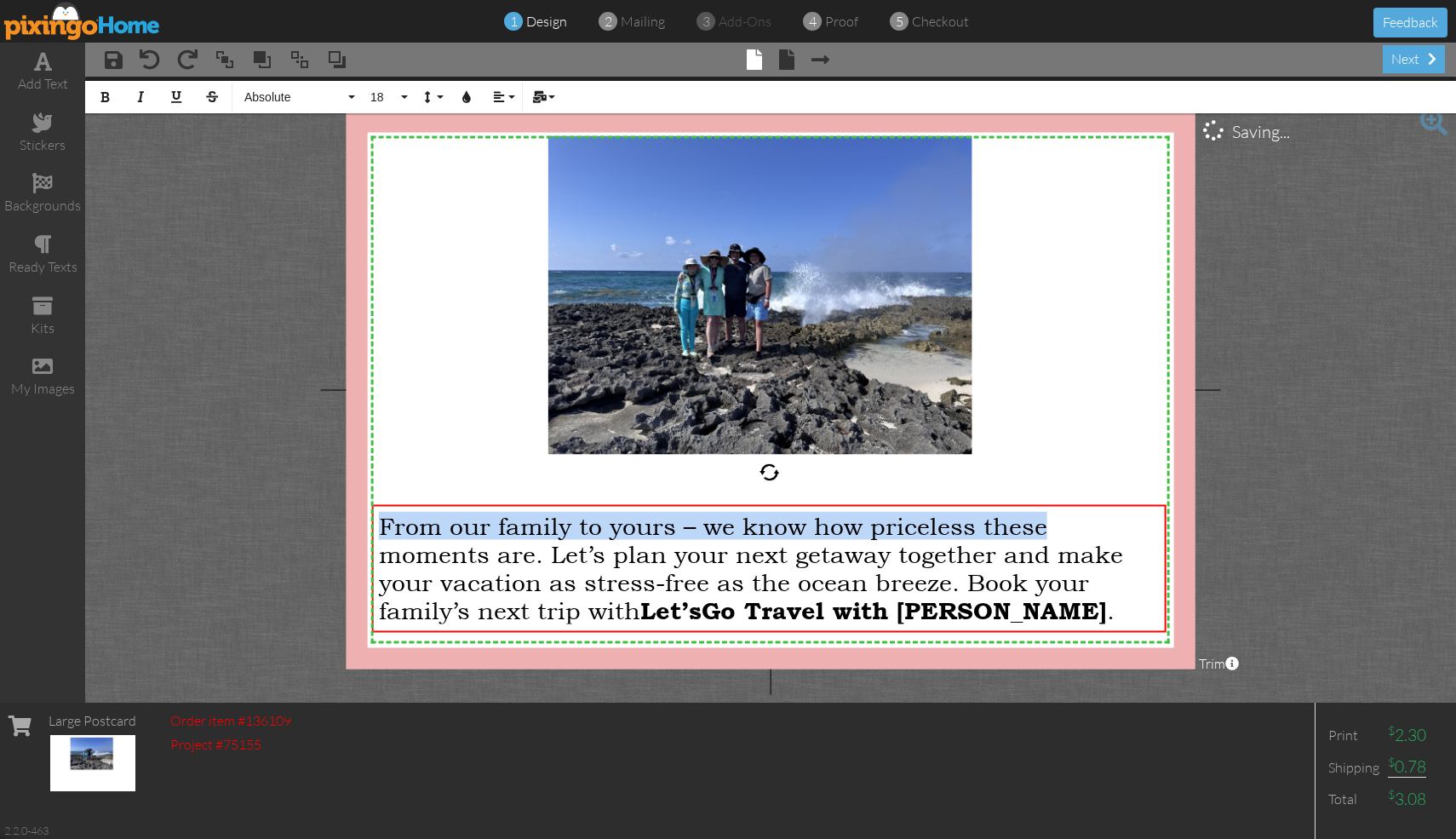
drag, startPoint x: 1106, startPoint y: 525, endPoint x: 1106, endPoint y: 493, distance: 32.0
click at [718, 491] on div "X X X X X X X X X X X X X X X X X X X X X X X X X X X X X X X X X X X X X X X X…" at bounding box center [771, 389] width 849 height 558
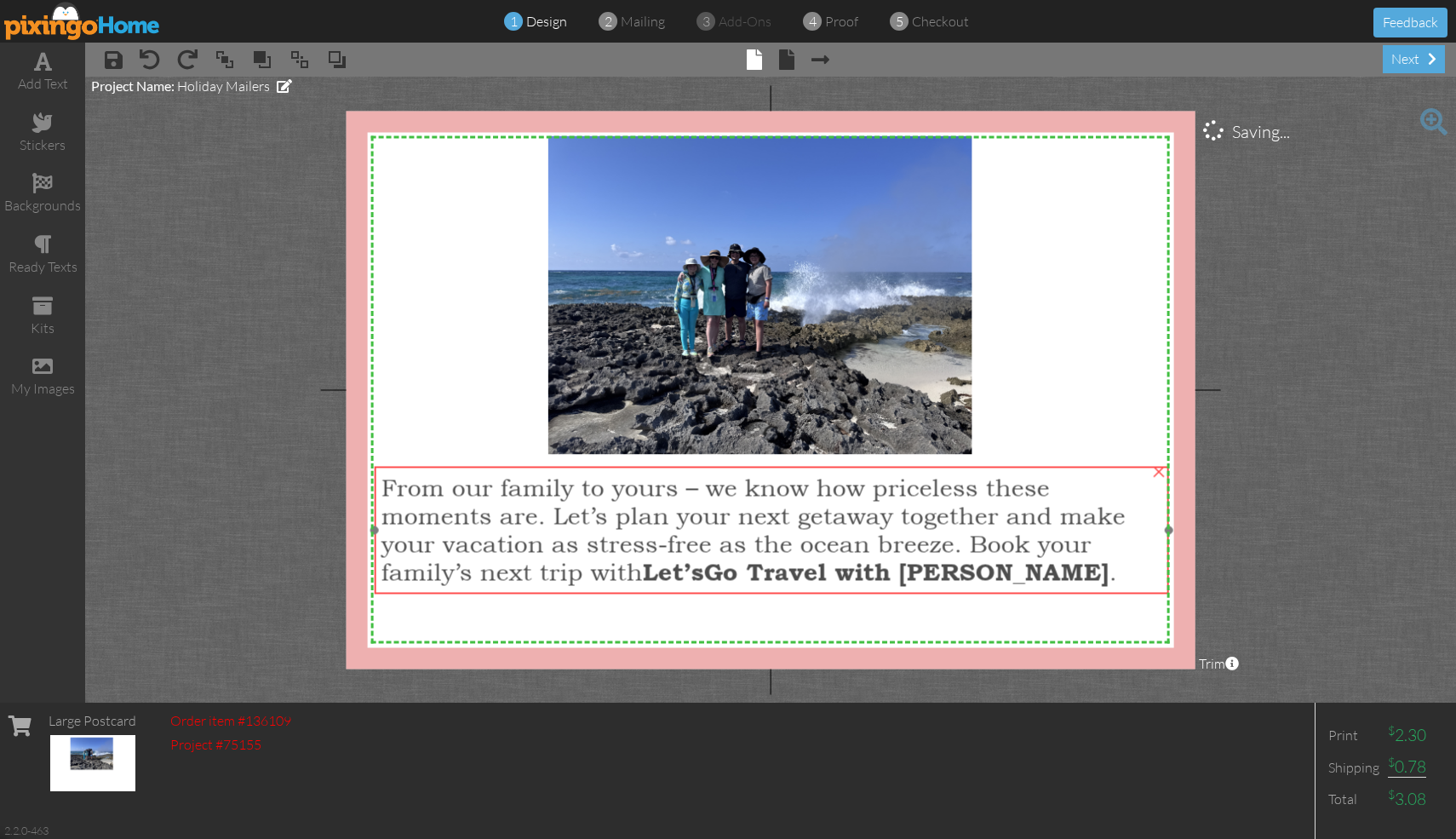
drag, startPoint x: 838, startPoint y: 505, endPoint x: 841, endPoint y: 467, distance: 38.1
click at [718, 467] on div "From our family to yours – we know how priceless these moments are. Let’s plan …" at bounding box center [772, 530] width 794 height 126
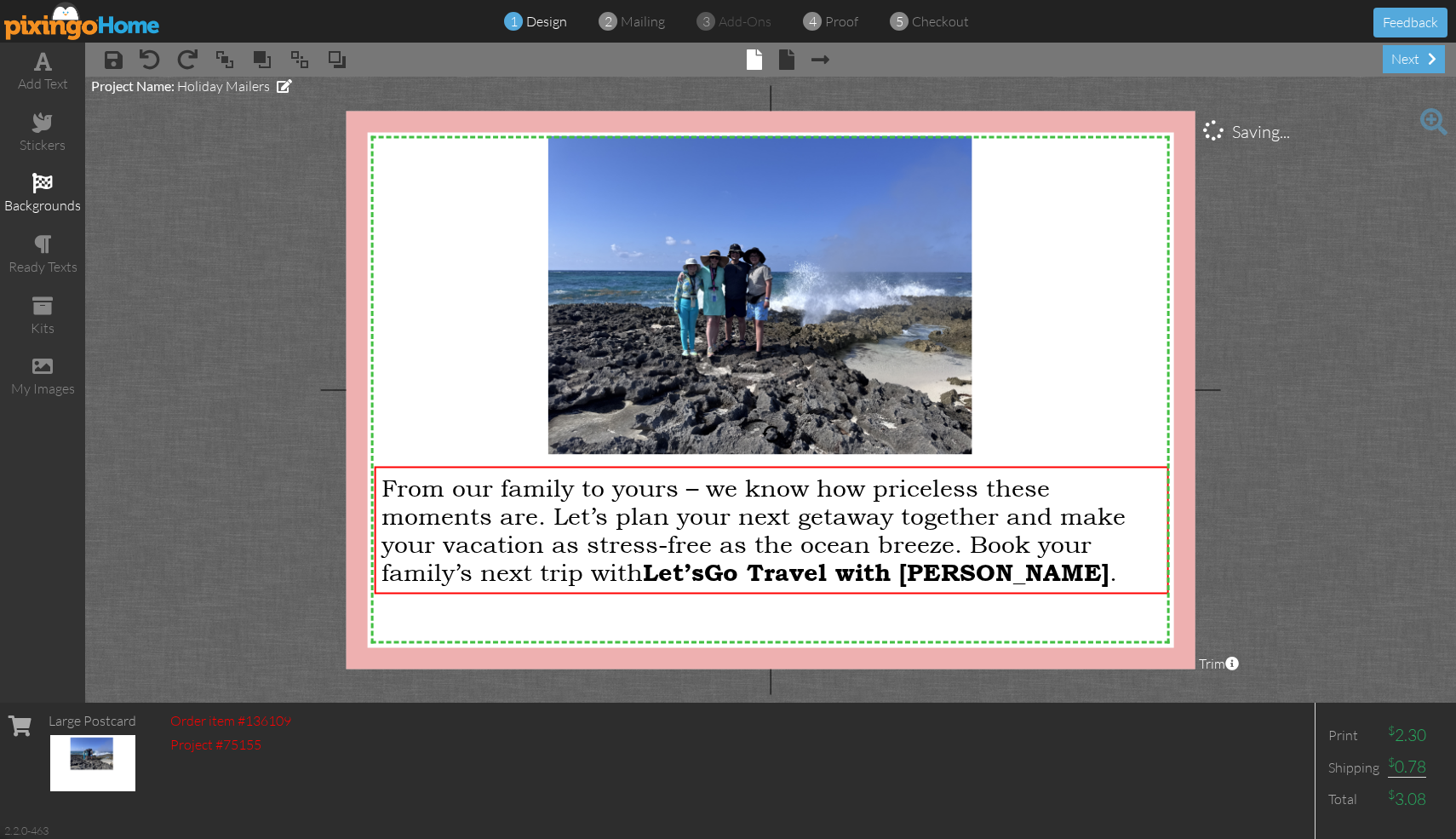
click at [26, 202] on div "backgrounds" at bounding box center [42, 206] width 85 height 20
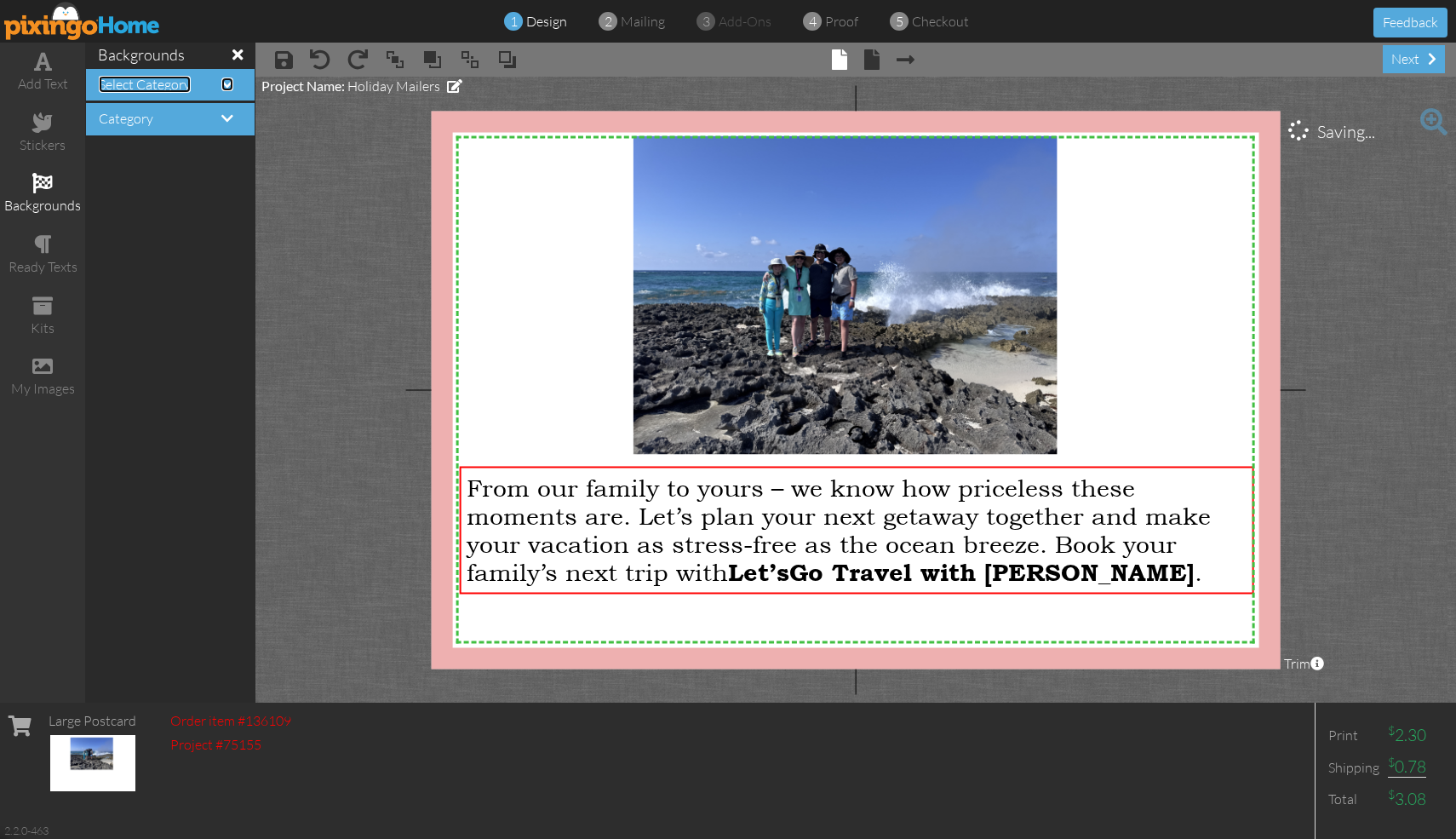
click at [222, 84] on span at bounding box center [227, 84] width 12 height 13
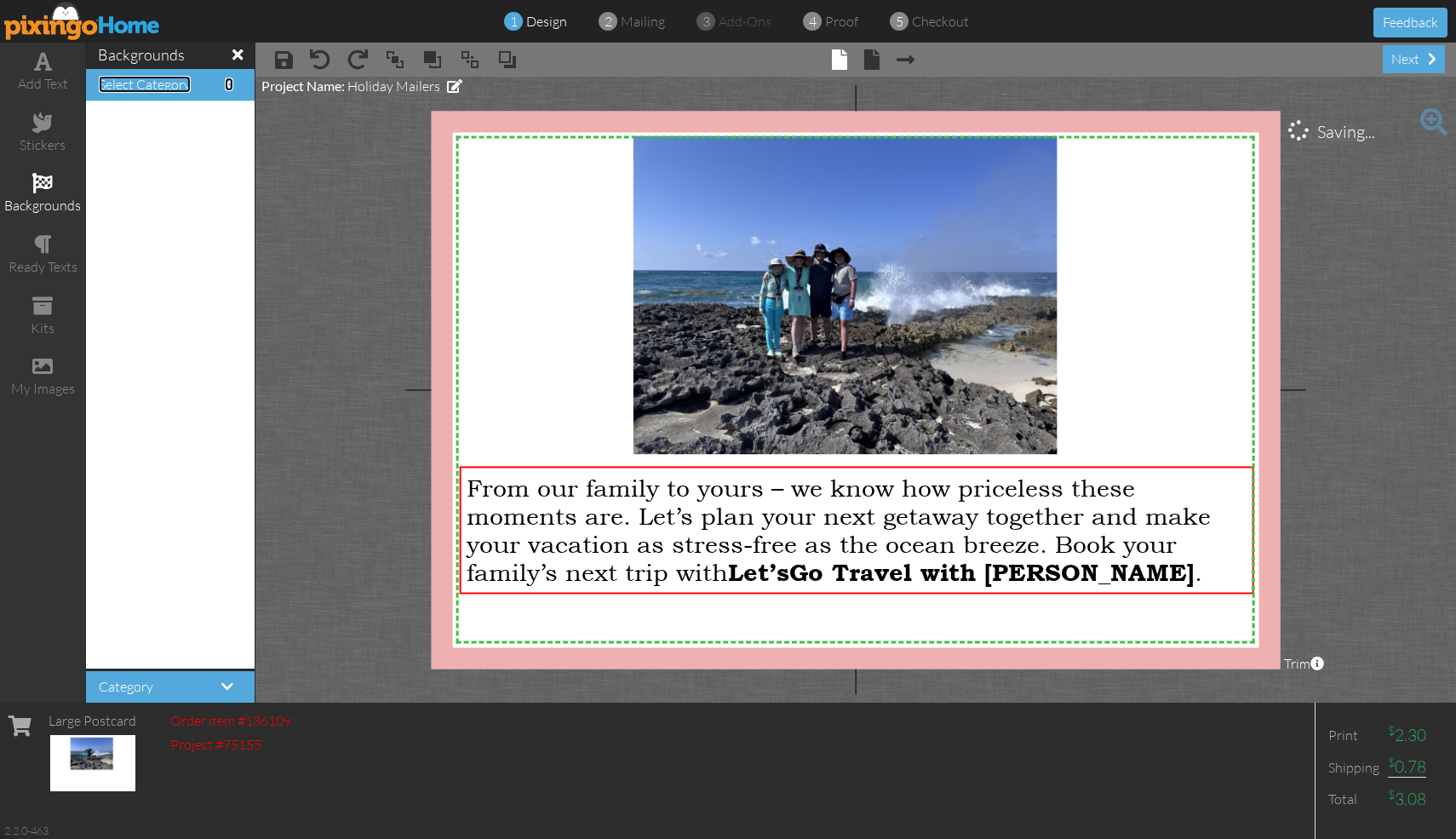
click at [170, 90] on span "Select Category" at bounding box center [145, 84] width 92 height 17
click at [226, 85] on span at bounding box center [229, 84] width 8 height 13
click at [182, 694] on h4 "Category" at bounding box center [171, 687] width 143 height 15
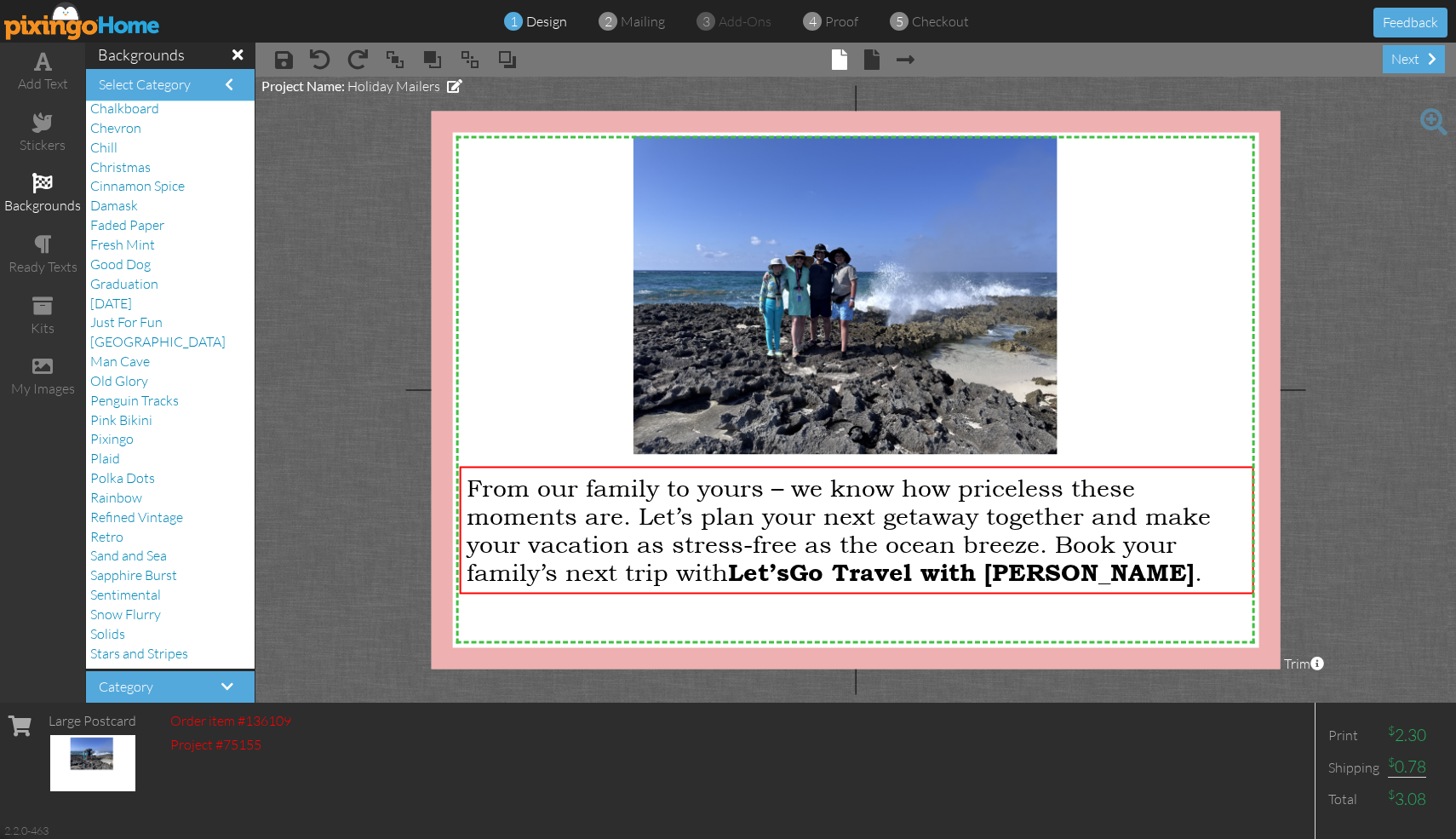
scroll to position [55, 0]
click at [137, 467] on span "Polka Dots" at bounding box center [123, 469] width 65 height 17
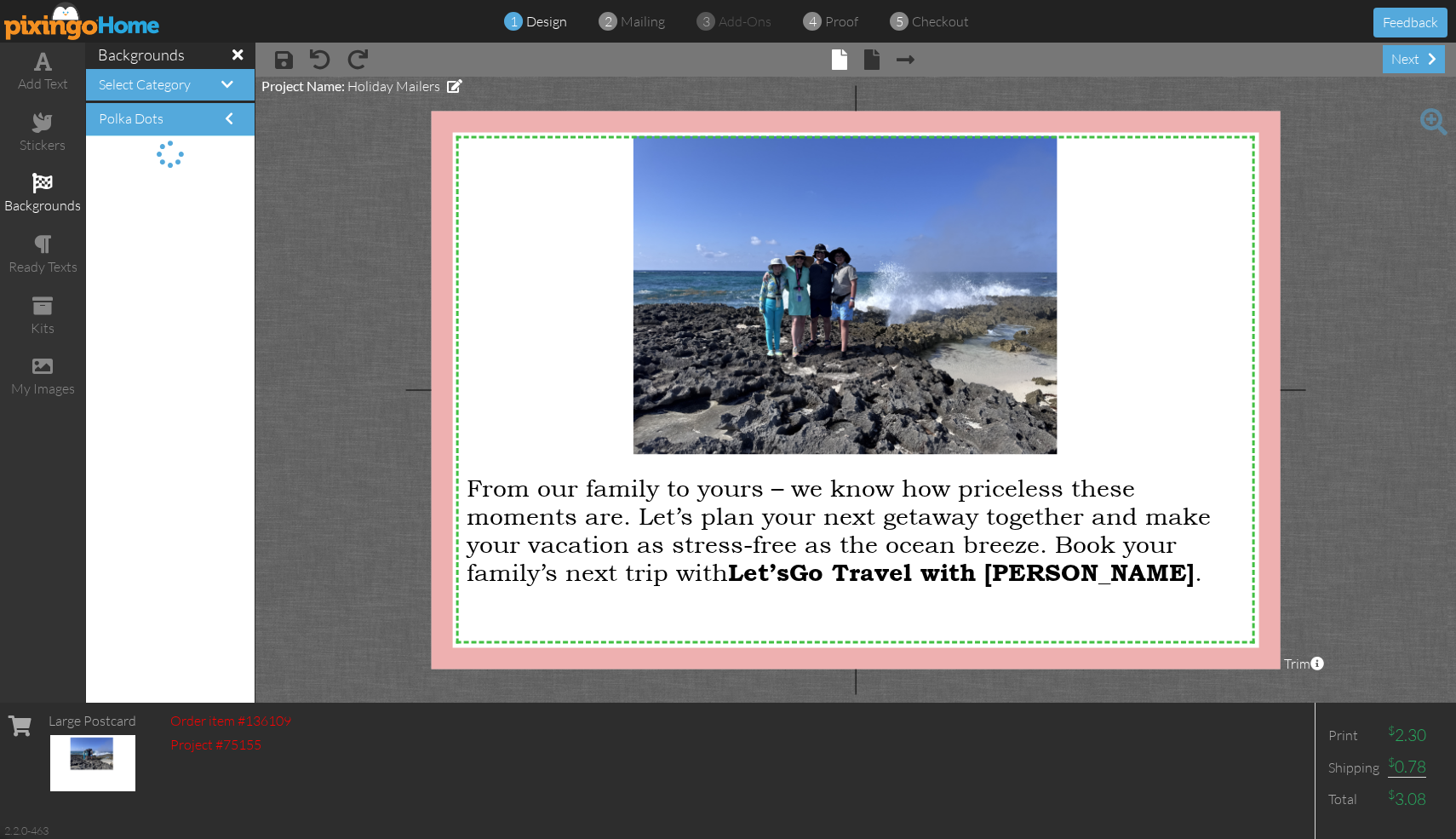
click at [221, 119] on h4 "Polka Dots" at bounding box center [171, 119] width 143 height 15
click at [221, 85] on span at bounding box center [227, 84] width 12 height 13
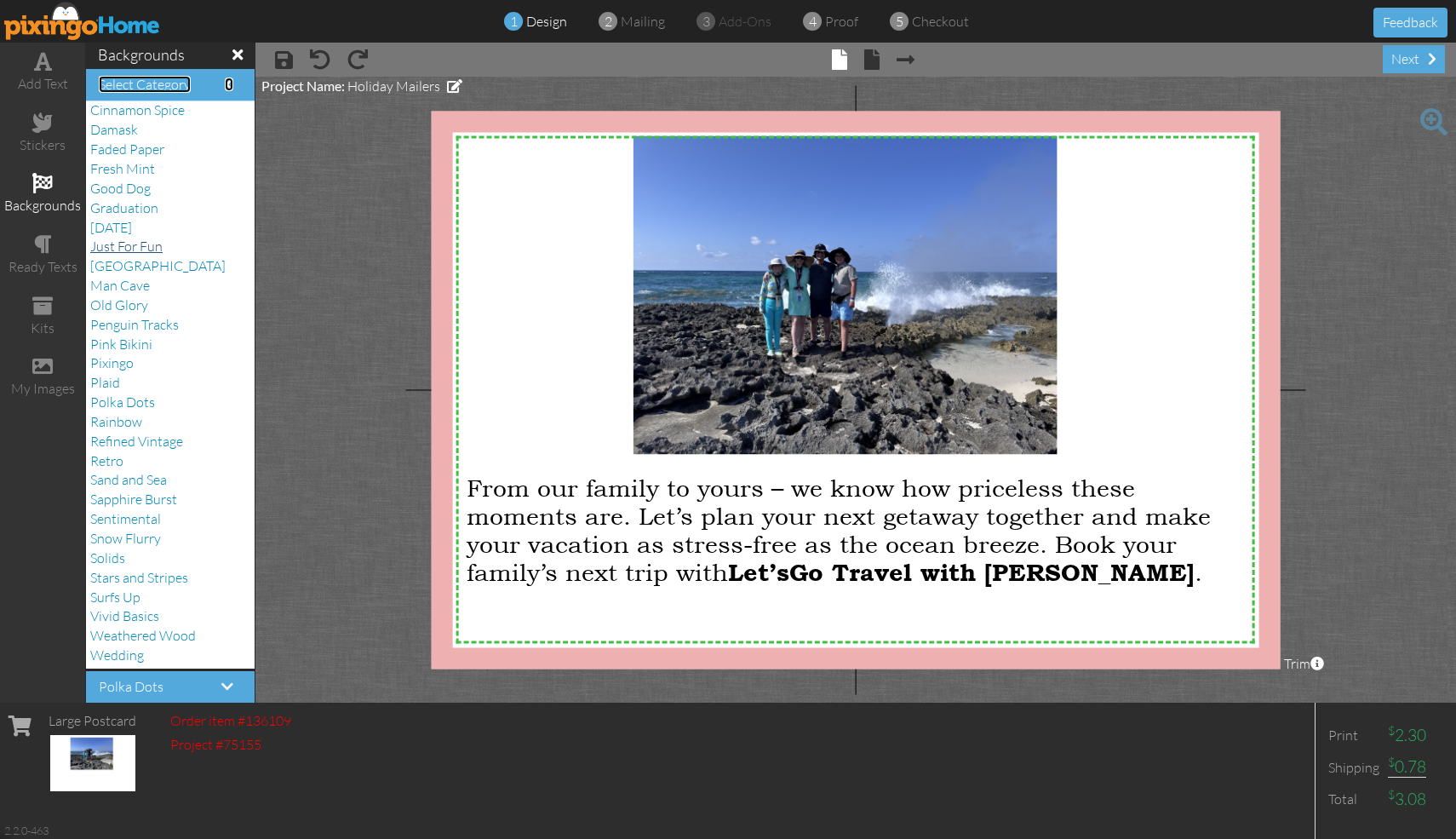
scroll to position [2, 0]
click at [139, 478] on span "Sand and Sea" at bounding box center [128, 478] width 76 height 17
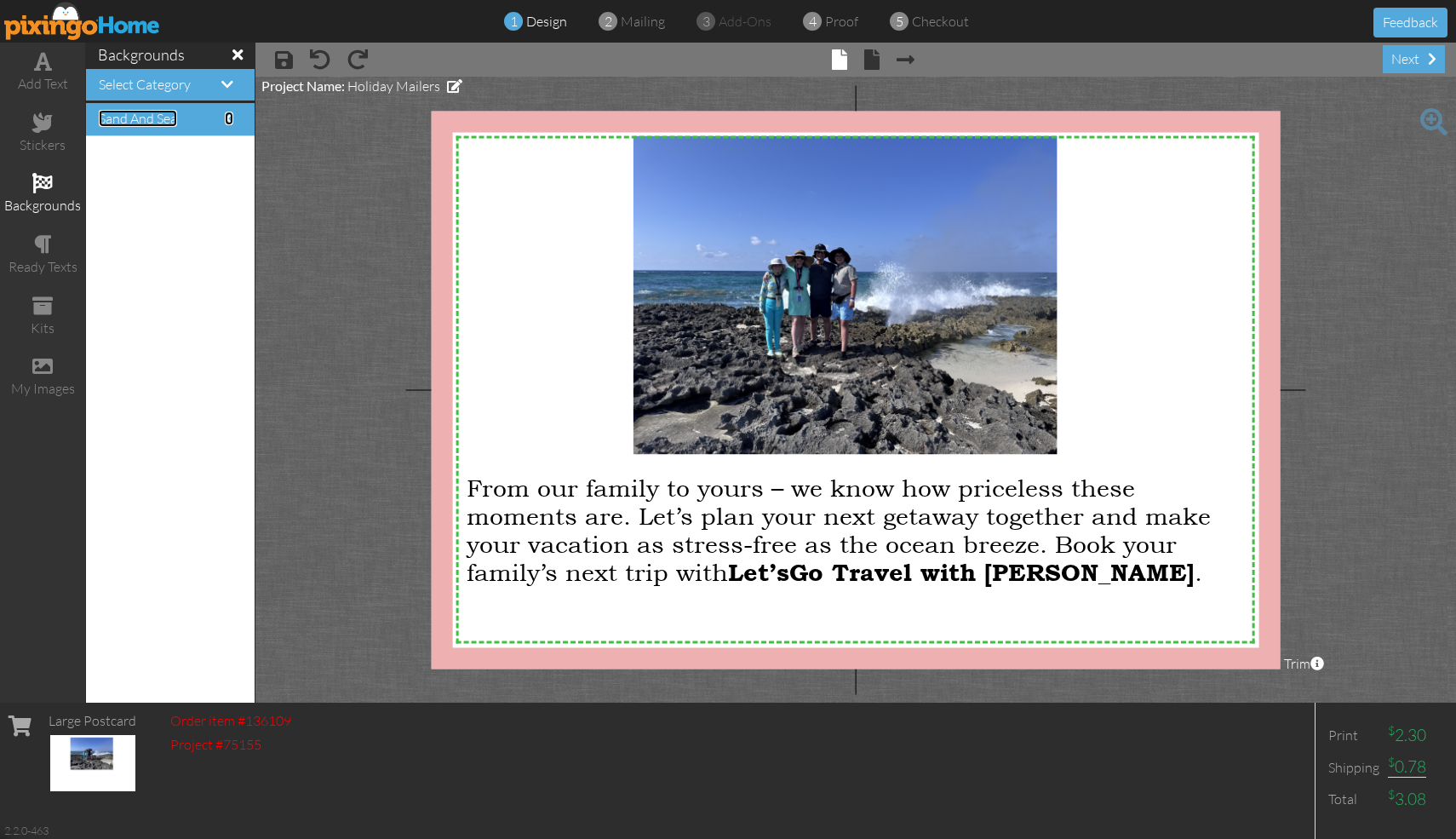
click at [156, 118] on span "Sand and Sea" at bounding box center [138, 119] width 78 height 17
drag, startPoint x: 156, startPoint y: 118, endPoint x: 497, endPoint y: 222, distance: 356.5
click at [229, 89] on span at bounding box center [227, 84] width 12 height 13
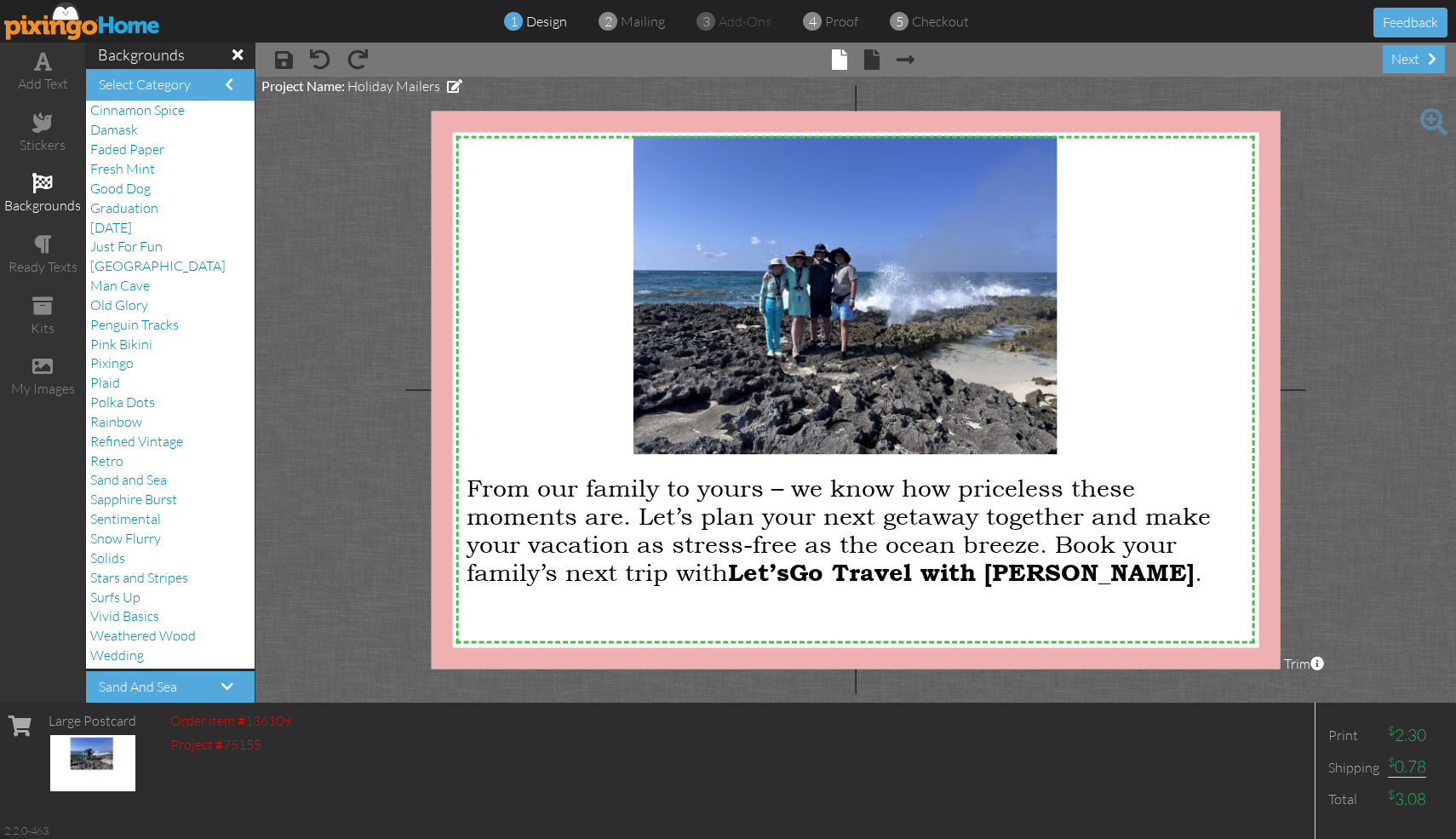
click at [185, 685] on h4 "Sand and Sea" at bounding box center [171, 687] width 143 height 15
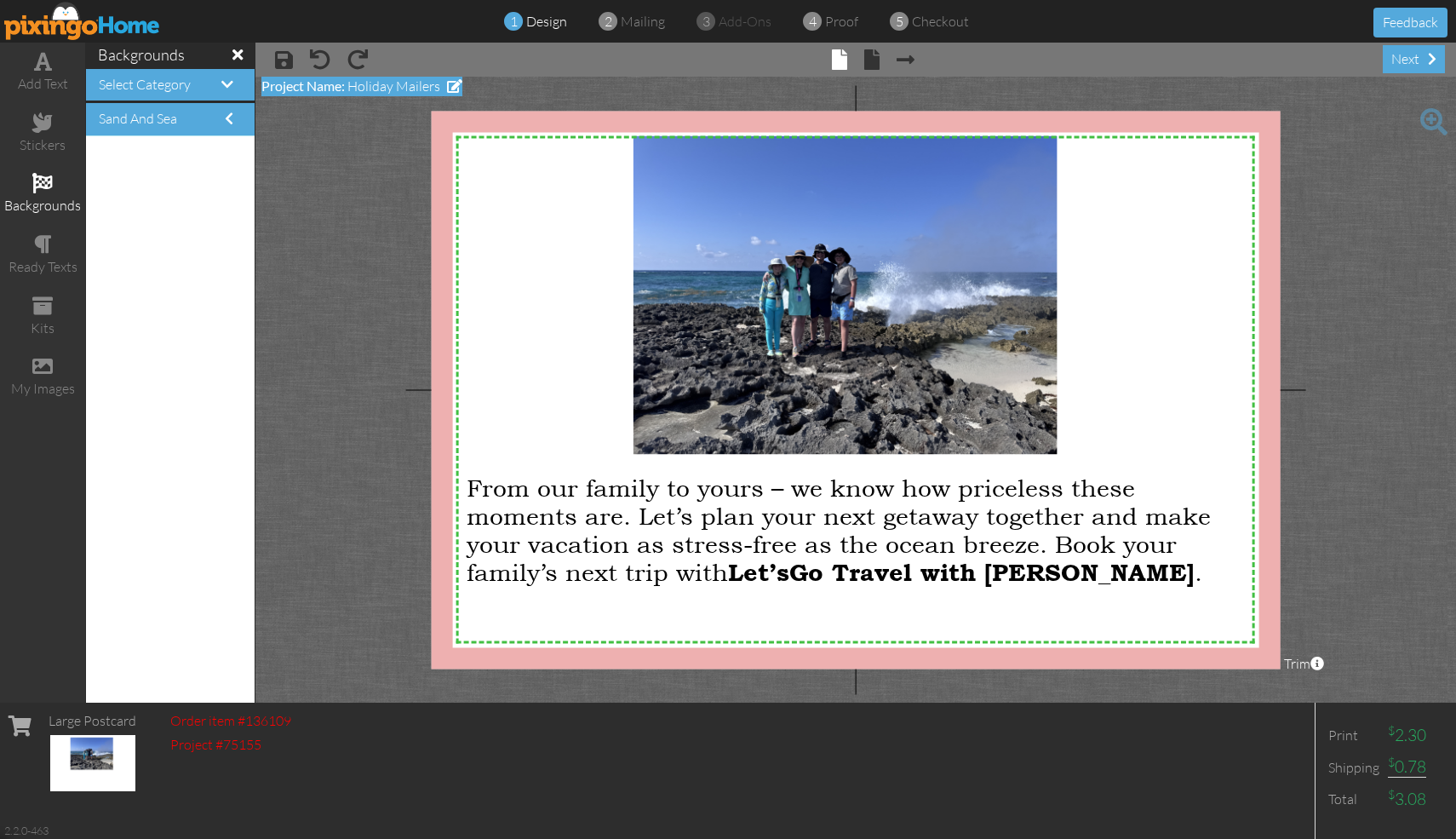
click at [454, 83] on span at bounding box center [454, 86] width 15 height 13
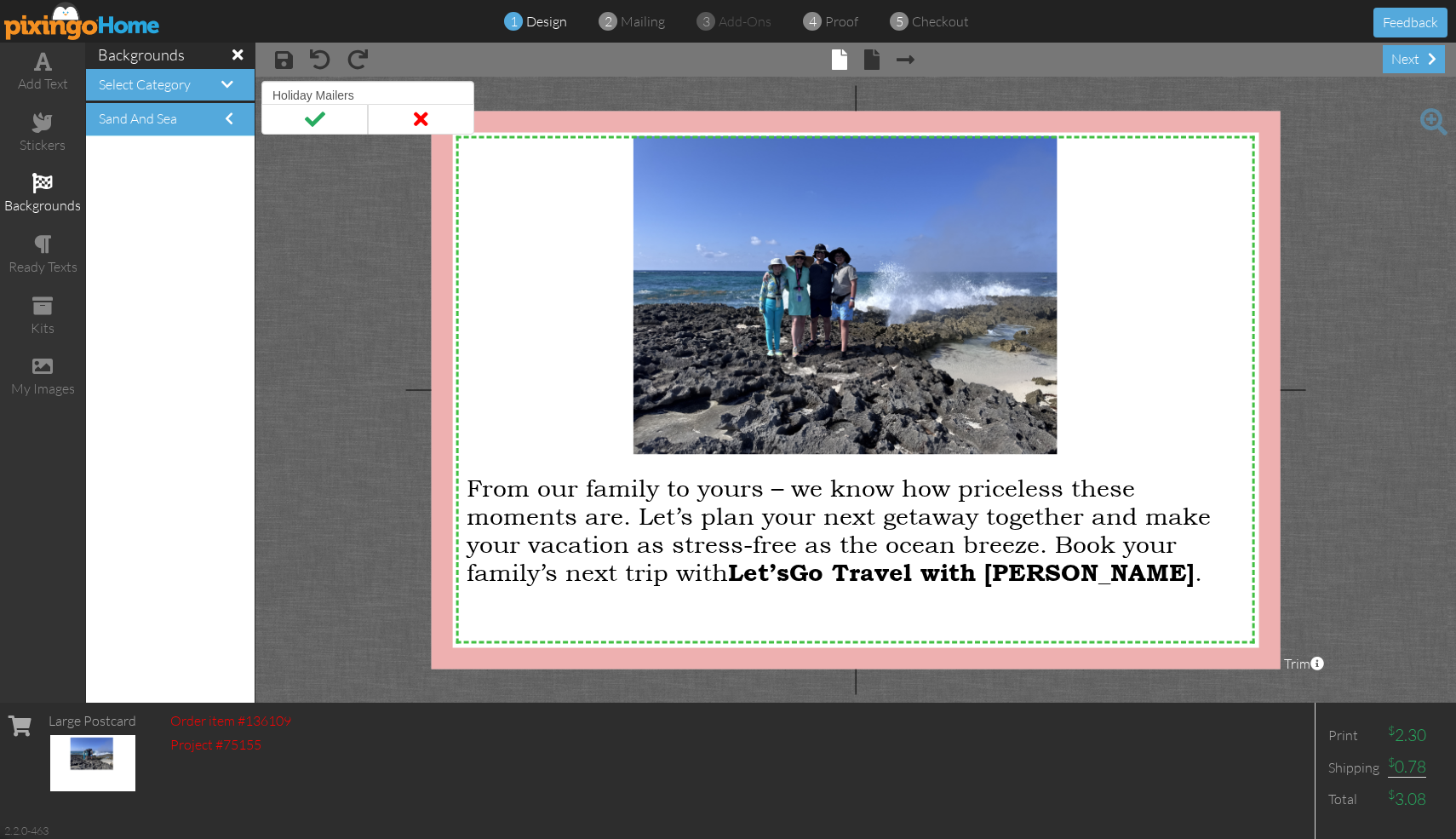
click at [589, 90] on project-studio-wrapper "X X X X X X X X X X X X X X X X X X X X X X X X X X X X X X X X X X X X X X X X…" at bounding box center [856, 389] width 1201 height 626
click at [311, 127] on span at bounding box center [314, 119] width 106 height 31
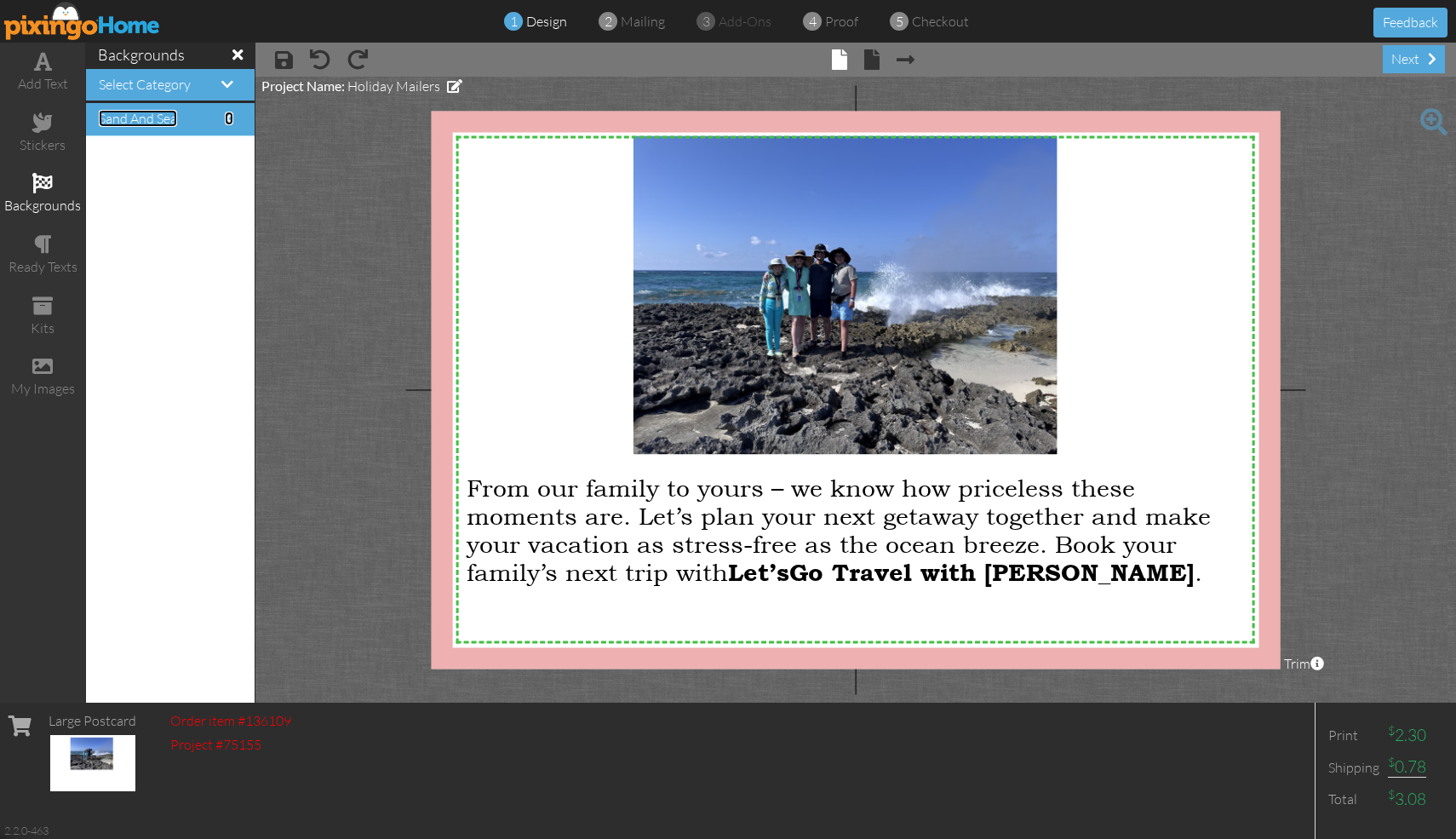
click at [227, 113] on span at bounding box center [229, 118] width 8 height 13
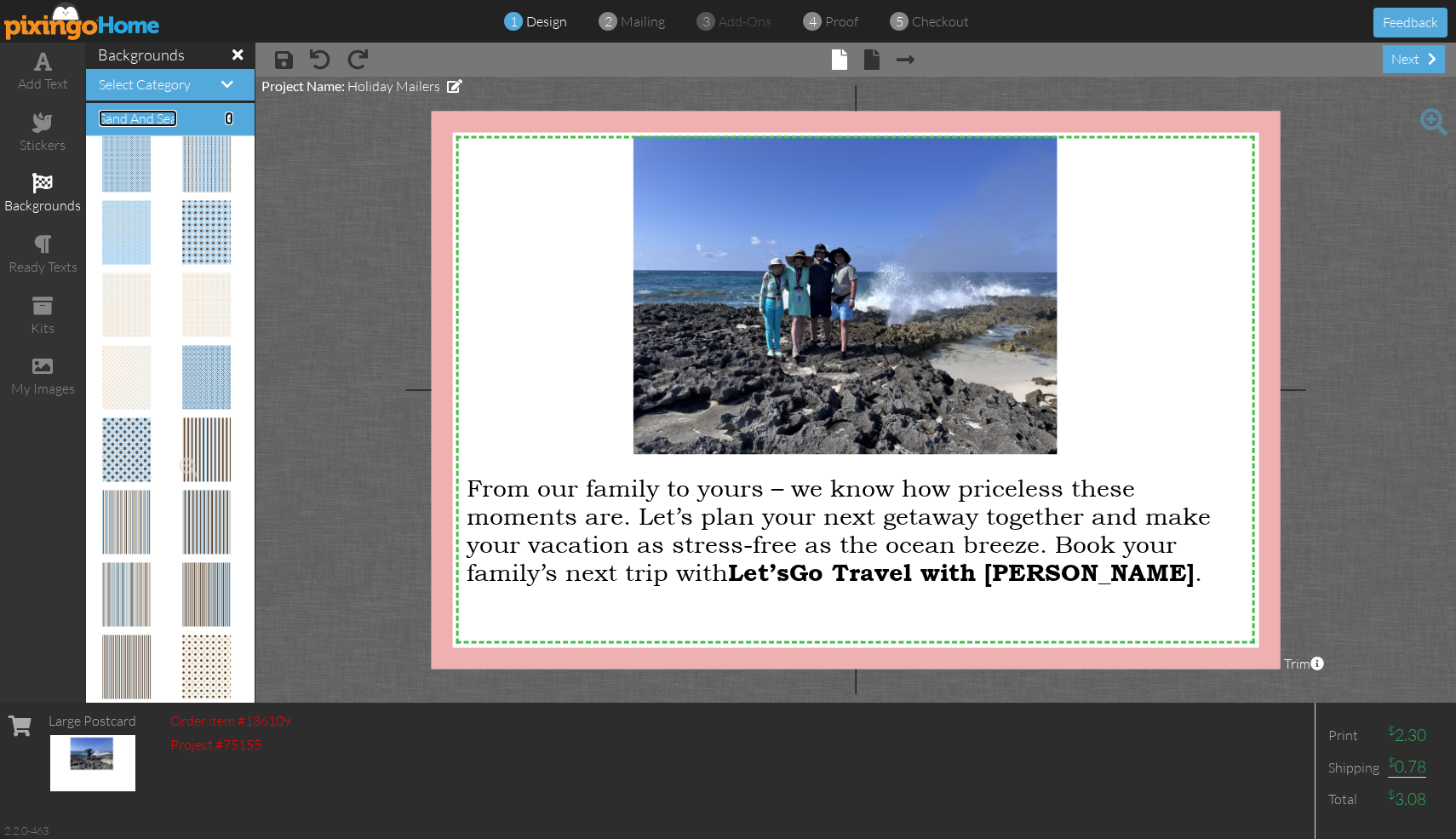
scroll to position [2, 0]
click at [206, 674] on img at bounding box center [206, 666] width 49 height 64
click at [207, 667] on img at bounding box center [206, 666] width 49 height 64
drag, startPoint x: 207, startPoint y: 666, endPoint x: 569, endPoint y: 348, distance: 481.8
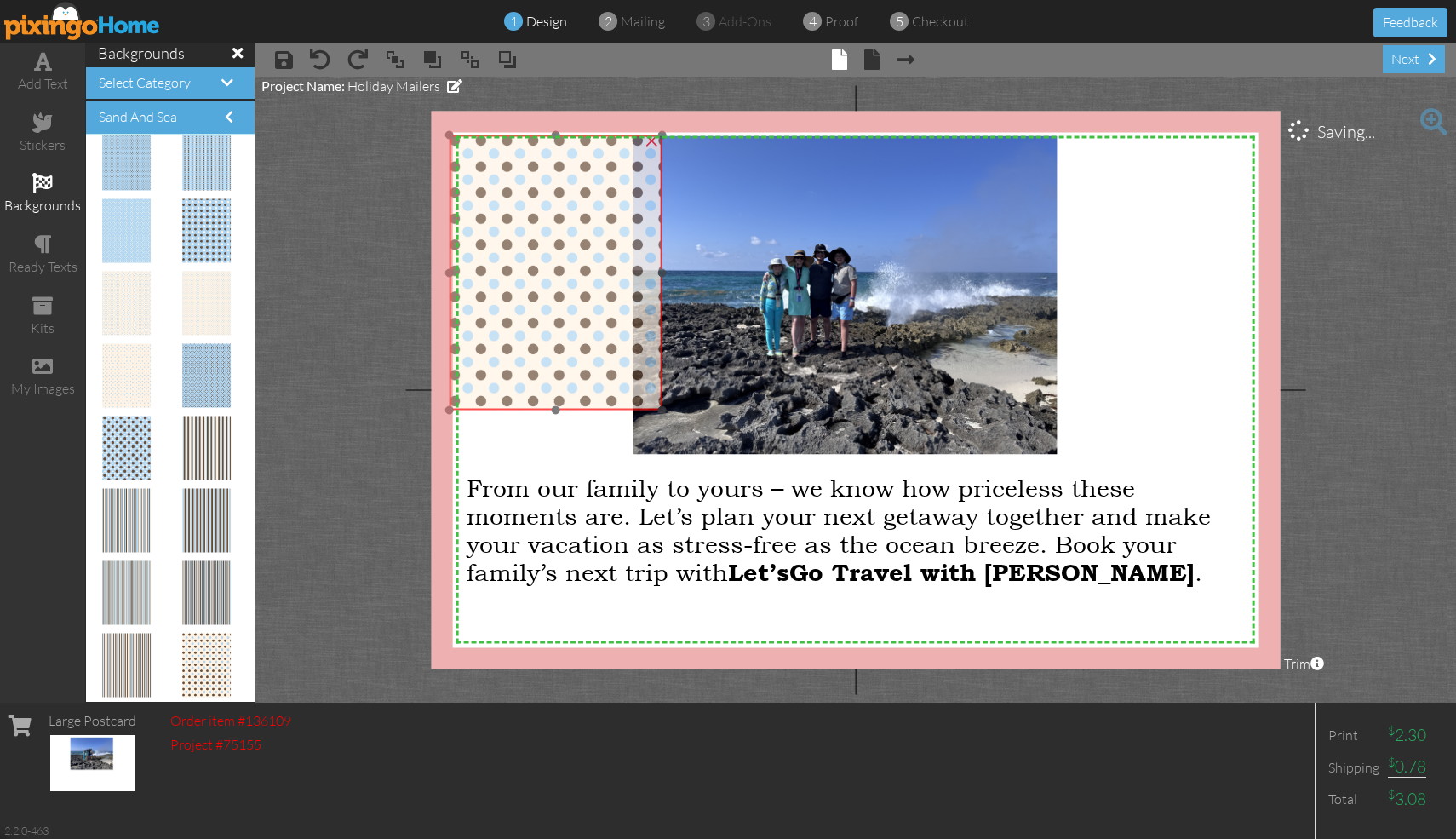
drag, startPoint x: 614, startPoint y: 357, endPoint x: 530, endPoint y: 180, distance: 195.9
click at [528, 180] on img at bounding box center [555, 273] width 212 height 275
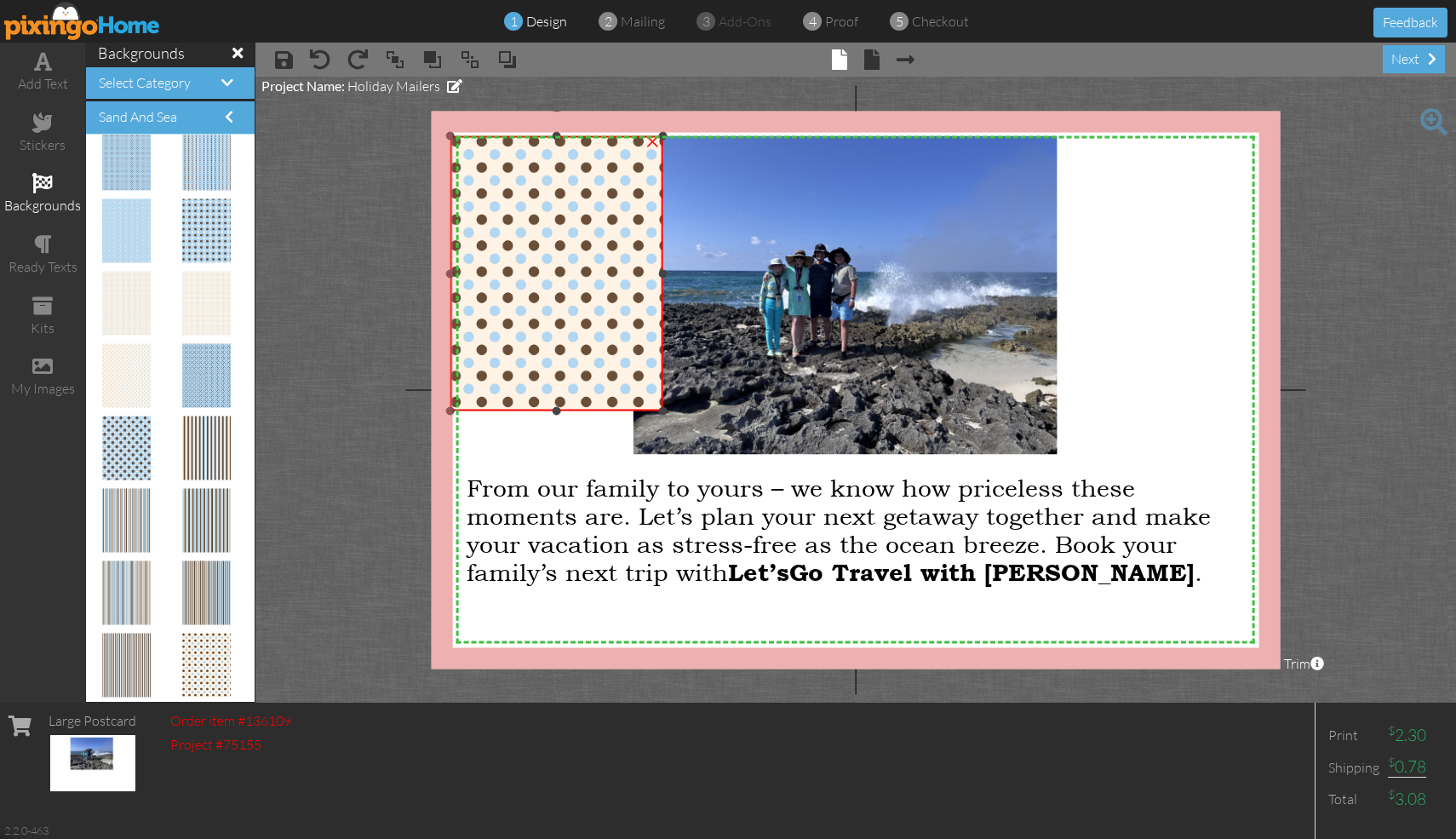
click at [652, 137] on div "×" at bounding box center [652, 140] width 27 height 27
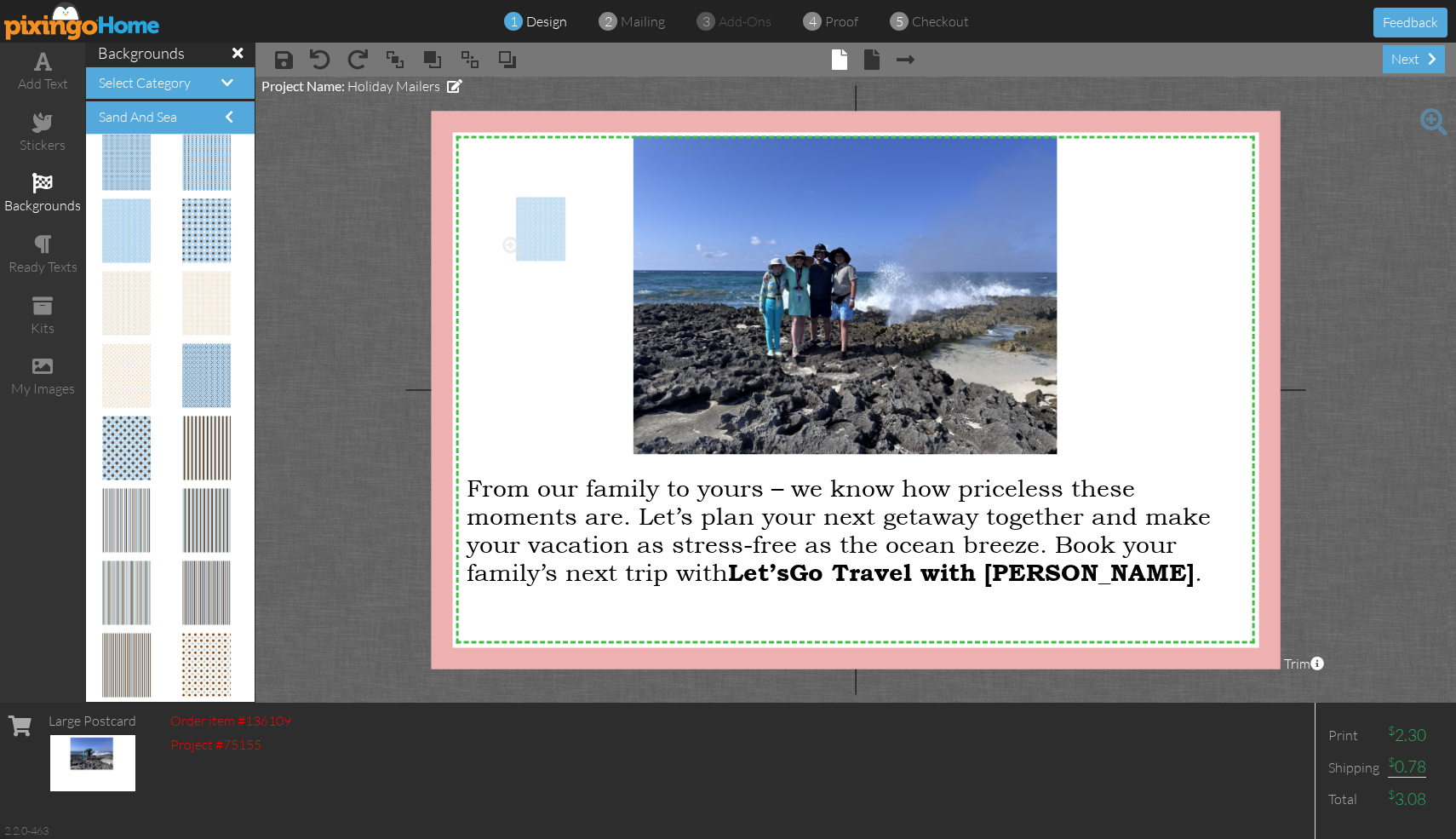
drag, startPoint x: 144, startPoint y: 222, endPoint x: 547, endPoint y: 220, distance: 403.0
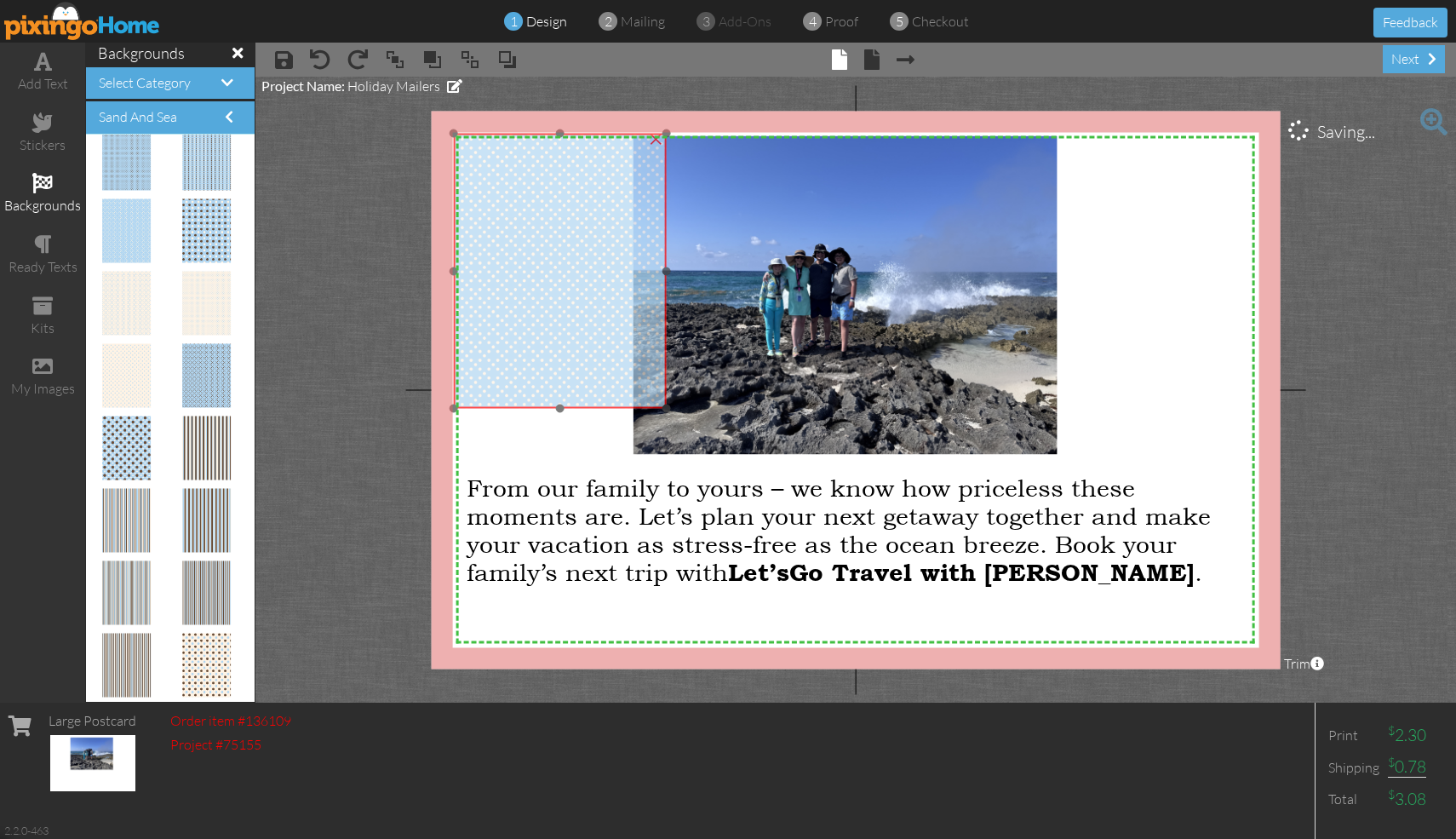
drag, startPoint x: 602, startPoint y: 260, endPoint x: 559, endPoint y: 196, distance: 77.1
click at [559, 196] on img at bounding box center [560, 271] width 212 height 275
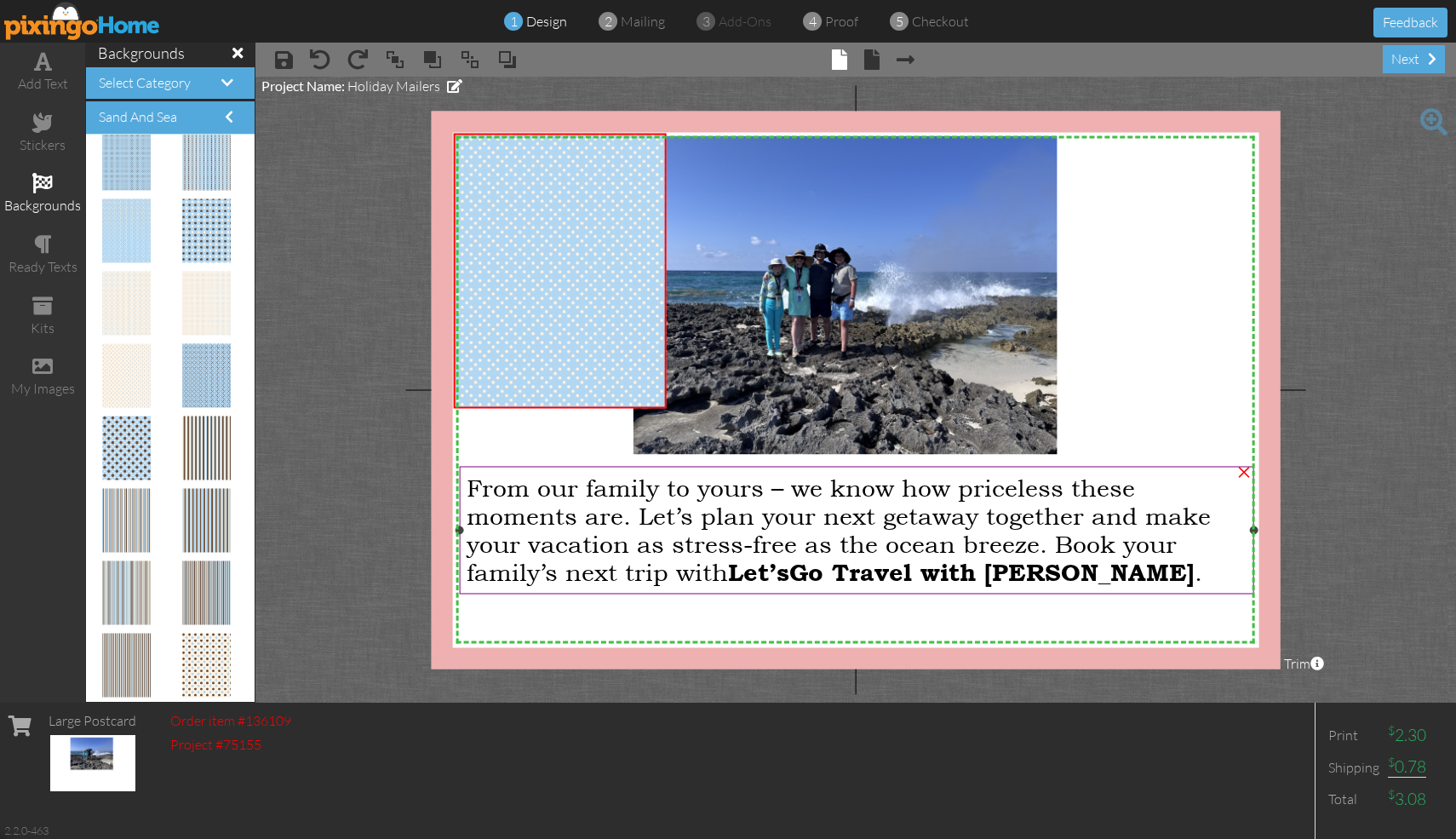
drag, startPoint x: 560, startPoint y: 410, endPoint x: 564, endPoint y: 530, distance: 120.1
click at [564, 530] on div "X X X X X X X X X X X X X X X X X X X X X X X X X X X X X X X X X X X X X X X X…" at bounding box center [856, 389] width 849 height 558
drag, startPoint x: 559, startPoint y: 405, endPoint x: 554, endPoint y: 446, distance: 41.3
click at [554, 446] on div "X X X X X X X X X X X X X X X X X X X X X X X X X X X X X X X X X X X X X X X X…" at bounding box center [856, 389] width 849 height 558
click at [657, 137] on div "×" at bounding box center [655, 137] width 27 height 27
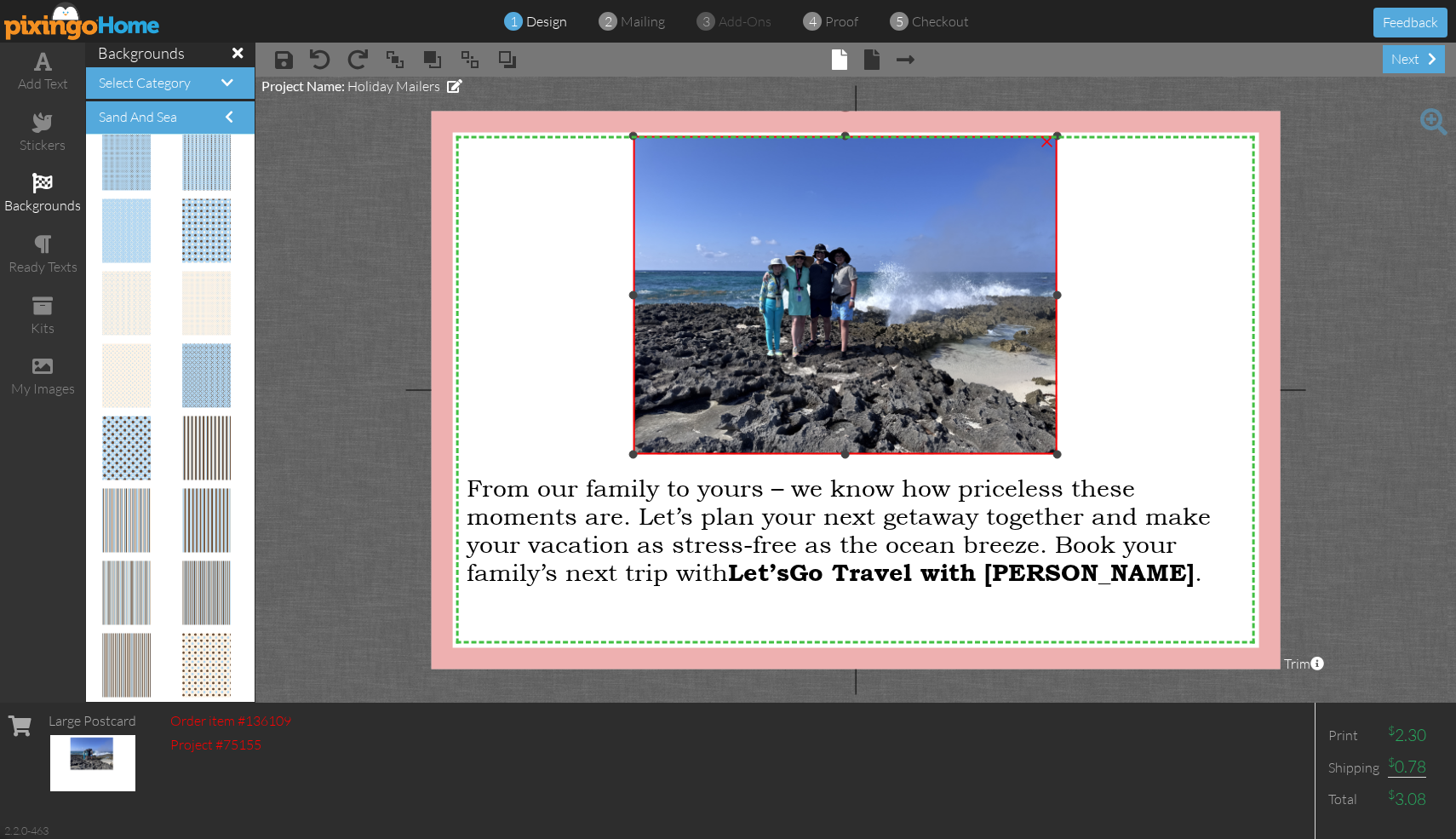
drag, startPoint x: 1058, startPoint y: 296, endPoint x: 1159, endPoint y: 276, distance: 103.0
click at [718, 276] on div "X X X X X X X X X X X X X X X X X X X X X X X X X X X X X X X X X X X X X X X X…" at bounding box center [856, 389] width 849 height 558
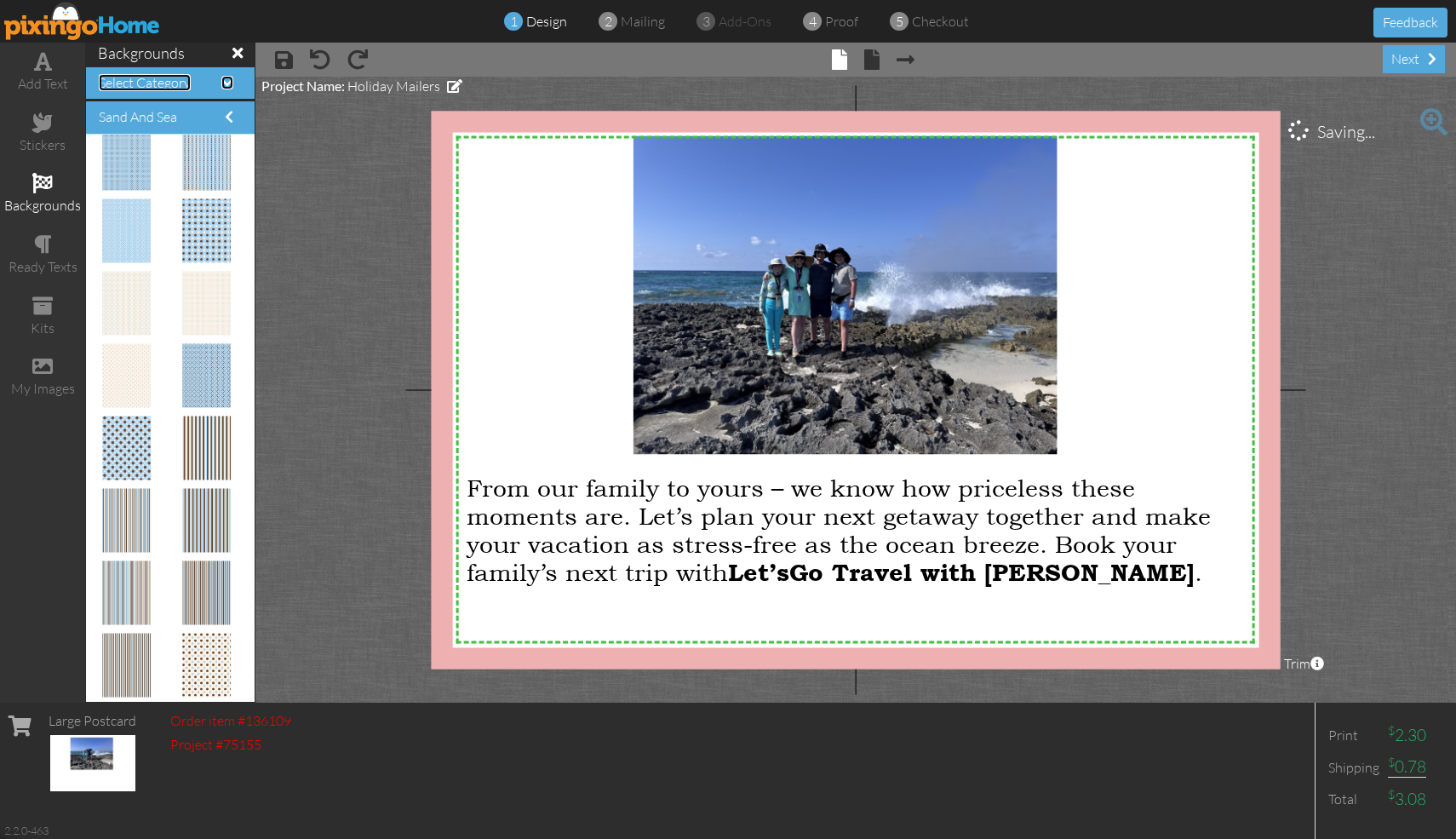
click at [172, 81] on span "Select Category" at bounding box center [145, 83] width 92 height 17
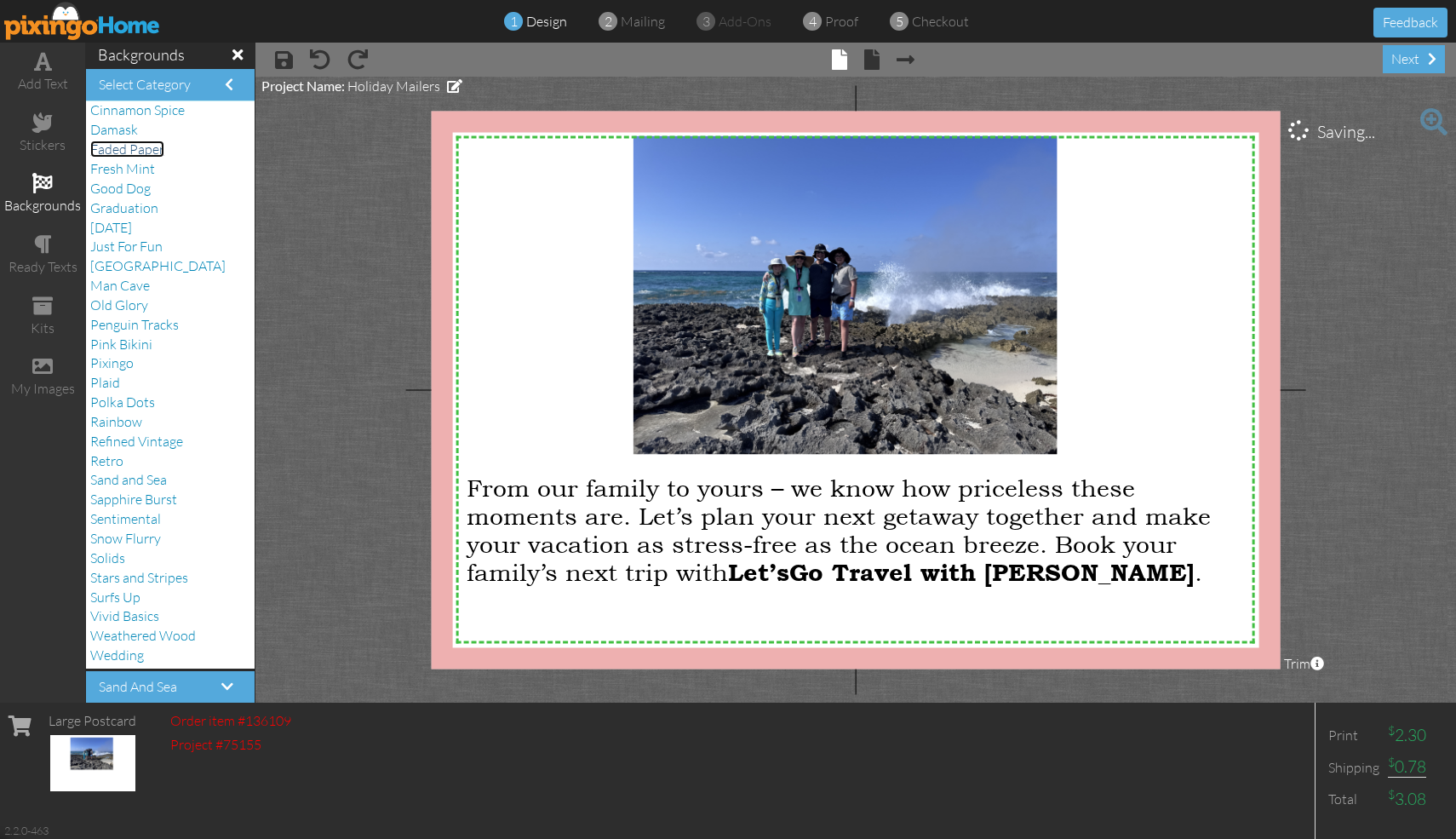
click at [154, 153] on span "Faded Paper" at bounding box center [127, 149] width 74 height 17
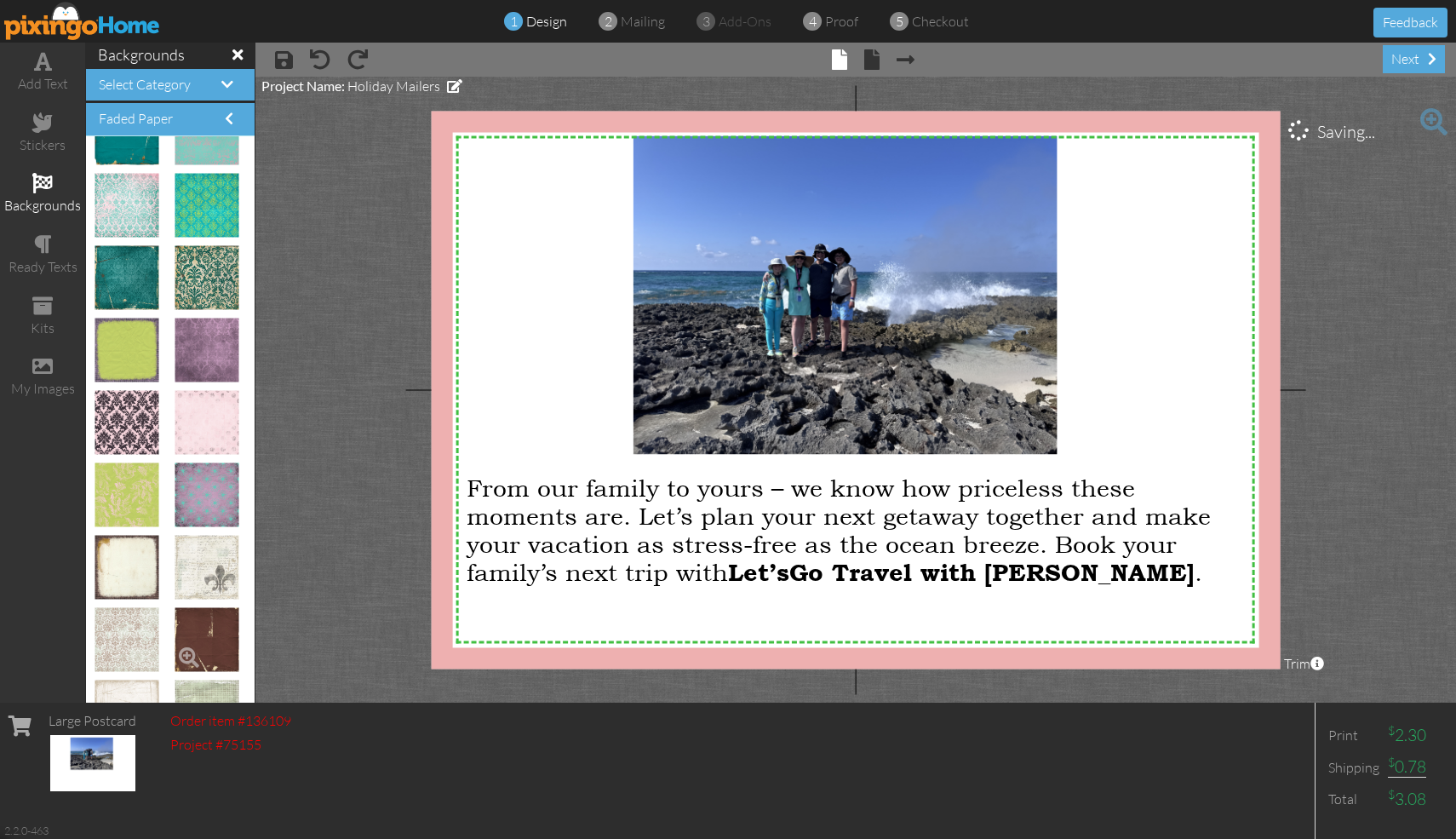
scroll to position [451, 0]
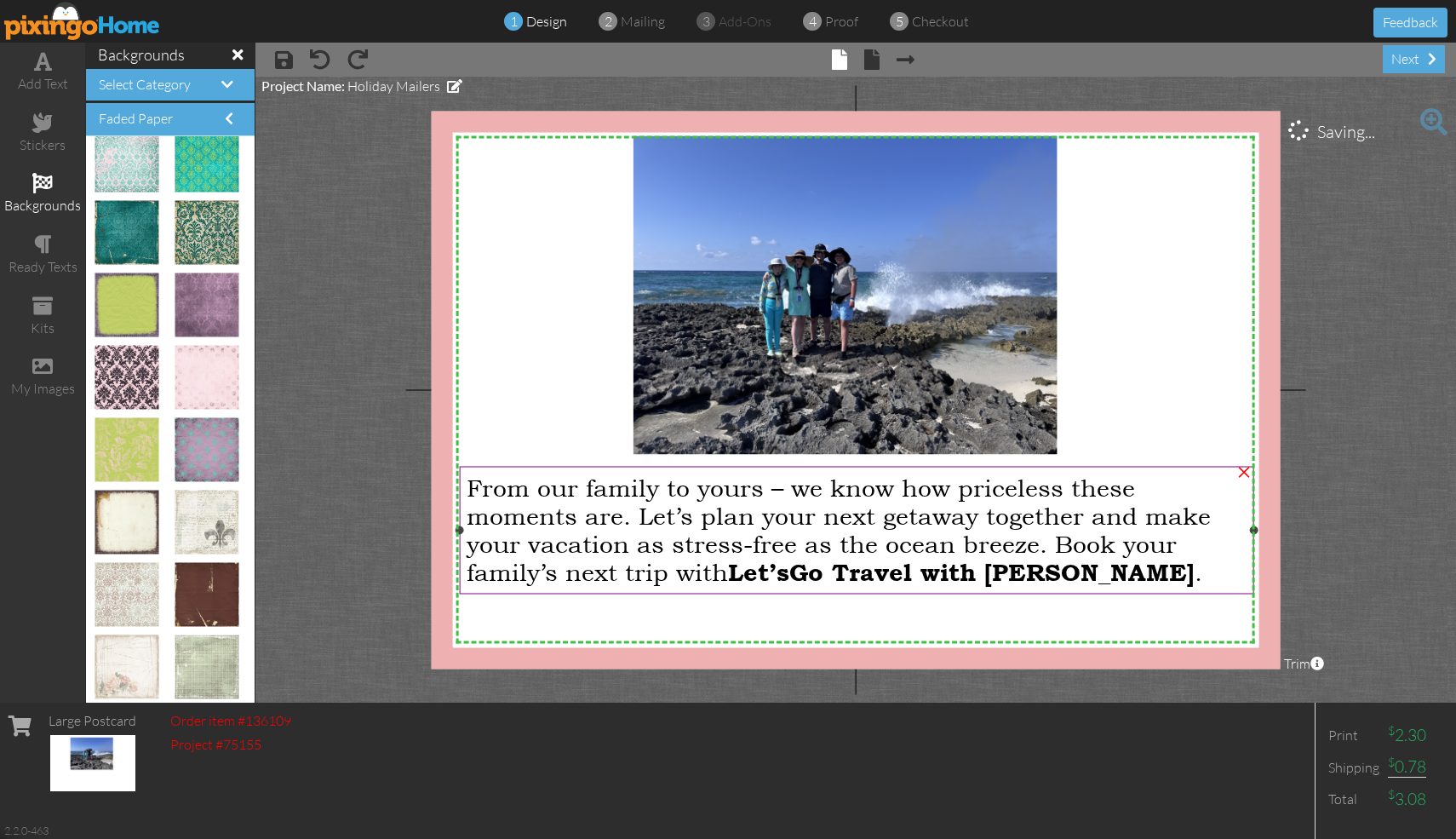
click at [718, 550] on span "From our family to yours – we know how priceless these moments are. Let’s plan …" at bounding box center [839, 528] width 744 height 112
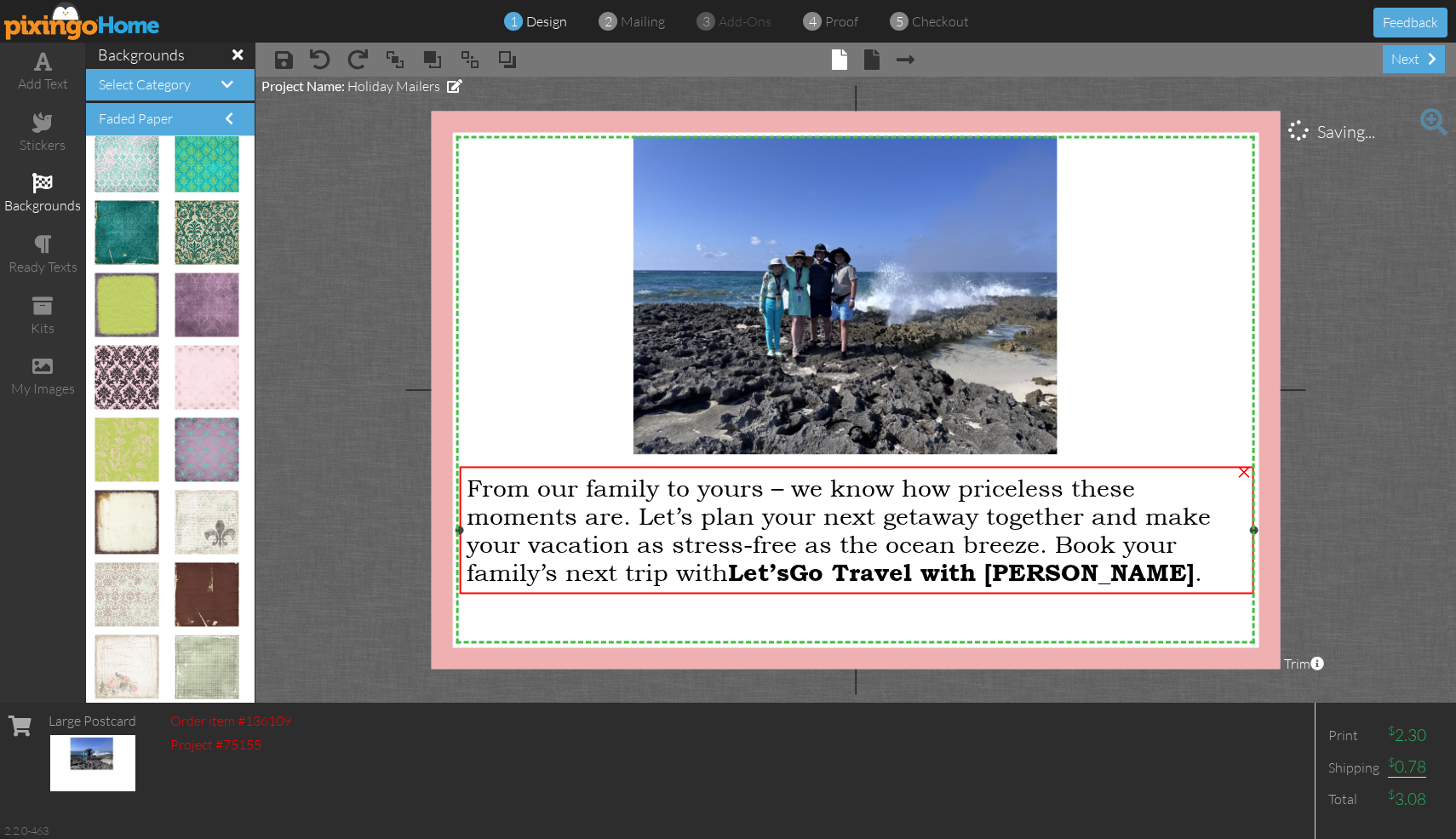
click at [718, 523] on span "From our family to yours – we know how priceless these moments are. Let’s plan …" at bounding box center [839, 528] width 744 height 112
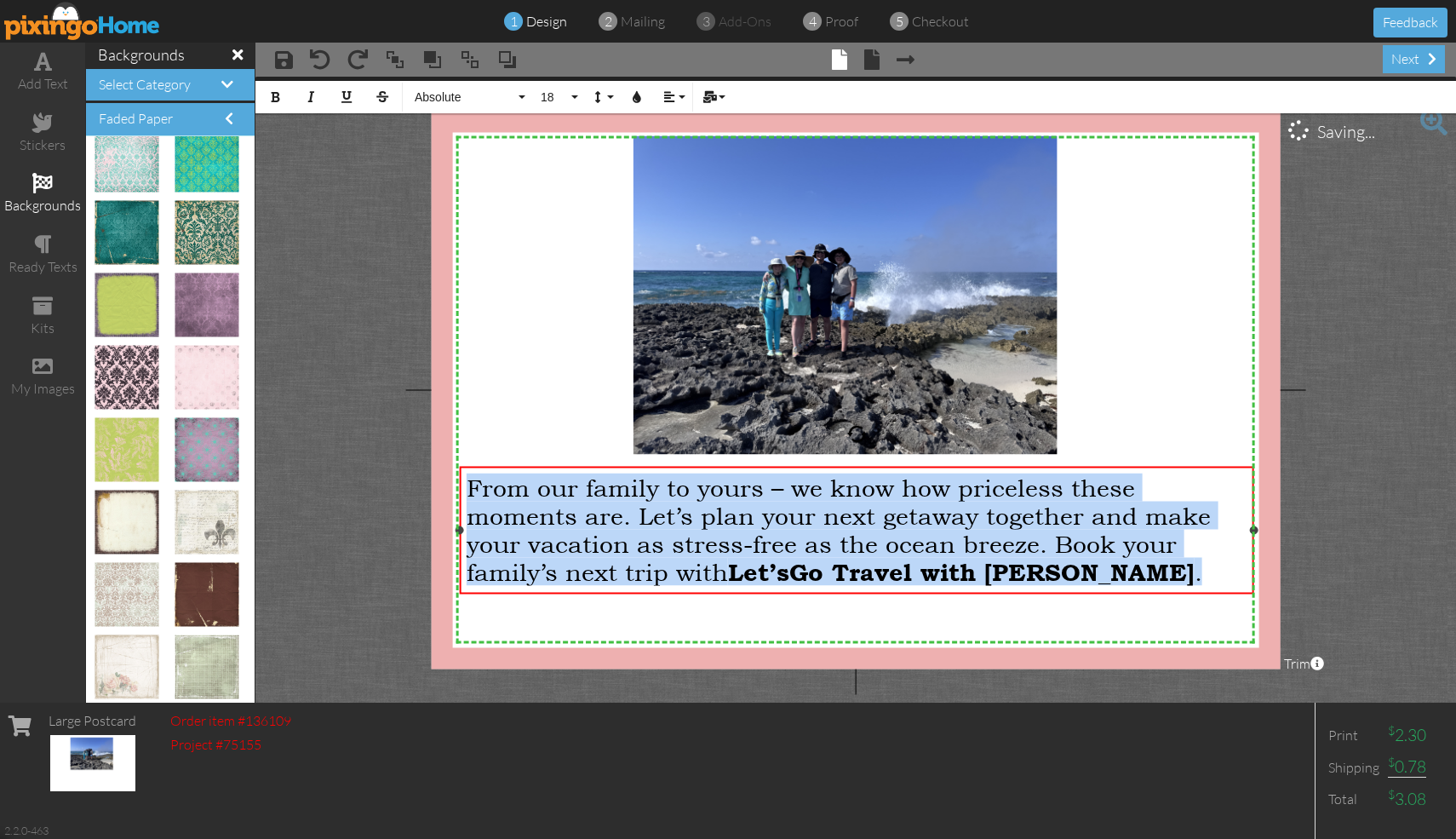
drag, startPoint x: 1070, startPoint y: 578, endPoint x: 472, endPoint y: 480, distance: 606.0
click at [471, 480] on div "From our family to yours – we know how priceless these moments are. Let’s plan …" at bounding box center [857, 528] width 780 height 112
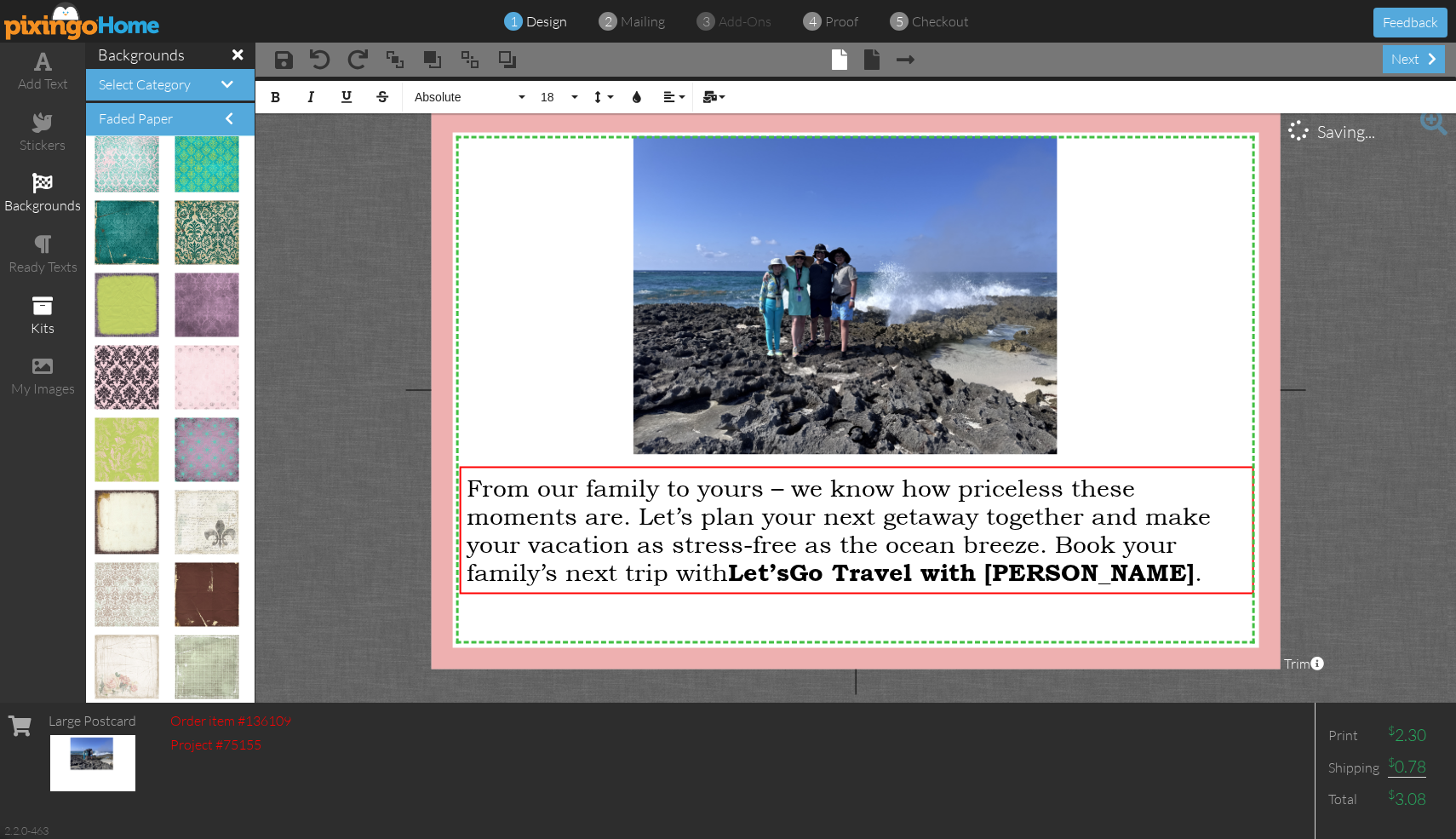
click at [45, 305] on span at bounding box center [42, 305] width 21 height 21
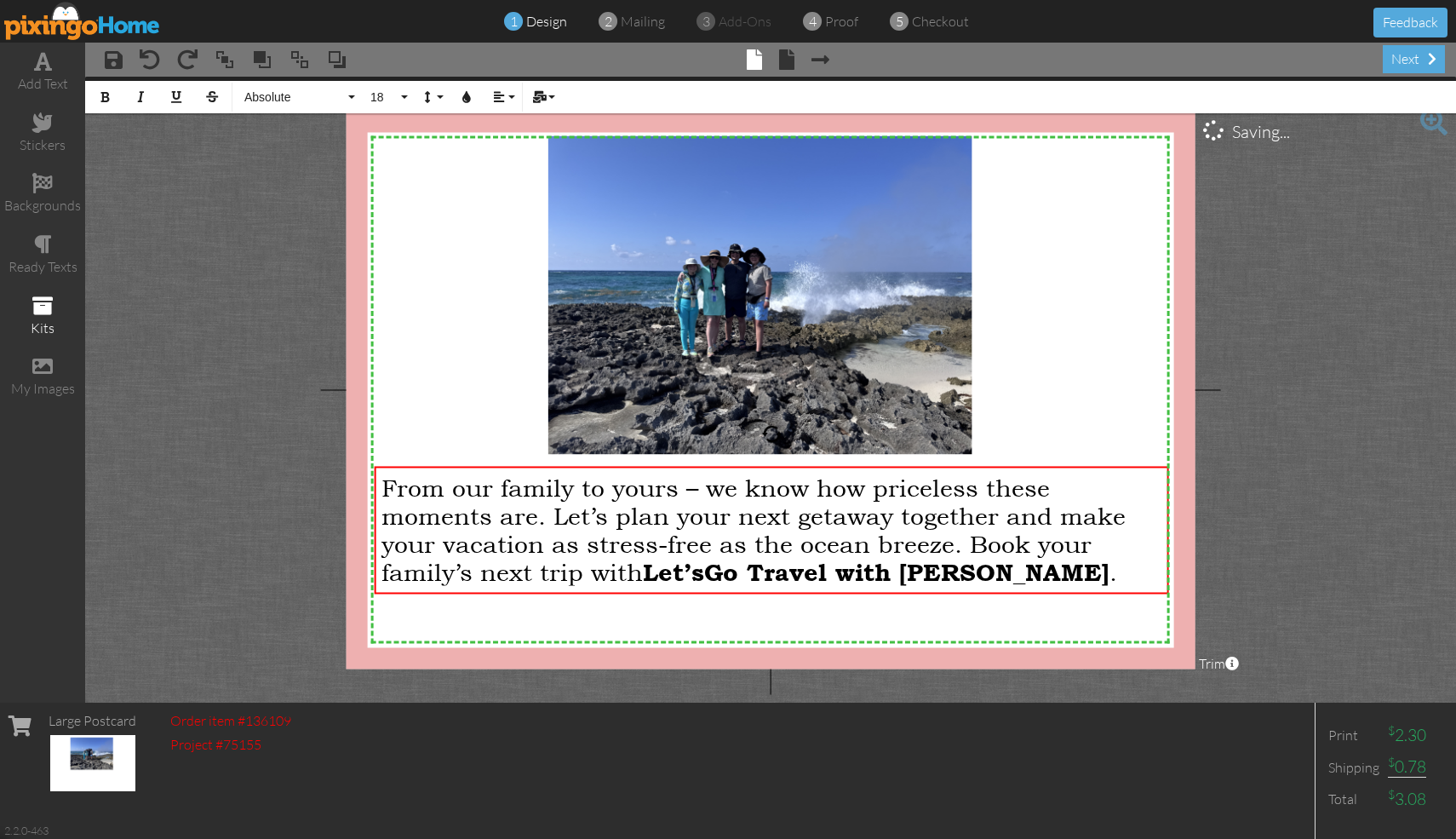
click at [45, 305] on span at bounding box center [42, 305] width 21 height 21
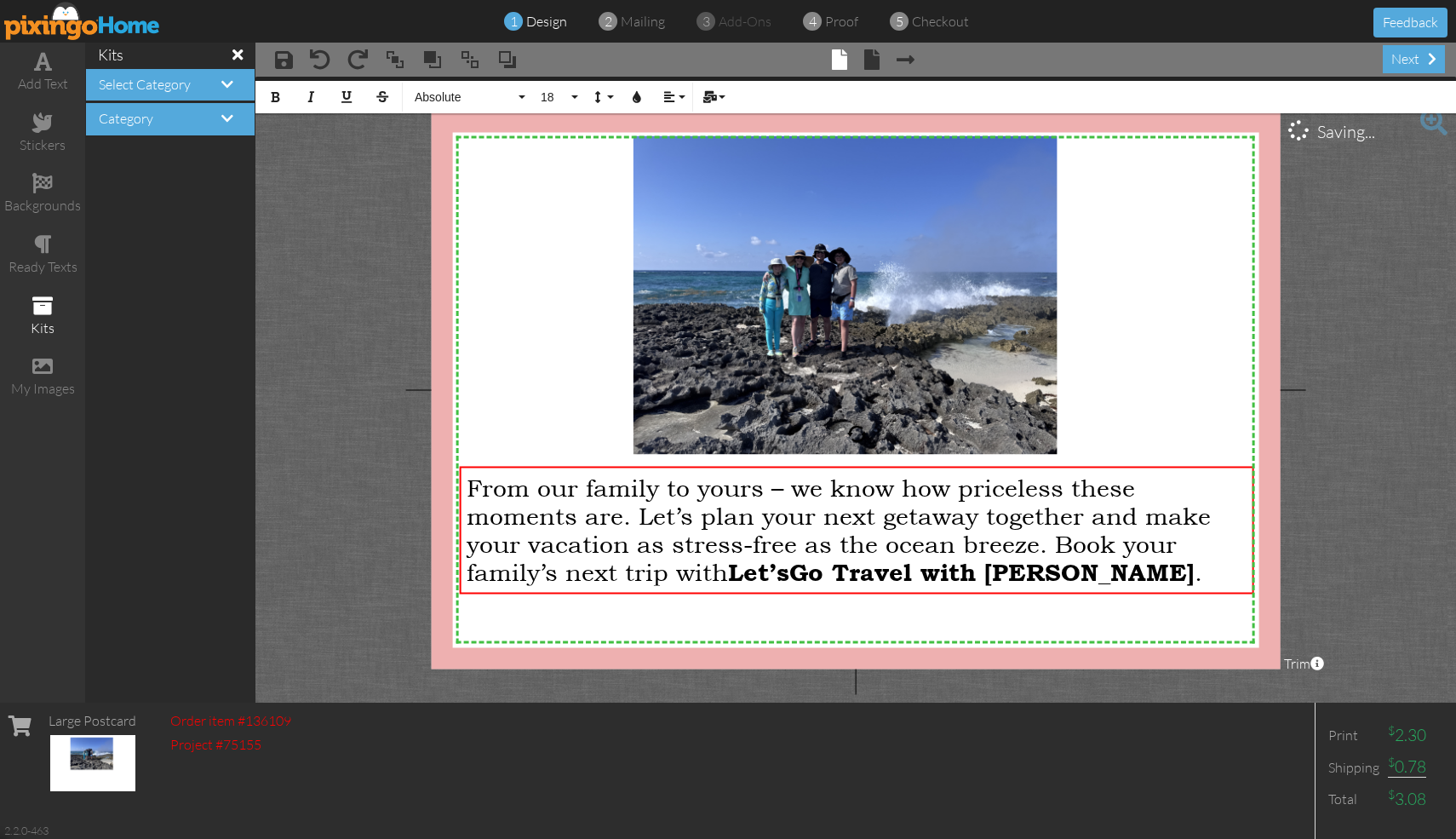
click at [45, 305] on span at bounding box center [42, 305] width 21 height 21
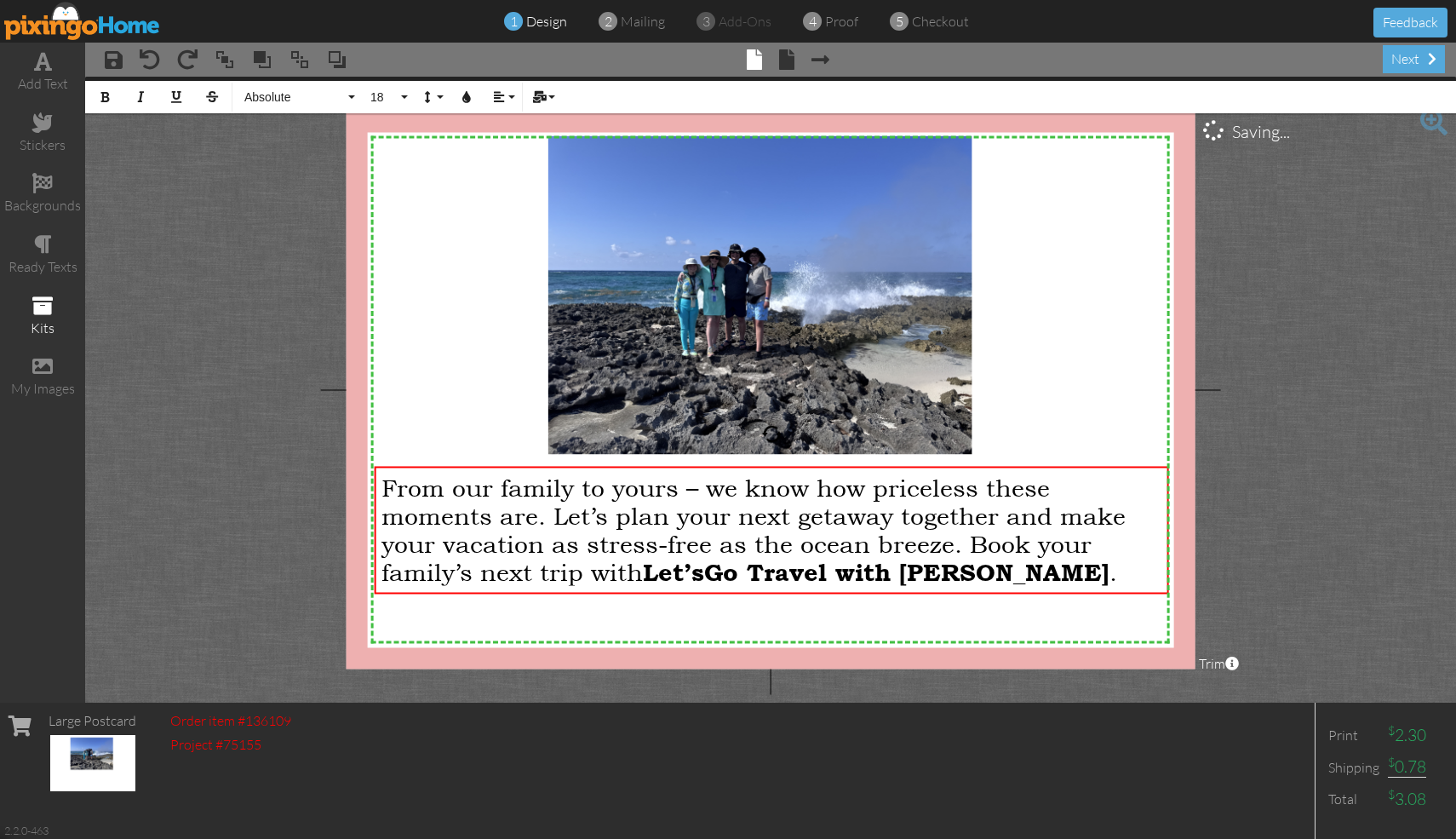
click at [45, 305] on span at bounding box center [42, 305] width 21 height 21
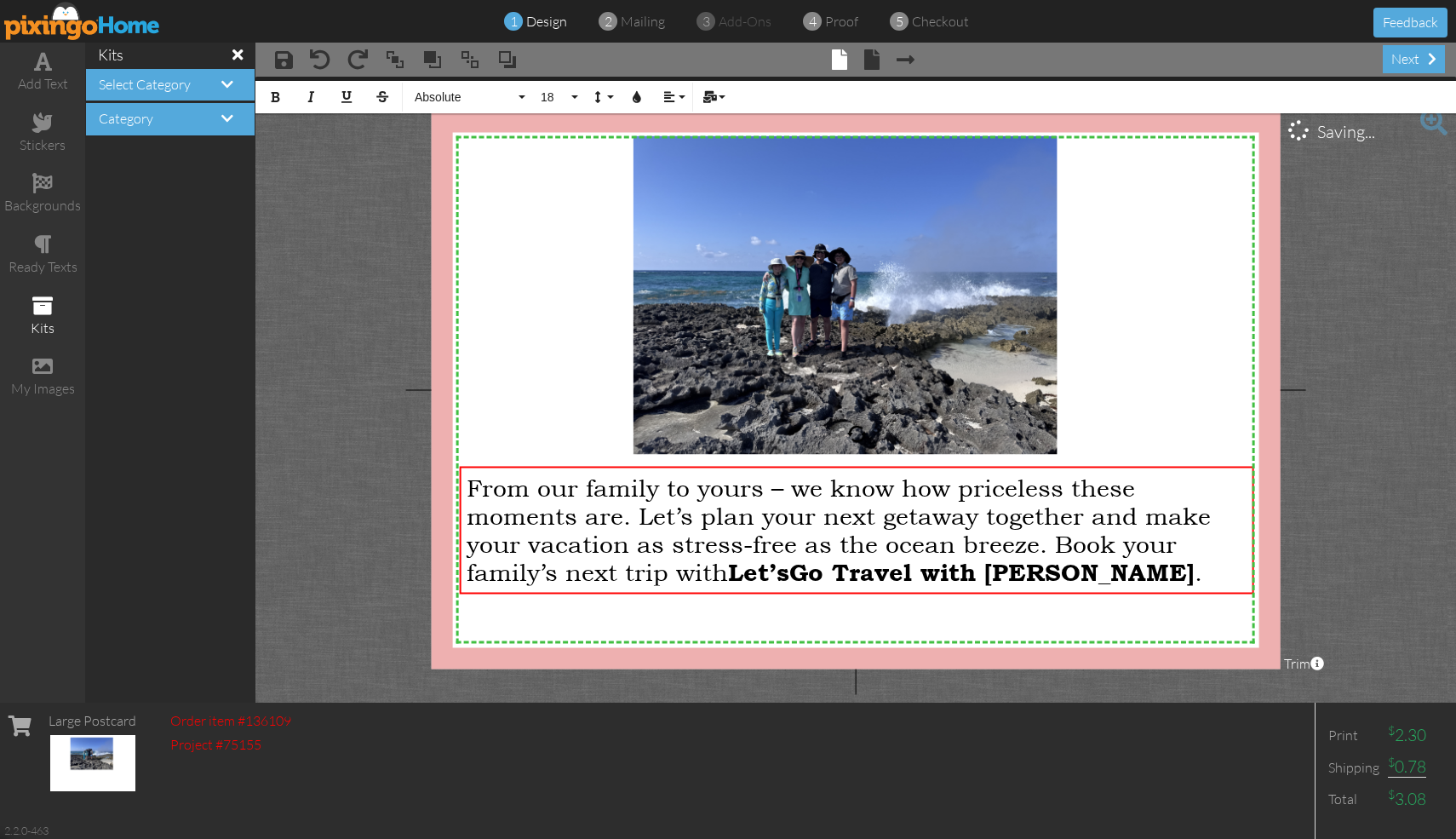
click at [45, 305] on span at bounding box center [42, 305] width 21 height 21
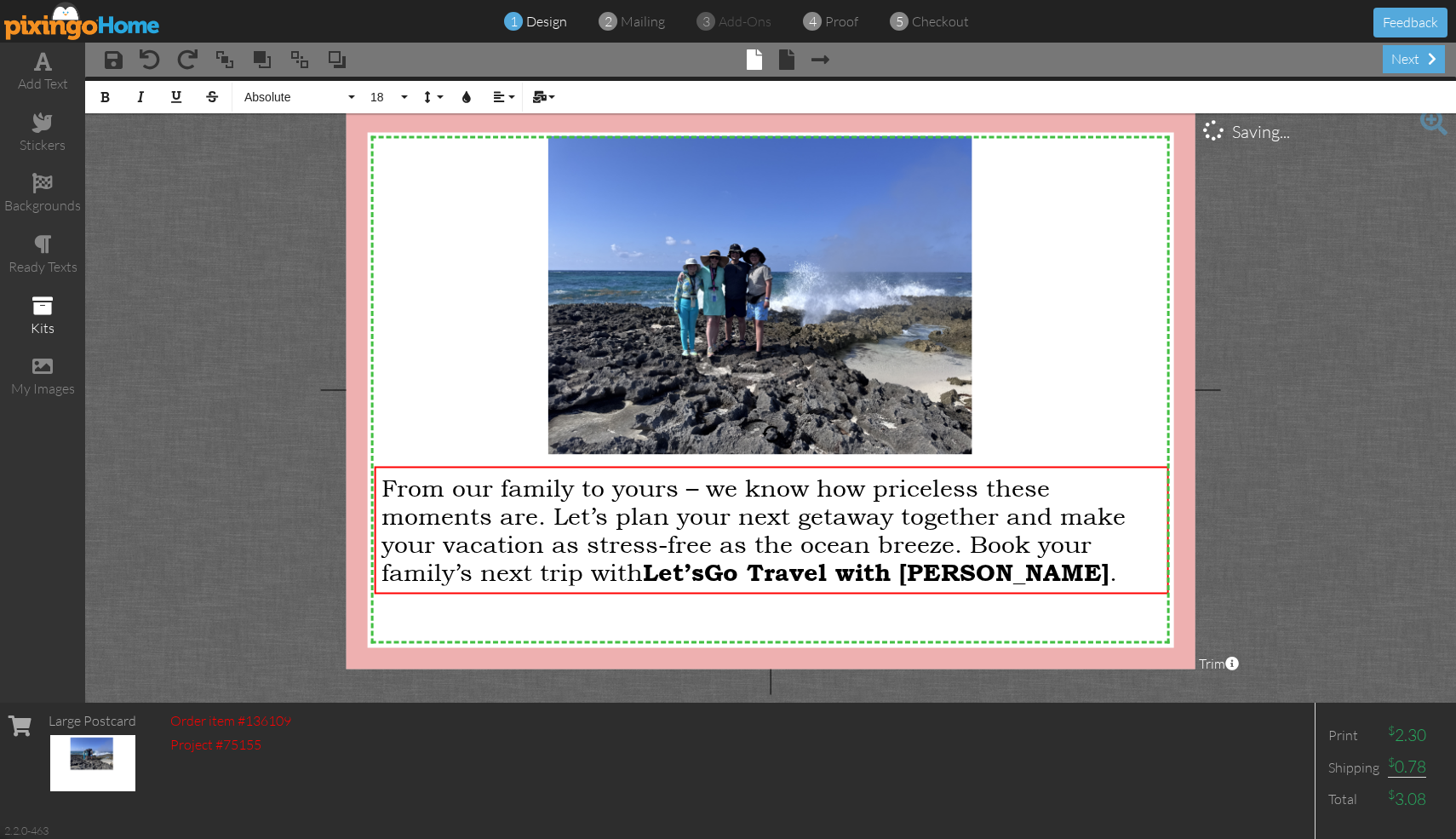
click at [45, 305] on span at bounding box center [42, 305] width 21 height 21
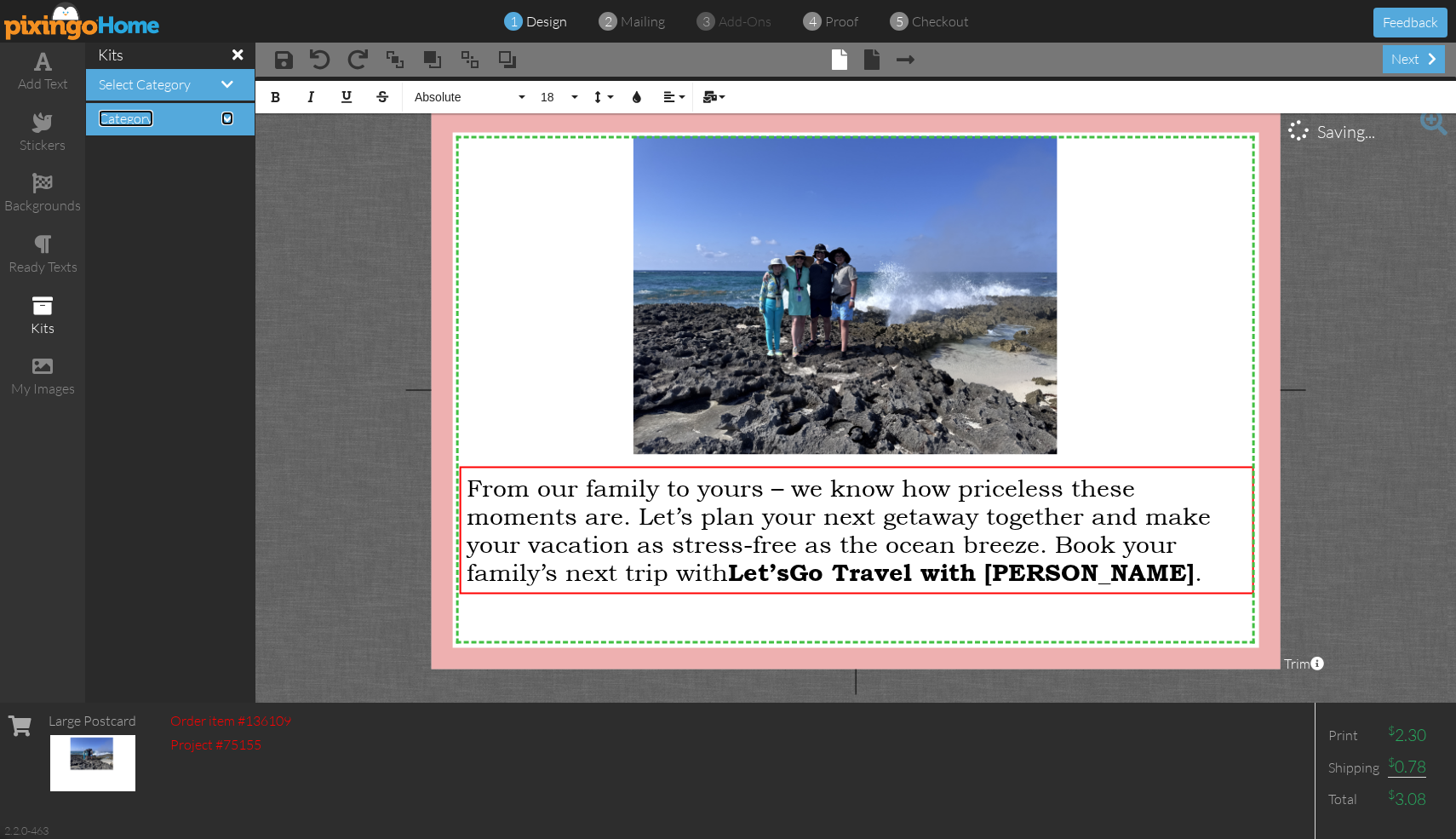
click at [224, 119] on span at bounding box center [227, 118] width 12 height 13
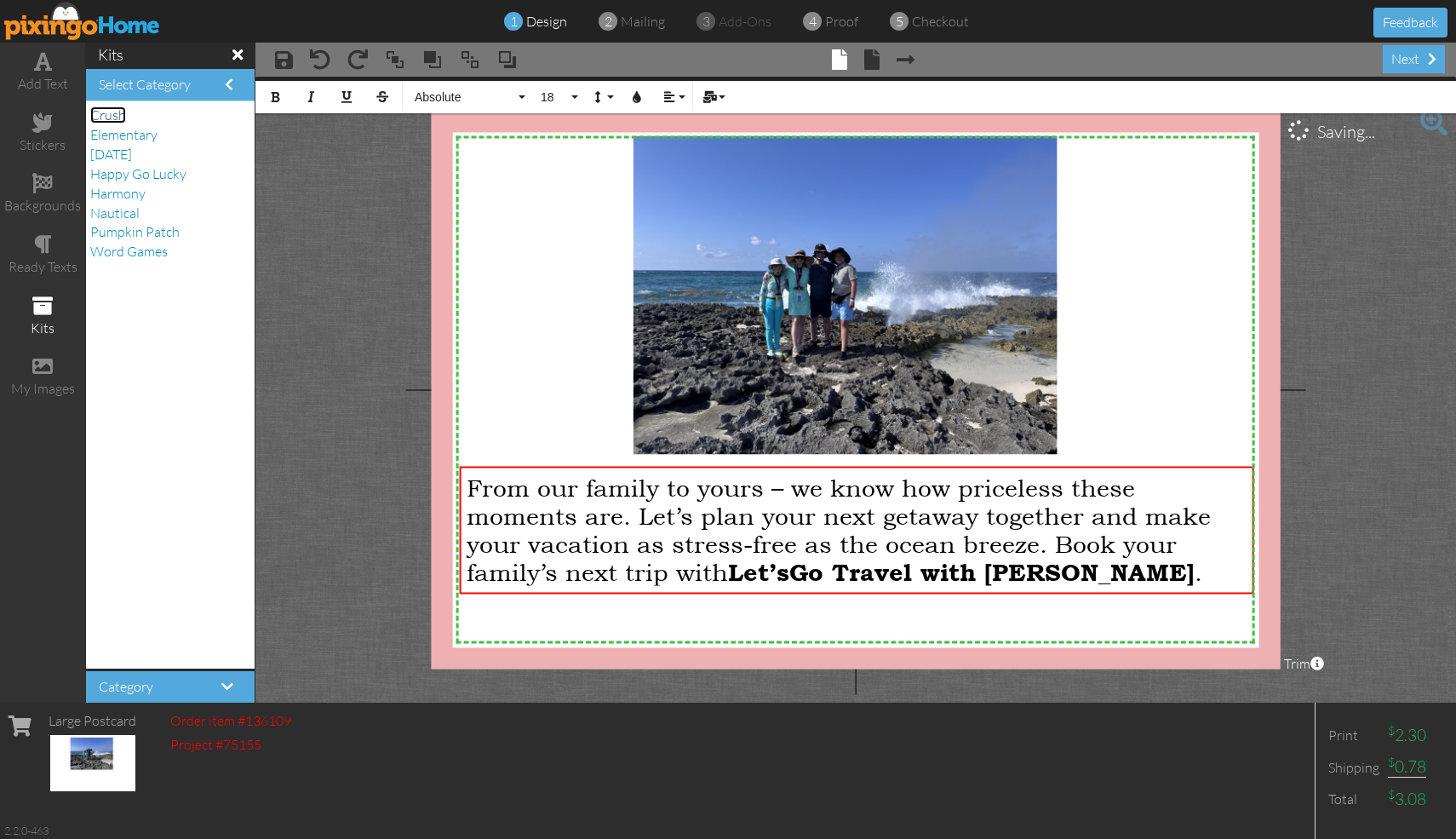
click at [106, 116] on span "Crush" at bounding box center [108, 115] width 36 height 17
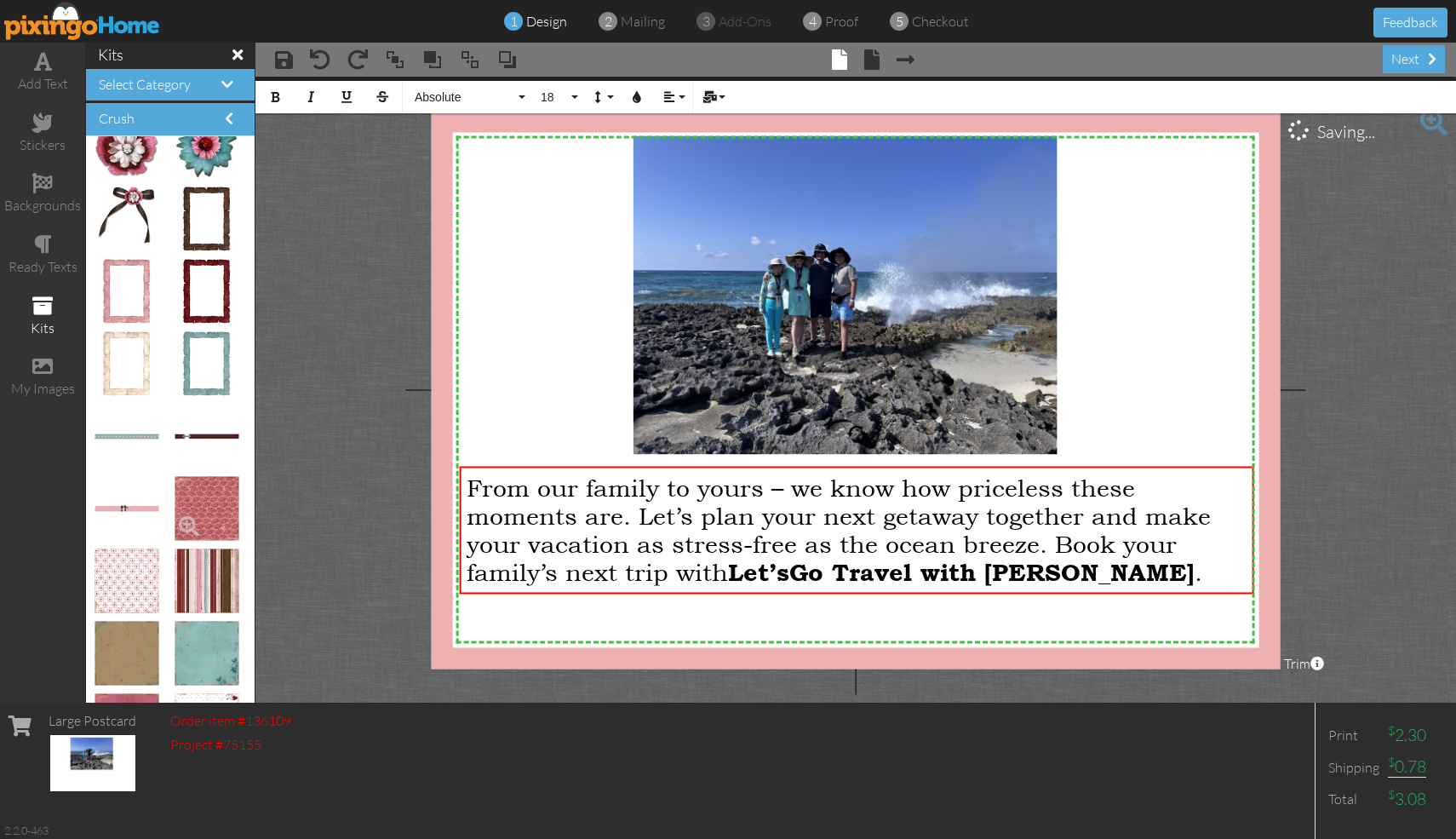
scroll to position [234, 0]
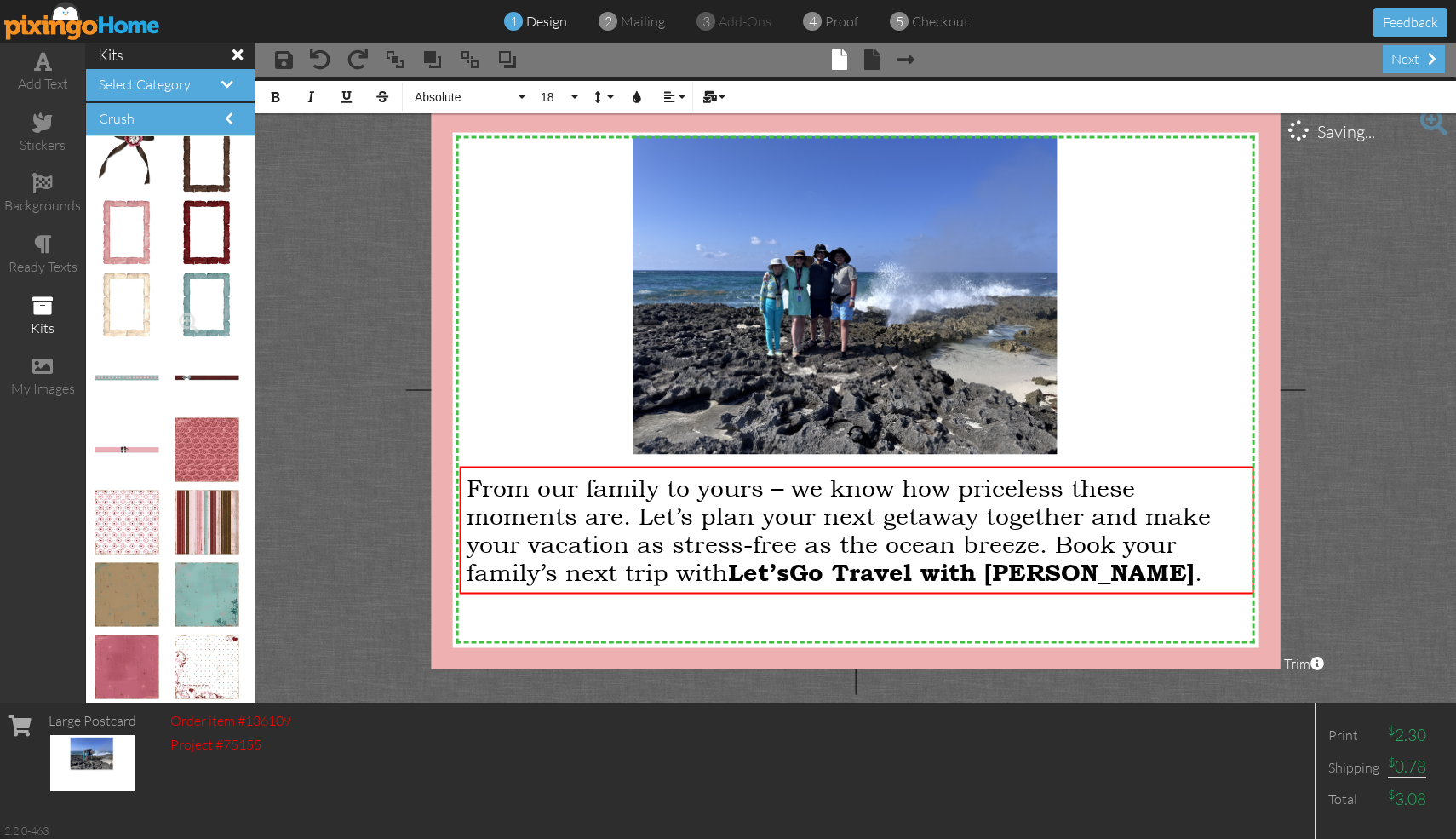
click at [219, 296] on img at bounding box center [206, 305] width 48 height 64
drag, startPoint x: 219, startPoint y: 296, endPoint x: 582, endPoint y: 283, distance: 363.2
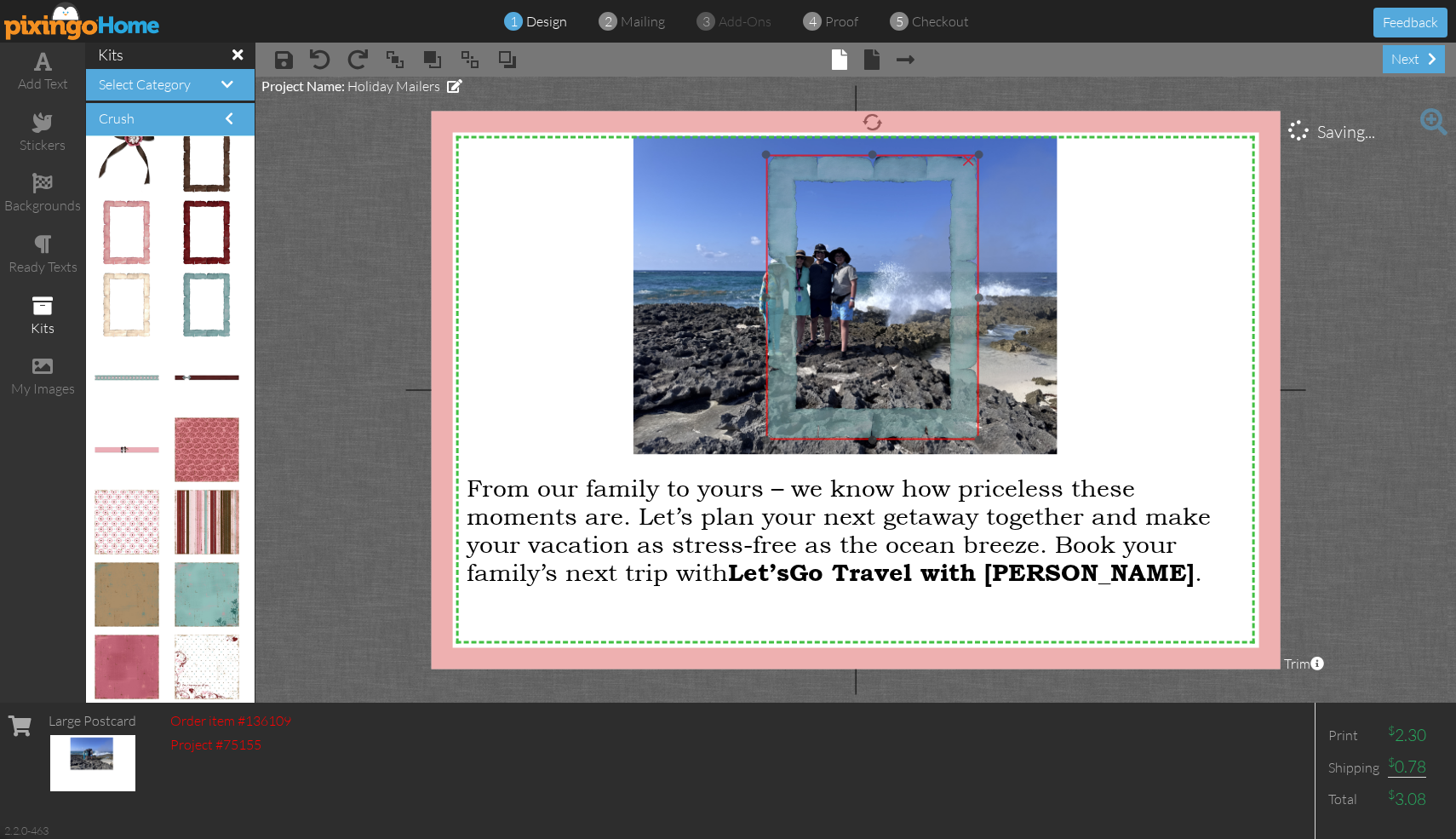
drag, startPoint x: 744, startPoint y: 369, endPoint x: 973, endPoint y: 264, distance: 251.9
click at [718, 264] on img at bounding box center [872, 297] width 212 height 286
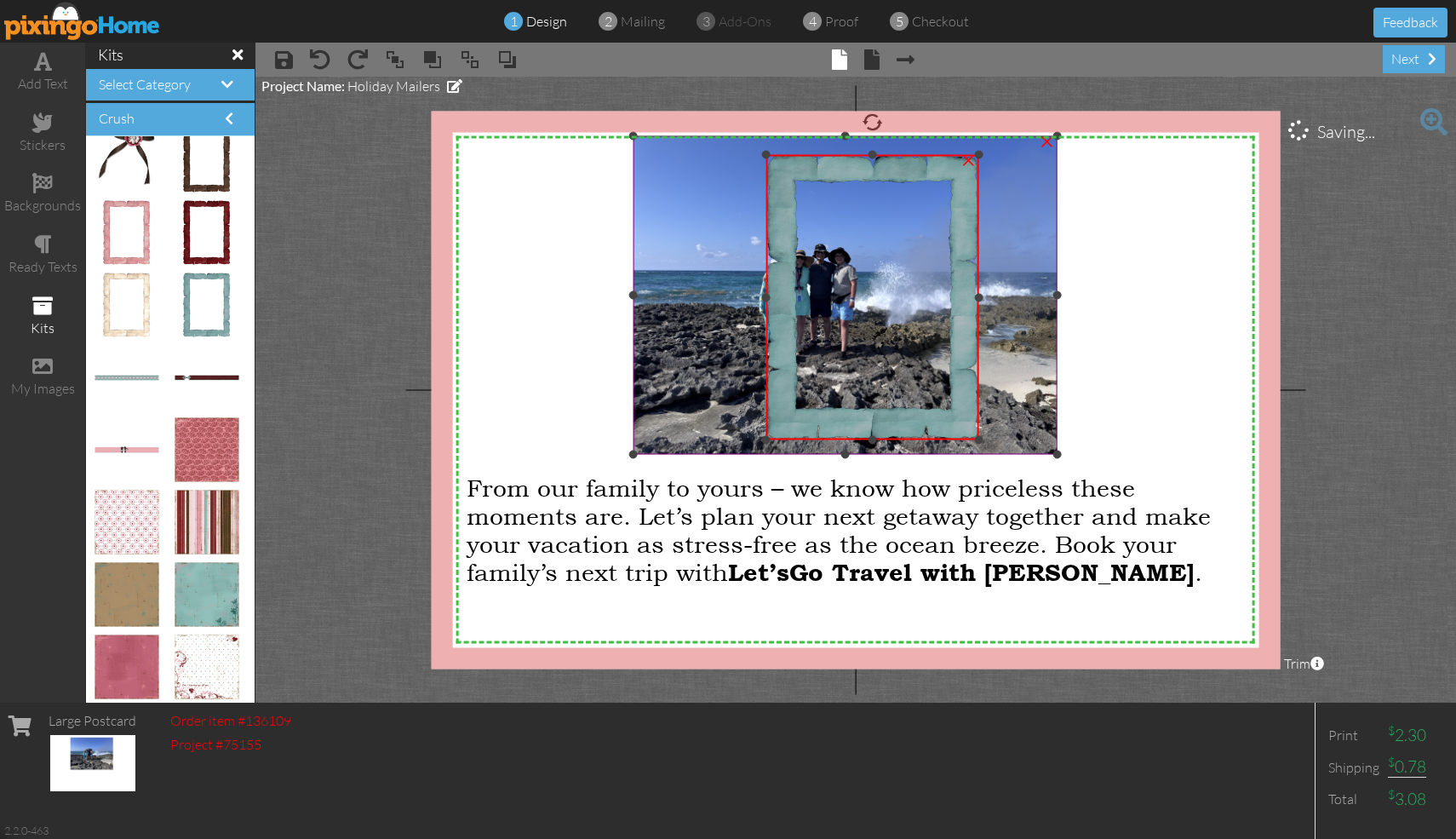
drag, startPoint x: 977, startPoint y: 297, endPoint x: 1055, endPoint y: 293, distance: 78.1
click at [718, 293] on div "X X X X X X X X X X X X X X X X X X X X X X X X X X X X X X X X X X X X X X X X…" at bounding box center [856, 389] width 849 height 558
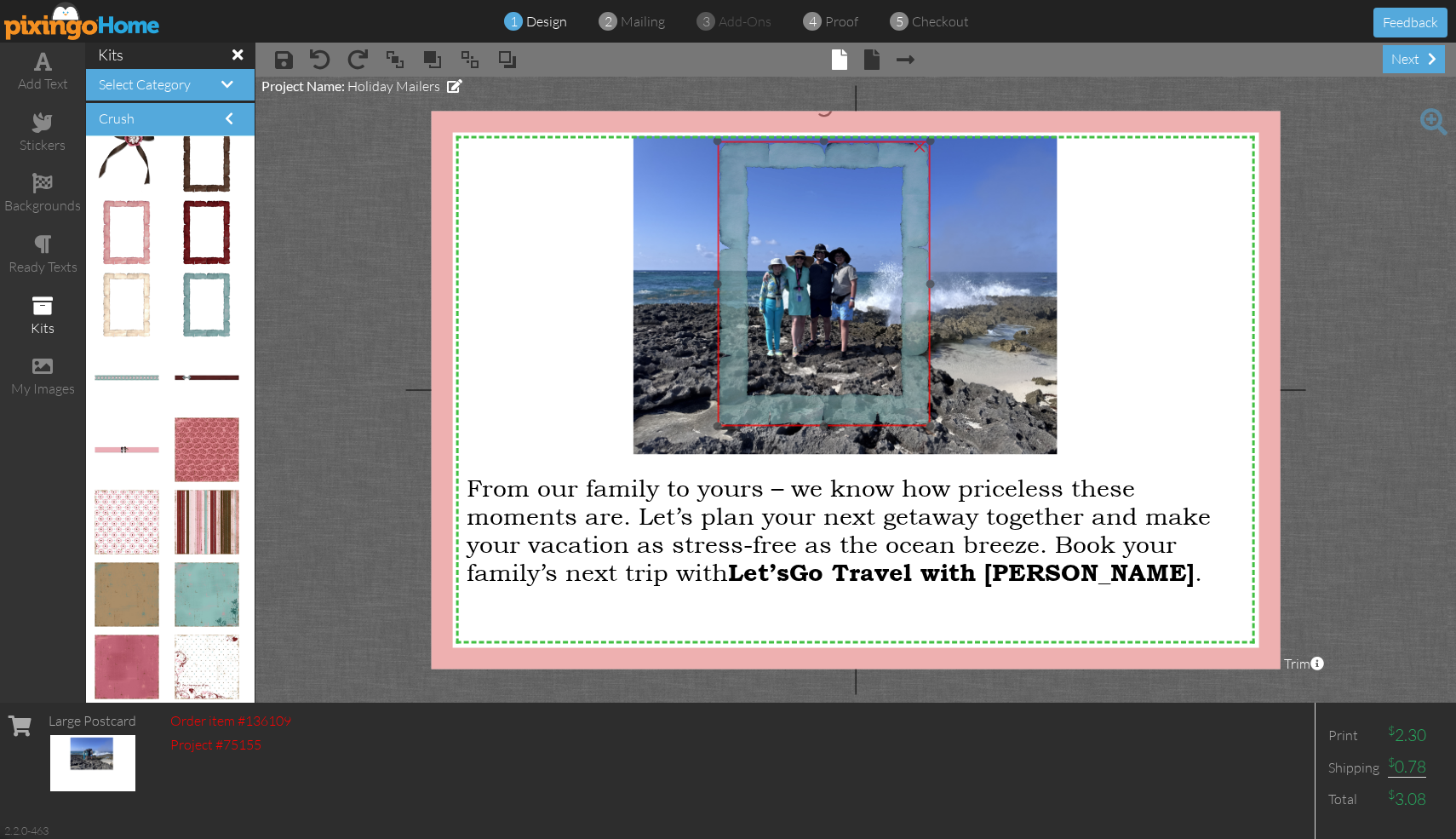
drag, startPoint x: 928, startPoint y: 189, endPoint x: 879, endPoint y: 176, distance: 50.7
click at [718, 176] on img at bounding box center [824, 284] width 212 height 286
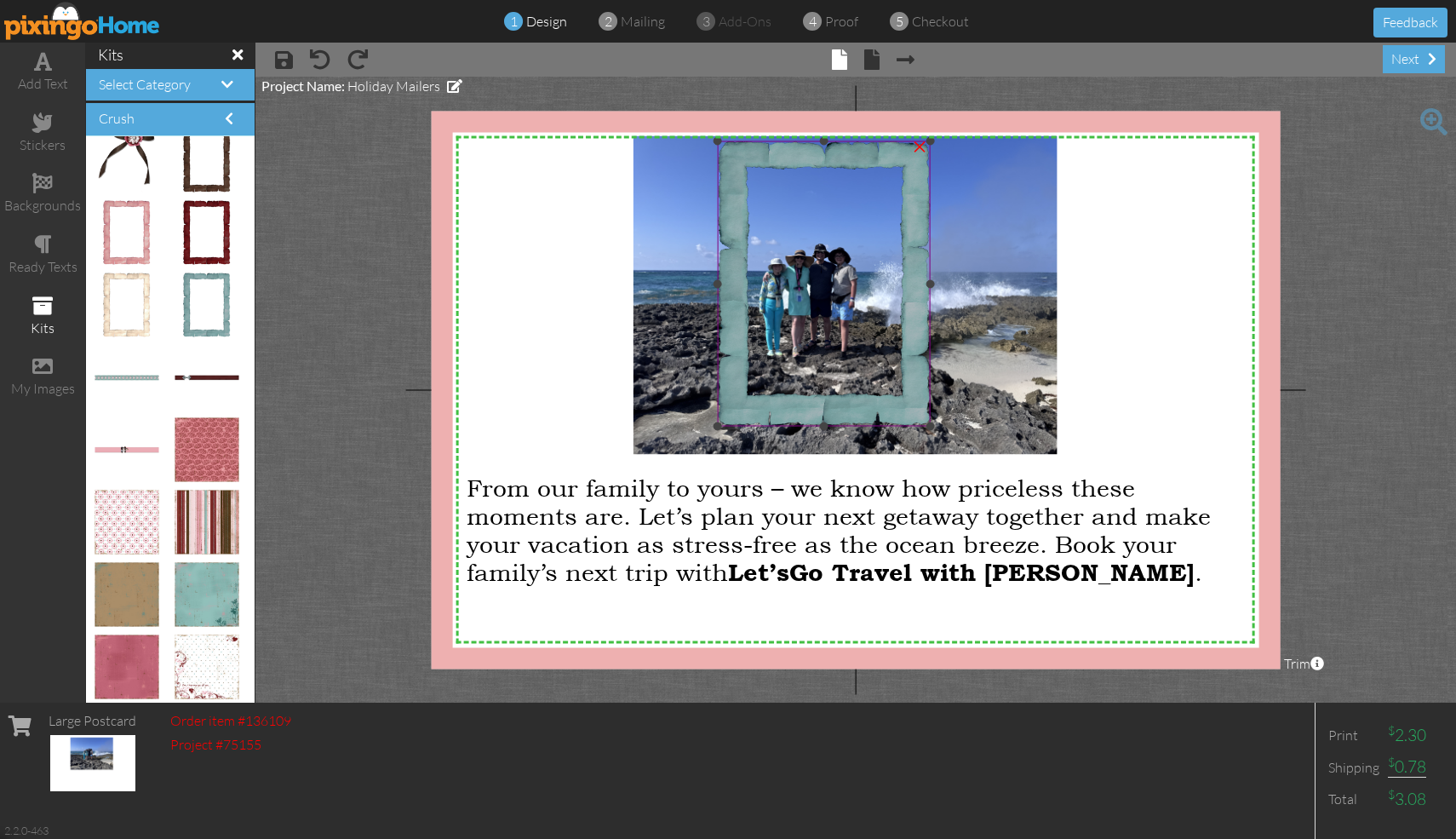
click at [718, 145] on div "×" at bounding box center [919, 144] width 27 height 27
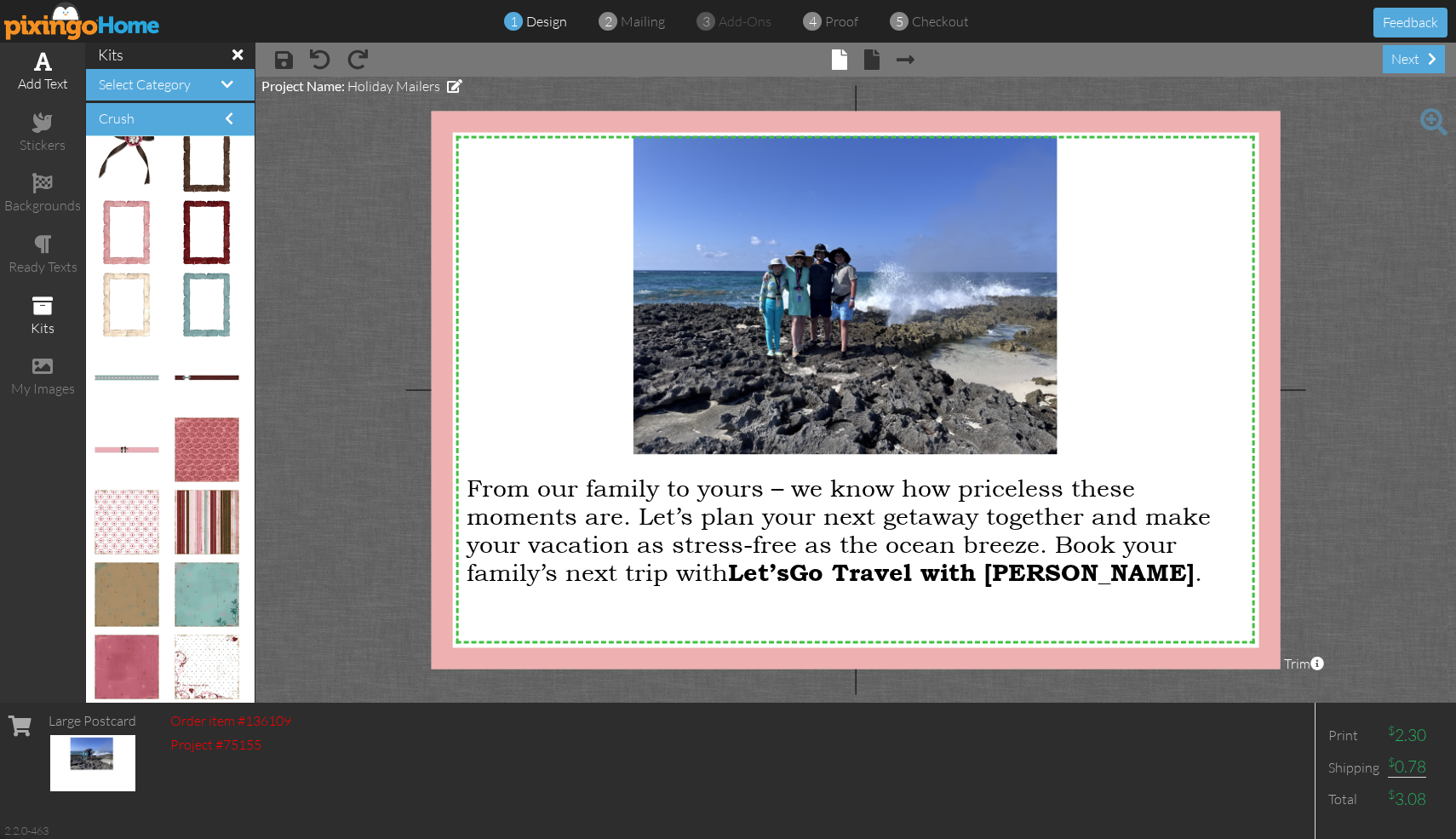
click at [51, 81] on div "add text" at bounding box center [42, 84] width 85 height 20
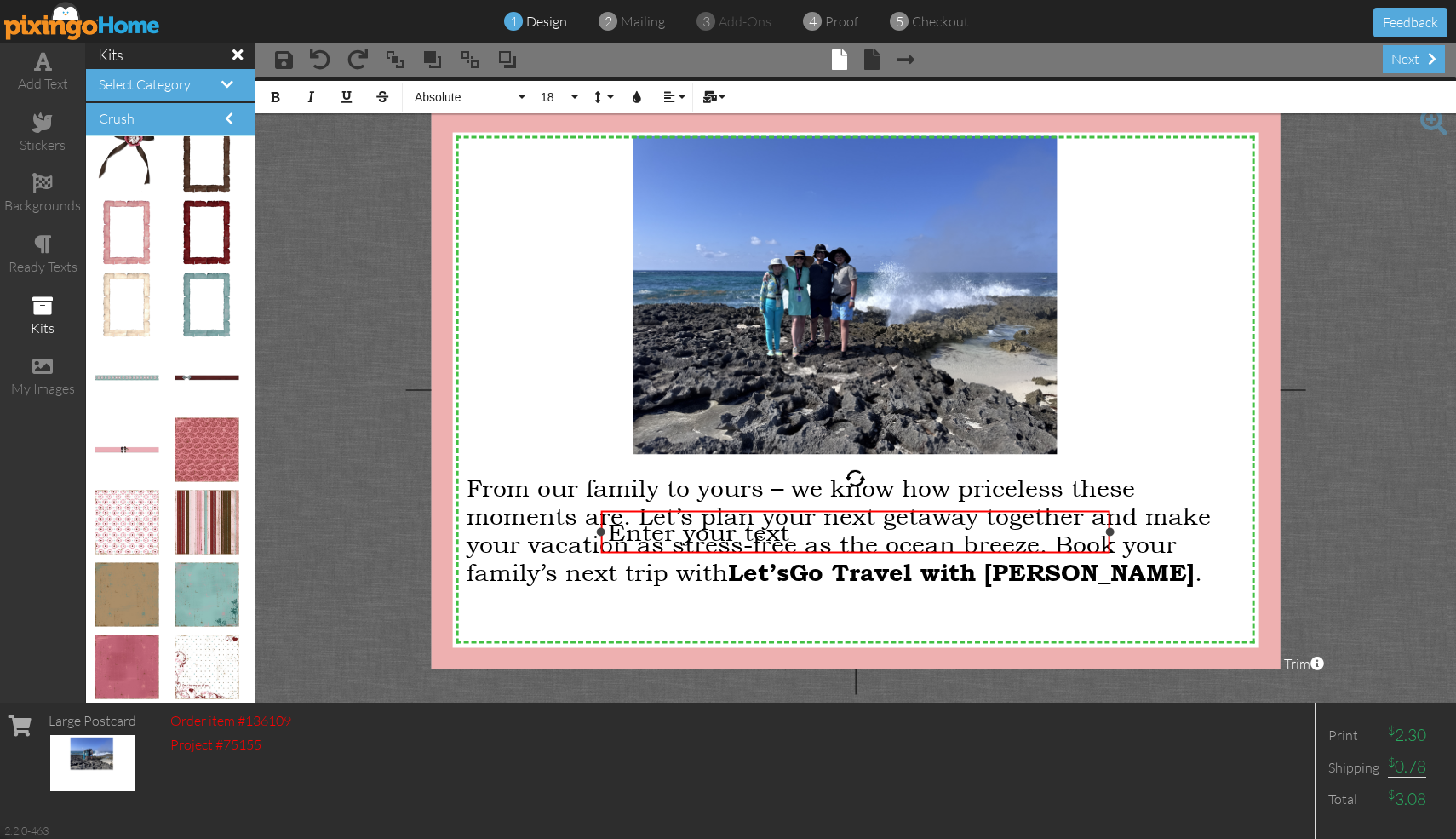
click at [718, 525] on div "Enter your text" at bounding box center [856, 532] width 496 height 28
click at [718, 516] on div "Enter your text" at bounding box center [856, 532] width 509 height 41
drag, startPoint x: 1106, startPoint y: 535, endPoint x: 816, endPoint y: 535, distance: 290.0
click at [718, 535] on div "Enter your text ×" at bounding box center [712, 532] width 221 height 41
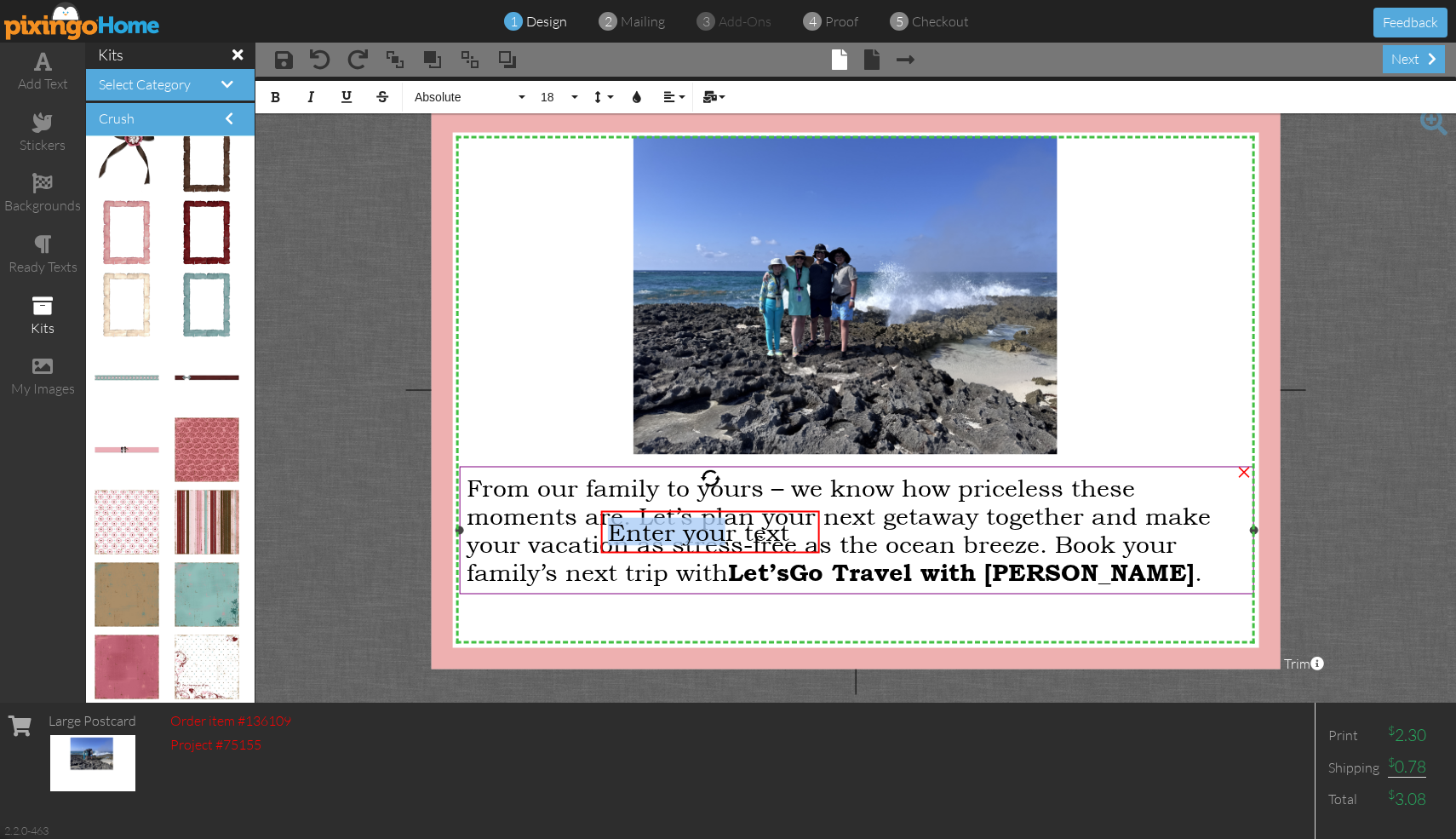
drag, startPoint x: 729, startPoint y: 535, endPoint x: 814, endPoint y: 487, distance: 97.6
click at [718, 469] on div "X X X X X X X X X X X X X X X X X X X X X X X X X X X X X X X X X X X X X X X X…" at bounding box center [856, 389] width 849 height 558
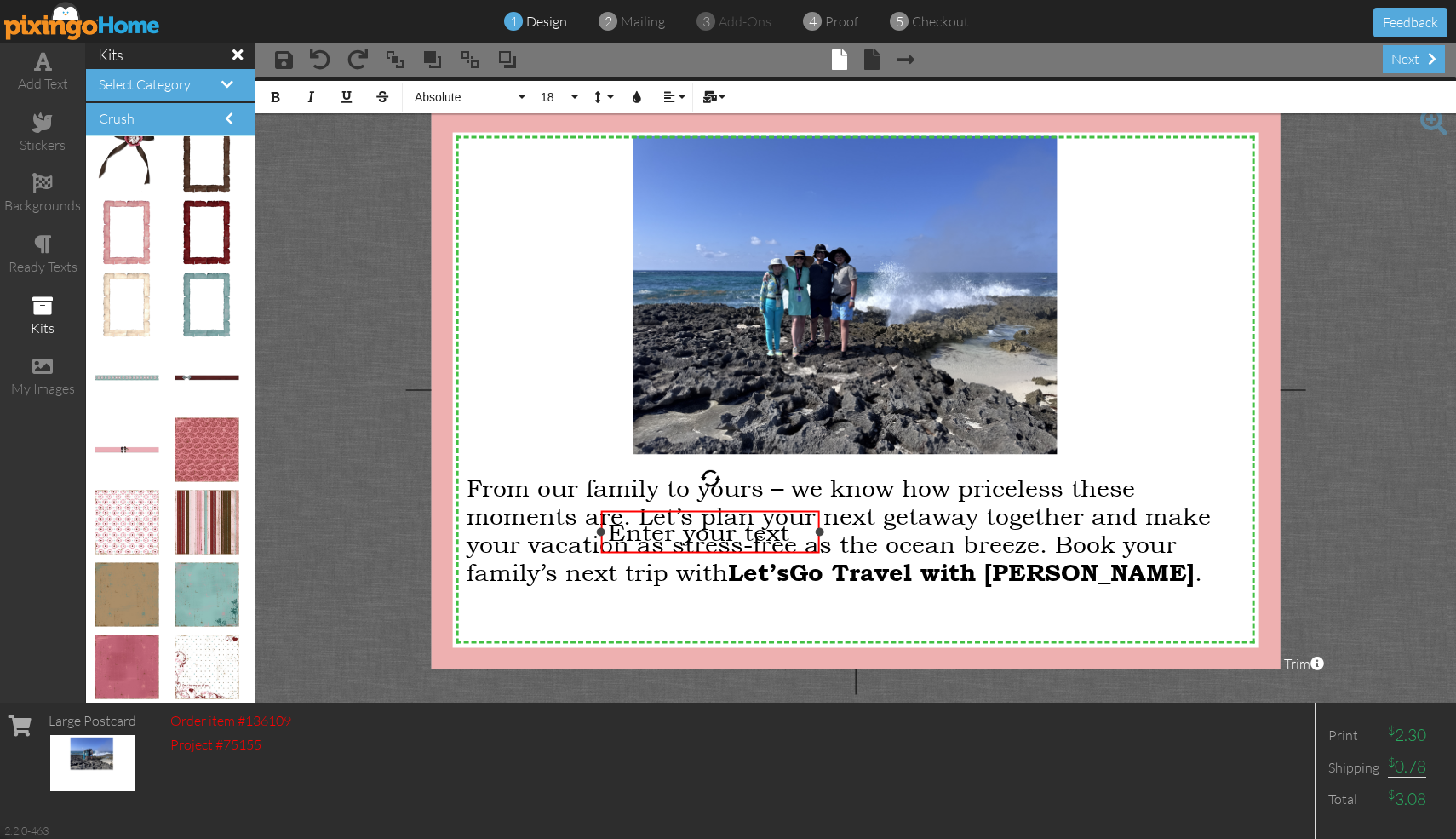
click at [718, 529] on span "Enter your text" at bounding box center [698, 532] width 181 height 28
click at [718, 533] on span "Enter your text" at bounding box center [698, 532] width 181 height 28
drag, startPoint x: 715, startPoint y: 534, endPoint x: 972, endPoint y: 386, distance: 296.6
click at [718, 361] on div "X X X X X X X X X X X X X X X X X X X X X X X X X X X X X X X X X X X X X X X X…" at bounding box center [856, 389] width 849 height 558
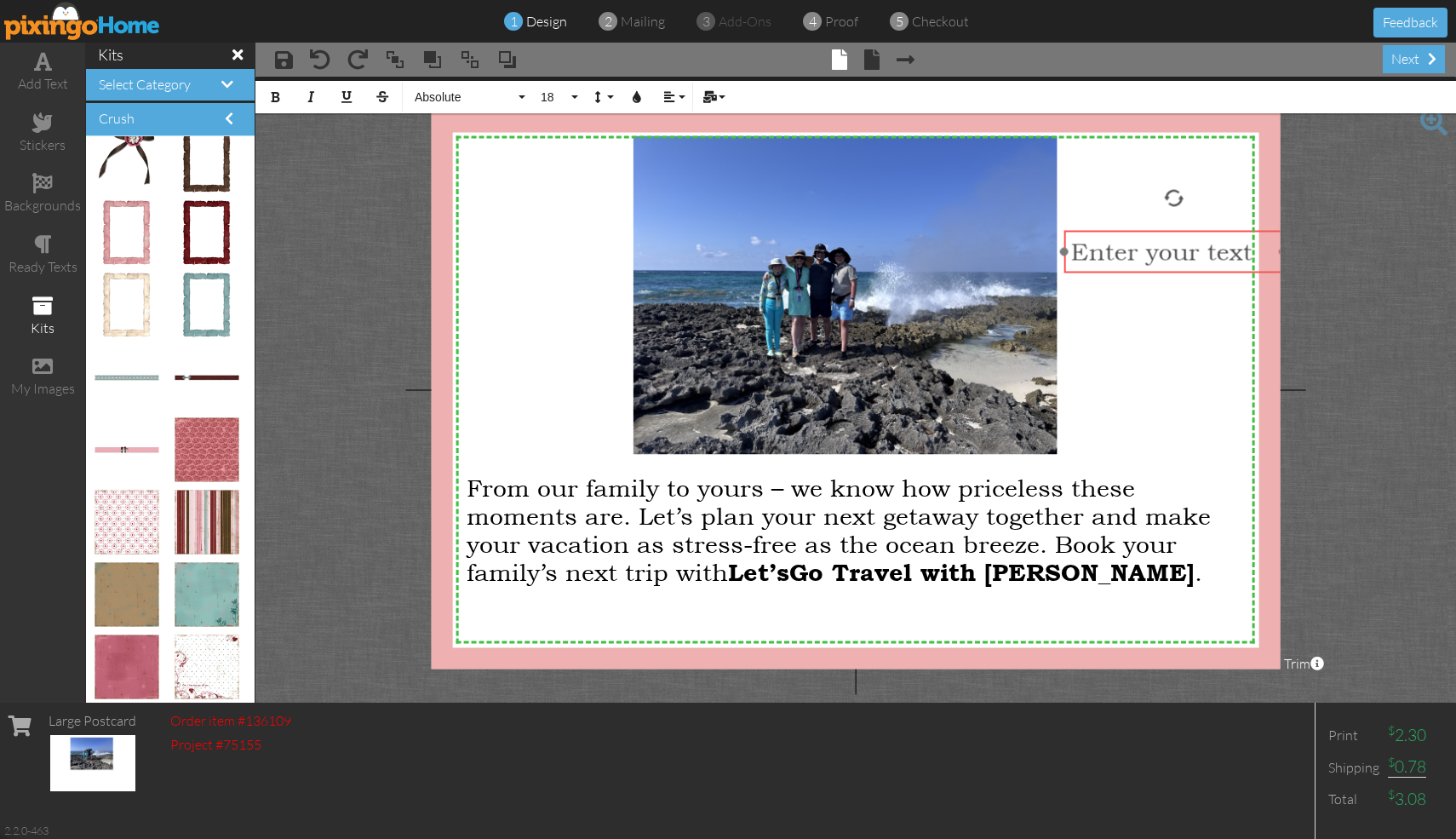
drag, startPoint x: 816, startPoint y: 513, endPoint x: 1273, endPoint y: 235, distance: 534.9
click at [718, 234] on div "​ Enter yo ​ ur text" at bounding box center [1173, 252] width 219 height 41
click at [718, 198] on div at bounding box center [1170, 200] width 21 height 21
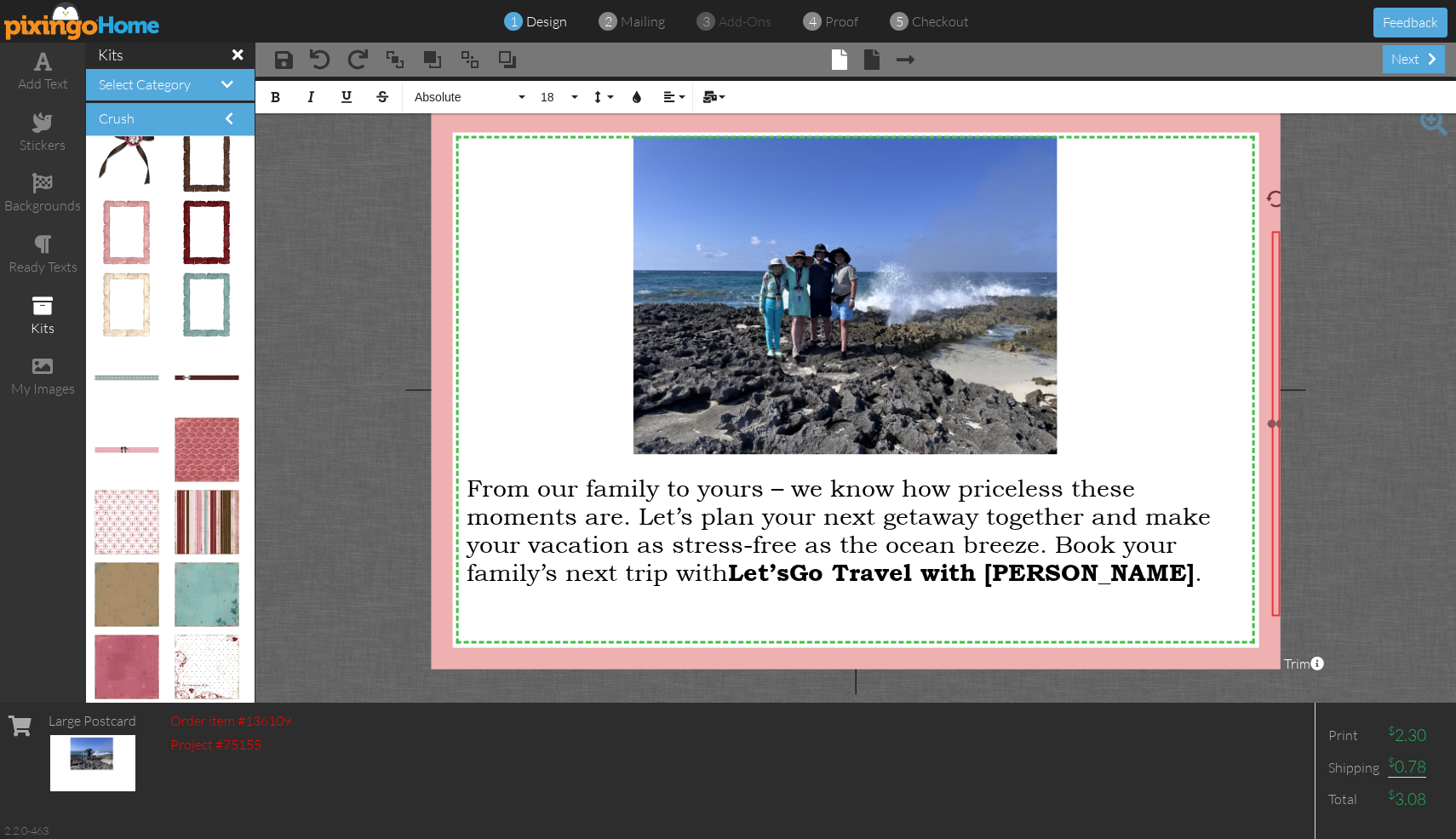
drag, startPoint x: 1063, startPoint y: 254, endPoint x: 1455, endPoint y: 236, distance: 392.4
click at [718, 236] on project-studio-wrapper "X X X X X X X X X X X X X X X X X X X X X X X X X X X X X X X X X X X X X X X X…" at bounding box center [856, 389] width 1201 height 626
click at [718, 545] on span "From our family to yours – we know how priceless these moments are. Let’s plan …" at bounding box center [839, 528] width 744 height 112
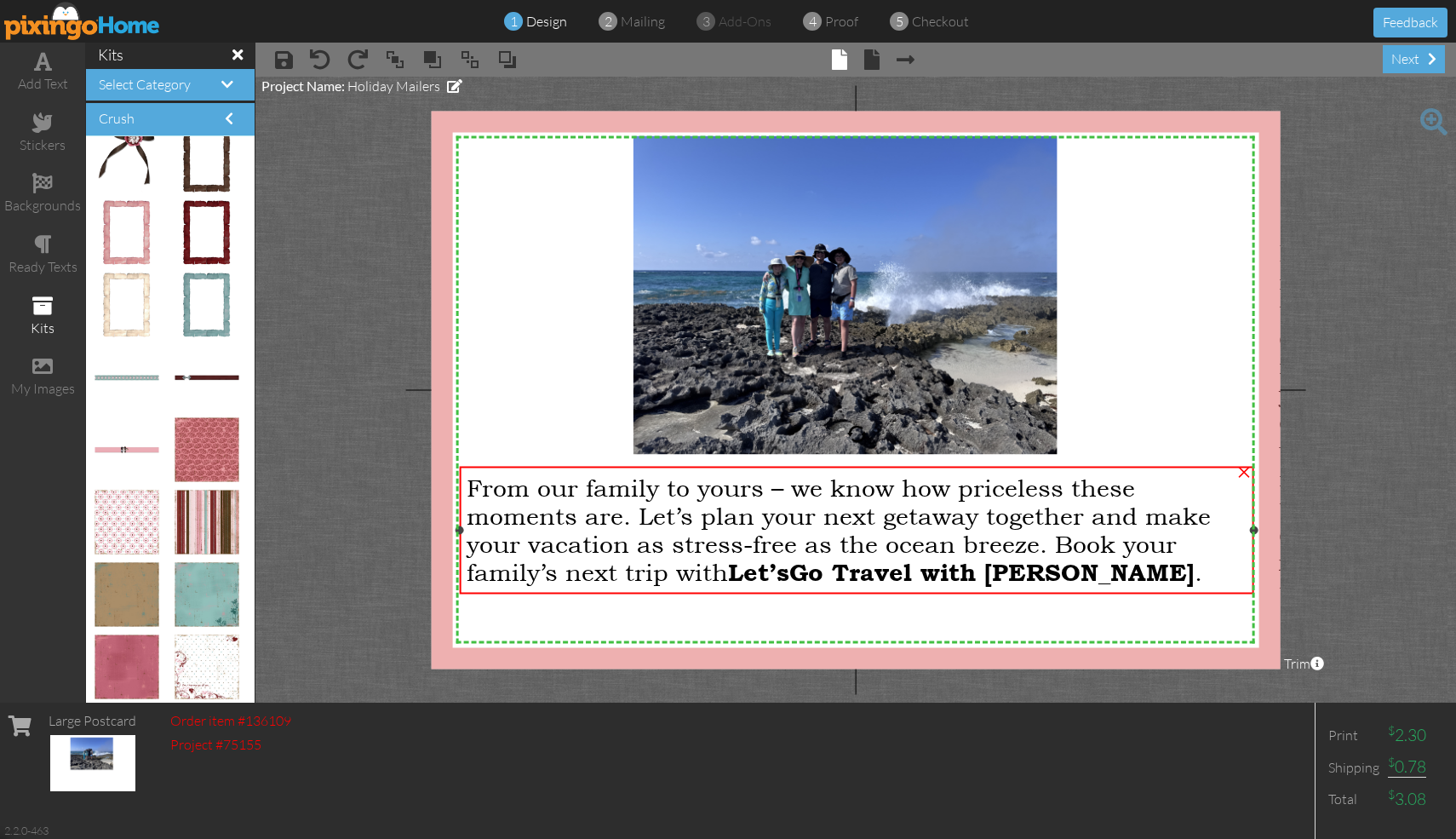
click at [718, 582] on span "Let’sGo Travel with [PERSON_NAME]" at bounding box center [960, 571] width 466 height 27
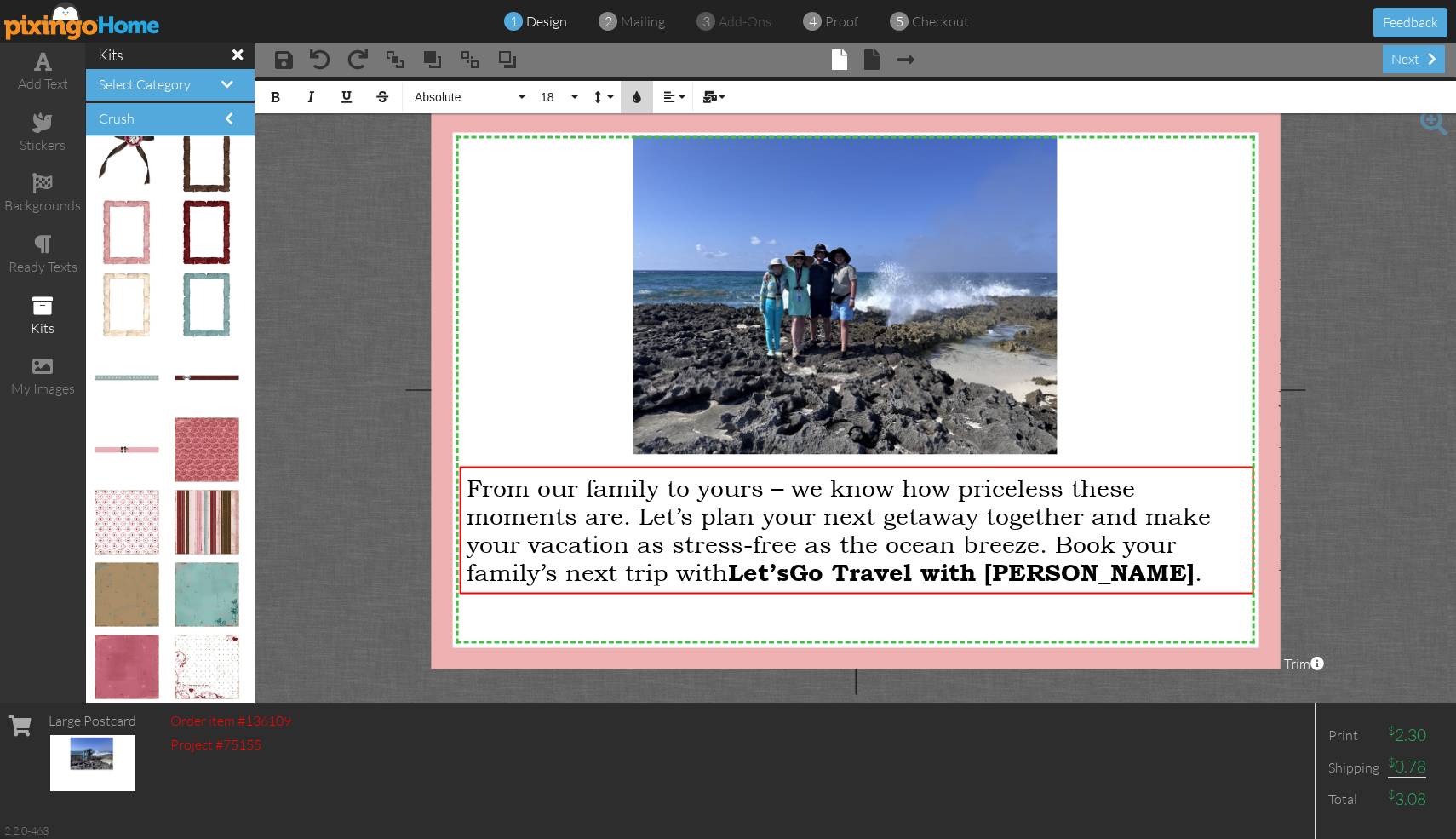
click at [636, 101] on icon "button" at bounding box center [636, 97] width 12 height 12
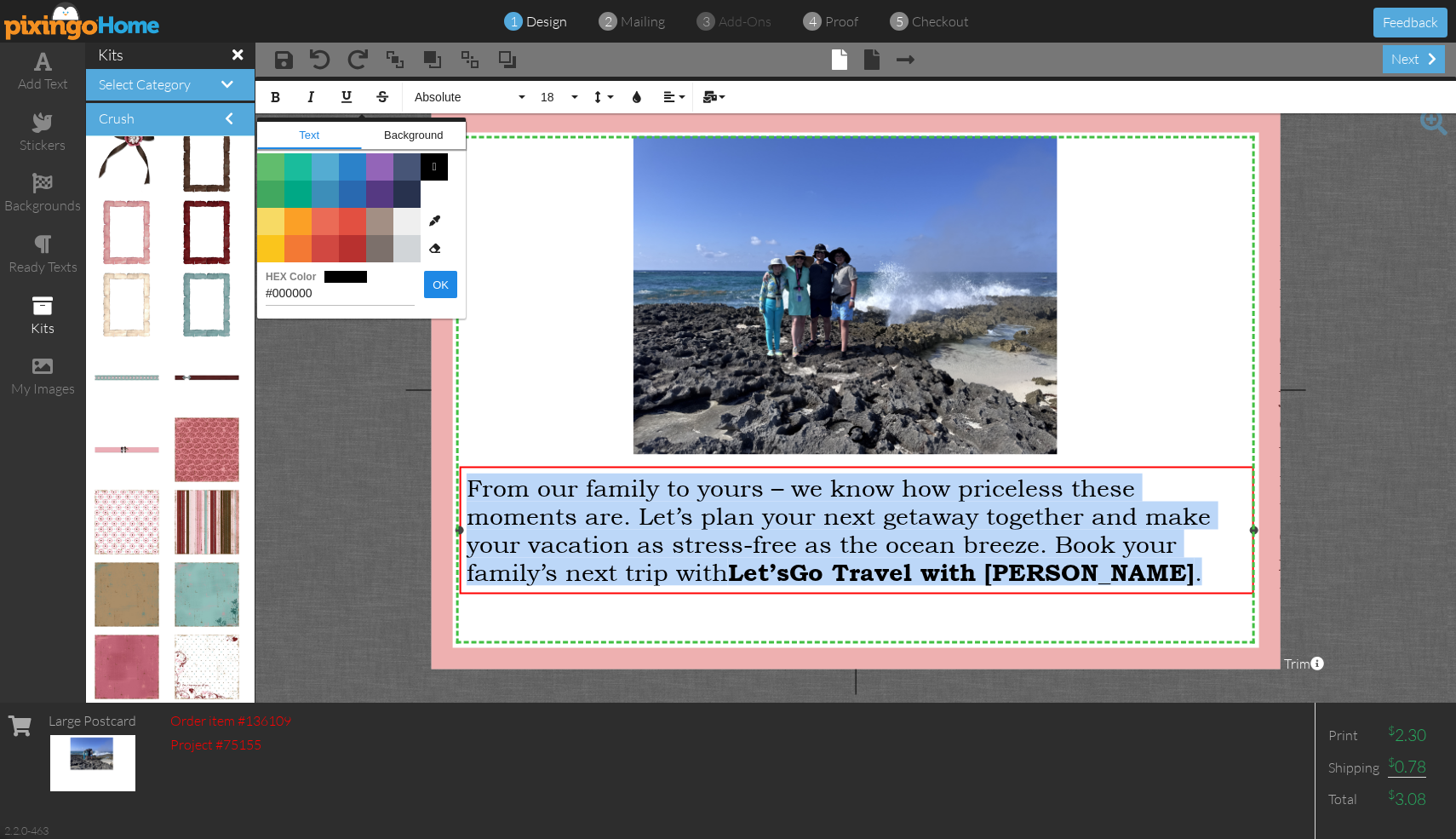
drag, startPoint x: 1067, startPoint y: 578, endPoint x: 469, endPoint y: 490, distance: 604.4
click at [469, 490] on div "From our family to yours – we know how priceless these moments are. Let’s plan …" at bounding box center [857, 528] width 780 height 112
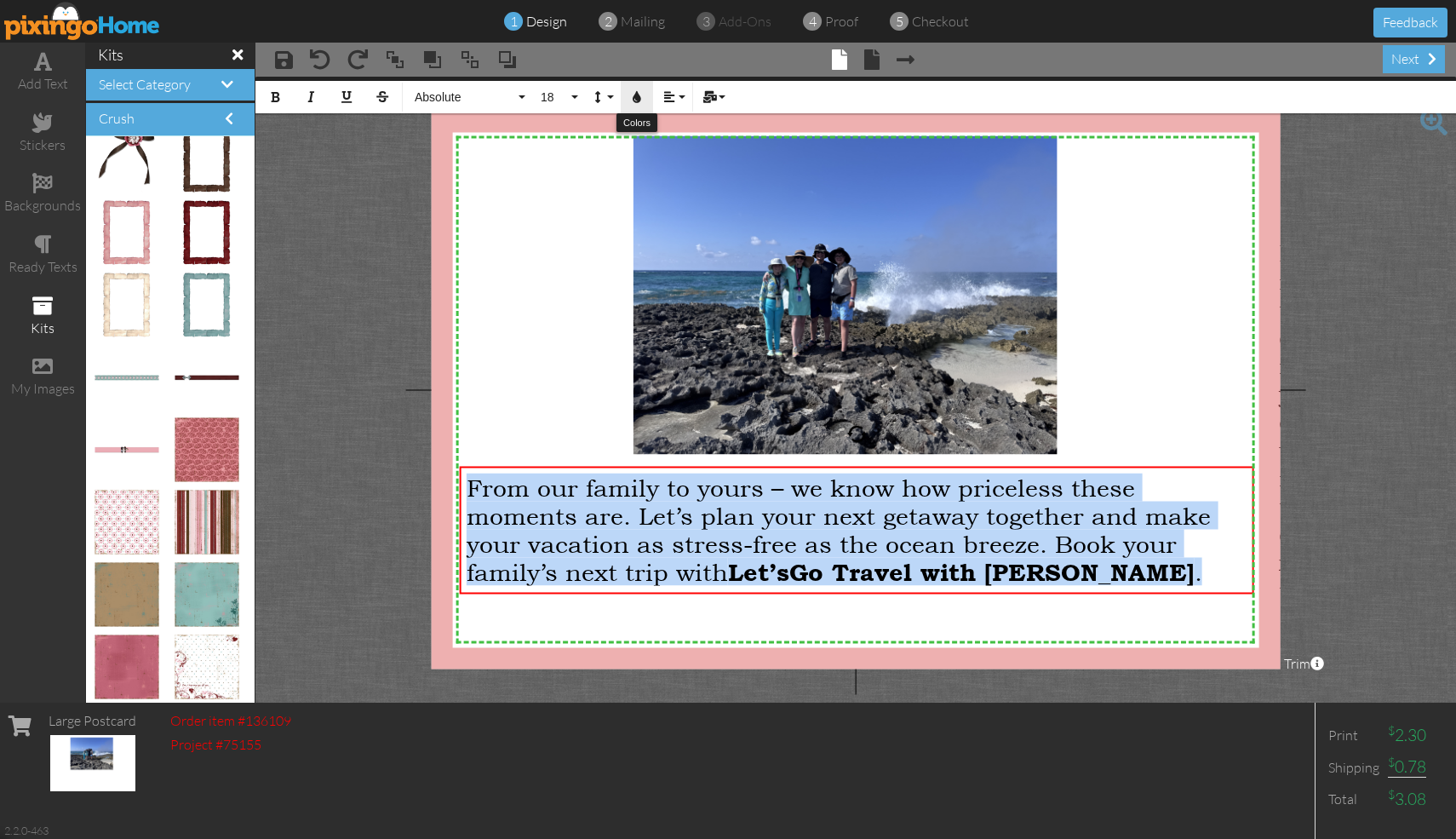
click at [646, 99] on button "Colors" at bounding box center [637, 97] width 32 height 32
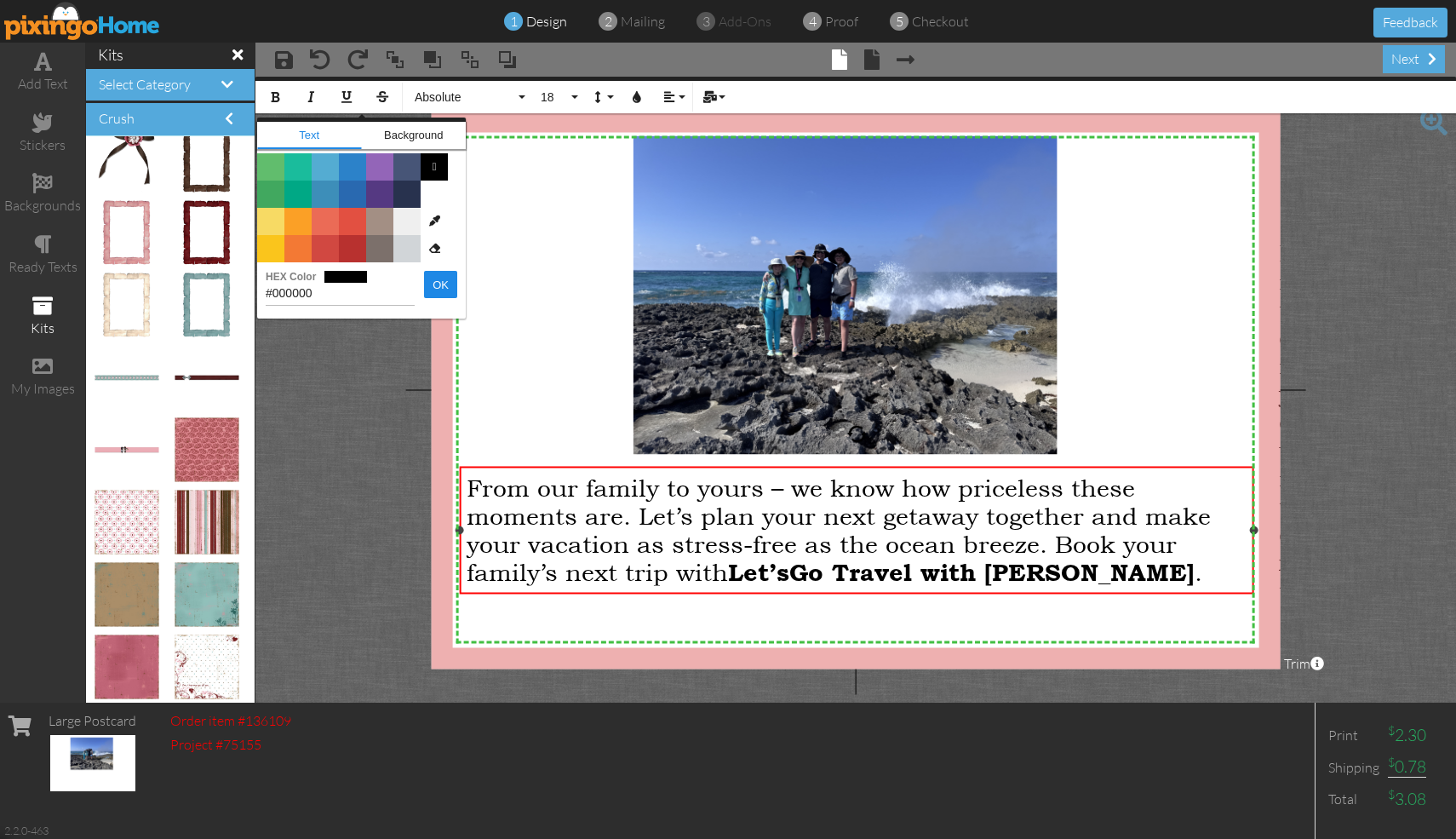
click at [583, 494] on span "From our family to yours – we know how priceless these moments are. Let’s plan …" at bounding box center [839, 528] width 744 height 112
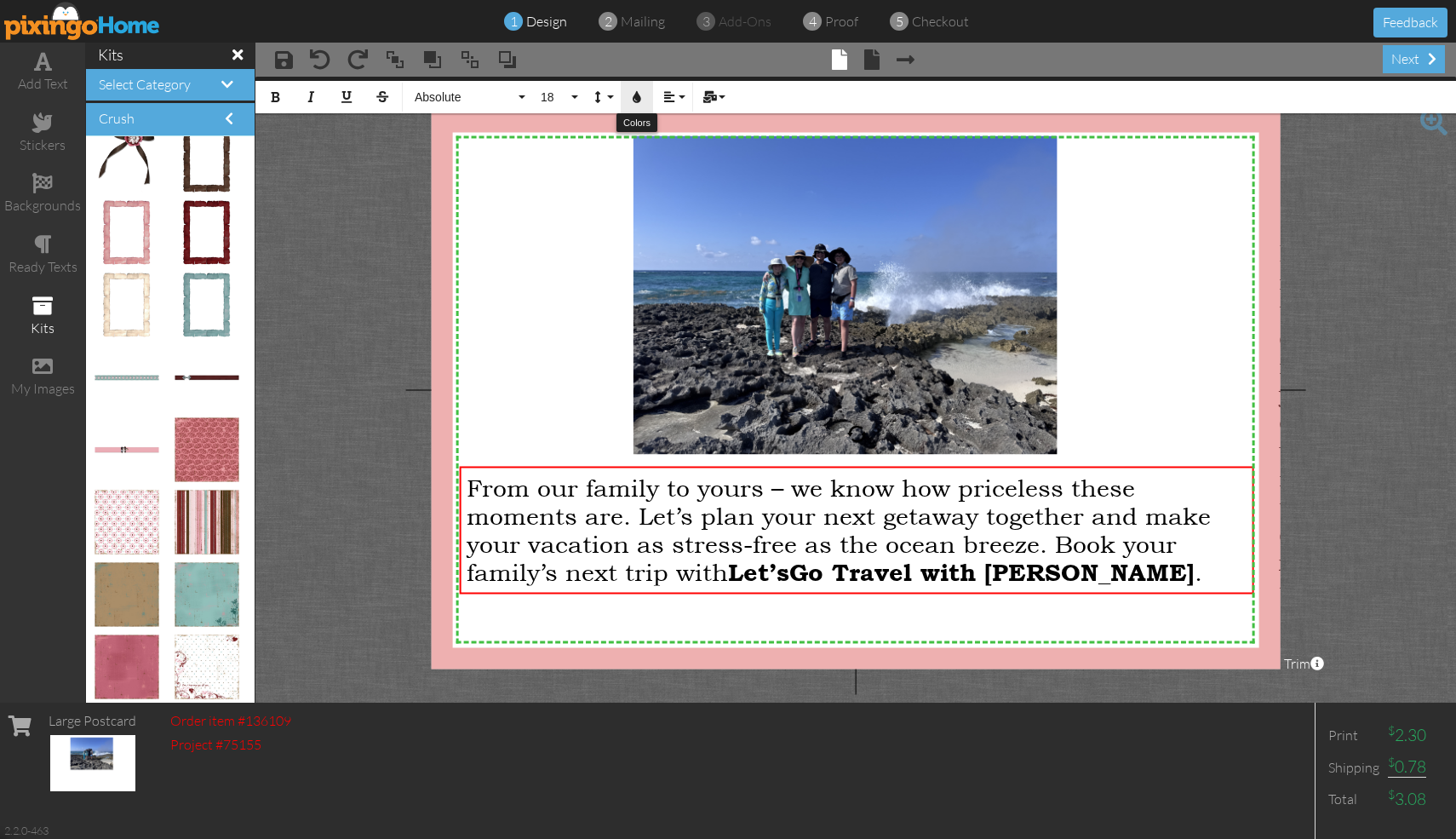
click at [636, 93] on icon "button" at bounding box center [636, 97] width 12 height 12
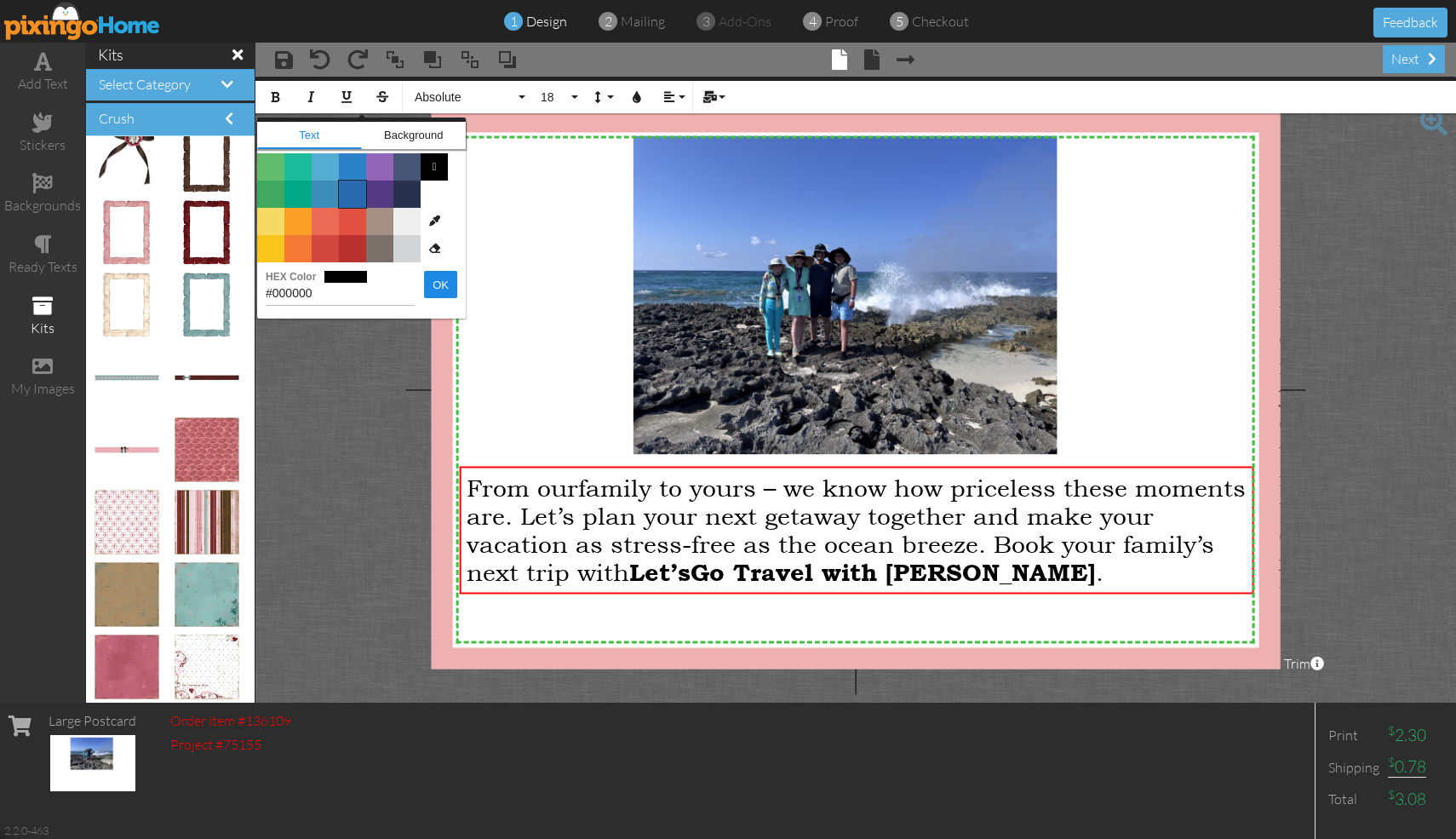
click at [360, 189] on span "Color #2969B0" at bounding box center [352, 194] width 27 height 27
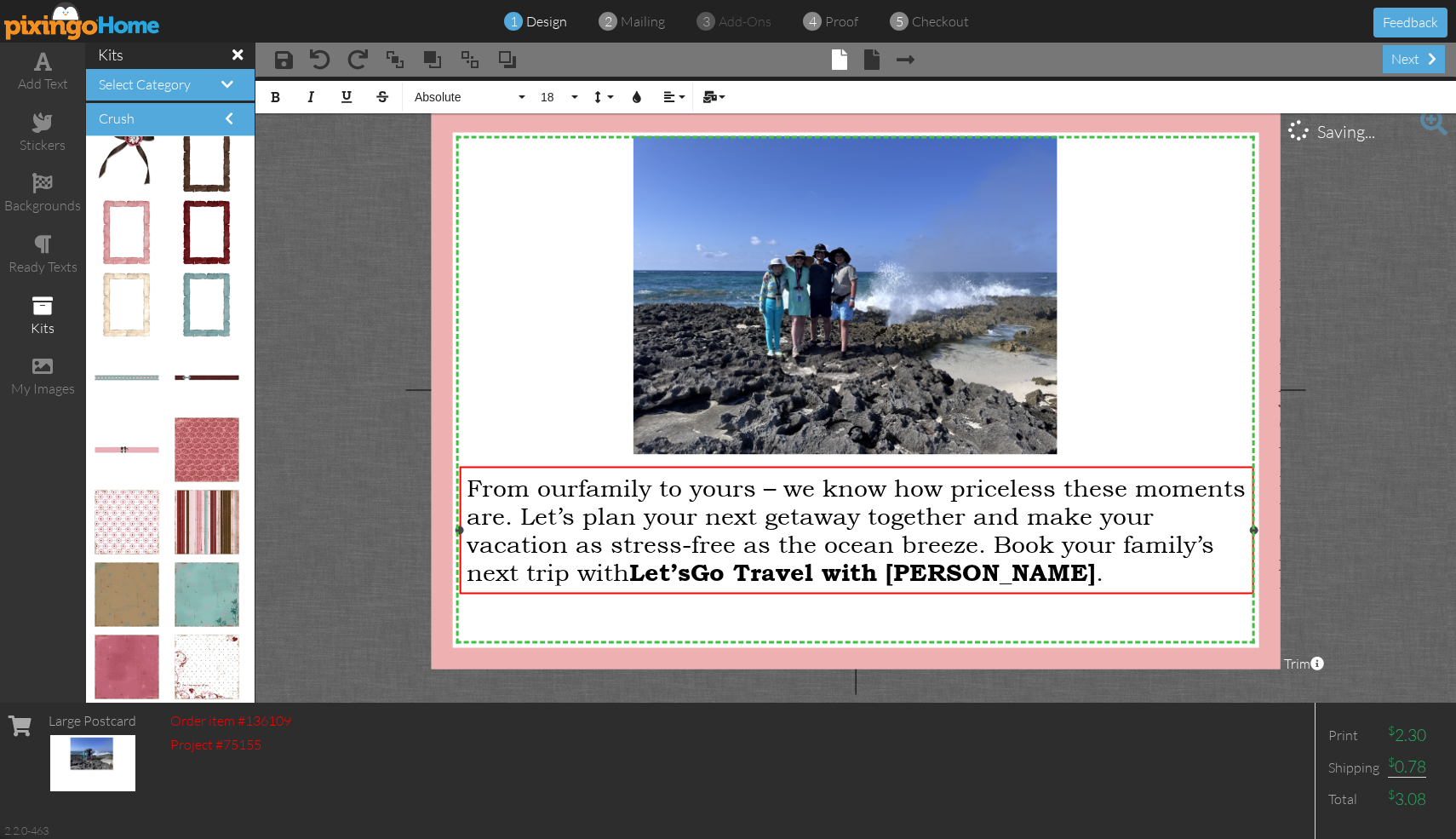
click at [467, 486] on span "From our ​ family to yours – we know how priceless these moments are. Let’s pla…" at bounding box center [856, 528] width 779 height 112
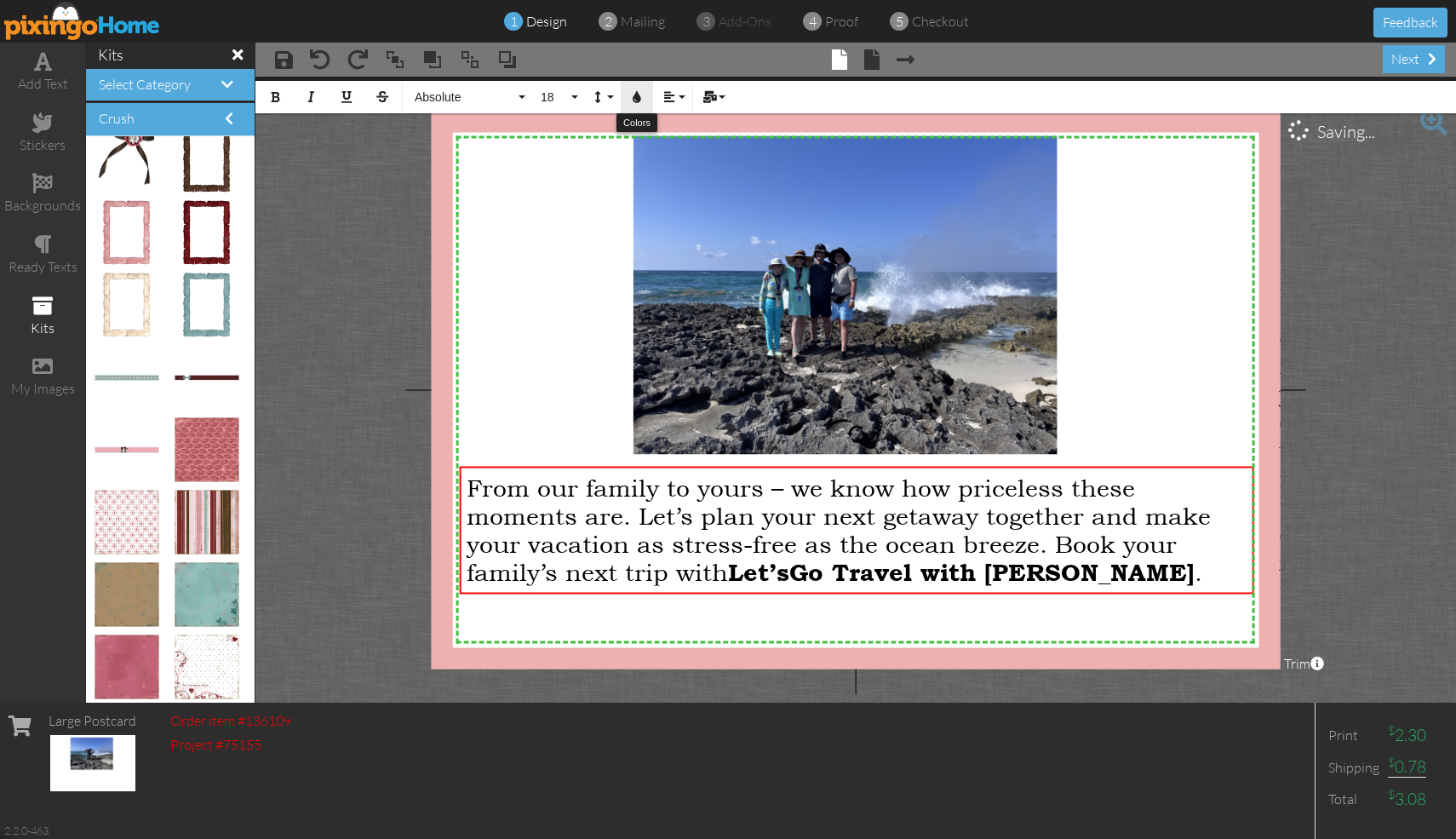
click at [639, 101] on icon "button" at bounding box center [636, 97] width 12 height 12
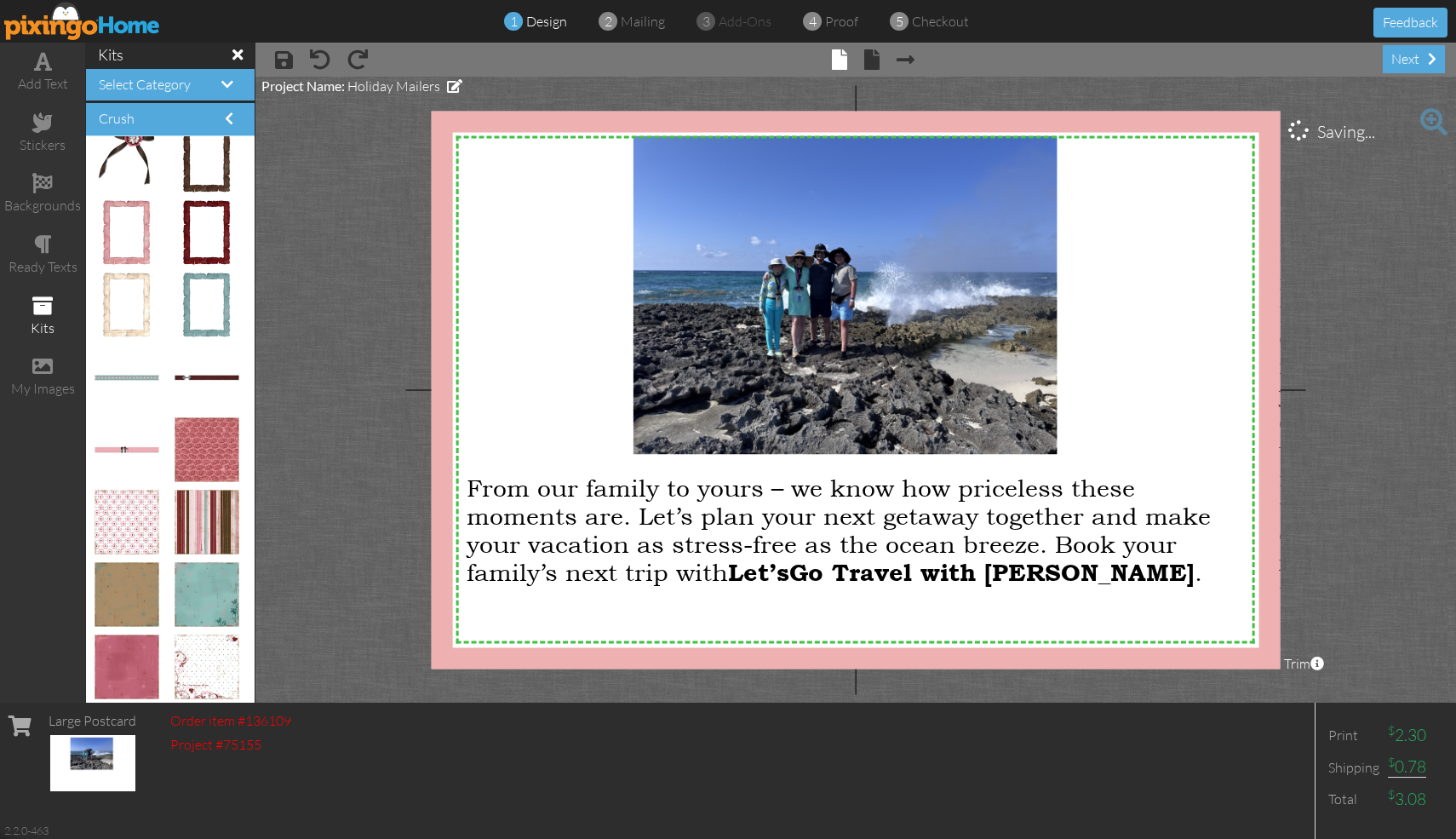
click at [242, 55] on span at bounding box center [237, 55] width 10 height 15
